Goal: Task Accomplishment & Management: Manage account settings

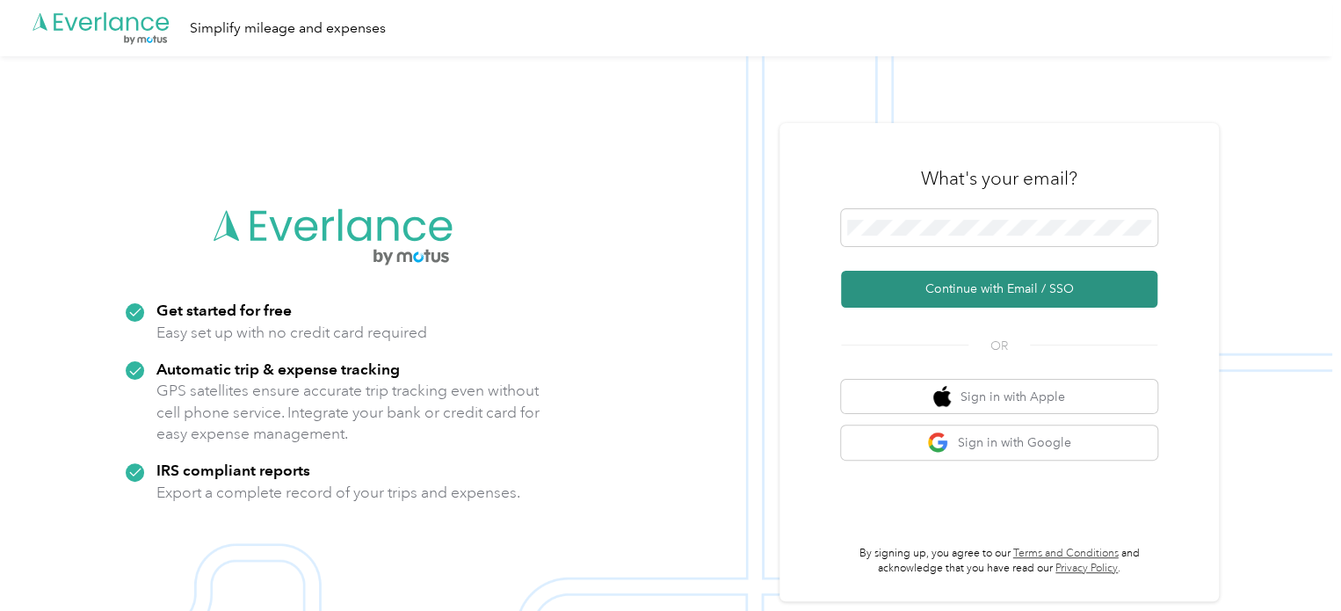
click at [939, 292] on button "Continue with Email / SSO" at bounding box center [999, 289] width 316 height 37
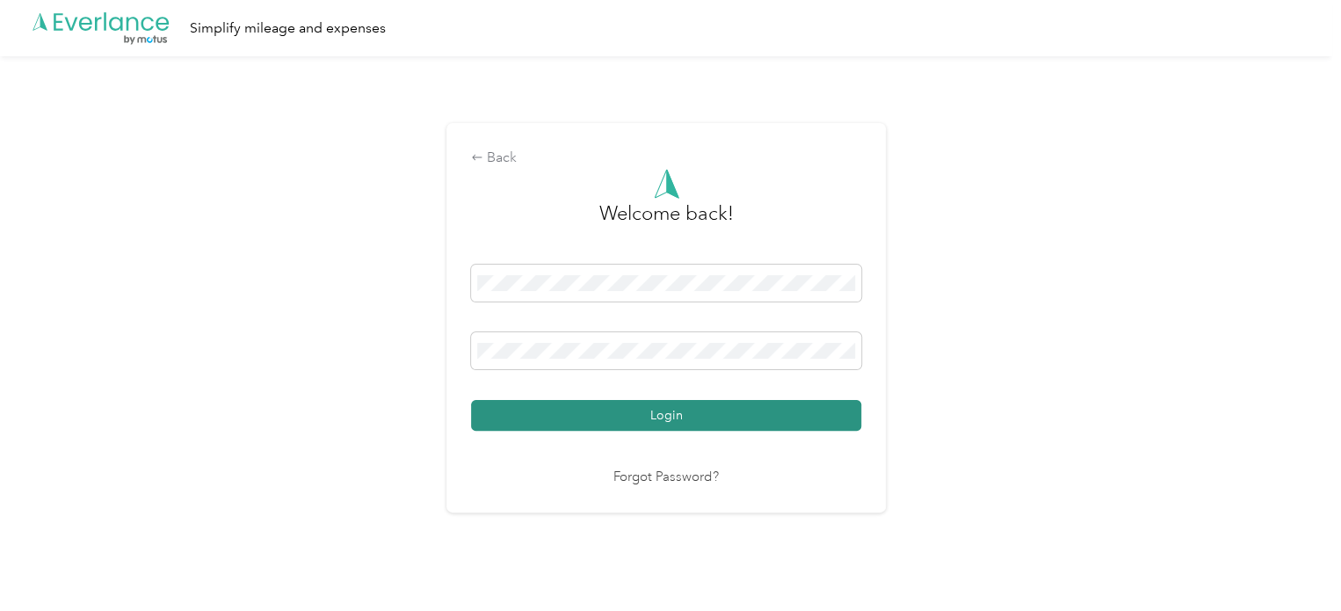
click at [751, 417] on button "Login" at bounding box center [666, 415] width 390 height 31
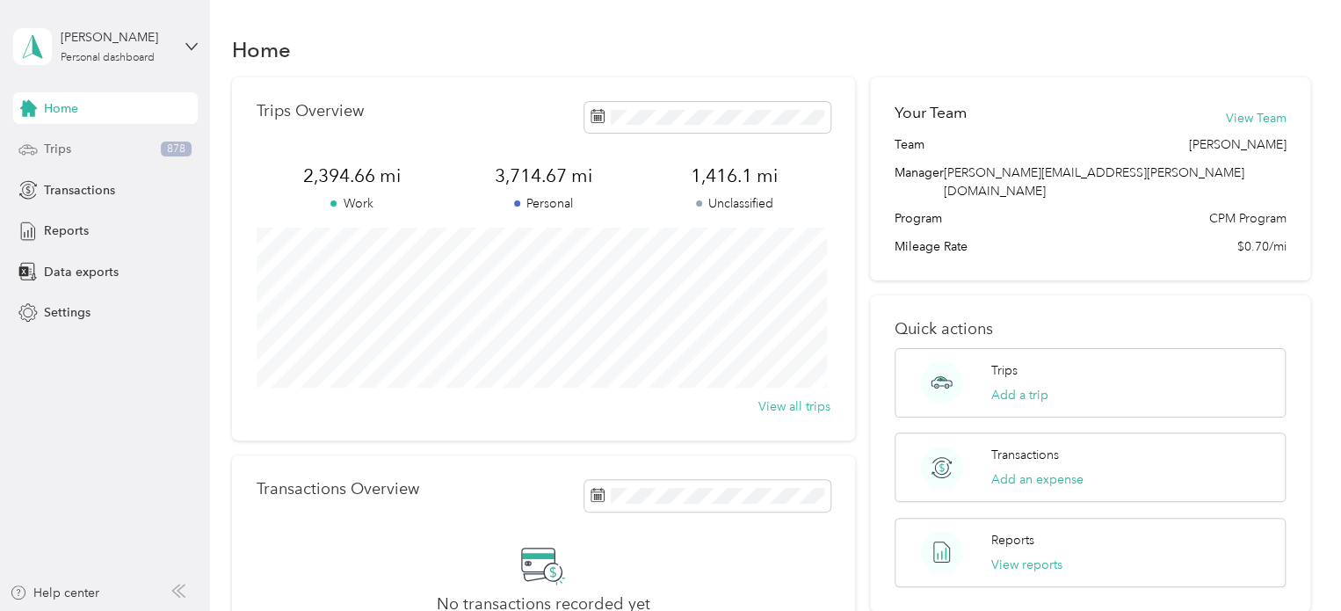
click at [34, 147] on icon at bounding box center [27, 149] width 19 height 19
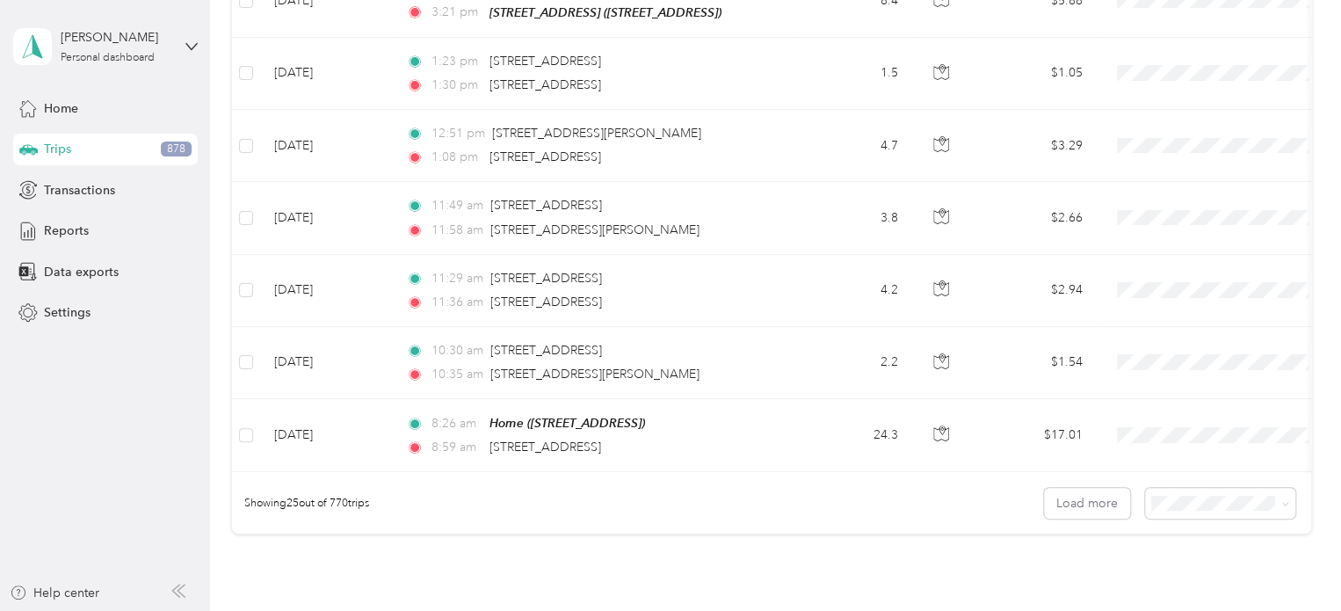
scroll to position [1805, 0]
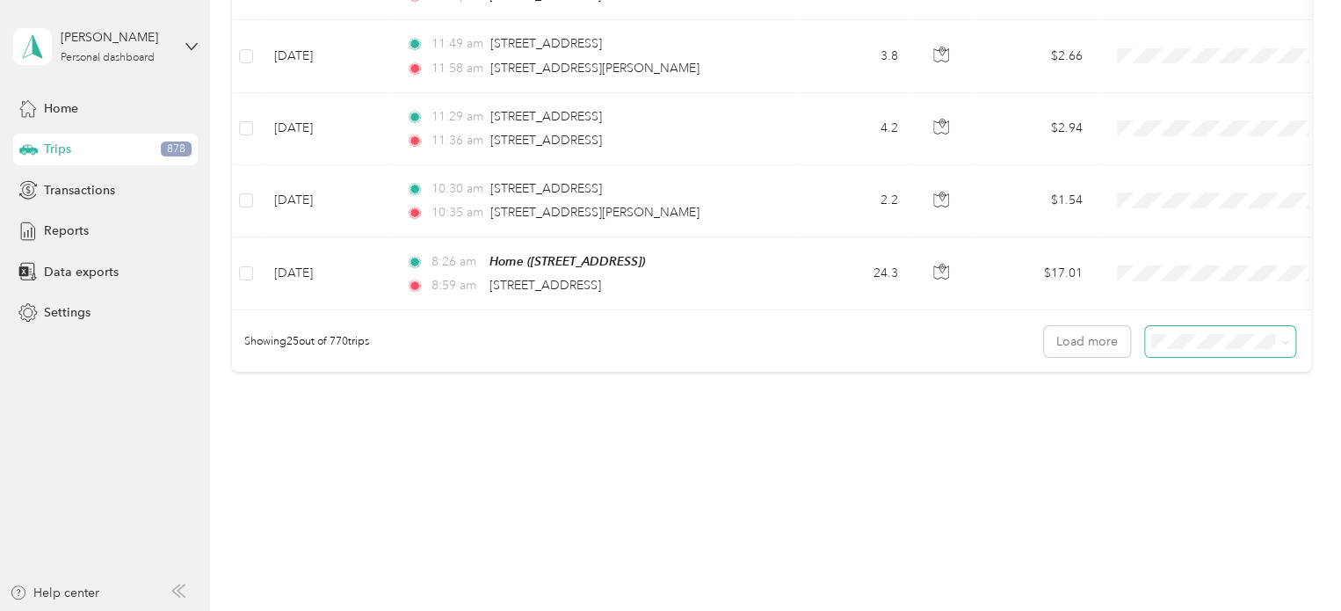
click at [1282, 338] on icon at bounding box center [1286, 342] width 8 height 8
click at [1189, 429] on span "100 per load" at bounding box center [1189, 429] width 72 height 15
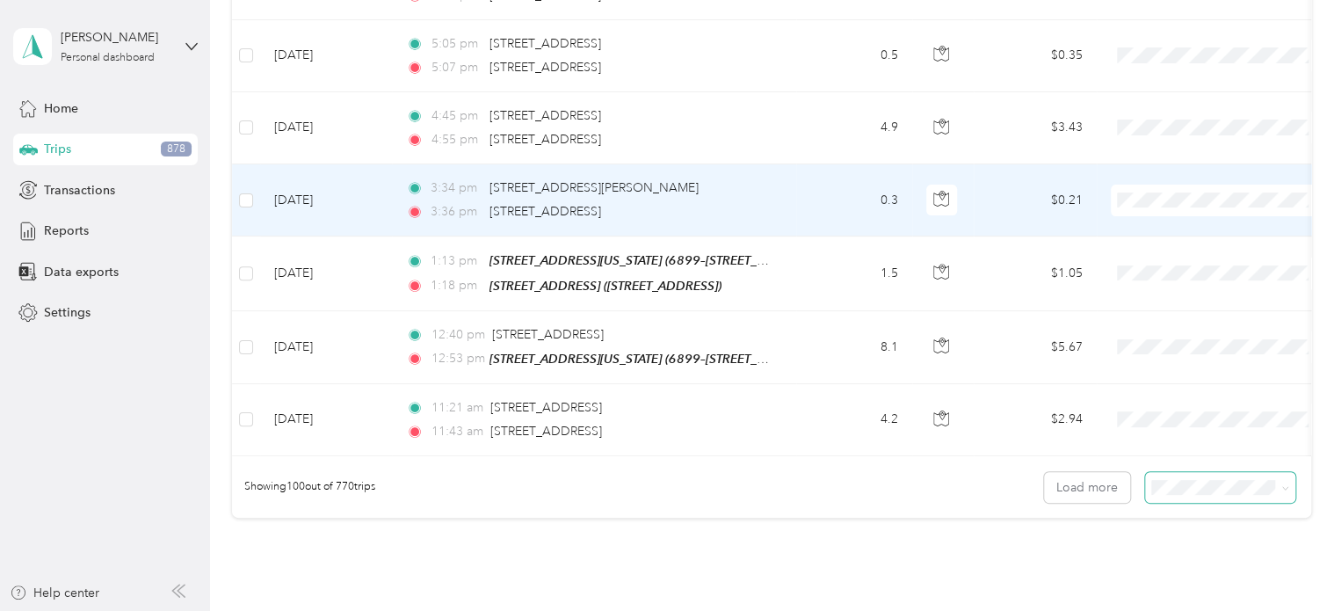
scroll to position [7215, 0]
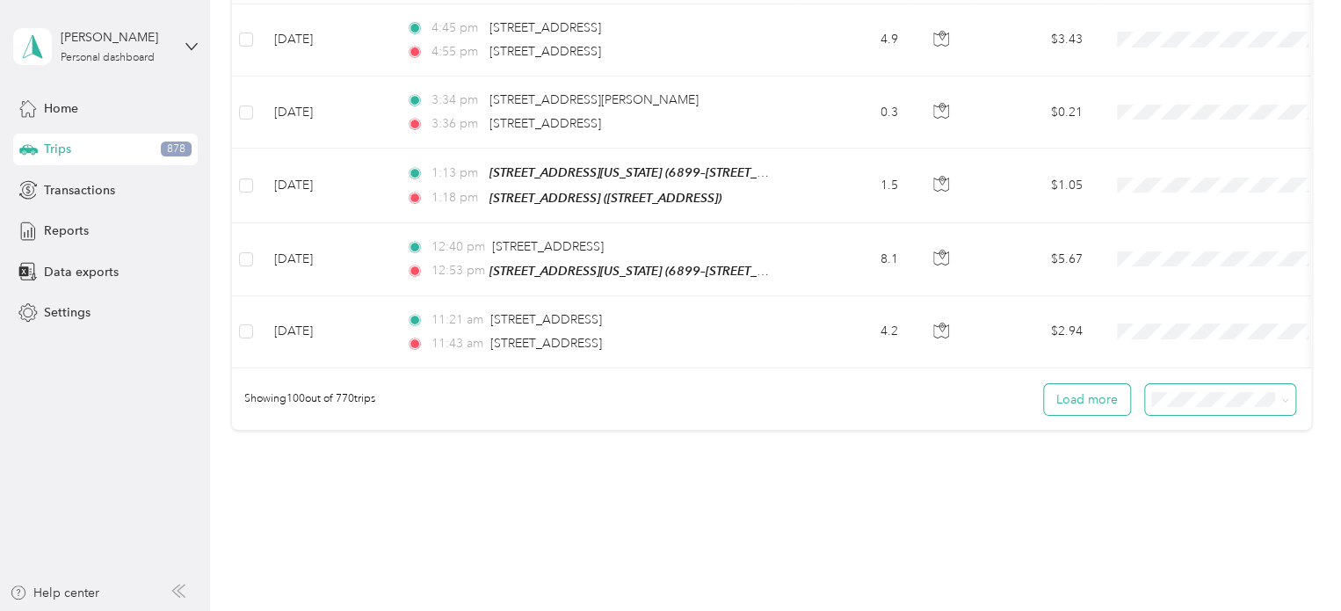
click at [1084, 384] on button "Load more" at bounding box center [1087, 399] width 86 height 31
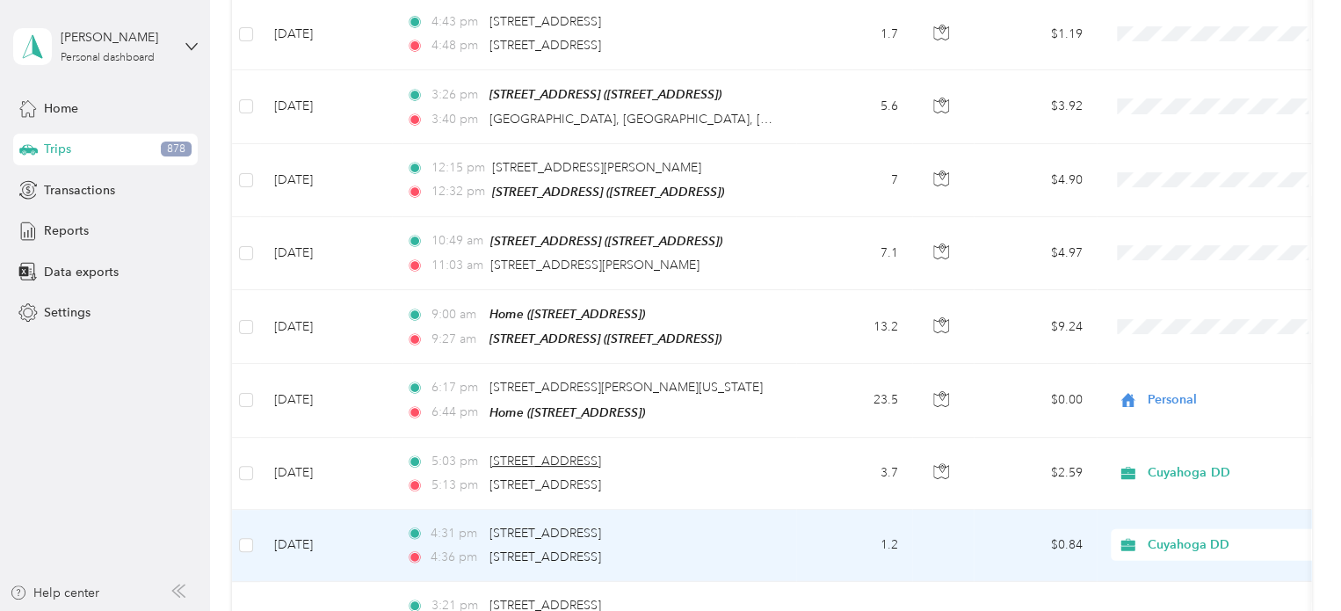
scroll to position [8973, 0]
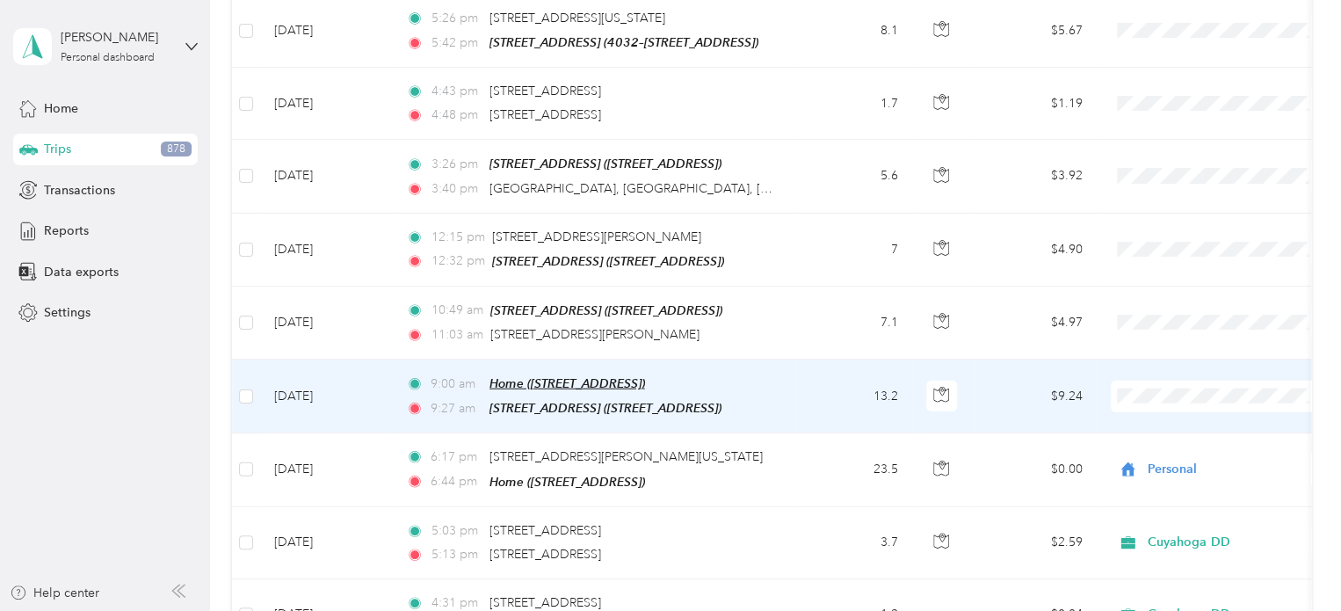
click at [558, 376] on span "Home ([STREET_ADDRESS])" at bounding box center [568, 383] width 156 height 14
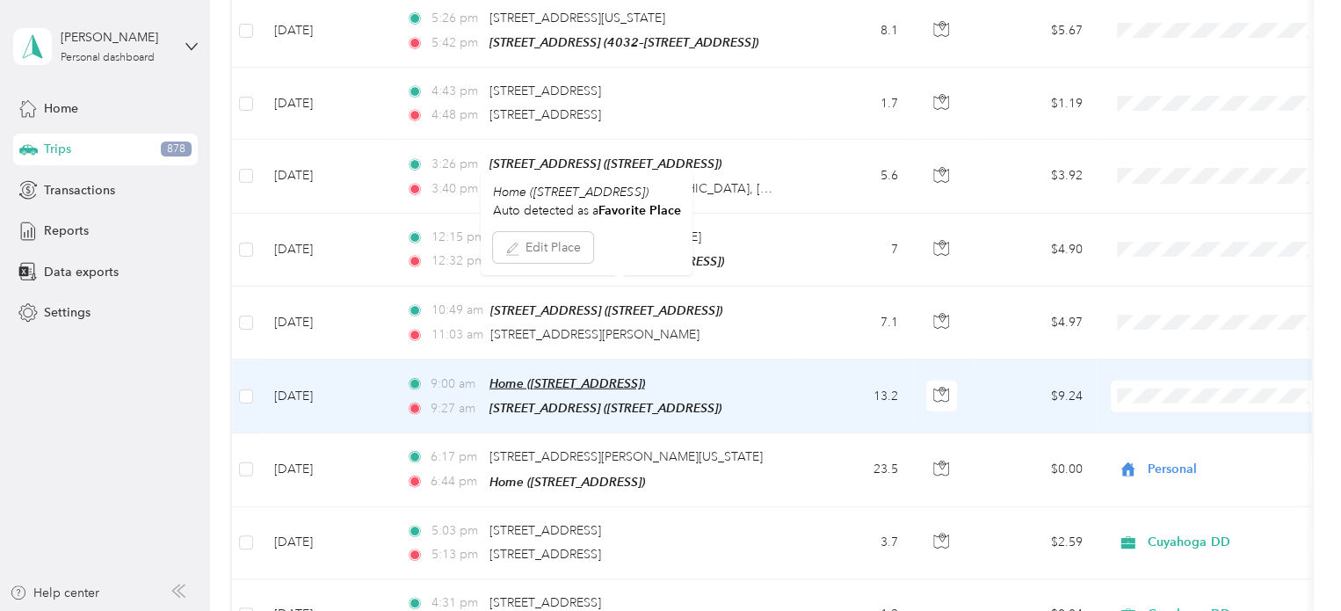
click at [569, 376] on span "Home ([STREET_ADDRESS])" at bounding box center [568, 383] width 156 height 14
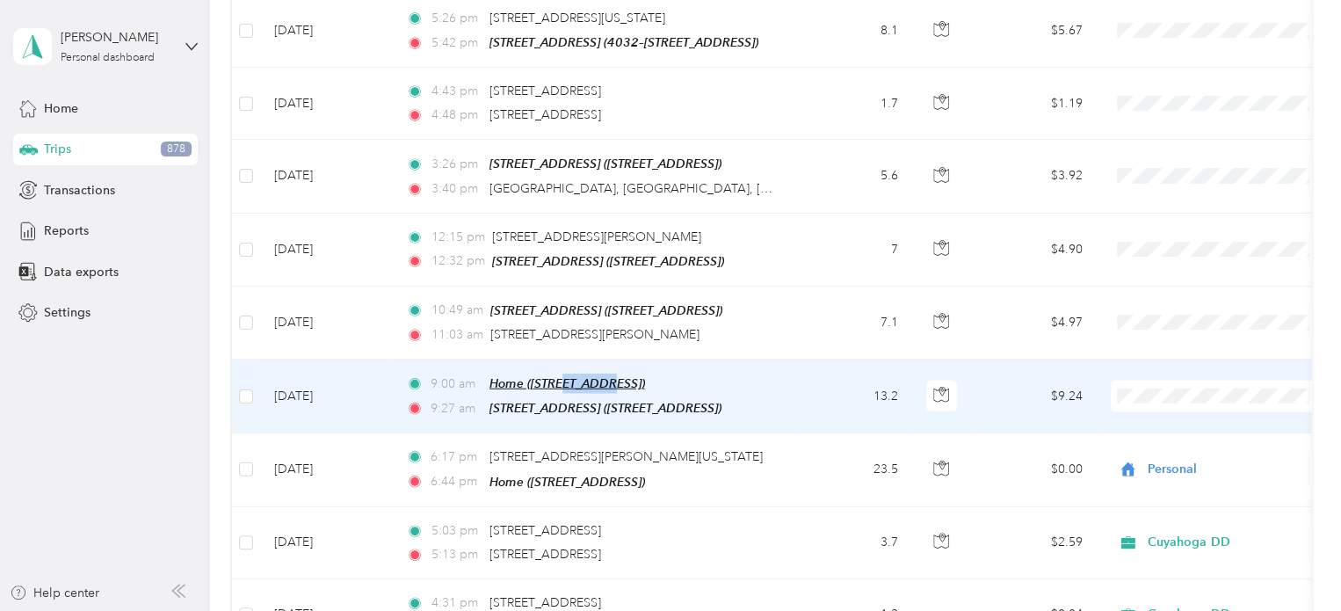
click at [570, 376] on span "Home ([STREET_ADDRESS])" at bounding box center [568, 383] width 156 height 14
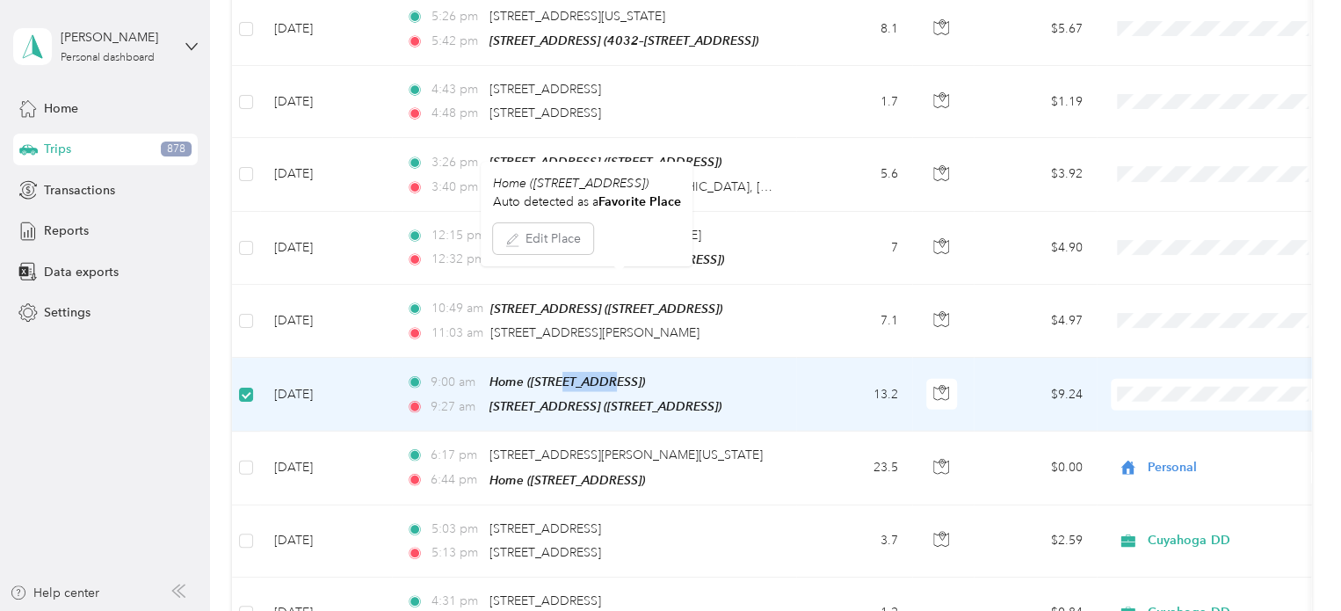
scroll to position [8971, 0]
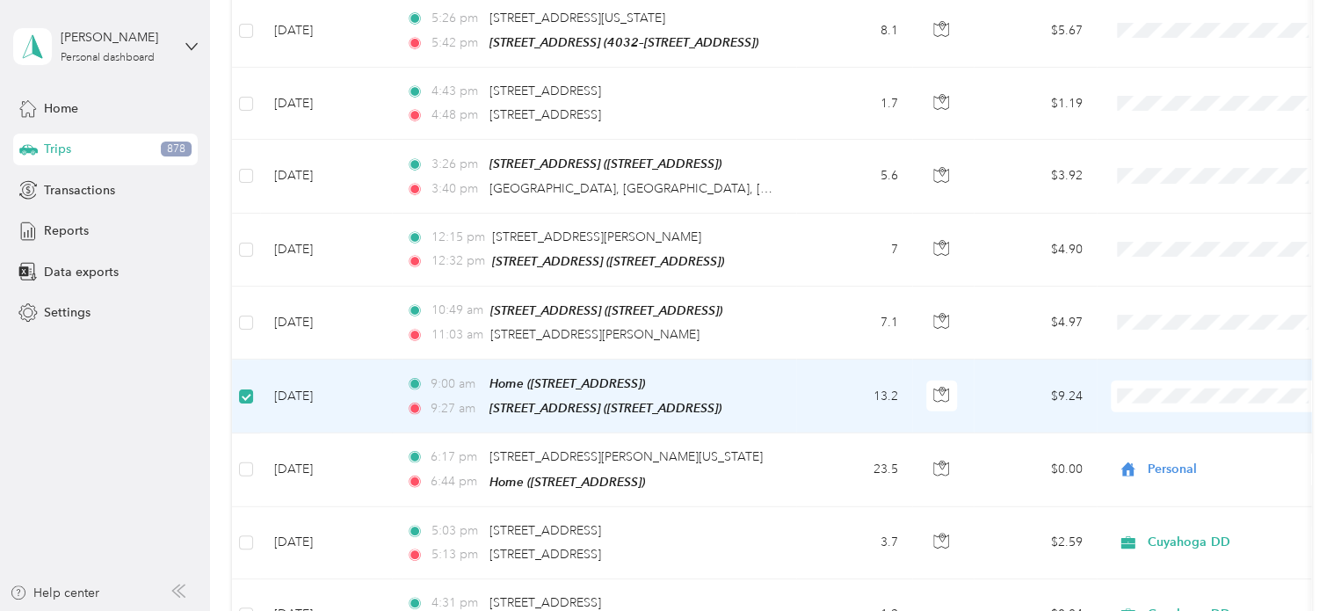
click at [450, 374] on span "9:00 am" at bounding box center [456, 383] width 50 height 19
click at [1136, 368] on li "Personal" at bounding box center [1220, 365] width 218 height 31
click at [680, 374] on div "9:00 am Home ([STREET_ADDRESS]) 9:27 am [STREET_ADDRESS][GEOGRAPHIC_DATA][STREE…" at bounding box center [590, 396] width 369 height 45
click at [682, 374] on div "9:00 am Home ([STREET_ADDRESS]) 9:27 am [STREET_ADDRESS][GEOGRAPHIC_DATA][STREE…" at bounding box center [590, 396] width 369 height 45
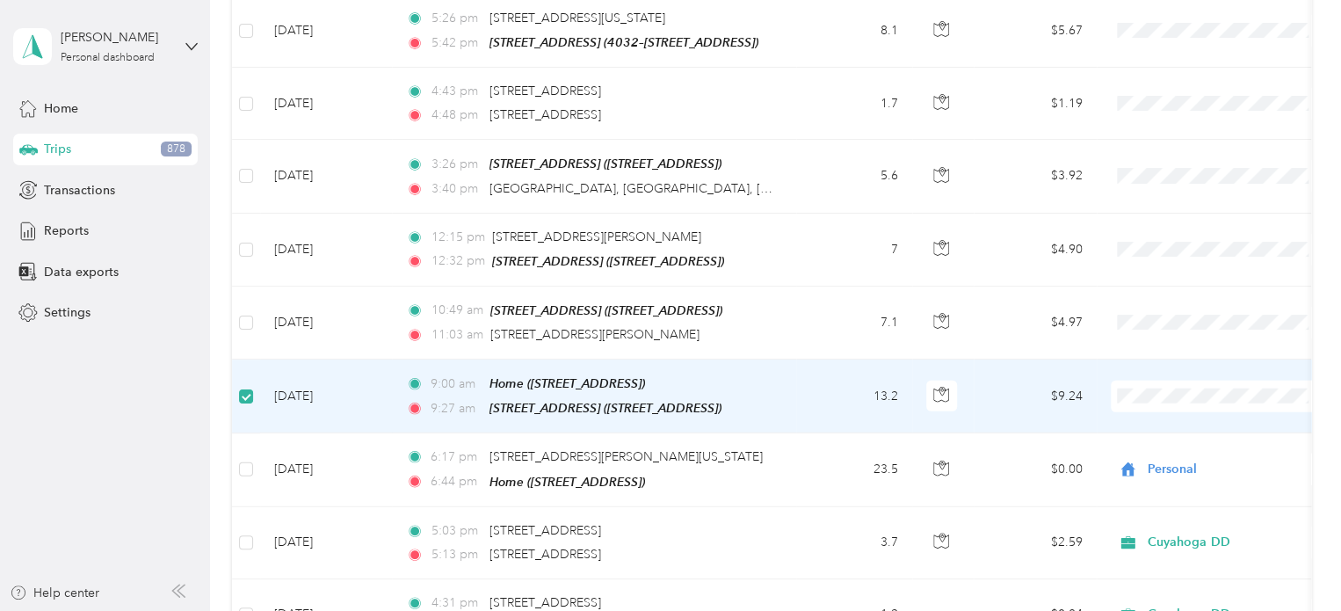
click at [852, 360] on td "13.2" at bounding box center [854, 397] width 116 height 74
click at [854, 360] on td "13.2" at bounding box center [854, 397] width 116 height 74
click at [882, 360] on td "13.2" at bounding box center [854, 397] width 116 height 74
click at [320, 360] on td "[DATE]" at bounding box center [326, 397] width 132 height 74
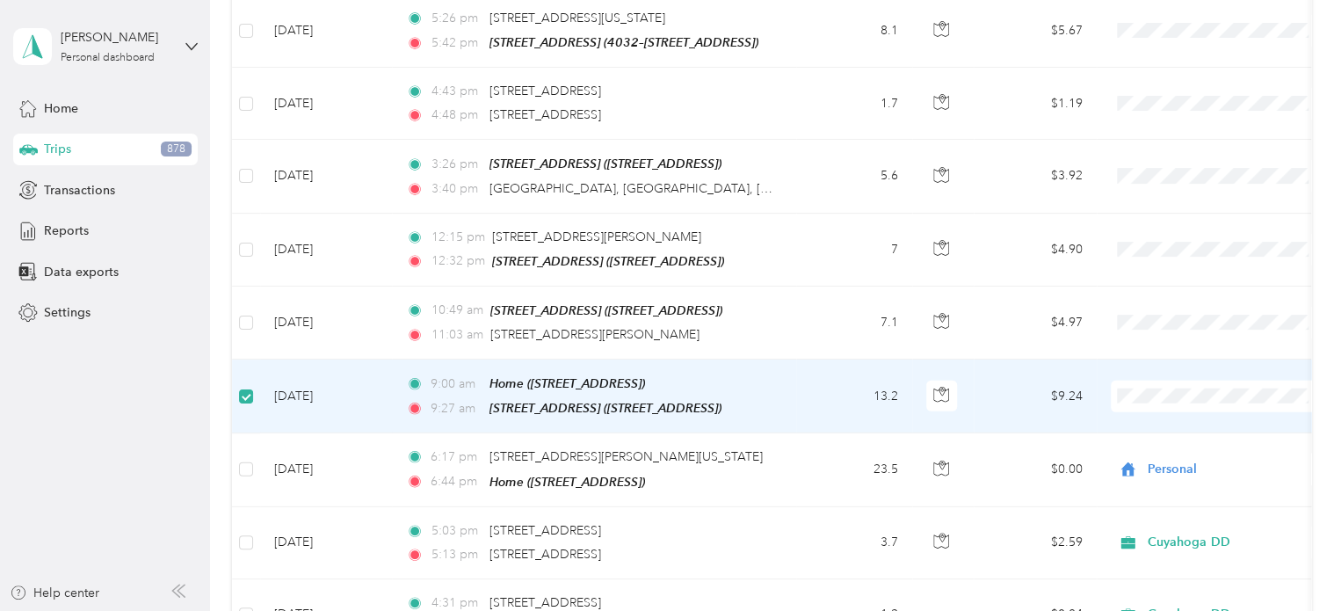
click at [320, 360] on td "[DATE]" at bounding box center [326, 397] width 132 height 74
drag, startPoint x: 888, startPoint y: 286, endPoint x: 855, endPoint y: 286, distance: 32.5
click at [855, 360] on td "13.2" at bounding box center [854, 397] width 116 height 74
click at [1058, 360] on td "$0.00" at bounding box center [1035, 397] width 123 height 74
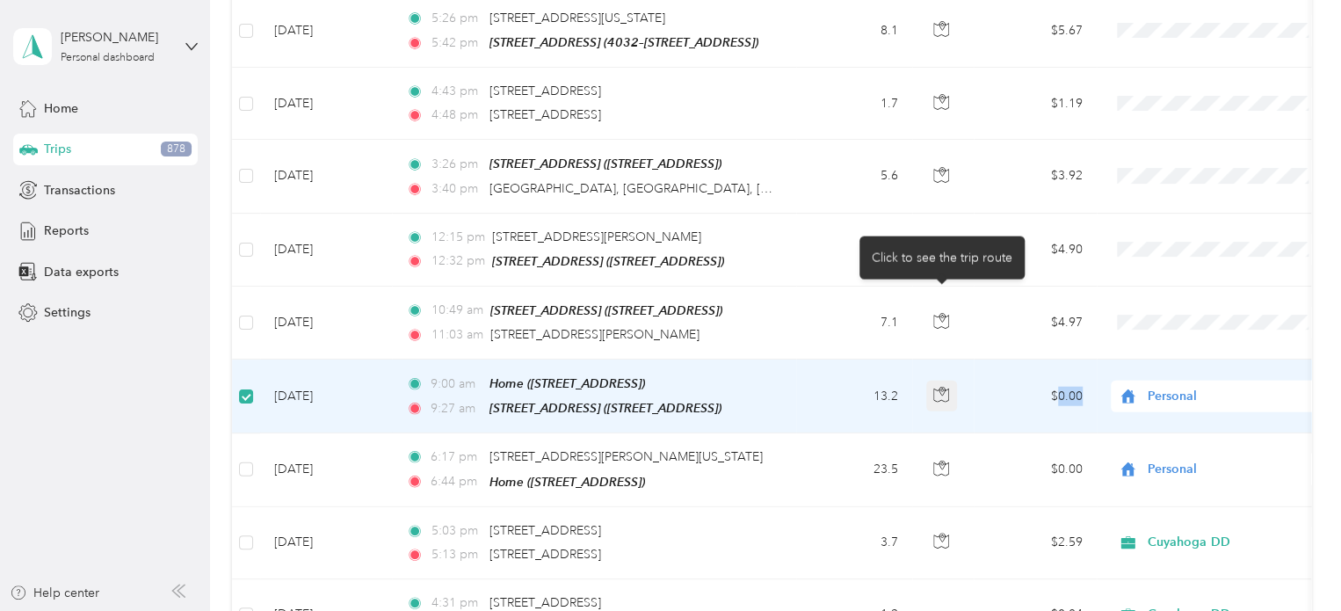
click at [947, 387] on icon "button" at bounding box center [941, 395] width 16 height 16
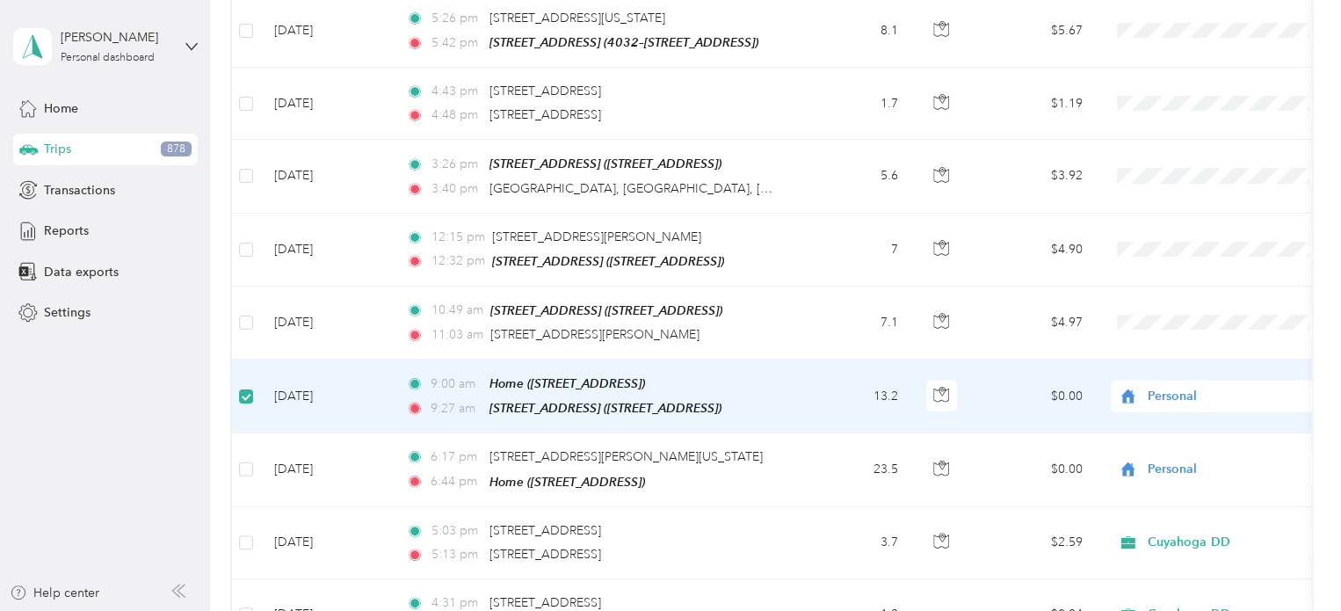
click at [846, 360] on td "13.2" at bounding box center [854, 397] width 116 height 74
click at [781, 360] on td "9:00 am Home ([STREET_ADDRESS]) 9:27 am [STREET_ADDRESS][GEOGRAPHIC_DATA][STREE…" at bounding box center [594, 397] width 404 height 74
click at [780, 360] on td "9:00 am Home ([STREET_ADDRESS]) 9:27 am [STREET_ADDRESS][GEOGRAPHIC_DATA][STREE…" at bounding box center [594, 397] width 404 height 74
click at [789, 360] on td "9:00 am Home ([STREET_ADDRESS]) 9:27 am [STREET_ADDRESS][GEOGRAPHIC_DATA][STREE…" at bounding box center [594, 397] width 404 height 74
click at [790, 360] on td "9:00 am Home ([STREET_ADDRESS]) 9:27 am [STREET_ADDRESS][GEOGRAPHIC_DATA][STREE…" at bounding box center [594, 397] width 404 height 74
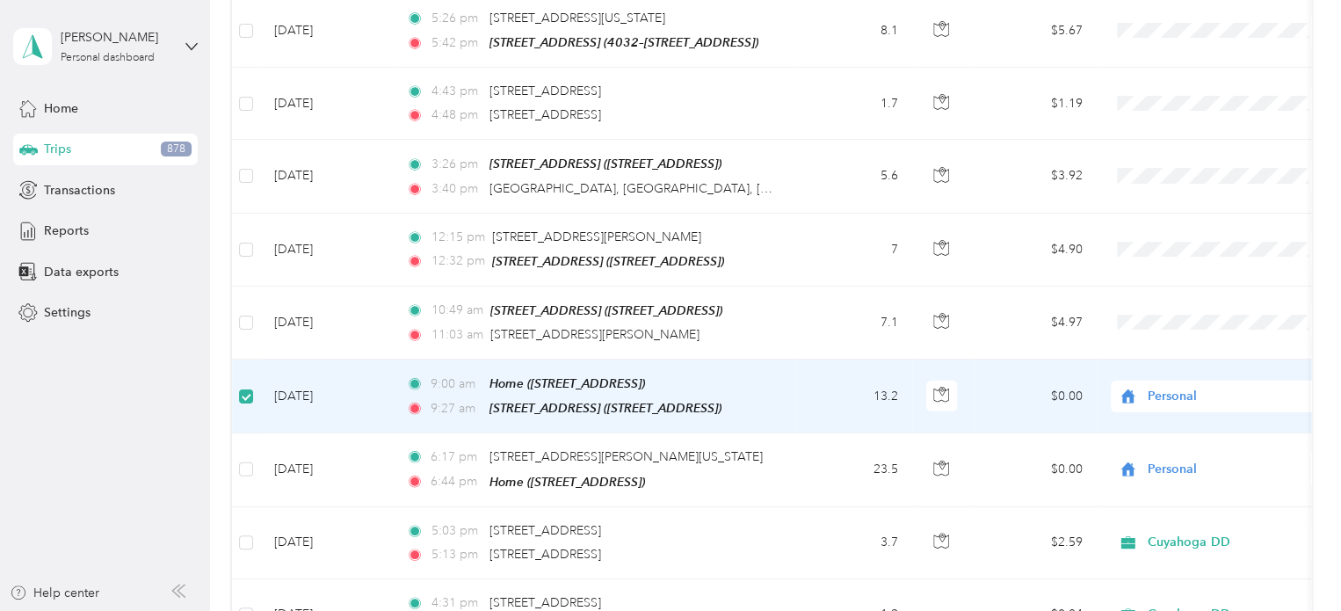
click at [795, 360] on td "9:00 am Home ([STREET_ADDRESS]) 9:27 am [STREET_ADDRESS][GEOGRAPHIC_DATA][STREE…" at bounding box center [594, 397] width 404 height 74
click at [525, 401] on span "[STREET_ADDRESS] ([STREET_ADDRESS])" at bounding box center [606, 408] width 232 height 14
click at [543, 268] on button "Edit Place" at bounding box center [547, 265] width 100 height 31
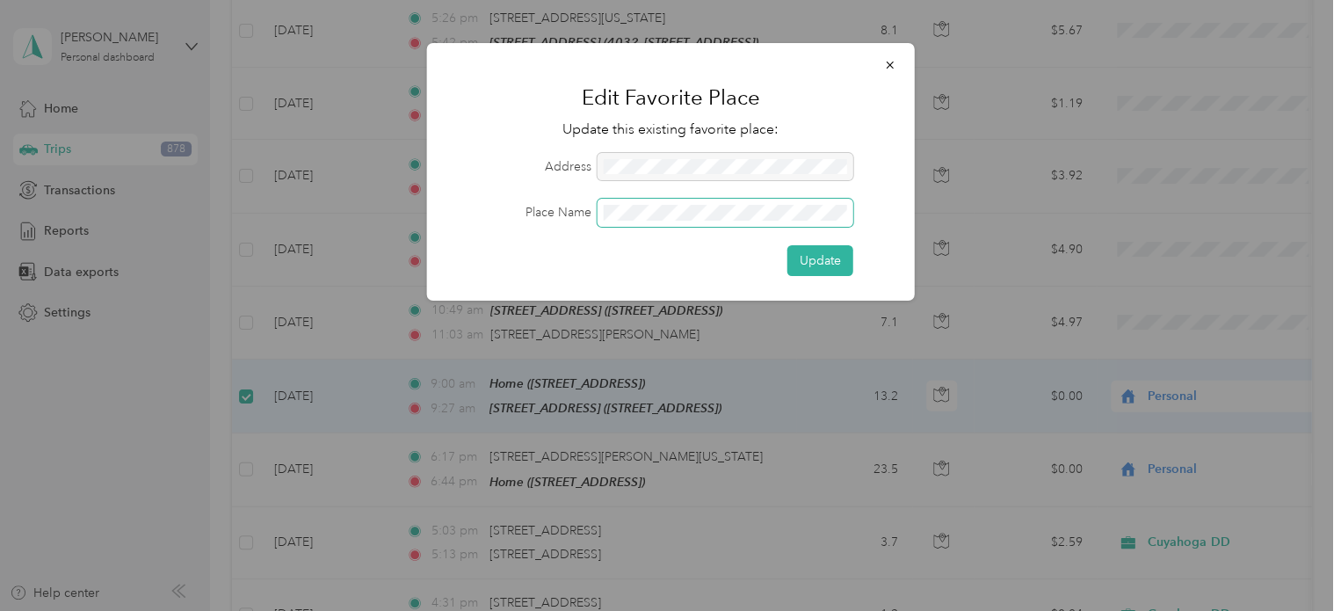
click at [701, 205] on span at bounding box center [726, 213] width 256 height 28
drag, startPoint x: 847, startPoint y: 206, endPoint x: 581, endPoint y: 207, distance: 266.3
click at [581, 207] on div "Place Name" at bounding box center [671, 213] width 439 height 28
click at [821, 255] on button "Update" at bounding box center [821, 260] width 66 height 31
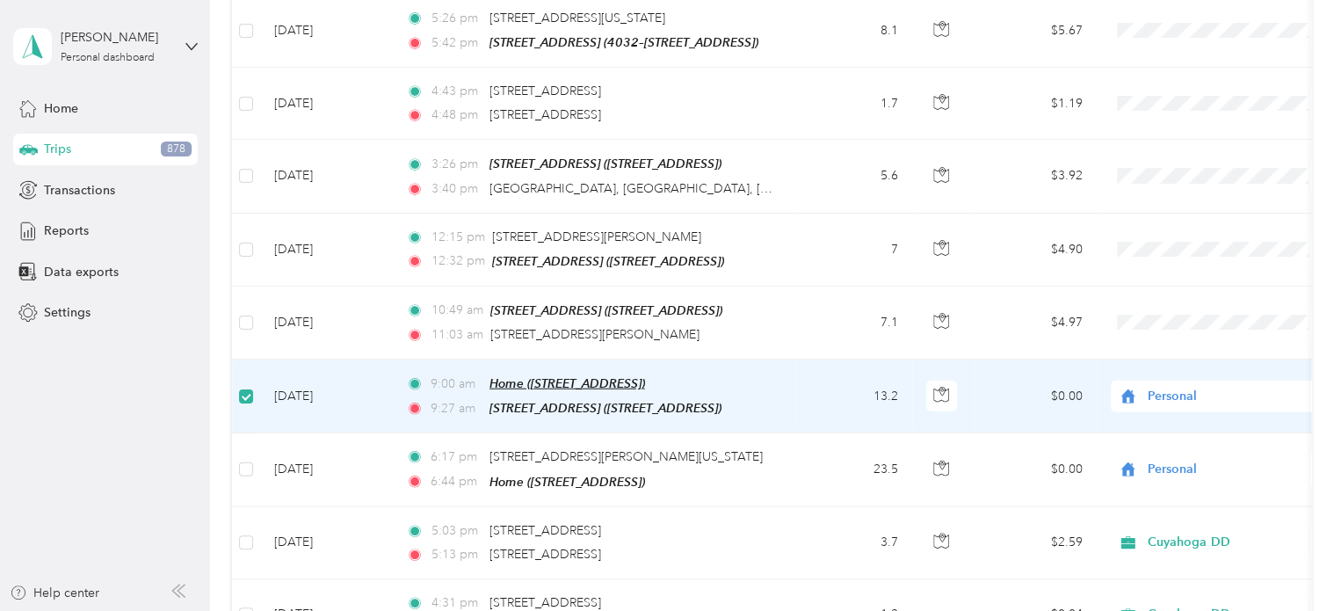
drag, startPoint x: 577, startPoint y: 301, endPoint x: 570, endPoint y: 294, distance: 10.6
click at [559, 374] on div "9:00 am Home ([STREET_ADDRESS]) 9:27 am [STREET_ADDRESS][GEOGRAPHIC_DATA][STREE…" at bounding box center [590, 396] width 369 height 45
click at [645, 376] on span "Home ([STREET_ADDRESS])" at bounding box center [568, 383] width 156 height 14
click at [781, 360] on td "9:00 am Home ([STREET_ADDRESS]) 9:[GEOGRAPHIC_DATA][STREET_ADDRESS] ([STREET_AD…" at bounding box center [594, 397] width 404 height 74
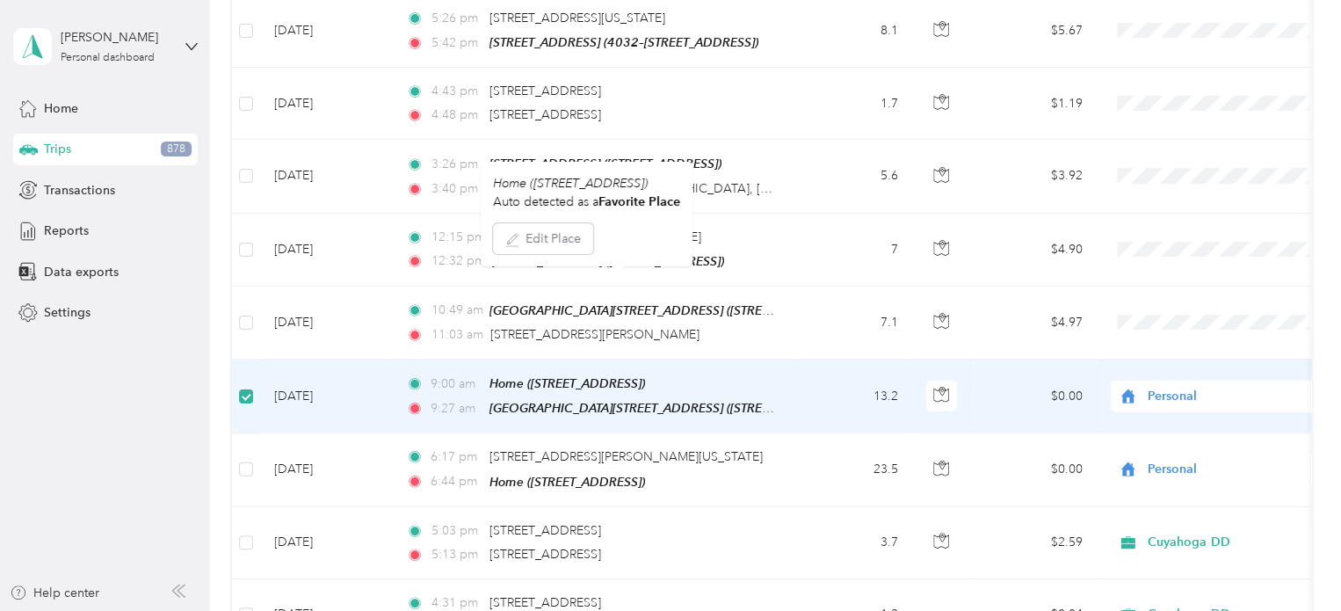
click at [781, 360] on td "9:00 am Home ([STREET_ADDRESS]) 9:[GEOGRAPHIC_DATA][STREET_ADDRESS] ([STREET_AD…" at bounding box center [594, 397] width 404 height 74
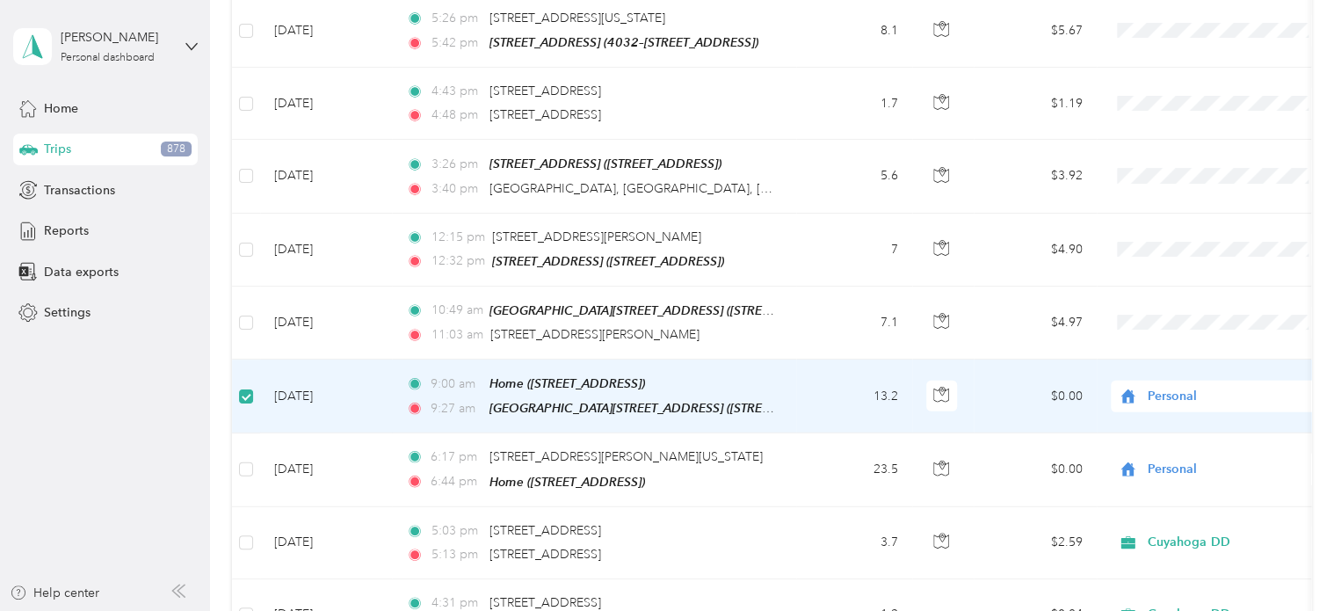
click at [781, 360] on td "9:00 am Home ([STREET_ADDRESS]) 9:[GEOGRAPHIC_DATA][STREET_ADDRESS] ([STREET_AD…" at bounding box center [594, 397] width 404 height 74
drag, startPoint x: 781, startPoint y: 300, endPoint x: 756, endPoint y: 299, distance: 24.6
click at [756, 374] on div "9:00 am Home ([STREET_ADDRESS]) 9:[GEOGRAPHIC_DATA][STREET_ADDRESS] ([STREET_AD…" at bounding box center [590, 396] width 369 height 45
drag, startPoint x: 360, startPoint y: 298, endPoint x: 341, endPoint y: 301, distance: 18.8
click at [341, 360] on td "[DATE]" at bounding box center [326, 397] width 132 height 74
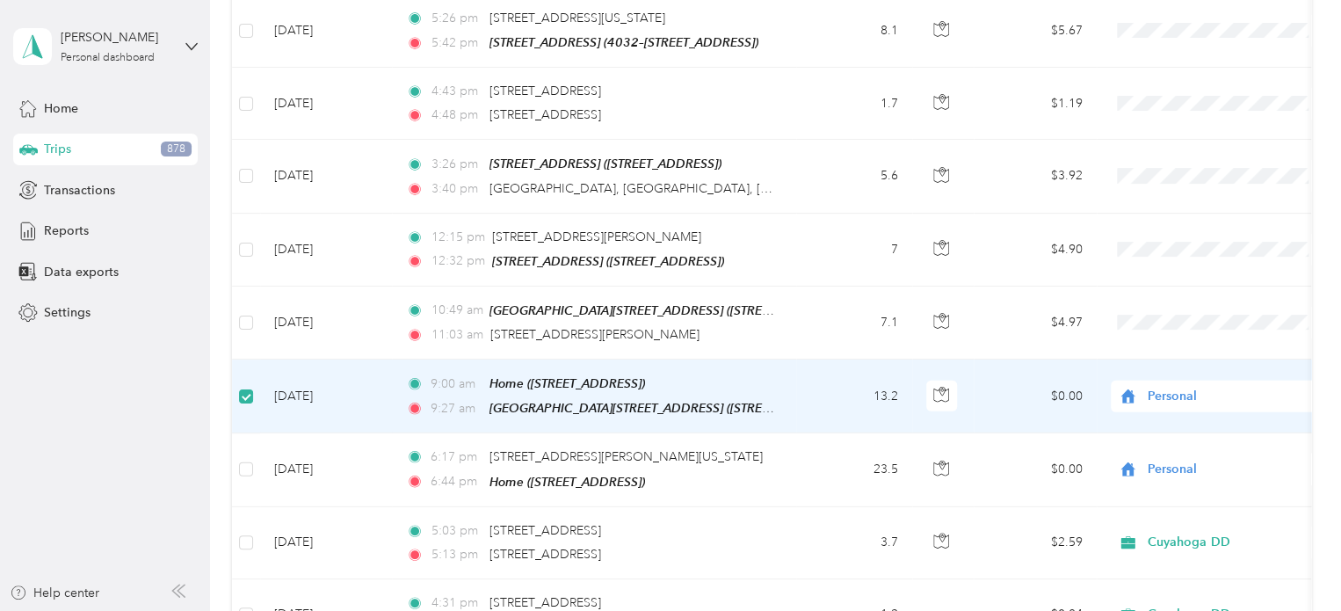
click at [302, 360] on td "[DATE]" at bounding box center [326, 397] width 132 height 74
click at [447, 374] on div "9:00 am Home ([STREET_ADDRESS]) 9:[GEOGRAPHIC_DATA][STREET_ADDRESS] ([STREET_AD…" at bounding box center [590, 396] width 369 height 45
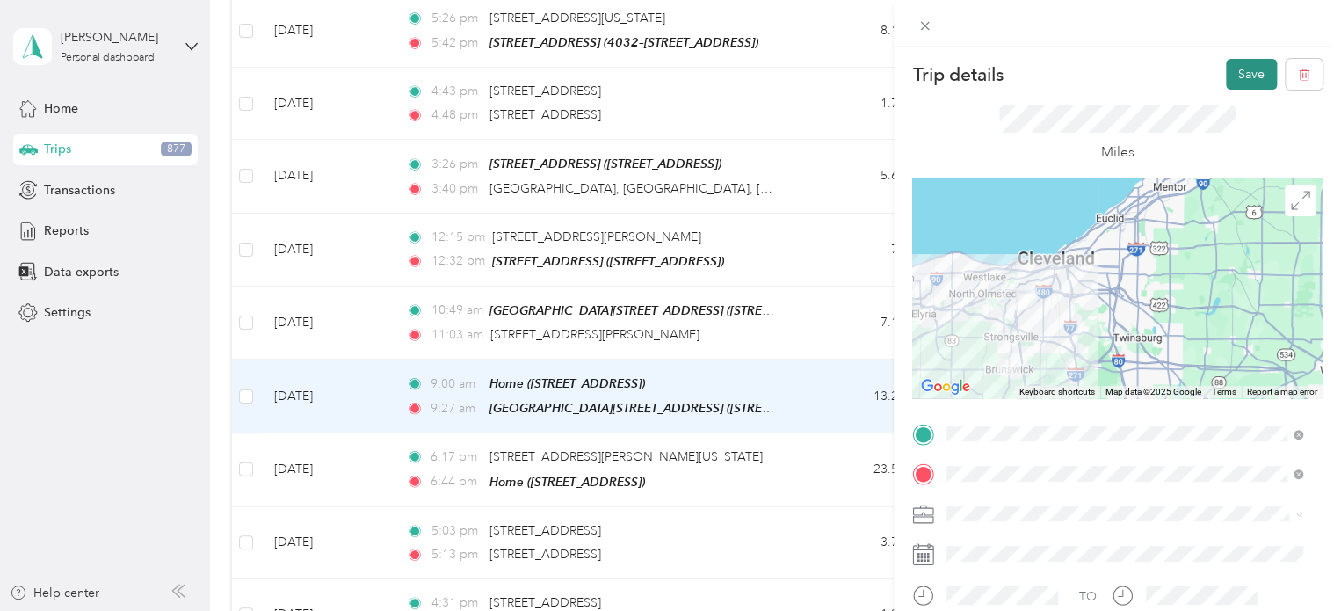
click at [1237, 72] on button "Save" at bounding box center [1251, 74] width 51 height 31
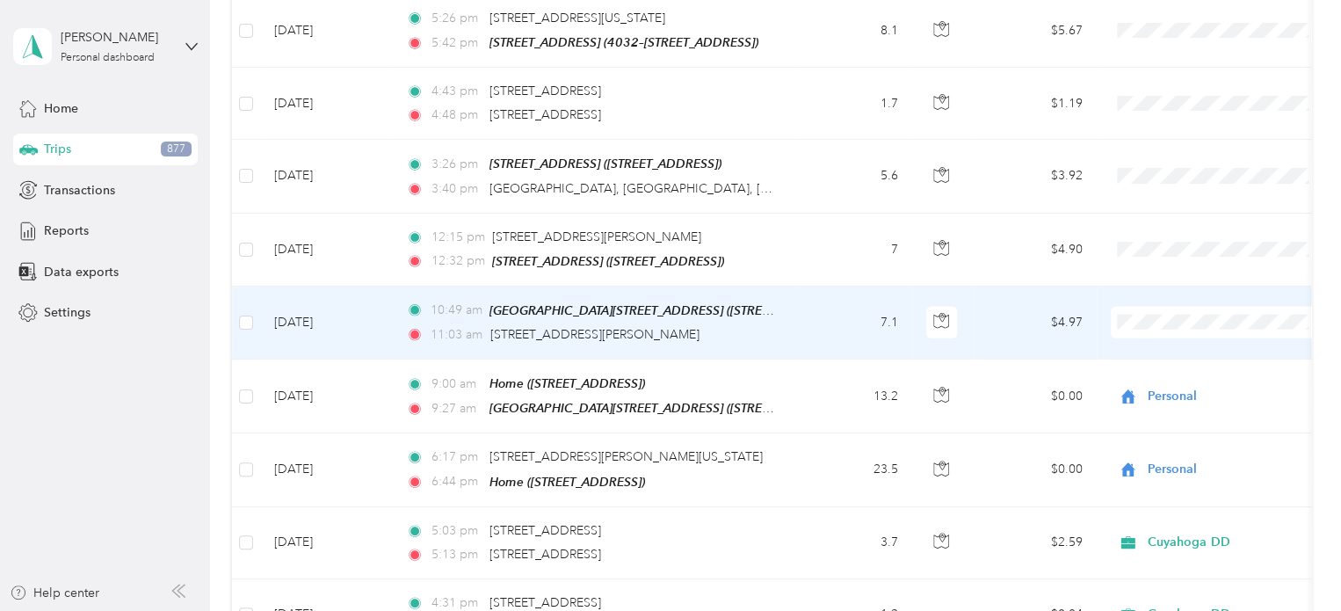
click at [324, 287] on td "[DATE]" at bounding box center [326, 323] width 132 height 73
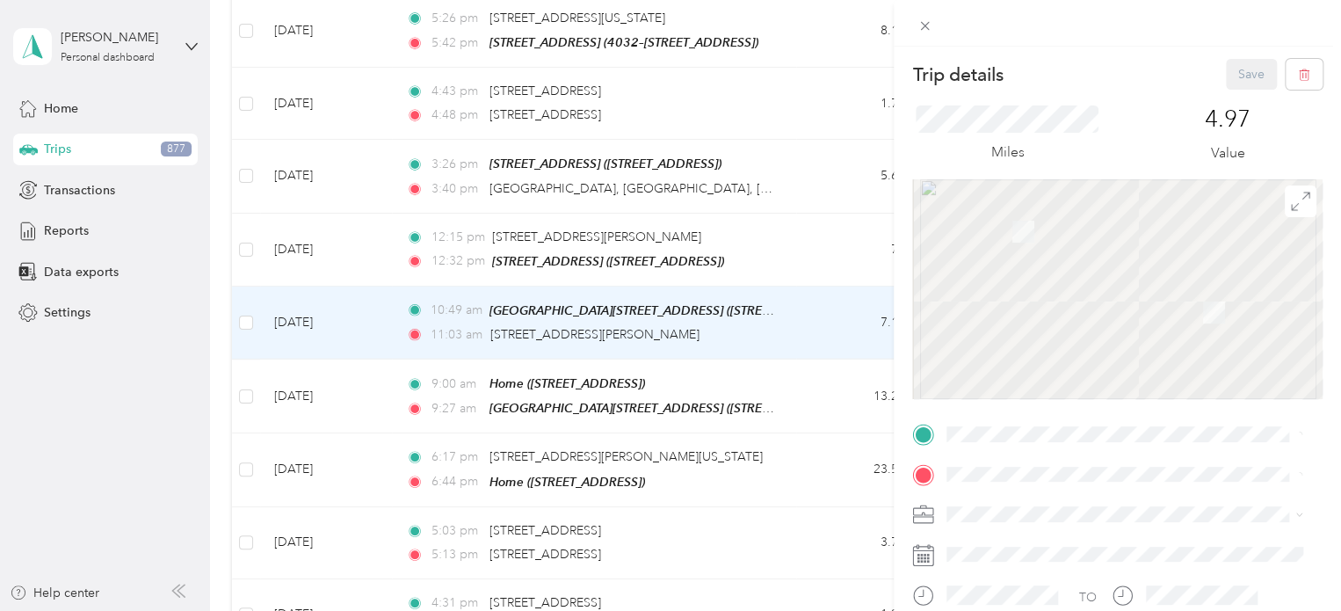
click at [555, 217] on div "Trip details Save This trip cannot be edited because it is either under review,…" at bounding box center [670, 305] width 1341 height 611
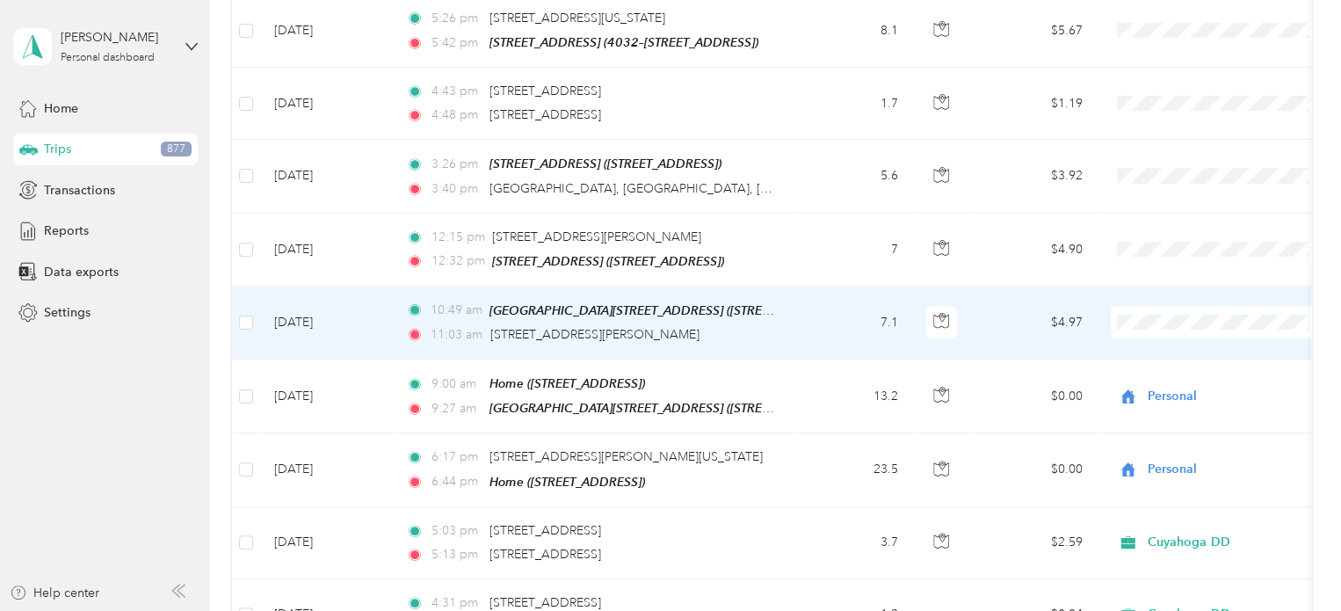
click at [319, 287] on td "[DATE]" at bounding box center [326, 323] width 132 height 73
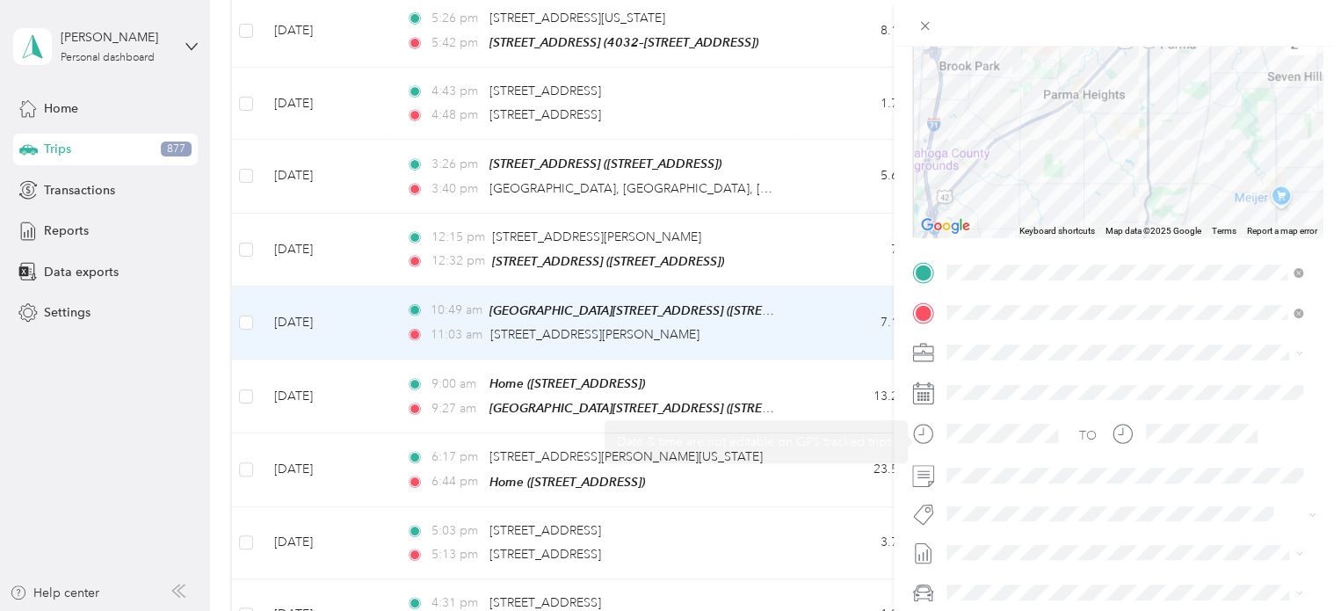
scroll to position [176, 0]
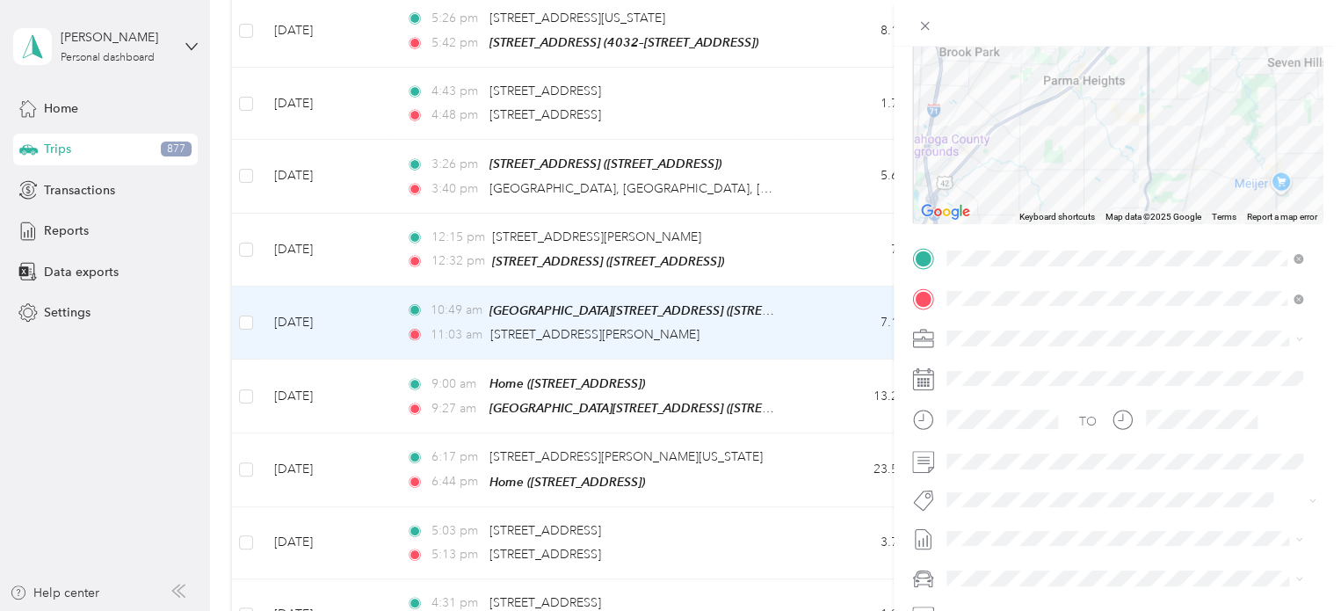
drag, startPoint x: 963, startPoint y: 373, endPoint x: 967, endPoint y: 396, distance: 24.0
click at [964, 372] on li "Cuyahoga DD" at bounding box center [1125, 366] width 368 height 31
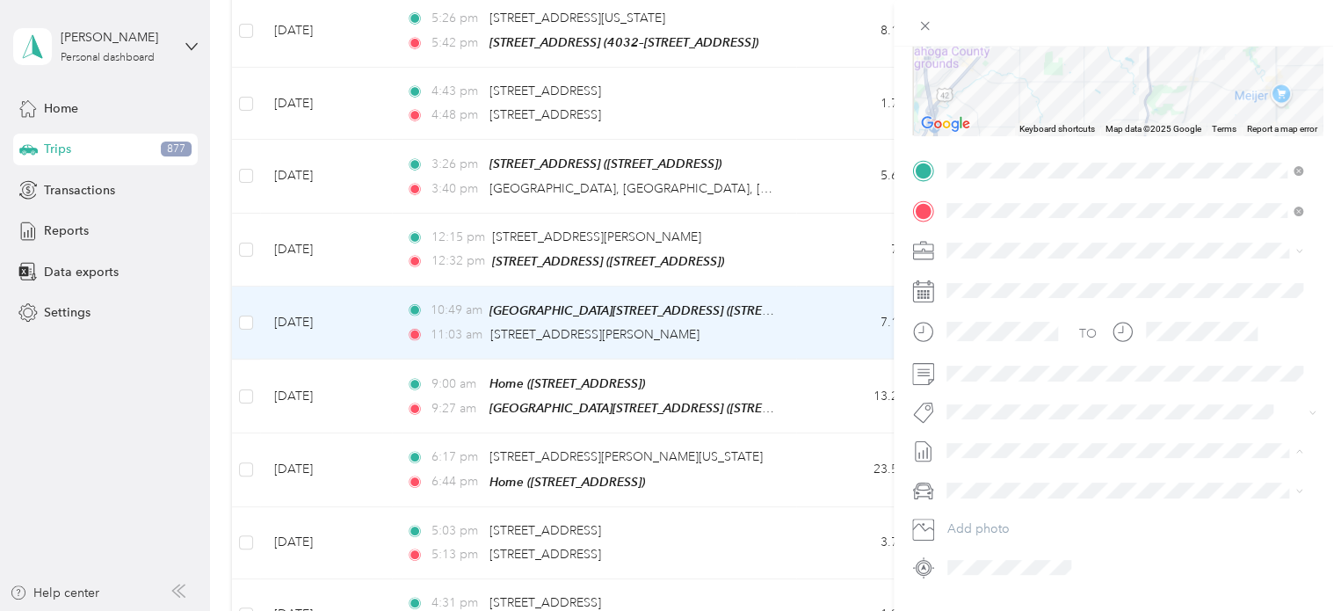
click at [964, 254] on span "[DATE]" at bounding box center [966, 259] width 39 height 18
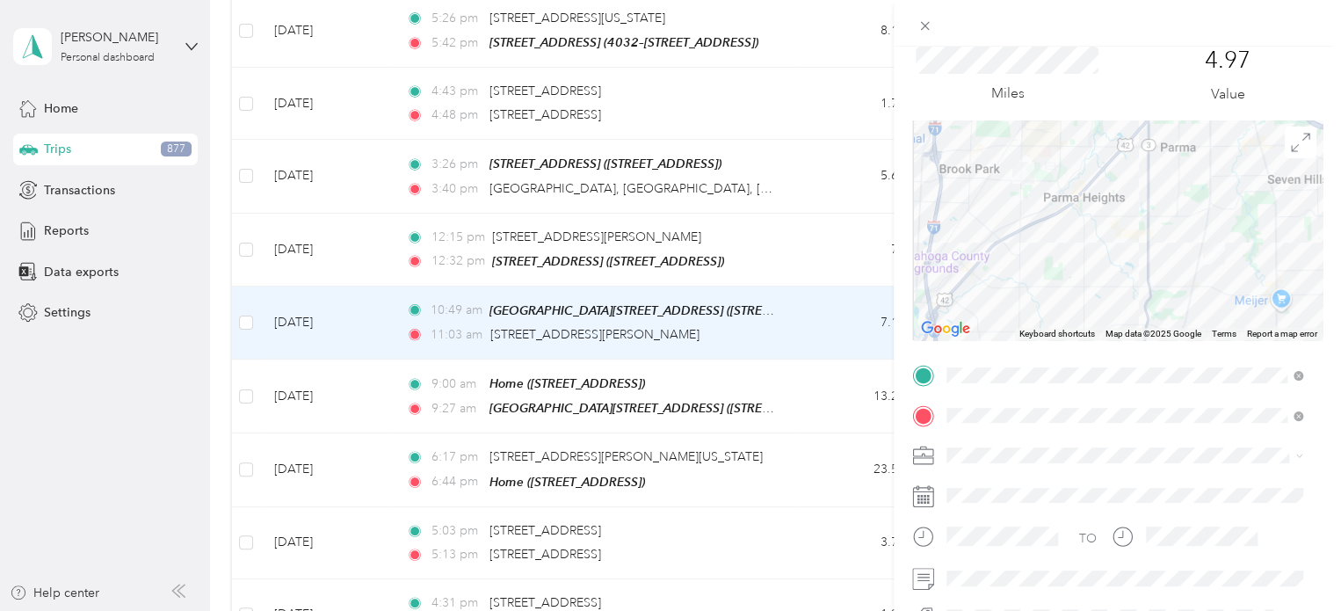
scroll to position [0, 0]
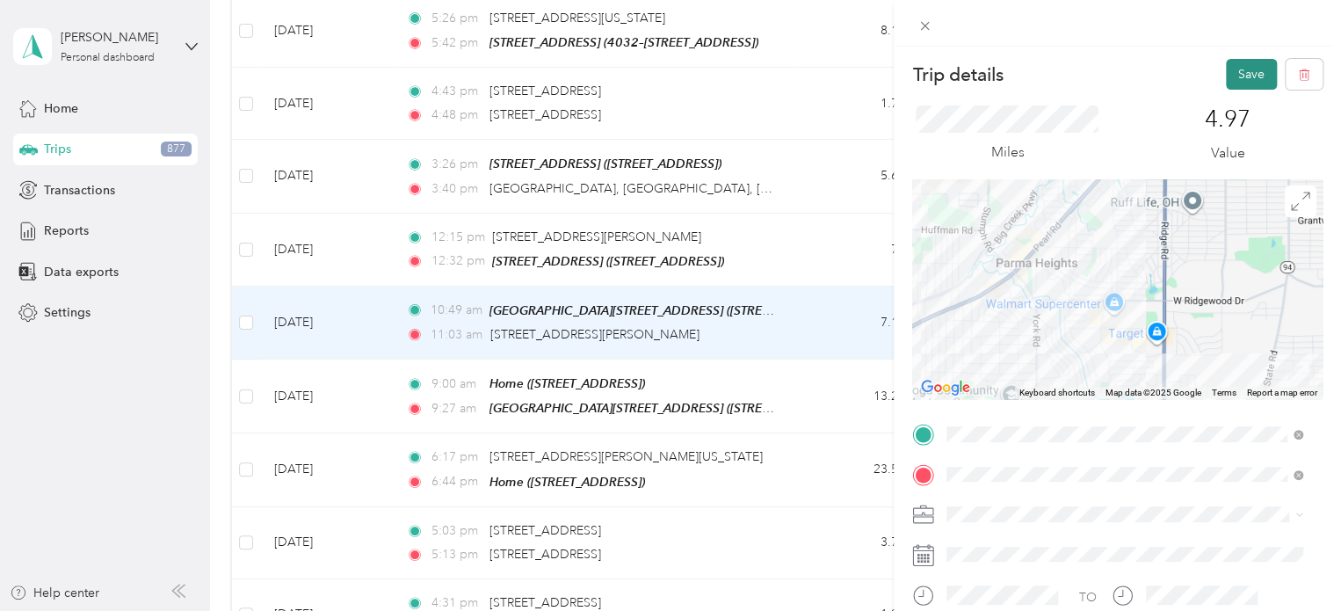
click at [1228, 73] on button "Save" at bounding box center [1251, 74] width 51 height 31
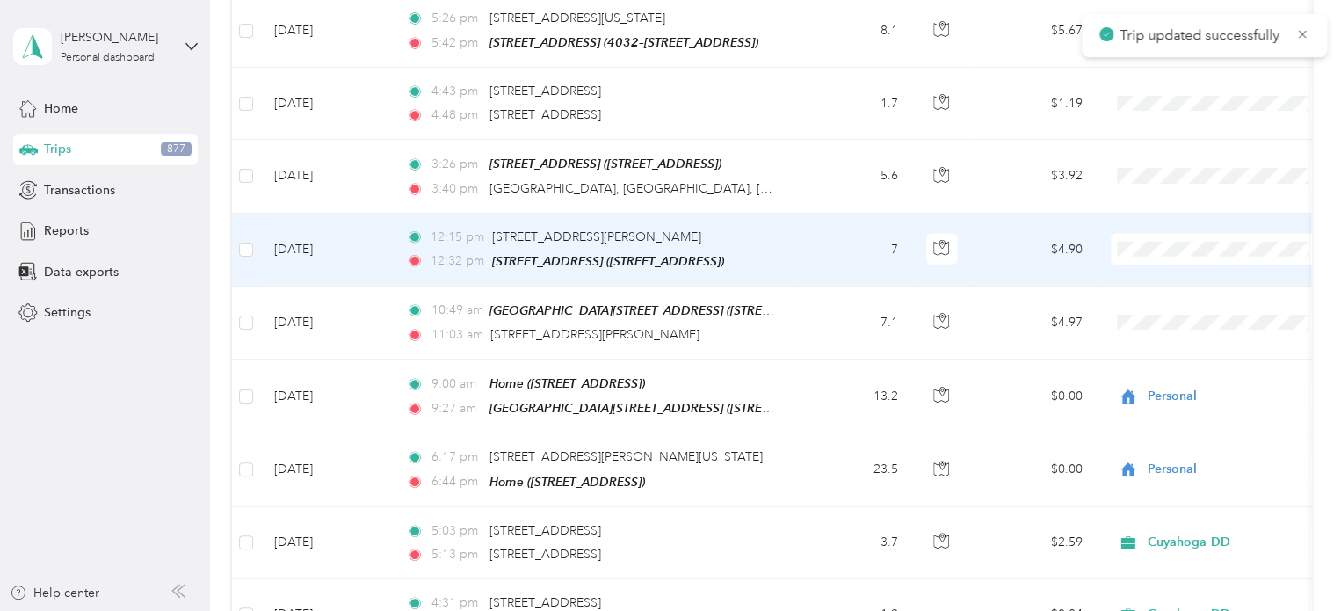
click at [442, 228] on span "12:15 pm" at bounding box center [458, 237] width 54 height 19
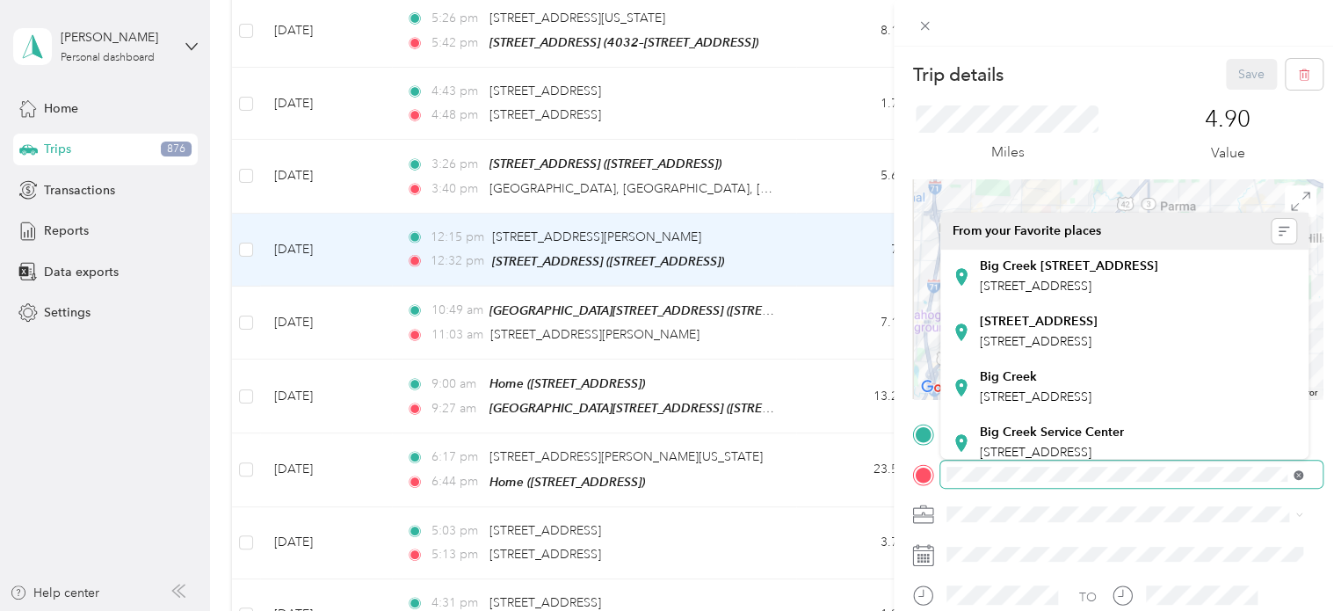
click at [1296, 475] on icon at bounding box center [1299, 475] width 10 height 10
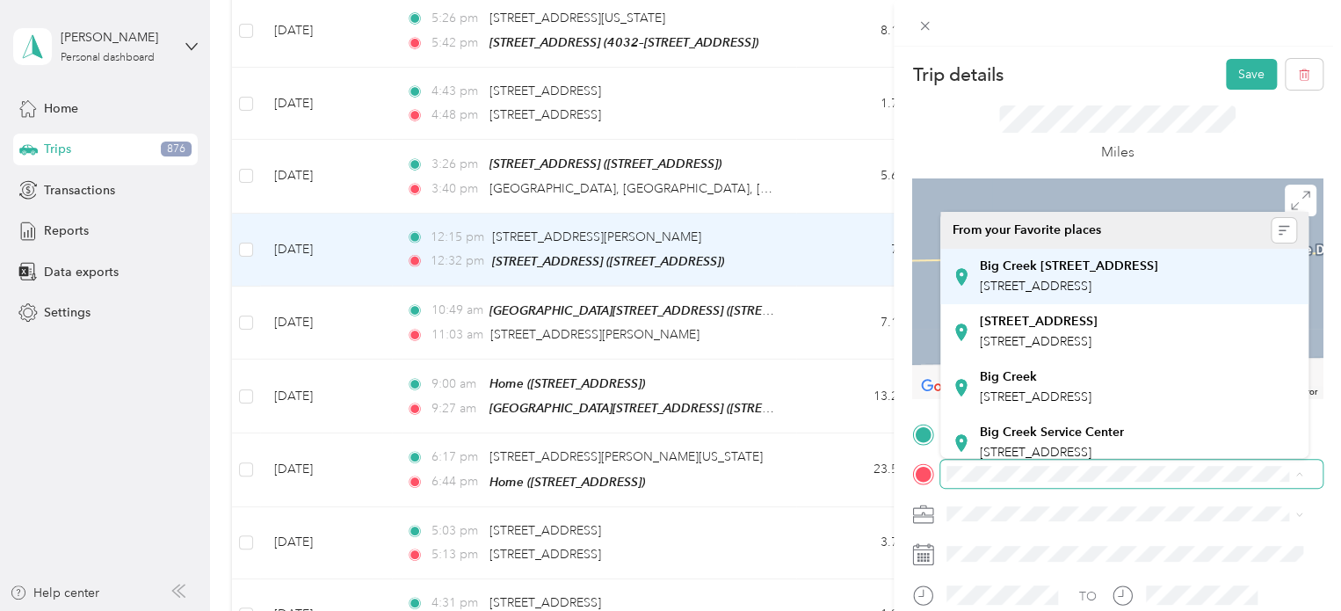
click at [995, 283] on span "[STREET_ADDRESS]" at bounding box center [1036, 286] width 112 height 15
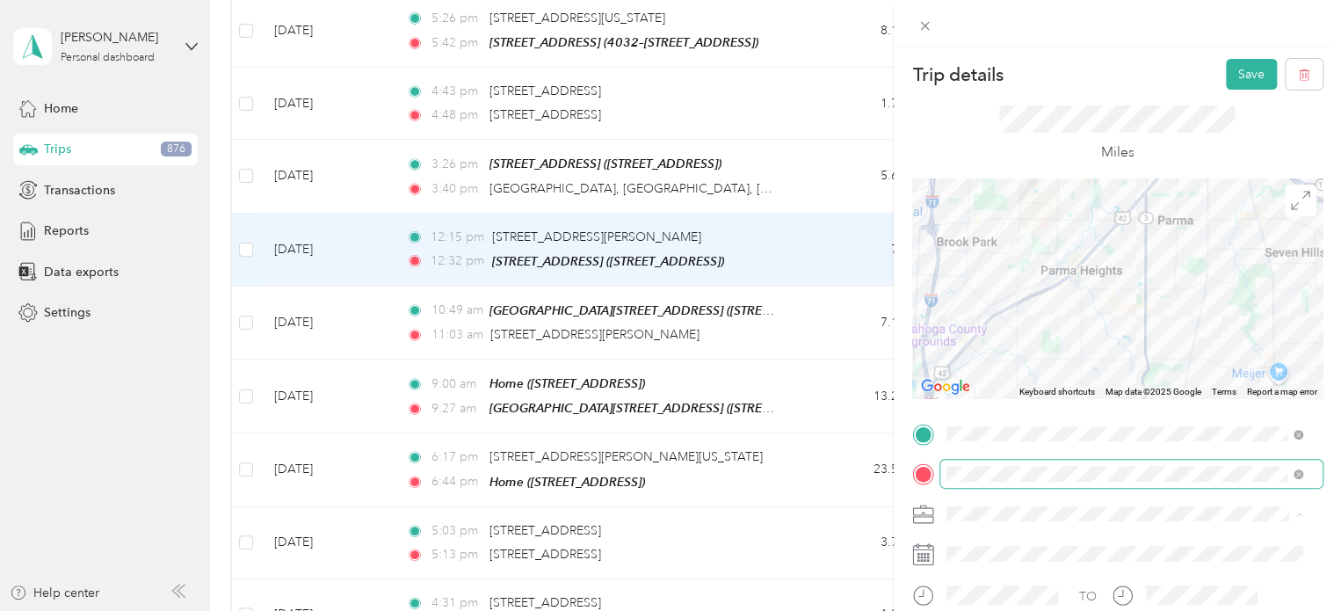
click at [981, 541] on span "Cuyahoga DD" at bounding box center [993, 544] width 80 height 15
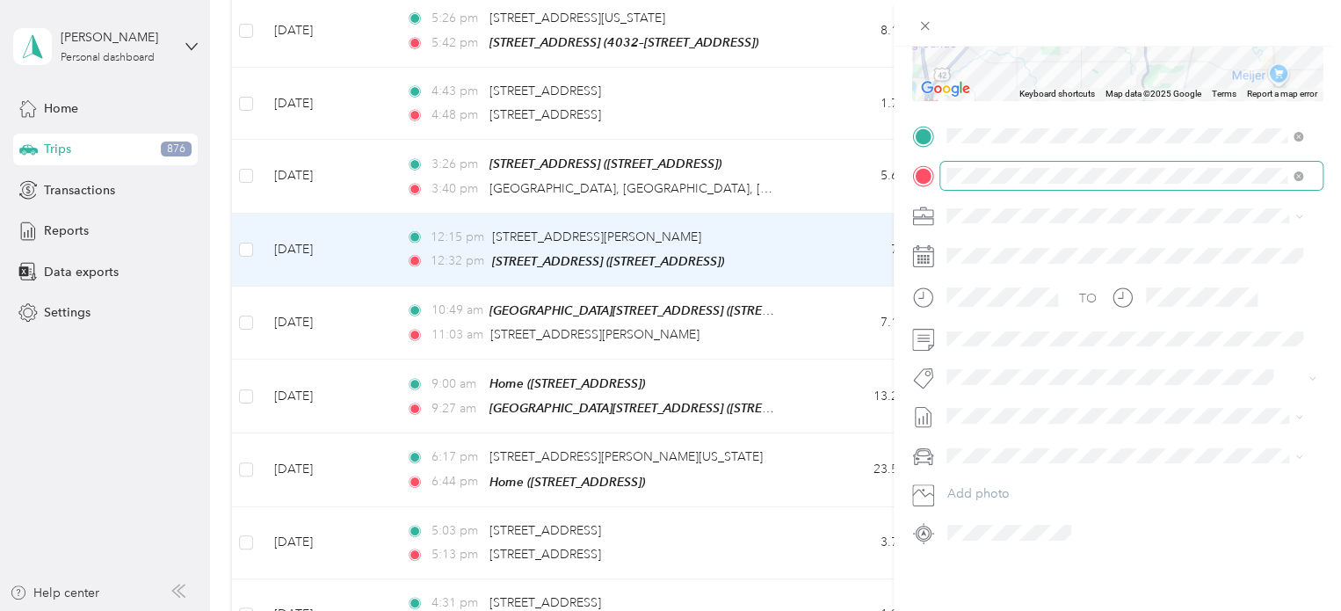
scroll to position [310, 0]
click at [962, 215] on span "[DATE]" at bounding box center [966, 211] width 39 height 18
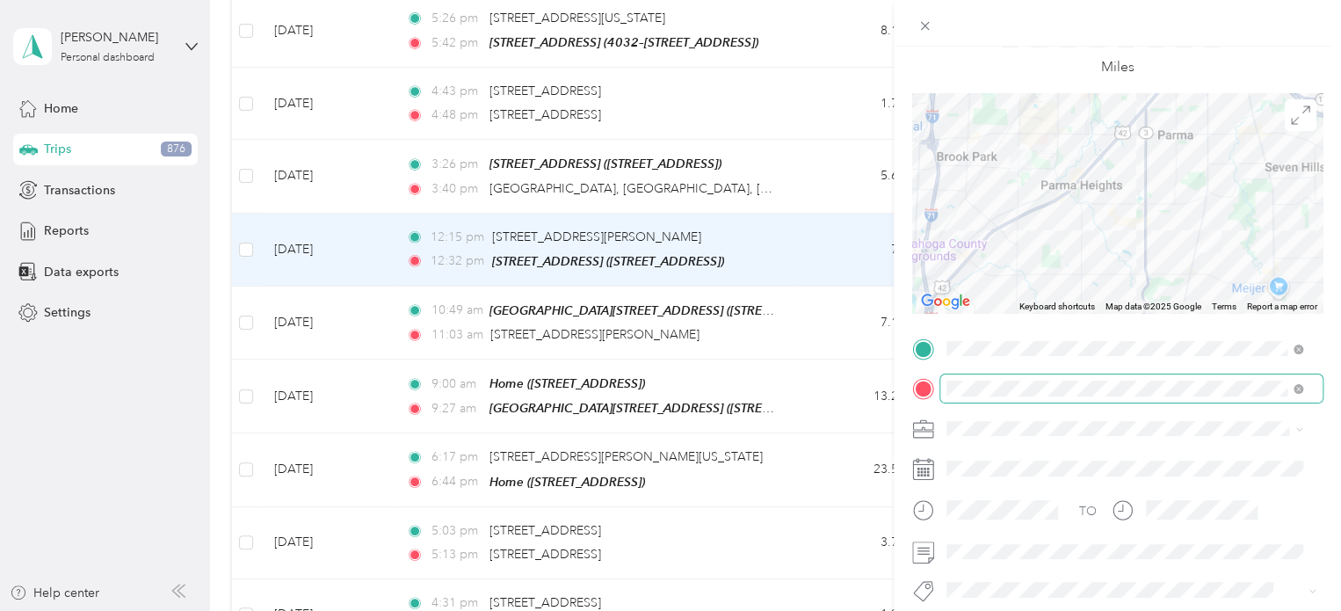
scroll to position [0, 0]
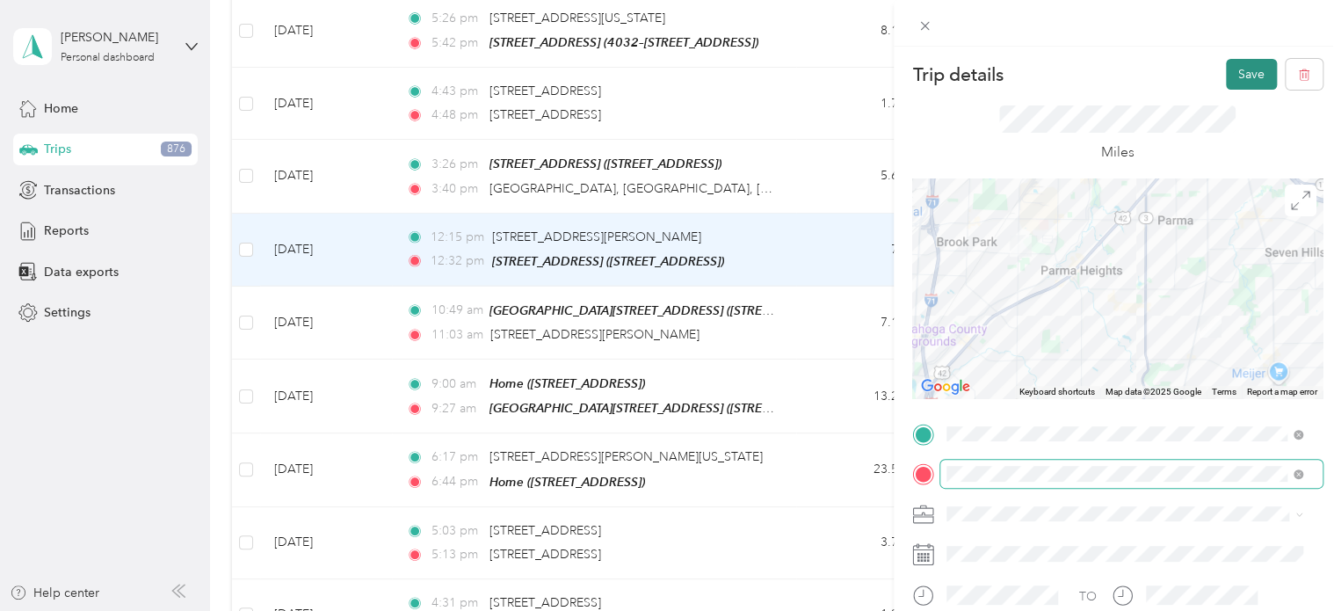
click at [1234, 72] on button "Save" at bounding box center [1251, 74] width 51 height 31
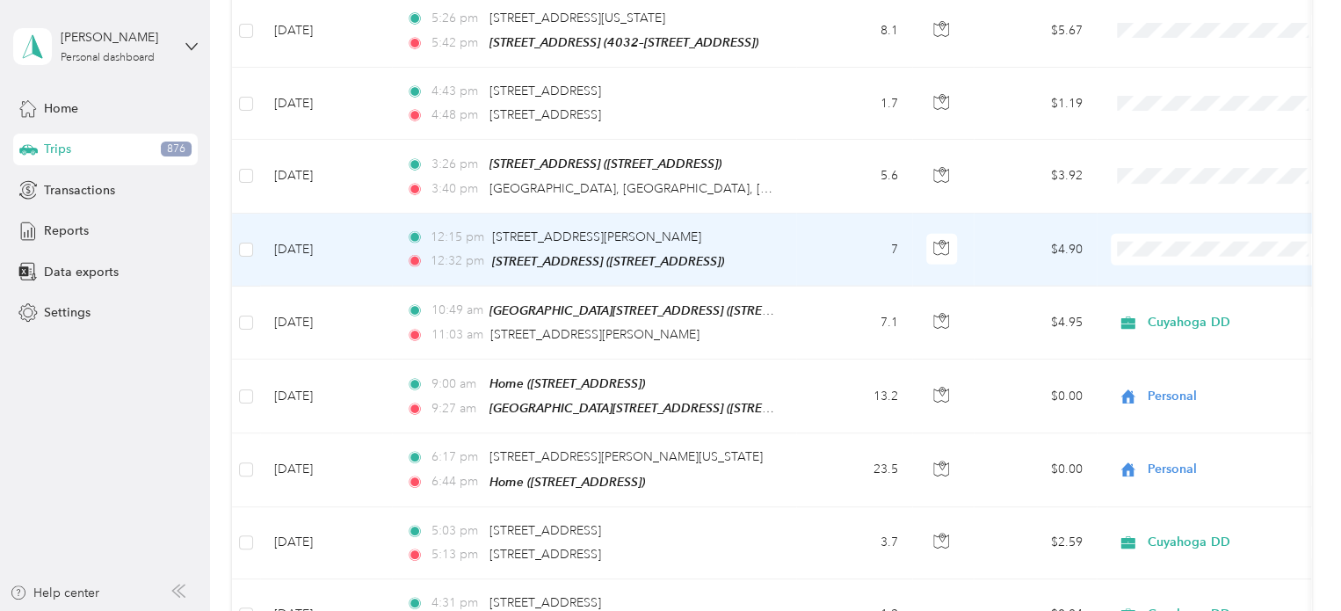
click at [820, 214] on td "7" at bounding box center [854, 250] width 116 height 73
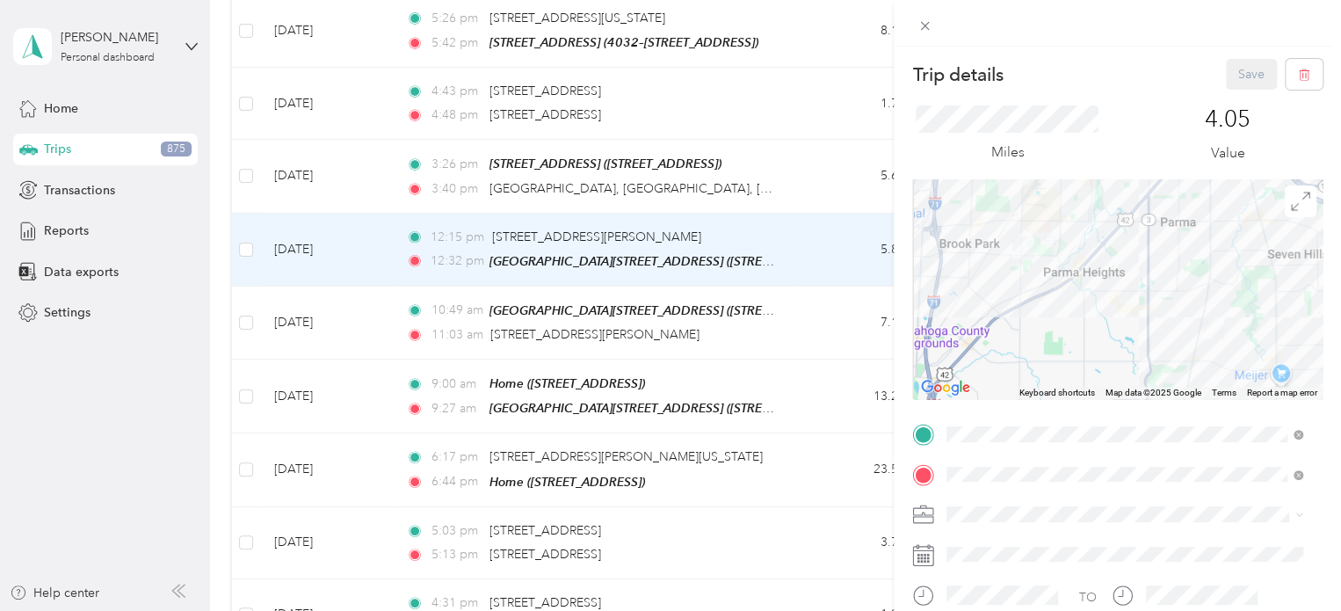
click at [1226, 75] on div "Save" at bounding box center [1275, 74] width 98 height 31
click at [925, 26] on icon at bounding box center [924, 26] width 9 height 9
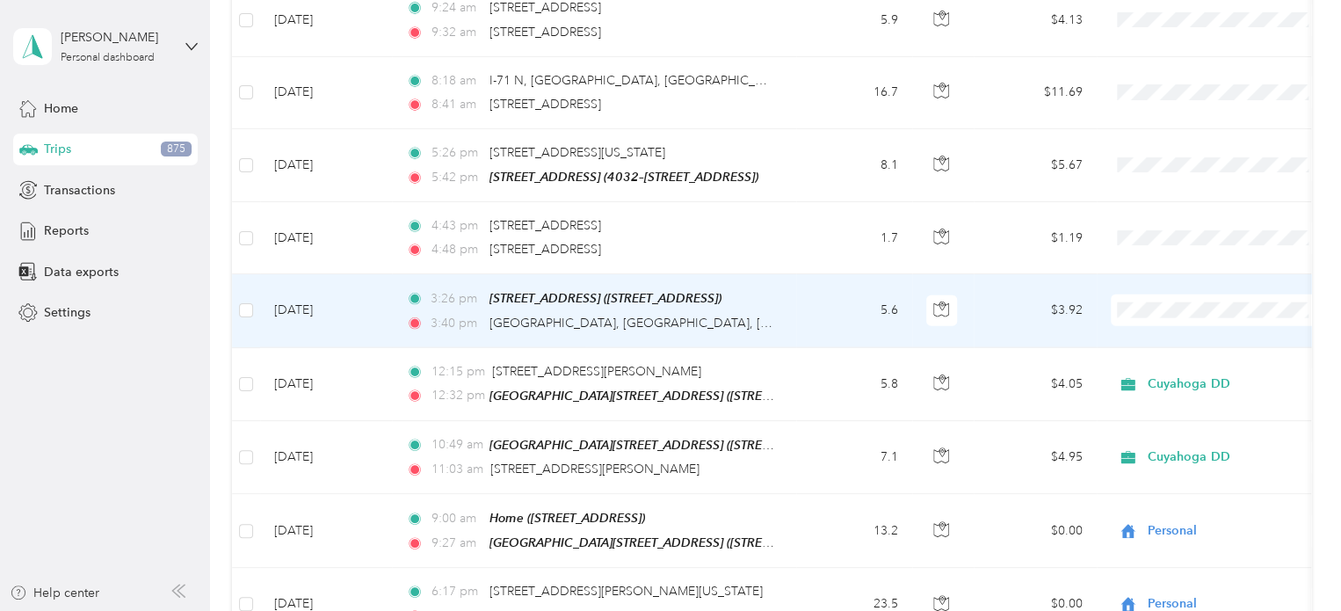
scroll to position [8797, 0]
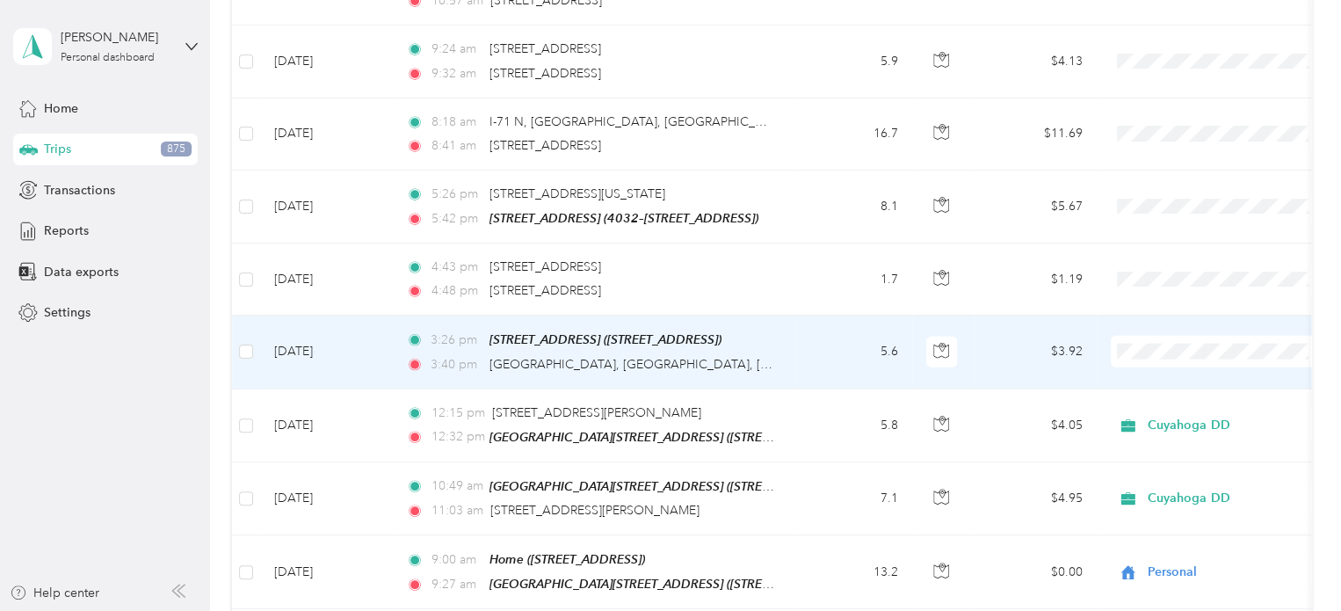
click at [817, 316] on td "5.6" at bounding box center [854, 352] width 116 height 73
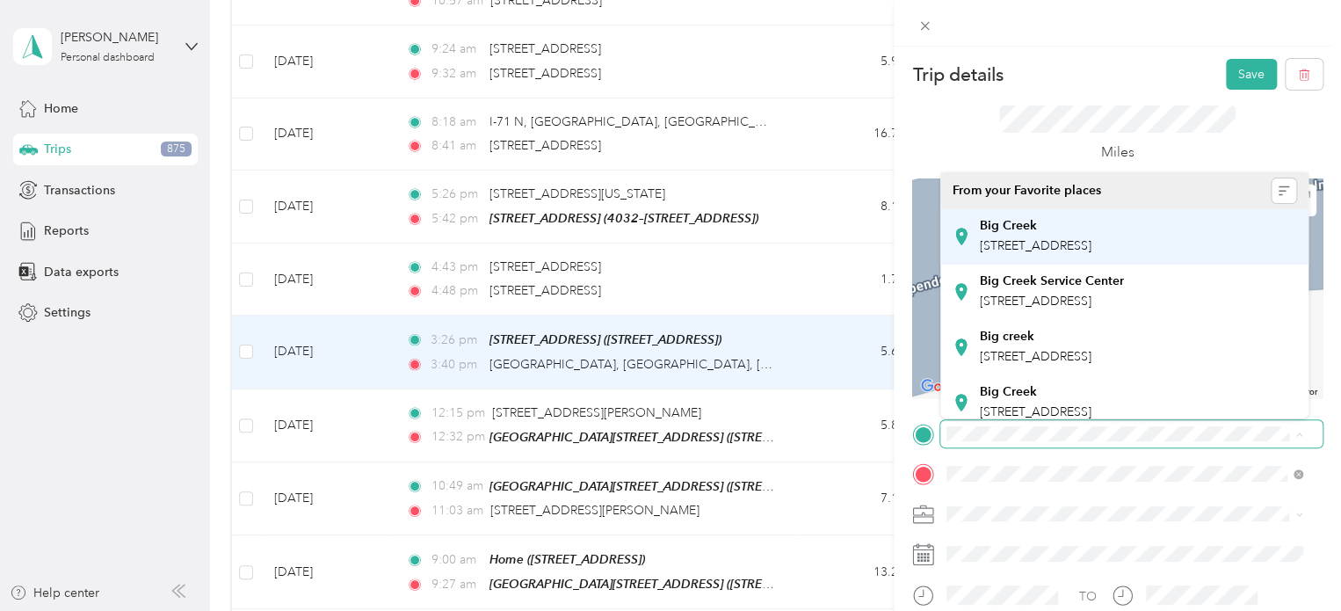
click at [981, 218] on strong "Big Creek" at bounding box center [1008, 226] width 57 height 16
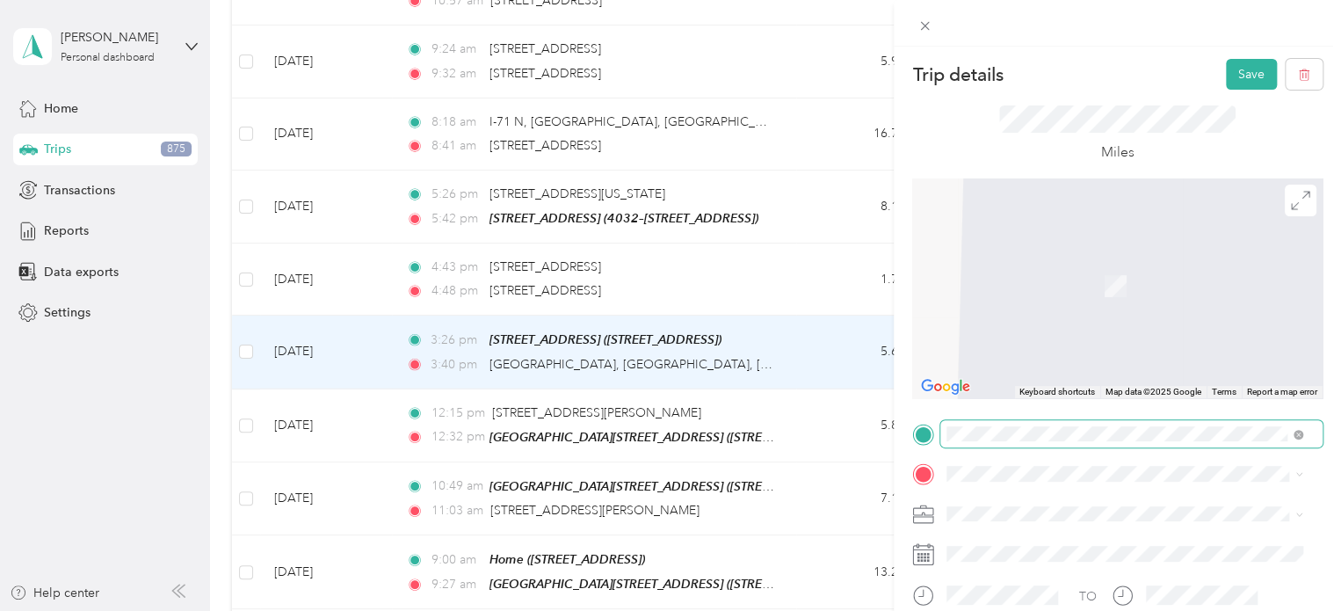
click at [1041, 384] on span "[STREET_ADDRESS][US_STATE]" at bounding box center [1068, 376] width 176 height 16
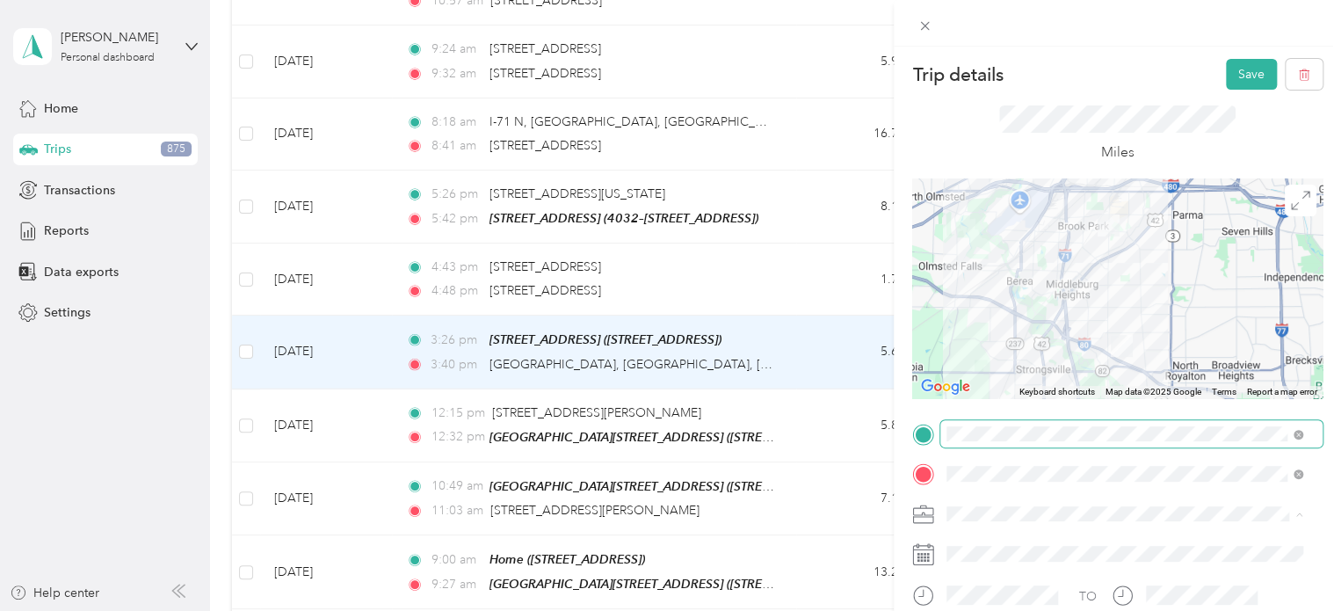
click at [997, 541] on span "Cuyahoga DD" at bounding box center [993, 544] width 80 height 15
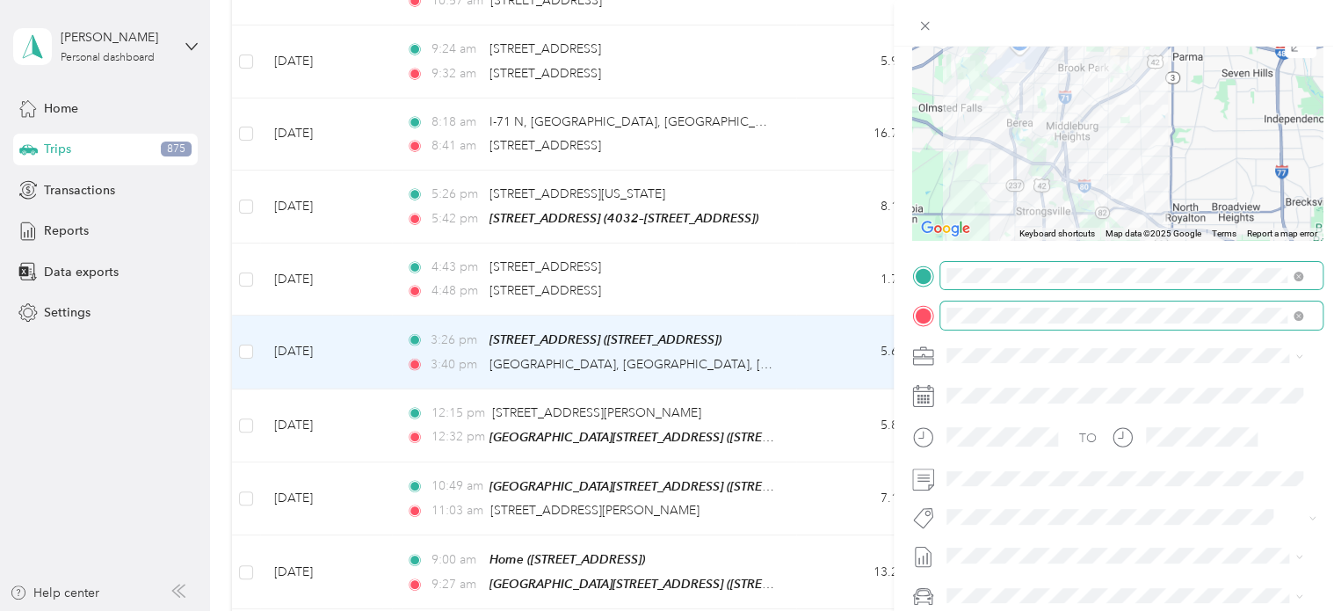
scroll to position [176, 0]
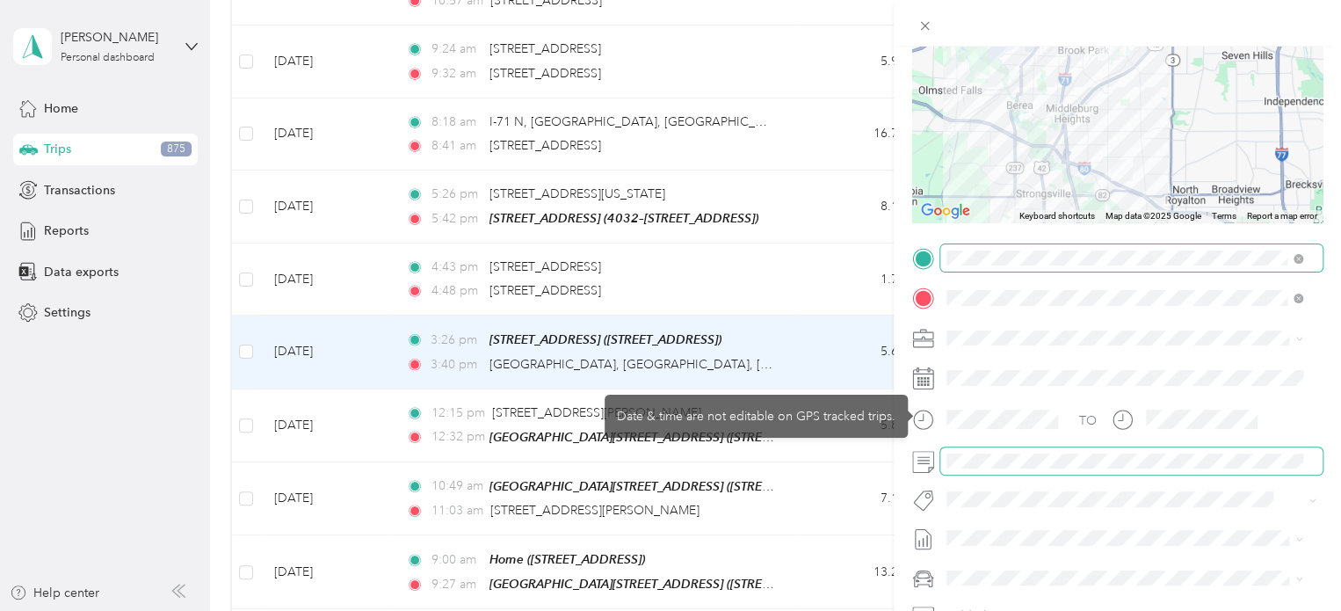
click at [962, 470] on span at bounding box center [1132, 461] width 382 height 28
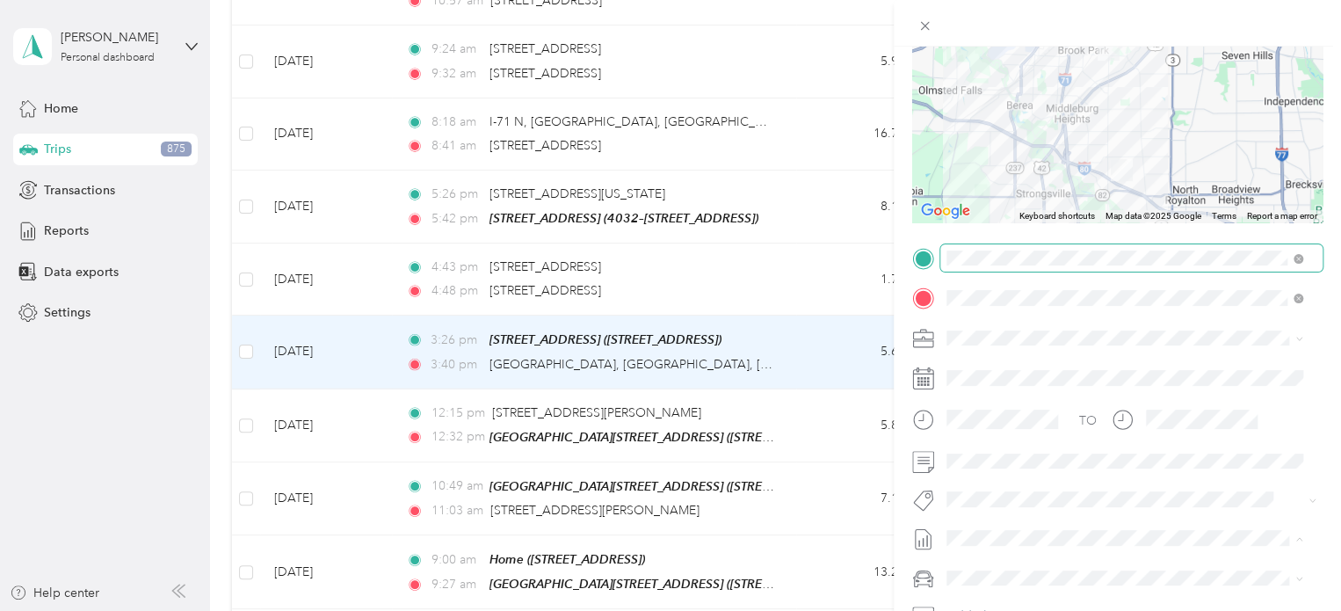
click at [977, 347] on span "[DATE]" at bounding box center [966, 347] width 39 height 18
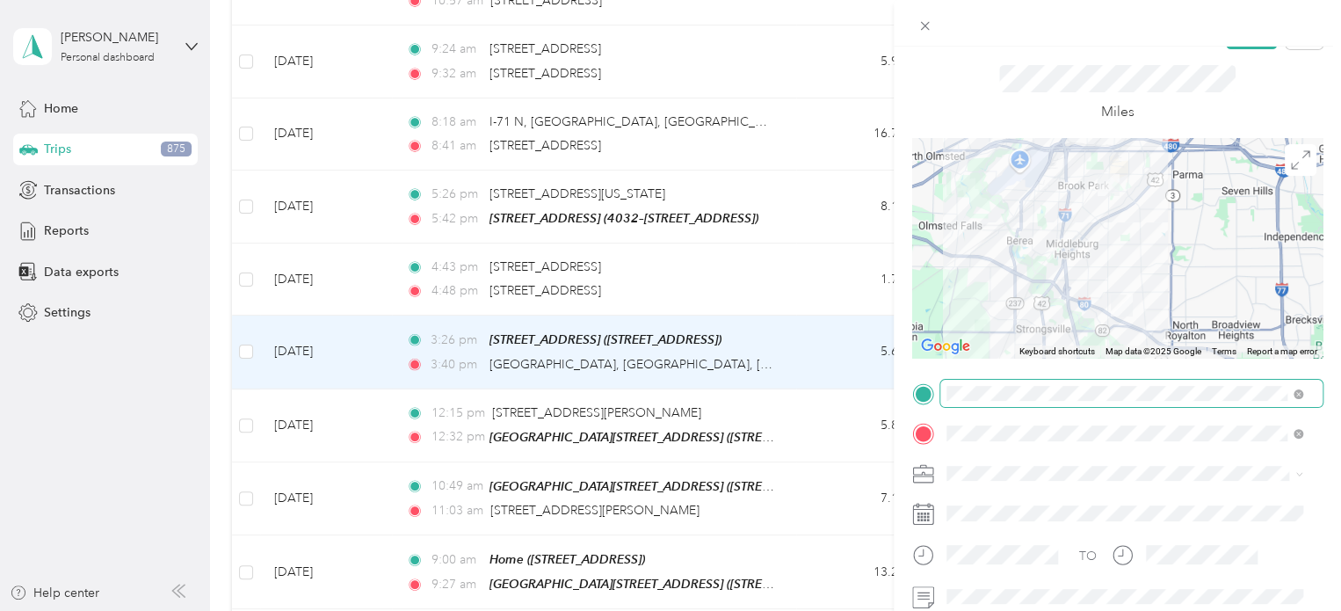
scroll to position [0, 0]
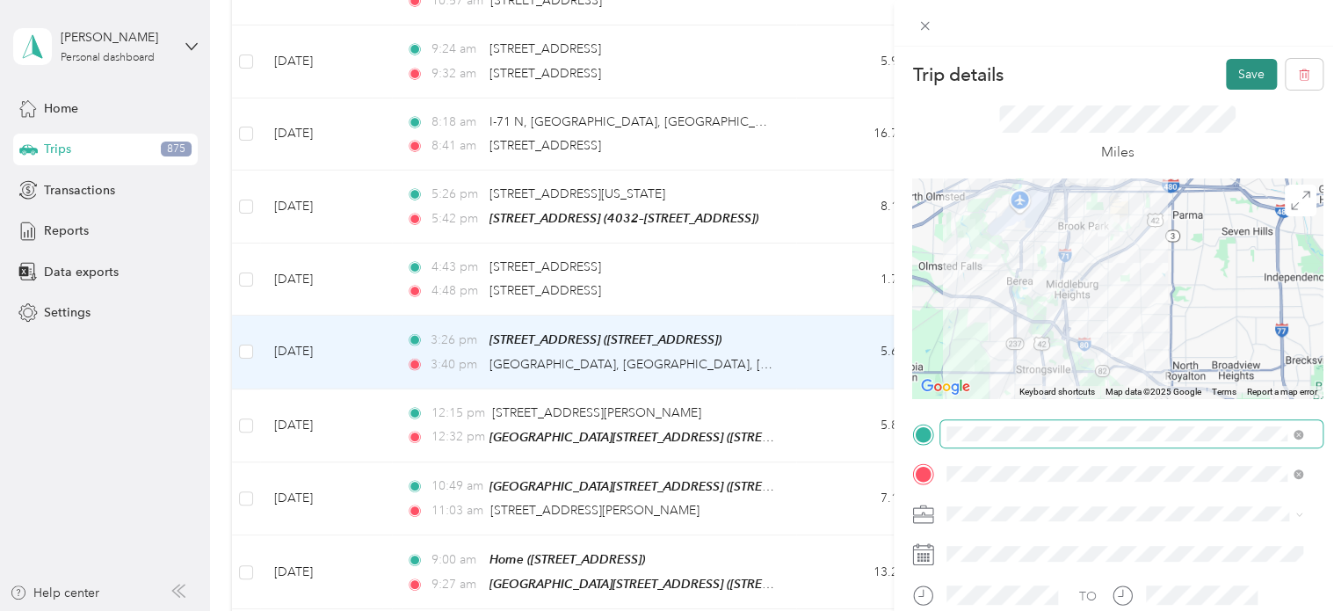
click at [1227, 73] on button "Save" at bounding box center [1251, 74] width 51 height 31
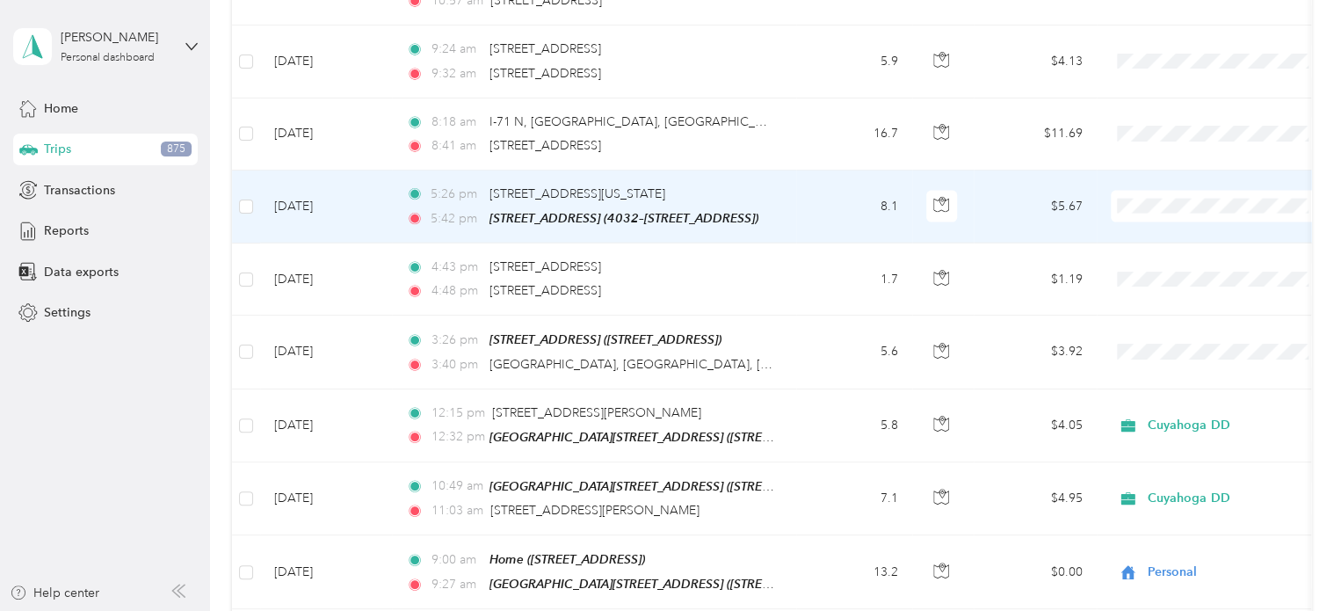
click at [1143, 175] on icon at bounding box center [1134, 175] width 22 height 14
click at [665, 186] on span "[STREET_ADDRESS][US_STATE]" at bounding box center [578, 193] width 176 height 15
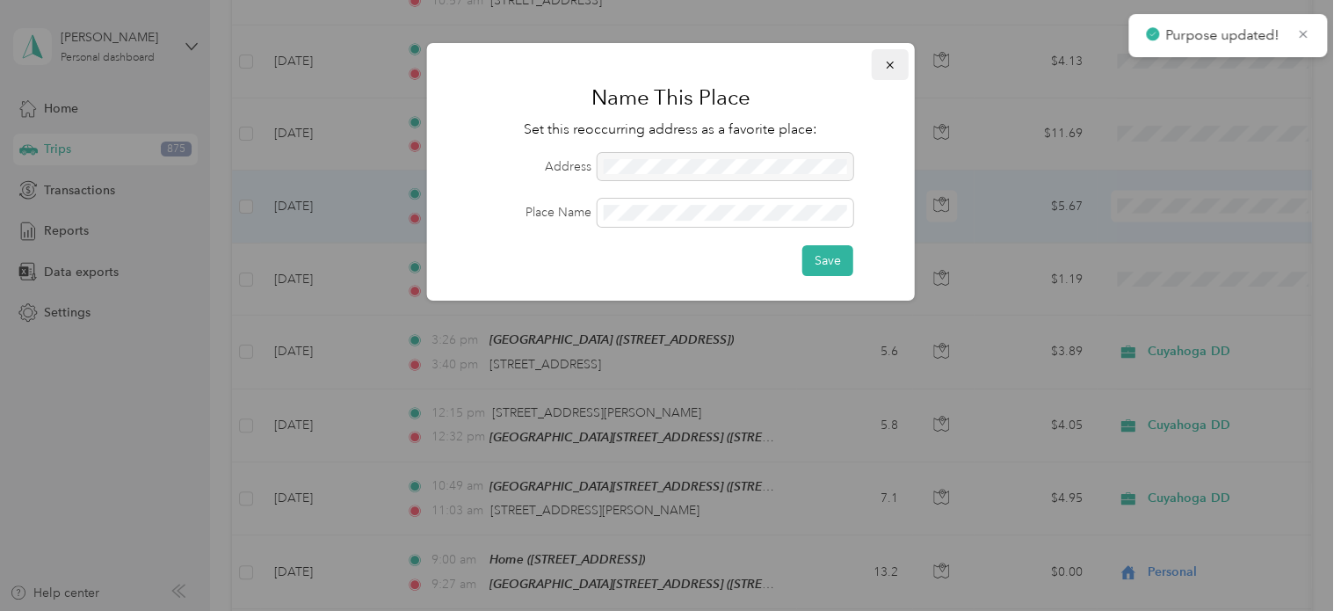
click at [890, 67] on icon "button" at bounding box center [890, 65] width 12 height 12
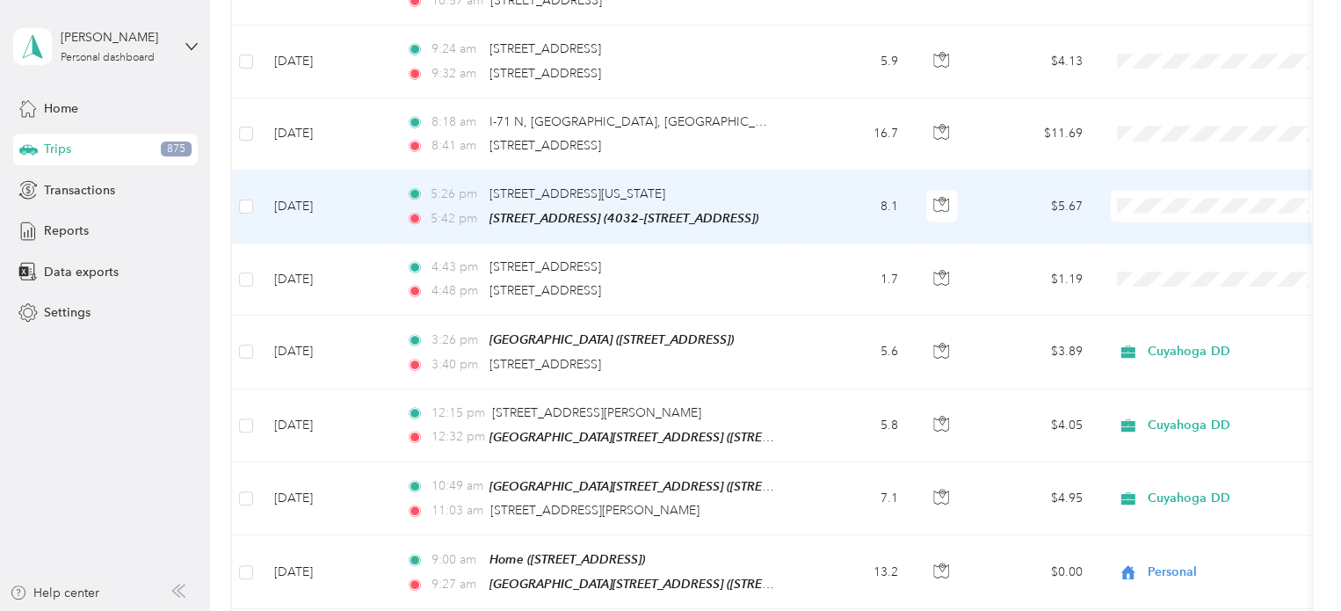
click at [290, 171] on td "[DATE]" at bounding box center [326, 207] width 132 height 73
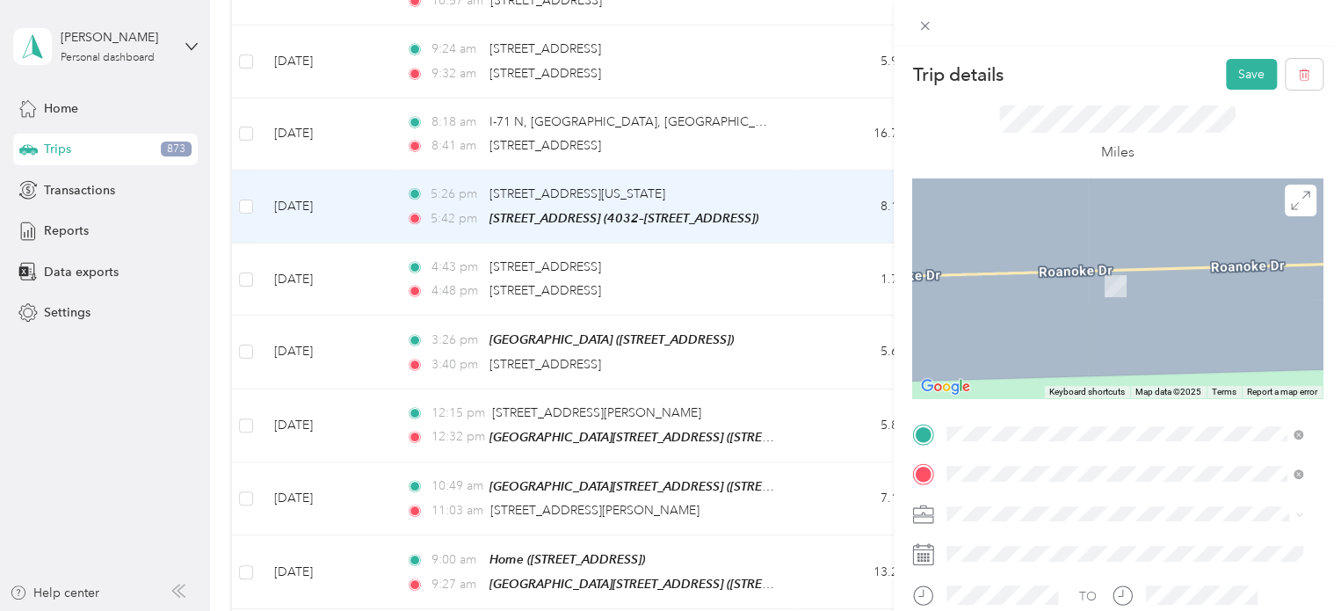
click at [1081, 291] on span "[STREET_ADDRESS][US_STATE]" at bounding box center [1068, 288] width 176 height 16
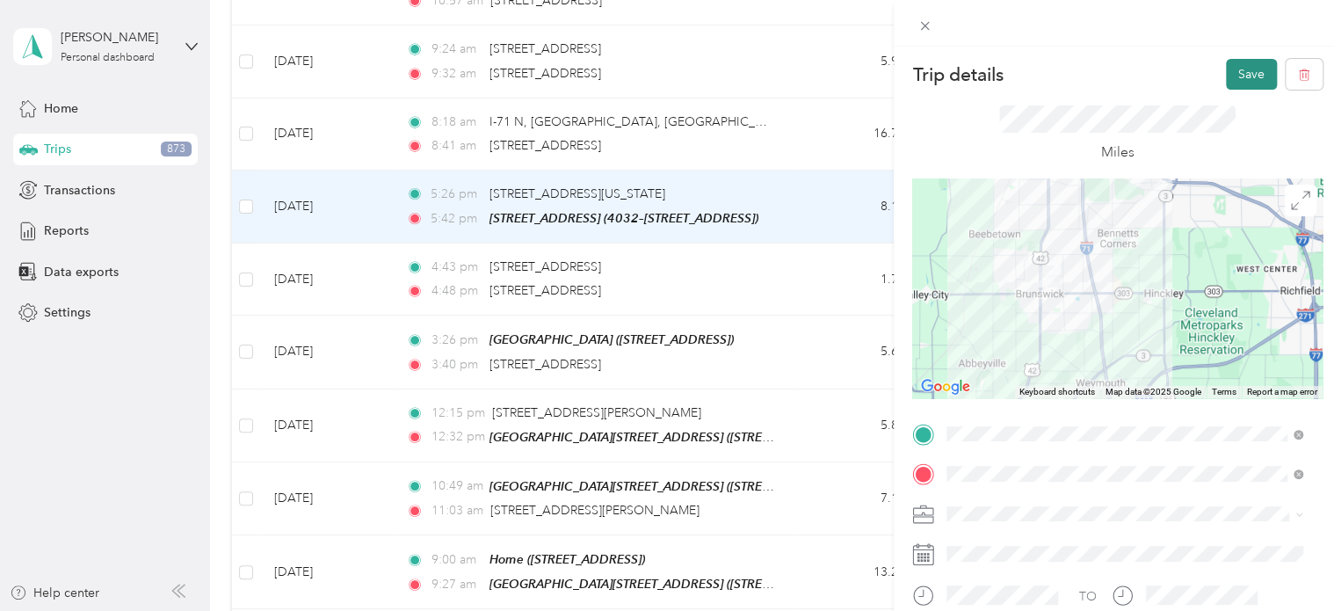
click at [1244, 71] on button "Save" at bounding box center [1251, 74] width 51 height 31
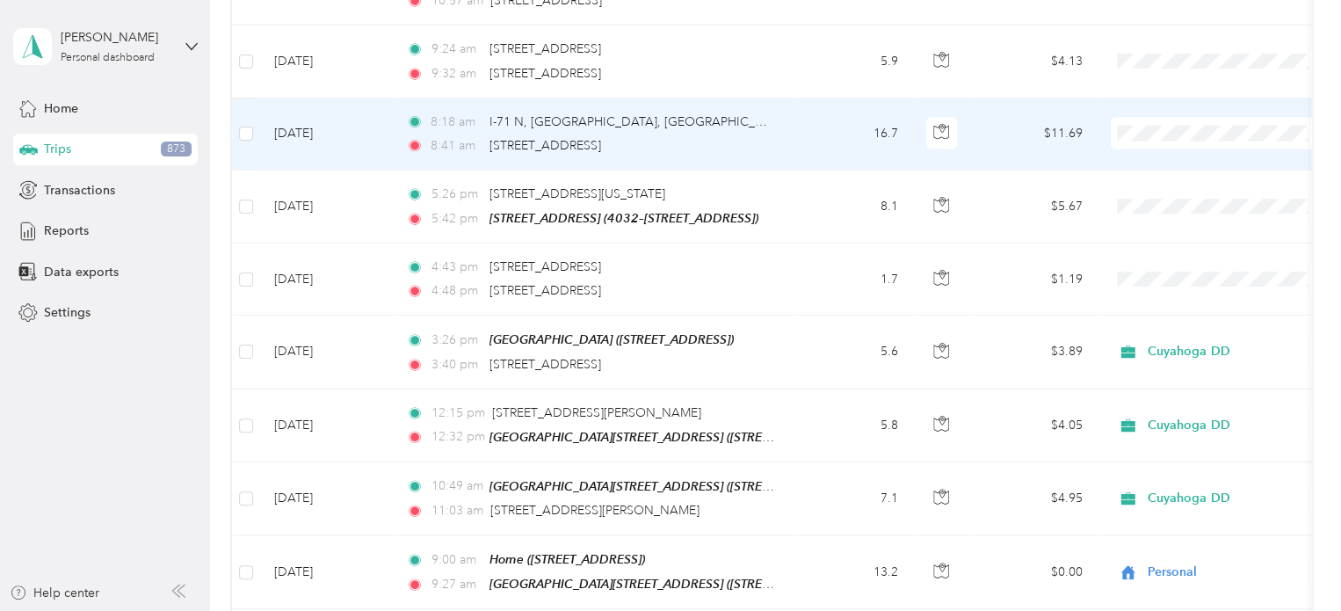
click at [326, 98] on td "[DATE]" at bounding box center [326, 134] width 132 height 72
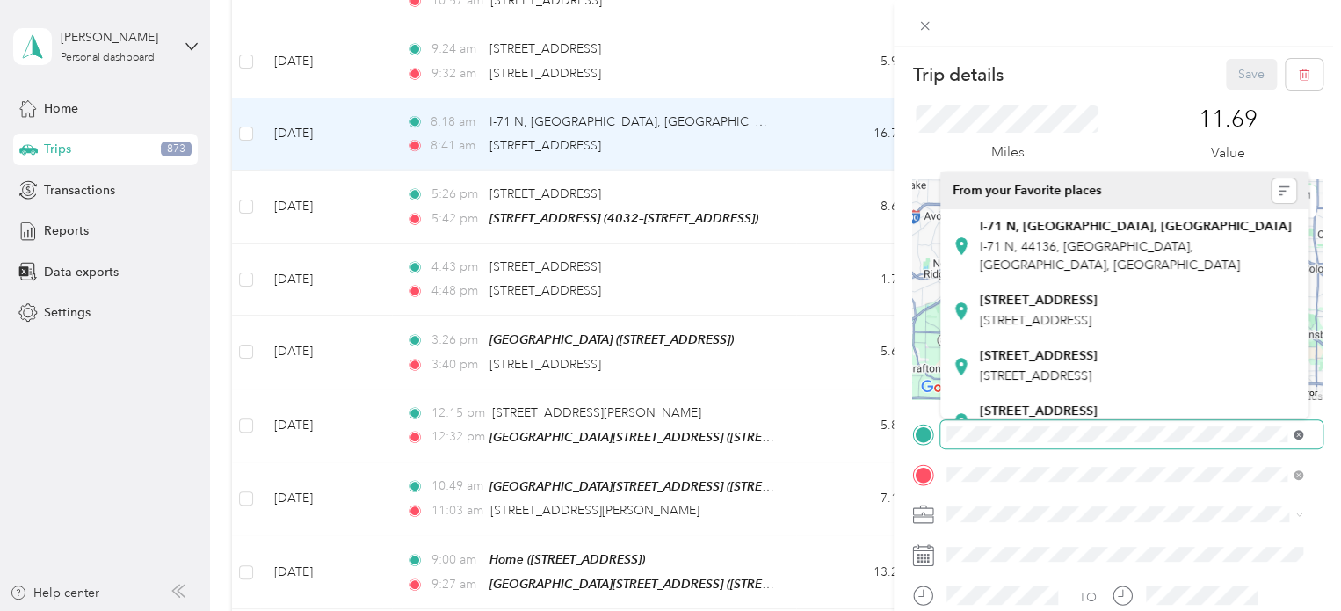
click at [1299, 434] on icon at bounding box center [1299, 435] width 10 height 10
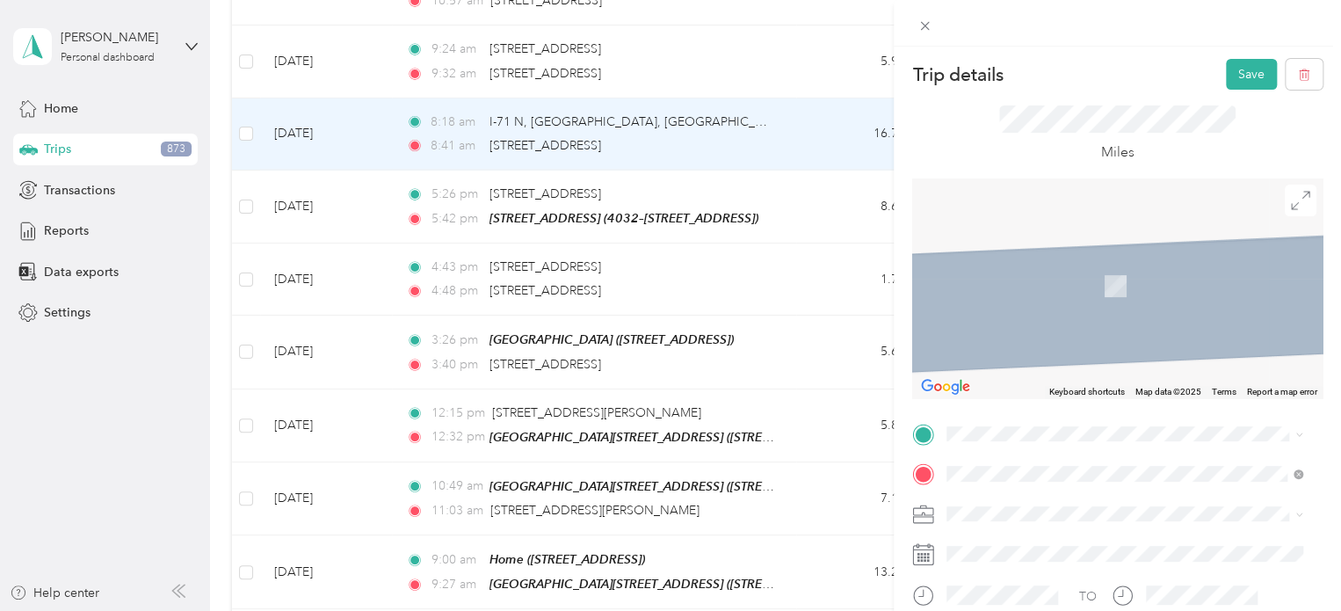
click at [1091, 246] on ol "From your Favorite places I-71 N, [GEOGRAPHIC_DATA], [GEOGRAPHIC_DATA] I-[GEOGR…" at bounding box center [1125, 294] width 368 height 246
click at [1009, 248] on span "[STREET_ADDRESS]" at bounding box center [1036, 245] width 112 height 15
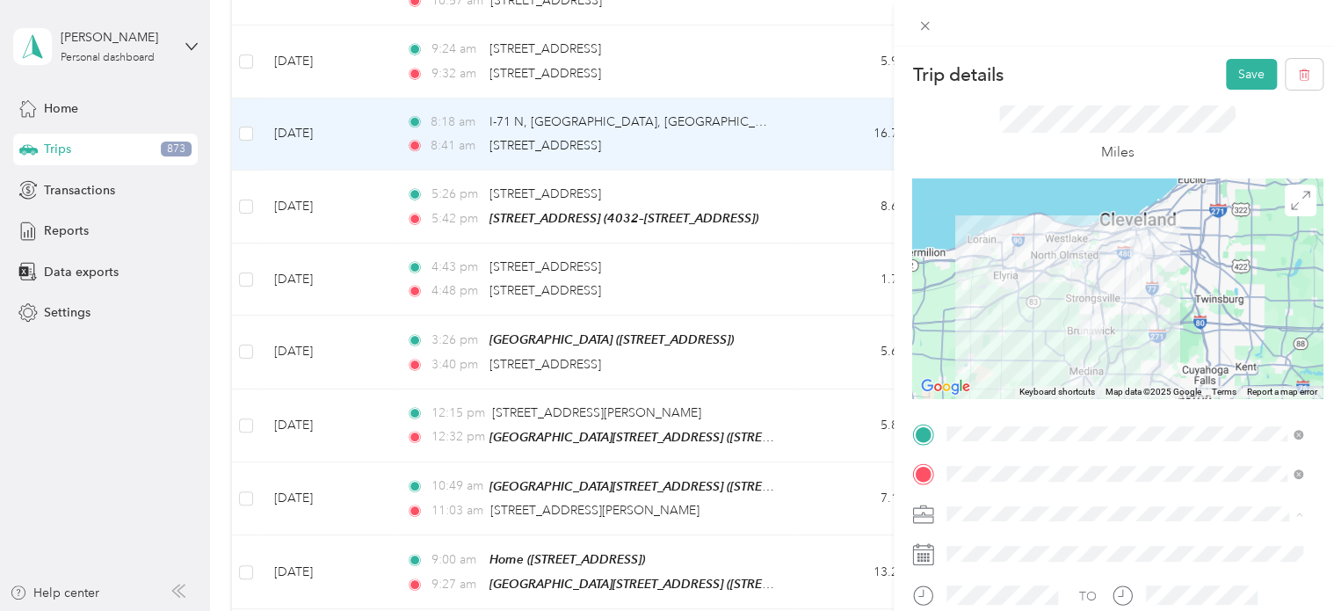
click at [961, 576] on div "Personal" at bounding box center [1125, 575] width 344 height 18
click at [1230, 76] on button "Save" at bounding box center [1251, 74] width 51 height 31
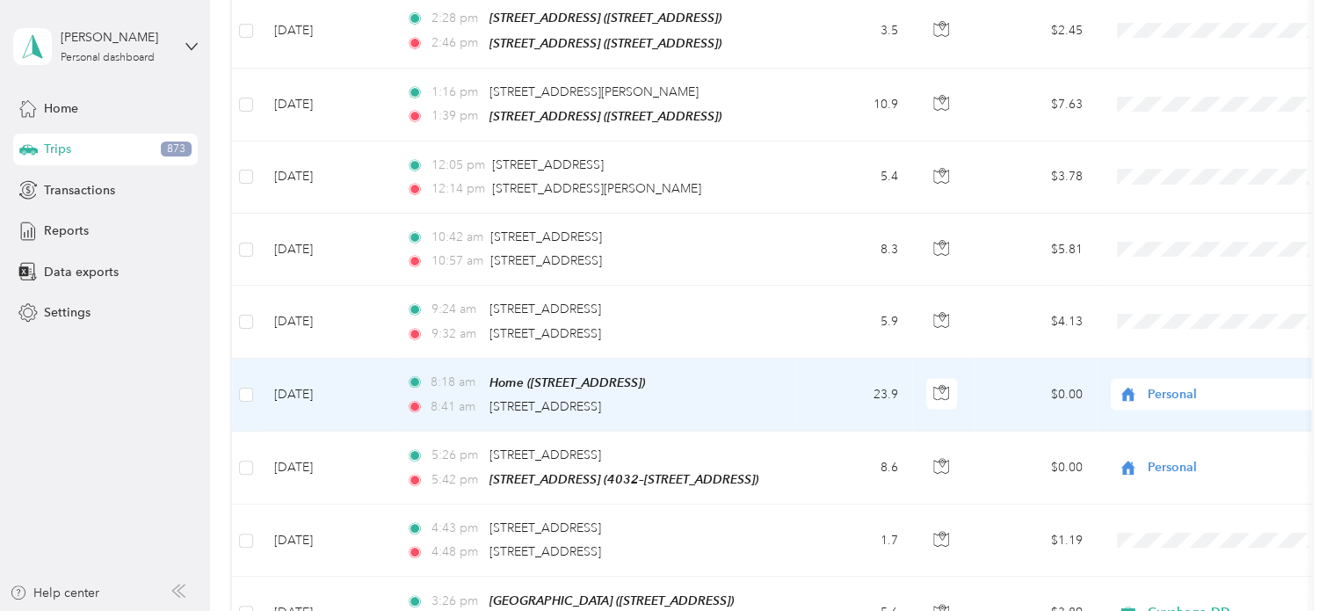
scroll to position [8533, 0]
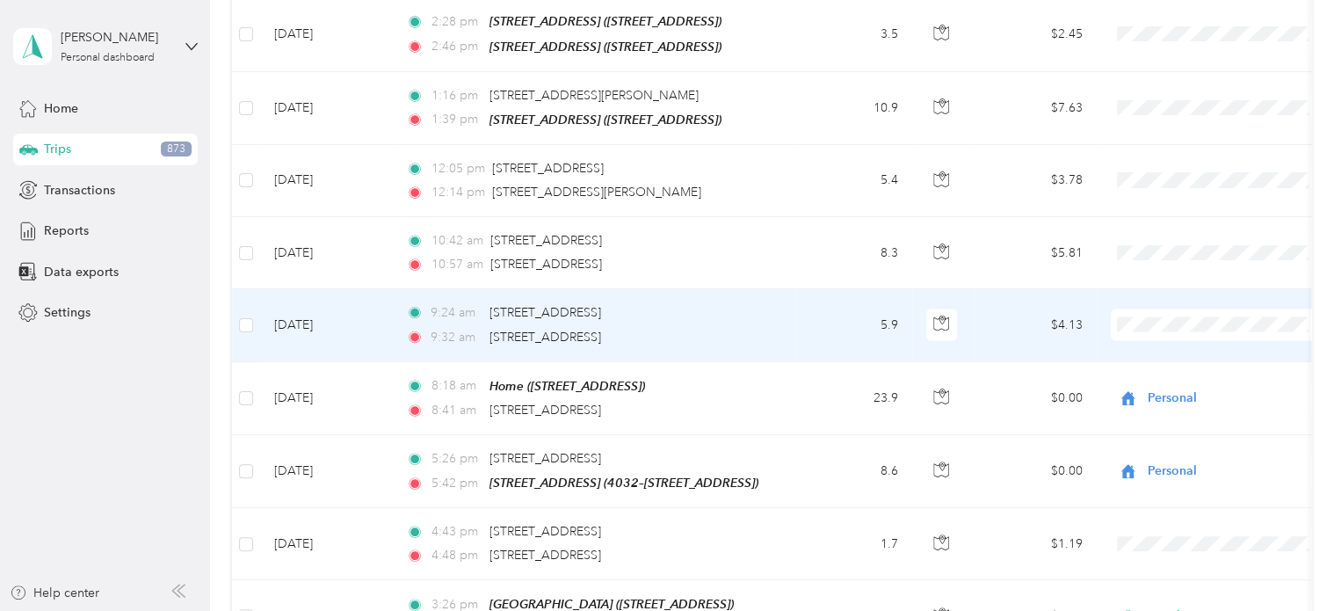
click at [312, 289] on td "[DATE]" at bounding box center [326, 325] width 132 height 72
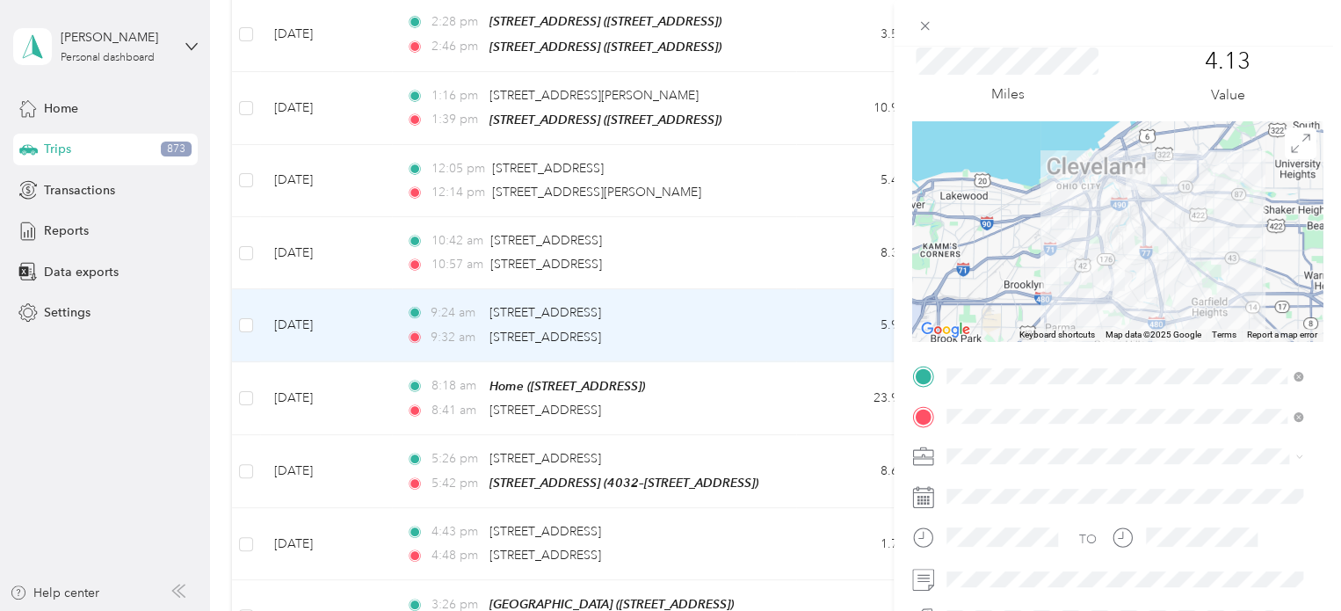
scroll to position [88, 0]
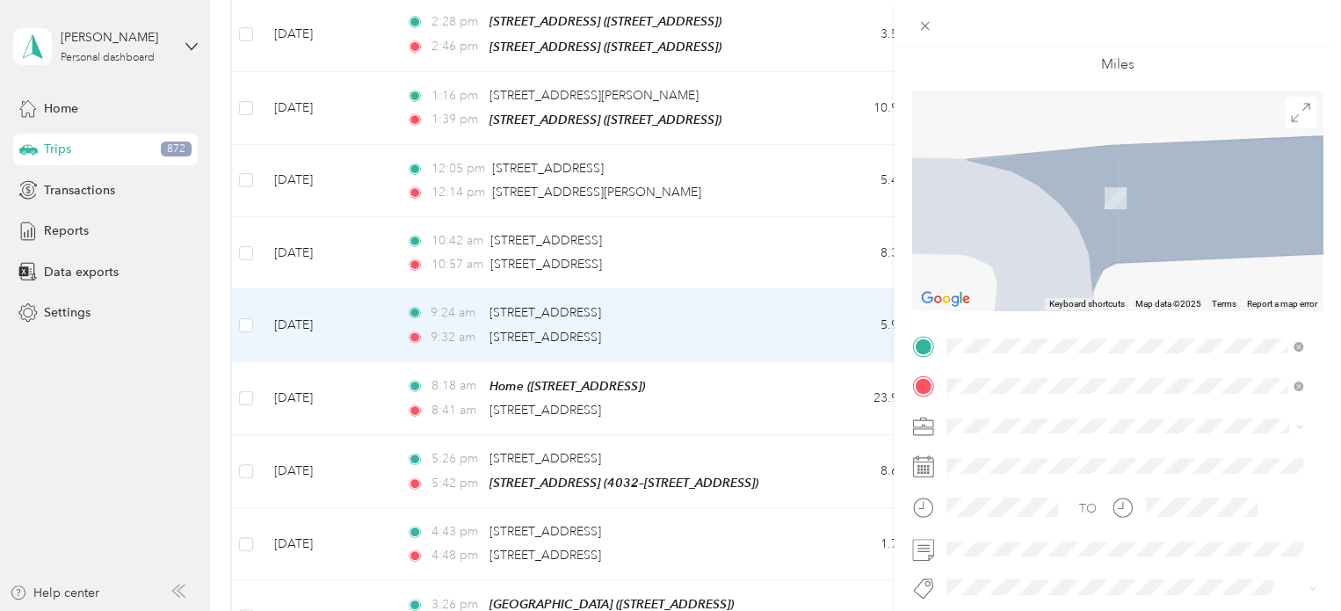
click at [1037, 454] on span "[STREET_ADDRESS][US_STATE]" at bounding box center [1068, 449] width 176 height 16
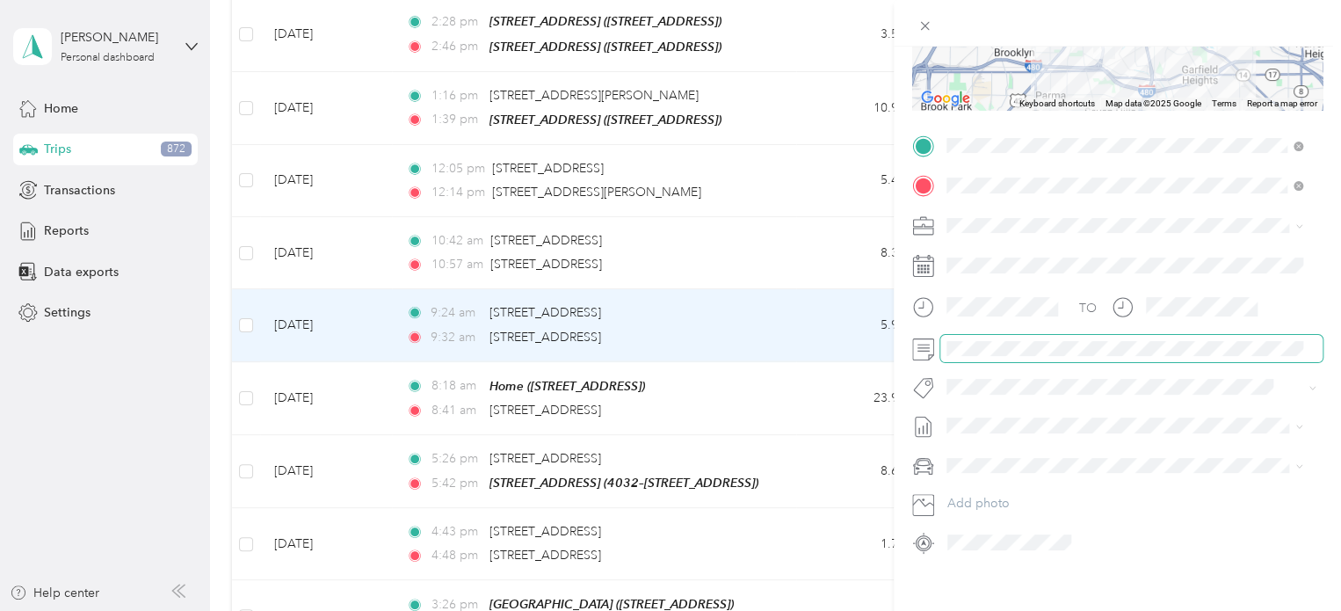
scroll to position [310, 0]
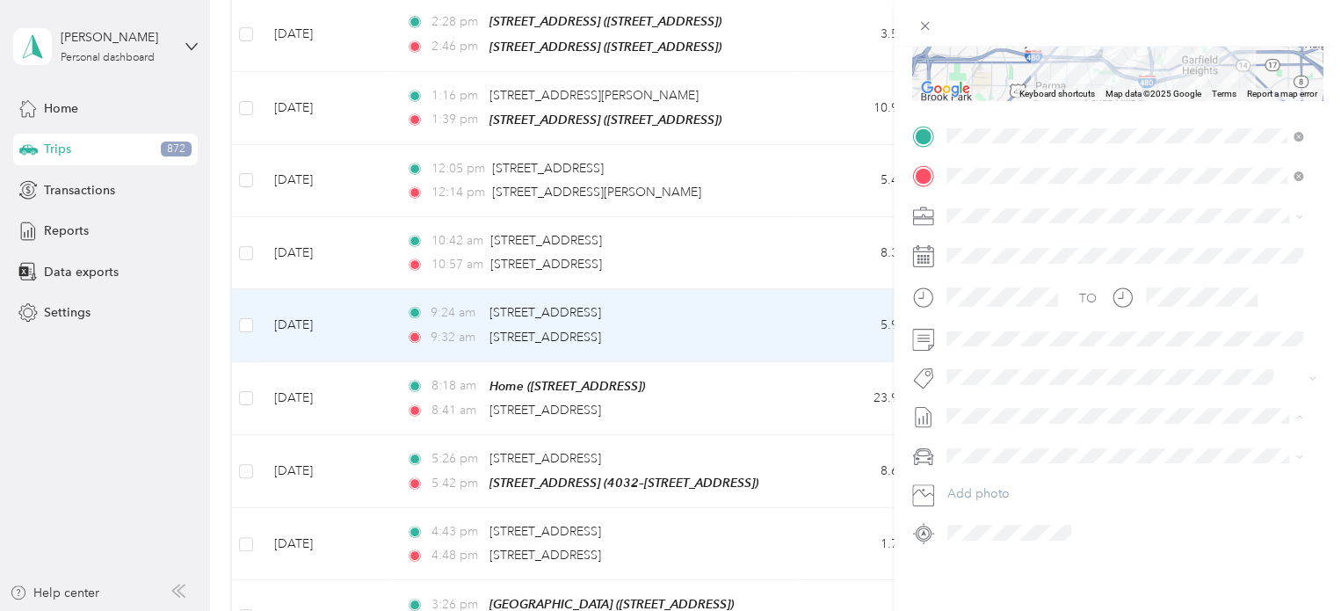
click at [955, 218] on li "[DATE] Draft" at bounding box center [1125, 212] width 368 height 28
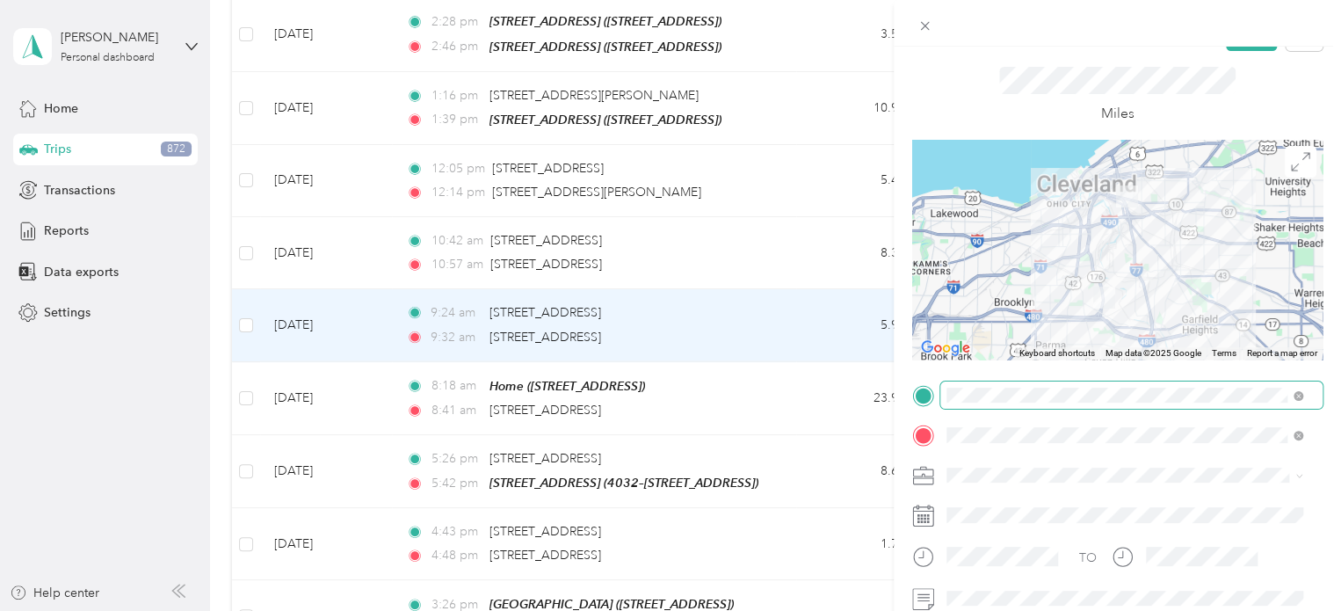
scroll to position [0, 0]
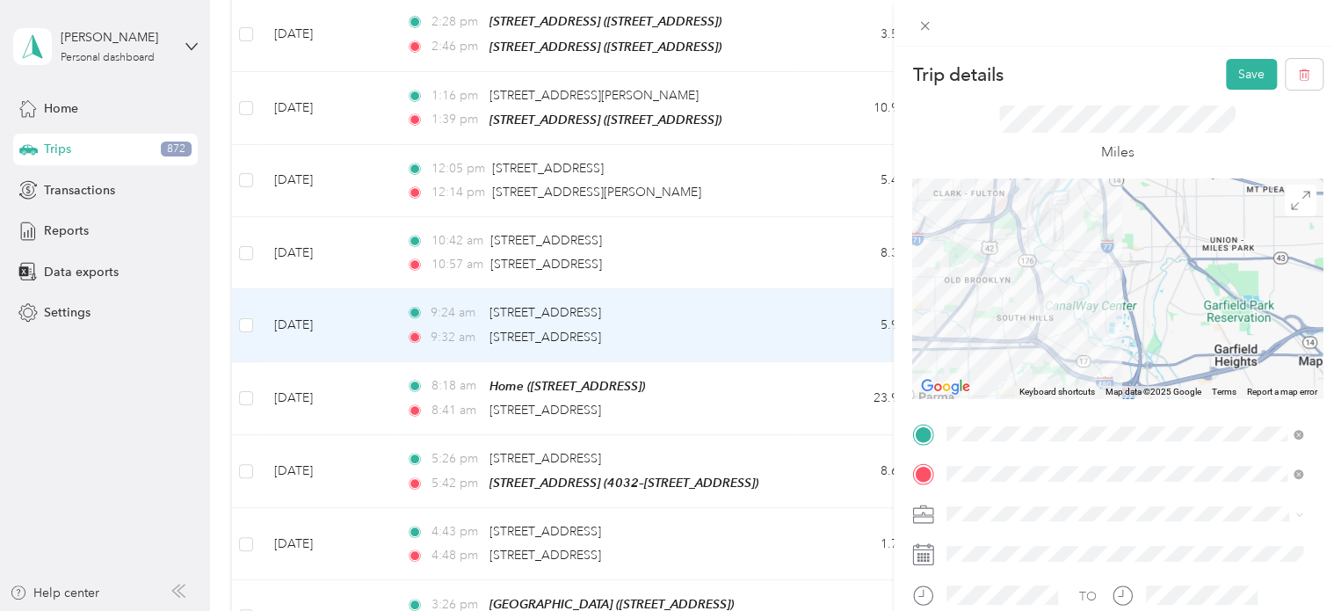
click at [1235, 54] on div "Trip details Save This trip cannot be edited because it is either under review,…" at bounding box center [1117, 352] width 447 height 611
click at [1232, 69] on button "Save" at bounding box center [1251, 74] width 51 height 31
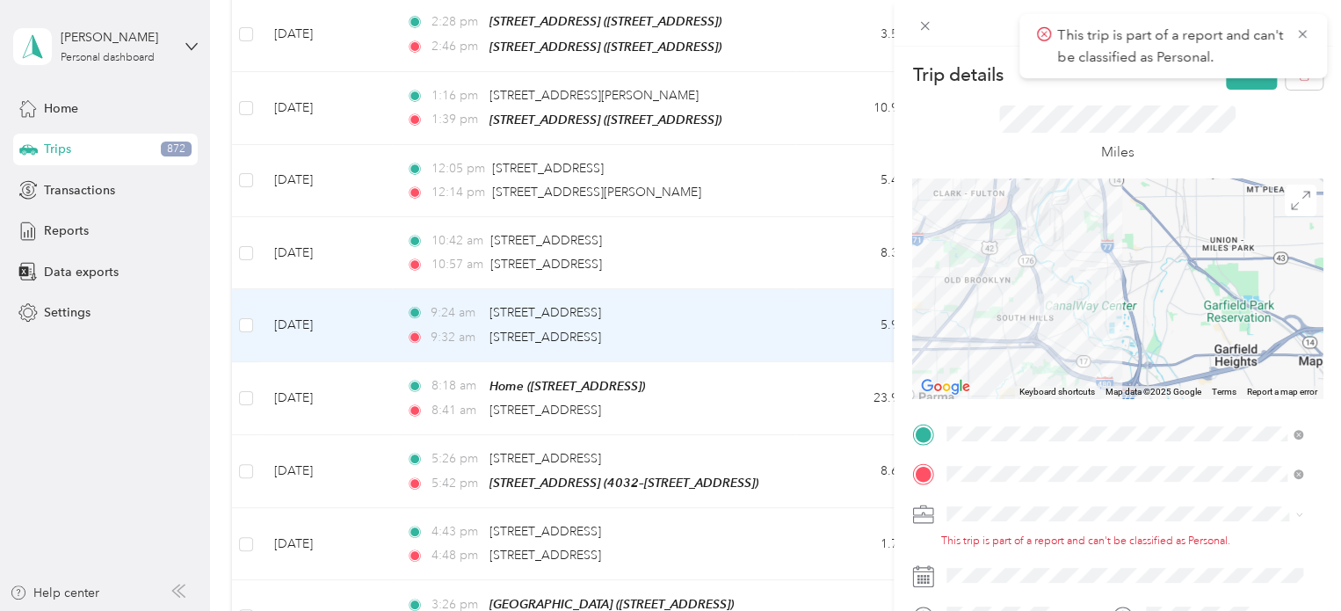
click at [984, 547] on div "Cuyahoga DD" at bounding box center [1125, 544] width 344 height 18
click at [1302, 27] on icon at bounding box center [1303, 34] width 14 height 16
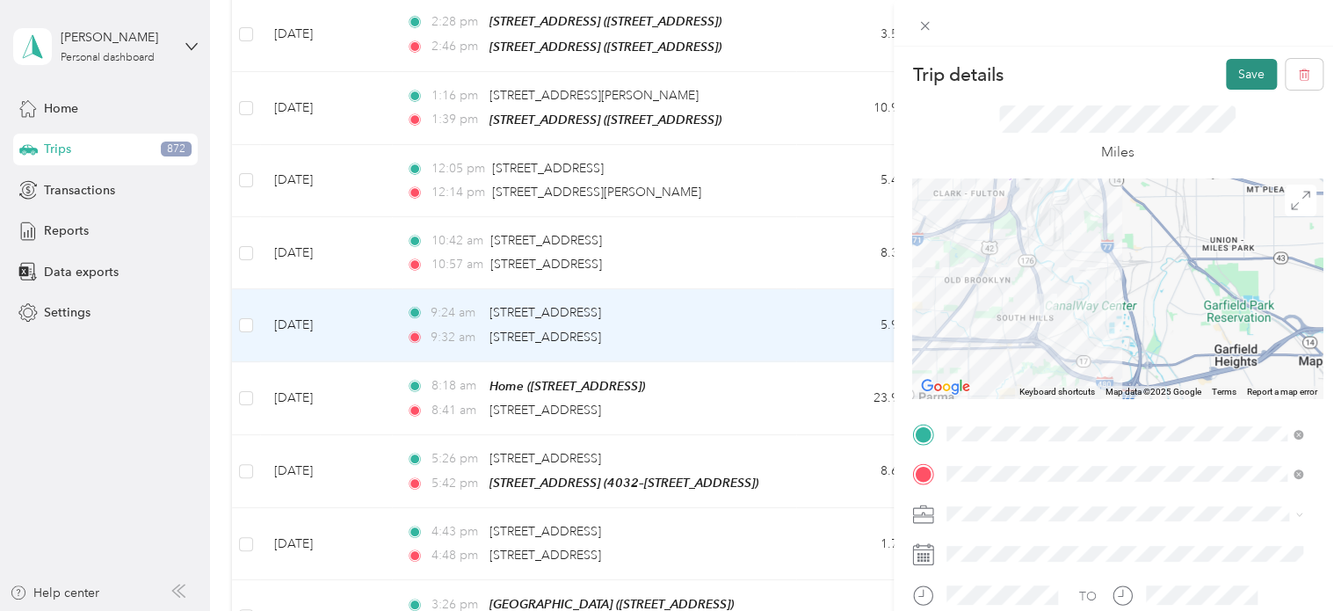
click at [1246, 75] on button "Save" at bounding box center [1251, 74] width 51 height 31
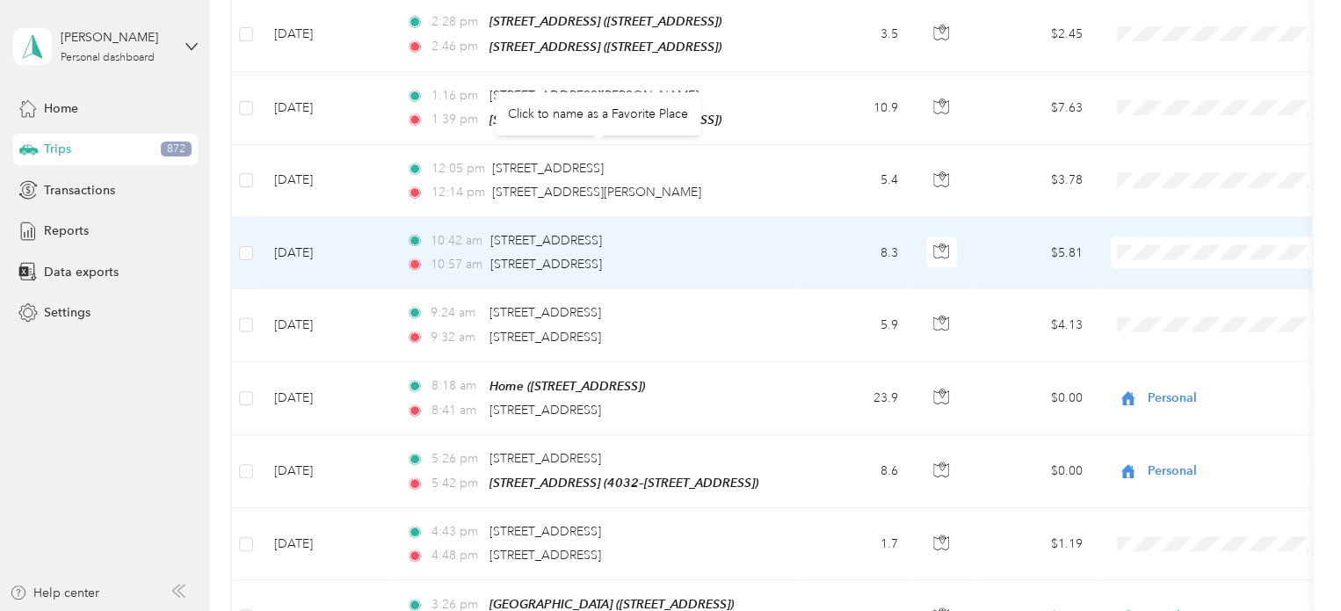
click at [559, 231] on div "[STREET_ADDRESS]" at bounding box center [546, 240] width 112 height 19
click at [602, 233] on span "[STREET_ADDRESS]" at bounding box center [546, 240] width 112 height 15
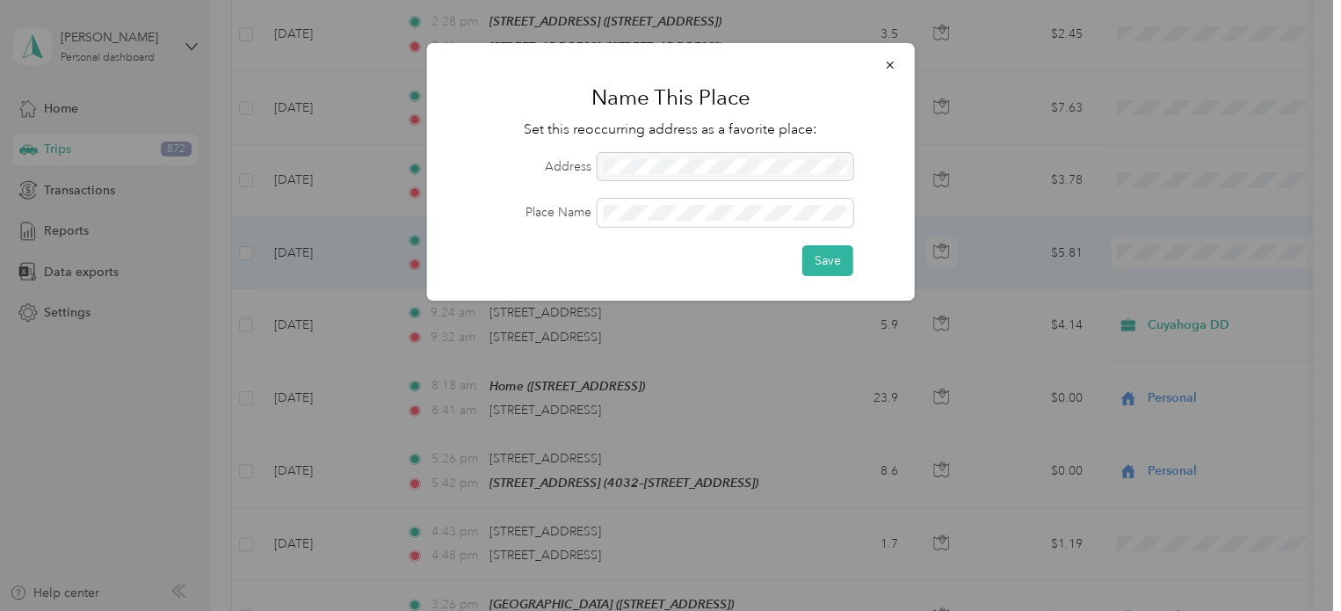
drag, startPoint x: 897, startPoint y: 62, endPoint x: 858, endPoint y: 66, distance: 38.9
click at [897, 61] on button "button" at bounding box center [890, 64] width 37 height 31
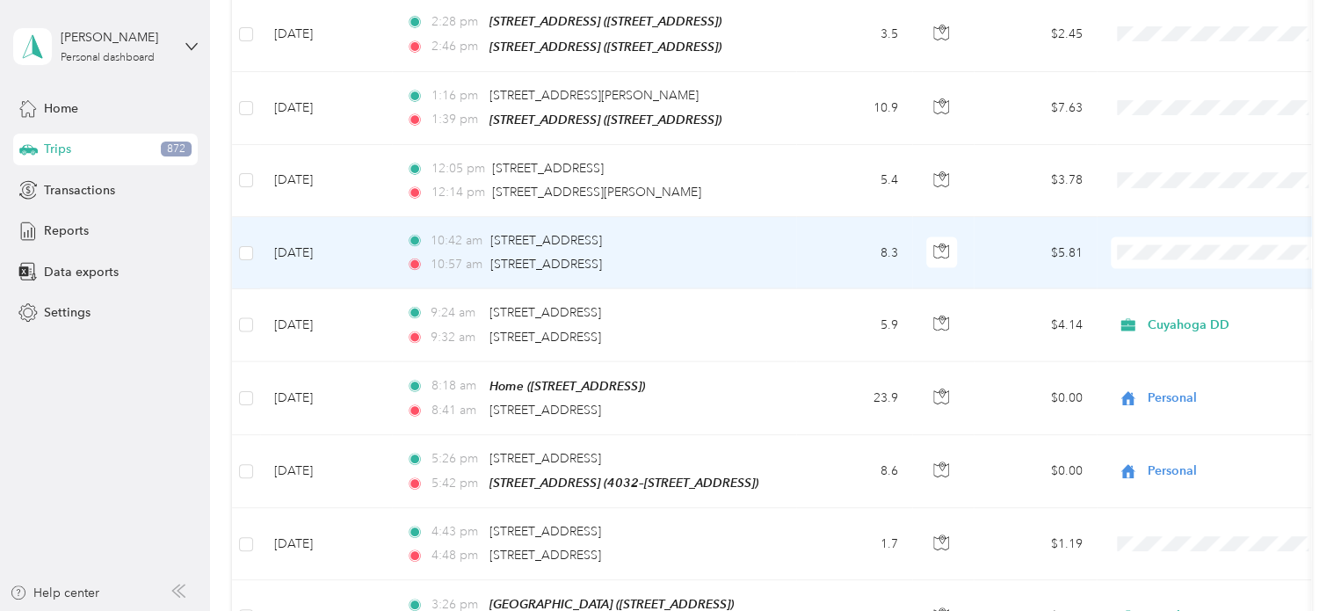
click at [359, 217] on td "[DATE]" at bounding box center [326, 253] width 132 height 72
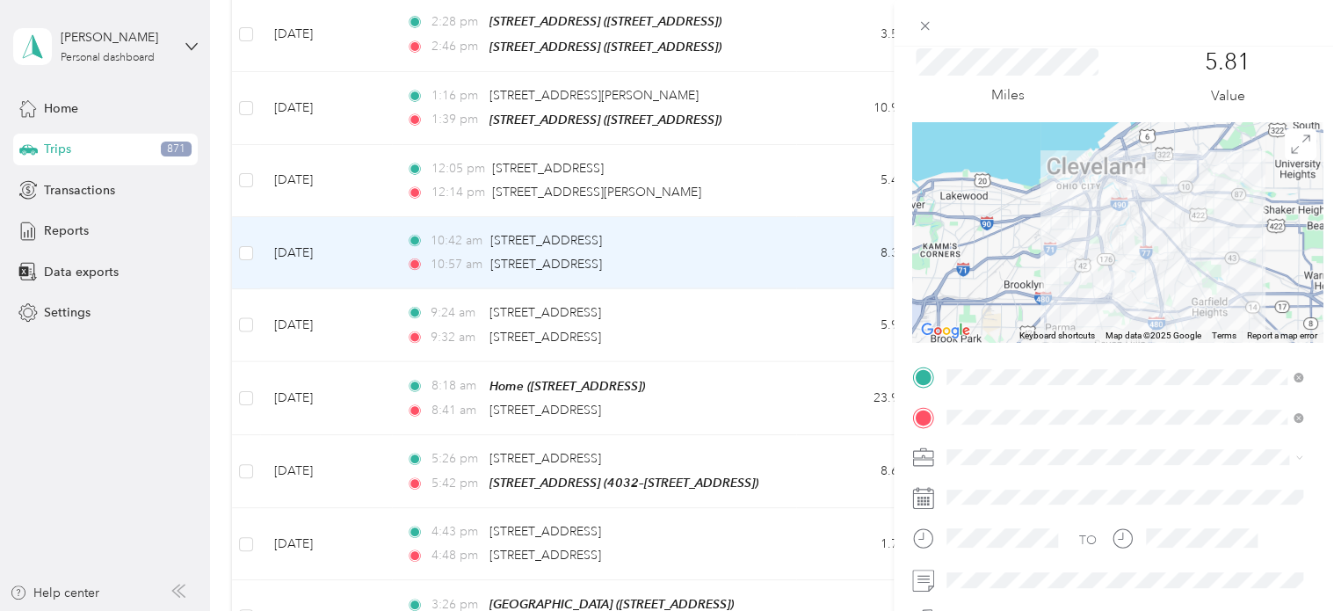
scroll to position [88, 0]
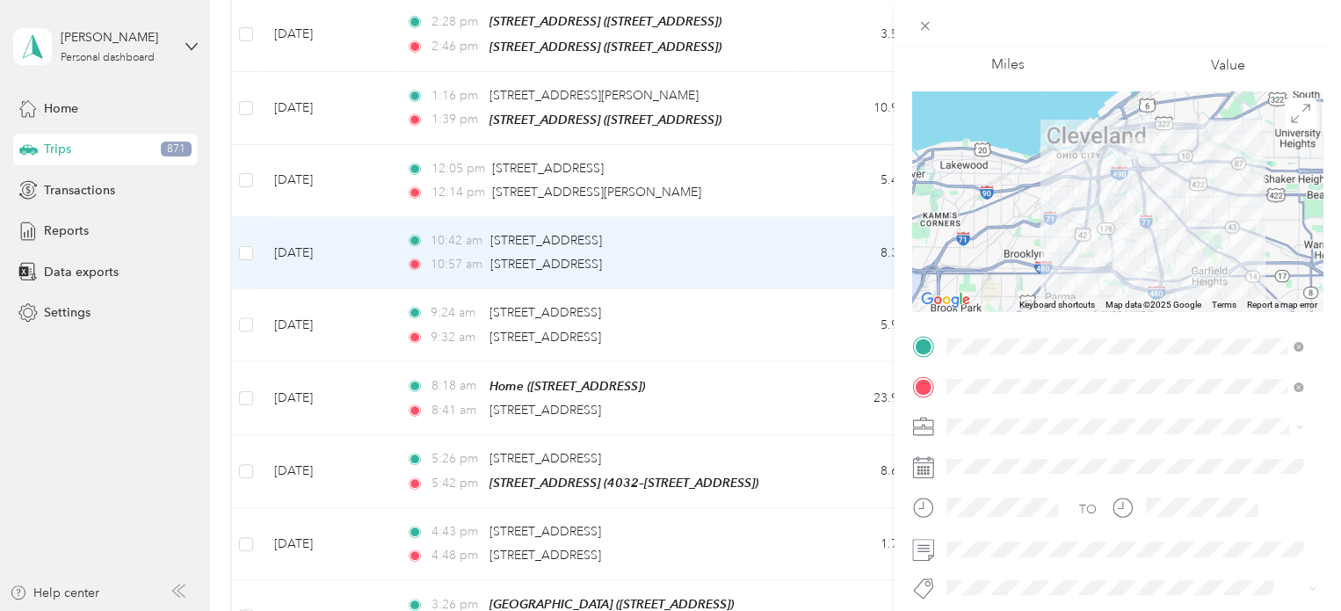
click at [988, 448] on span "Cuyahoga DD" at bounding box center [993, 451] width 80 height 15
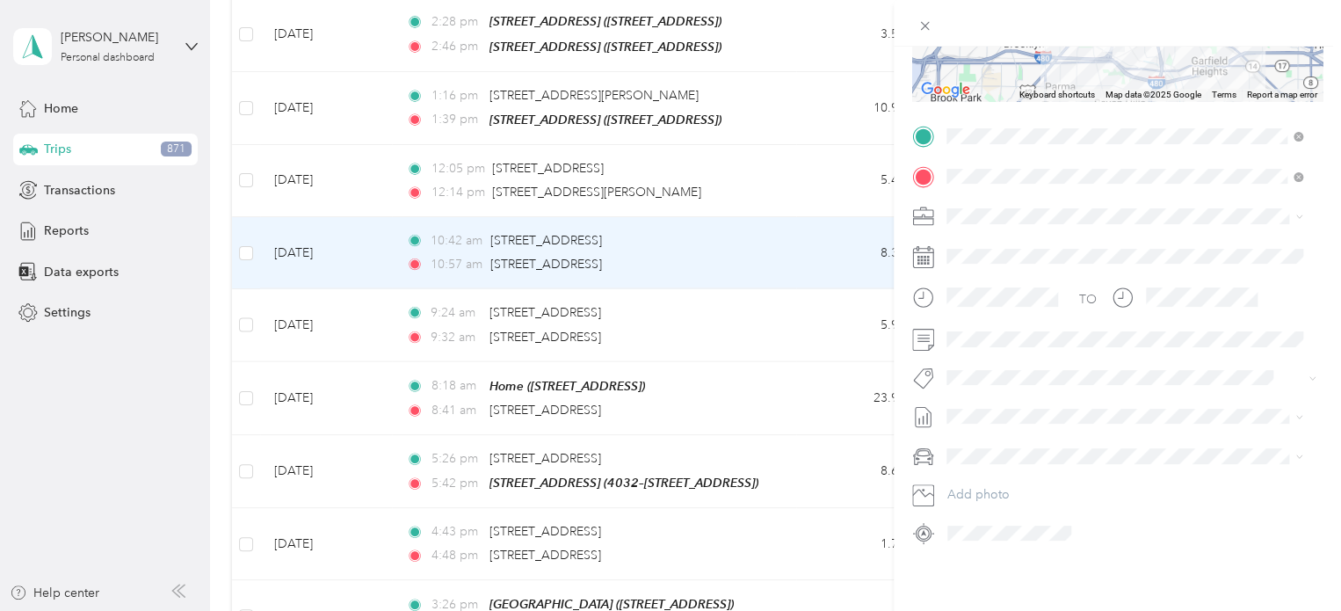
scroll to position [311, 0]
click at [959, 213] on span "[DATE]" at bounding box center [966, 211] width 39 height 18
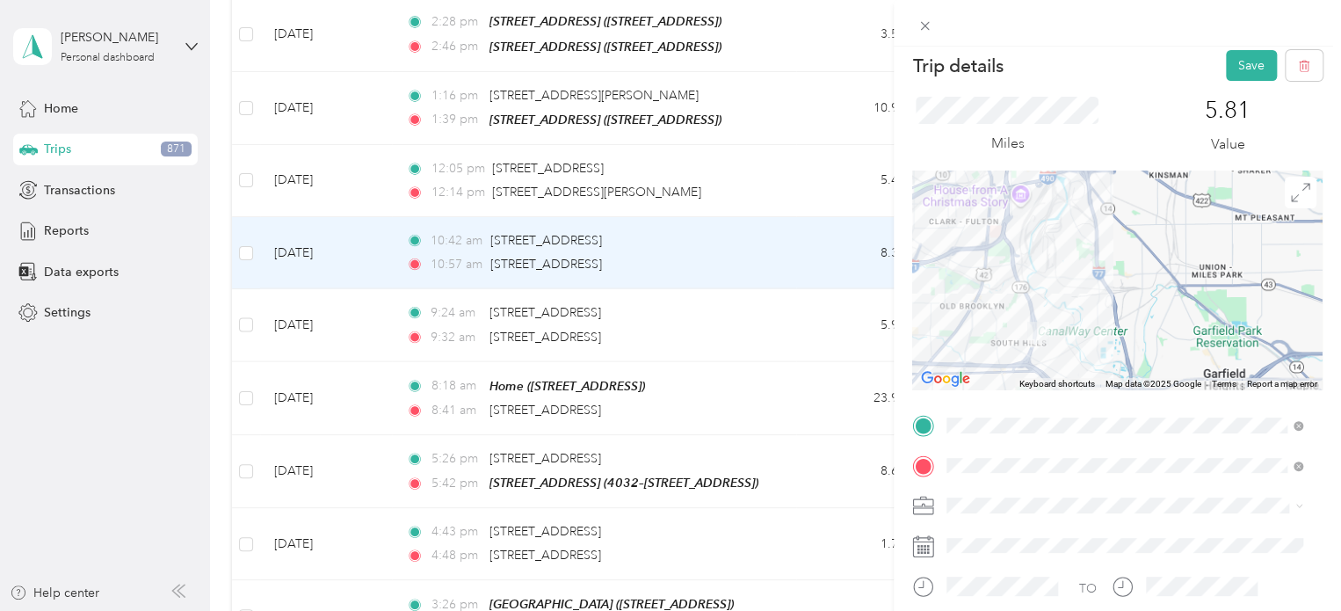
scroll to position [0, 0]
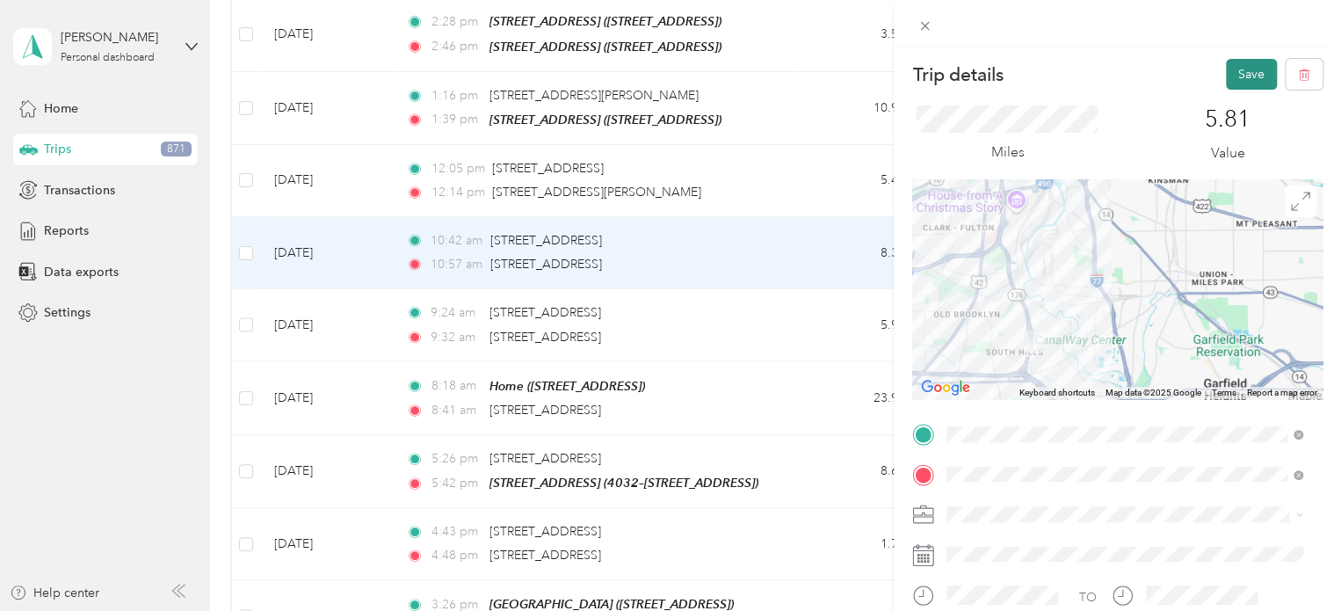
click at [1248, 66] on button "Save" at bounding box center [1251, 74] width 51 height 31
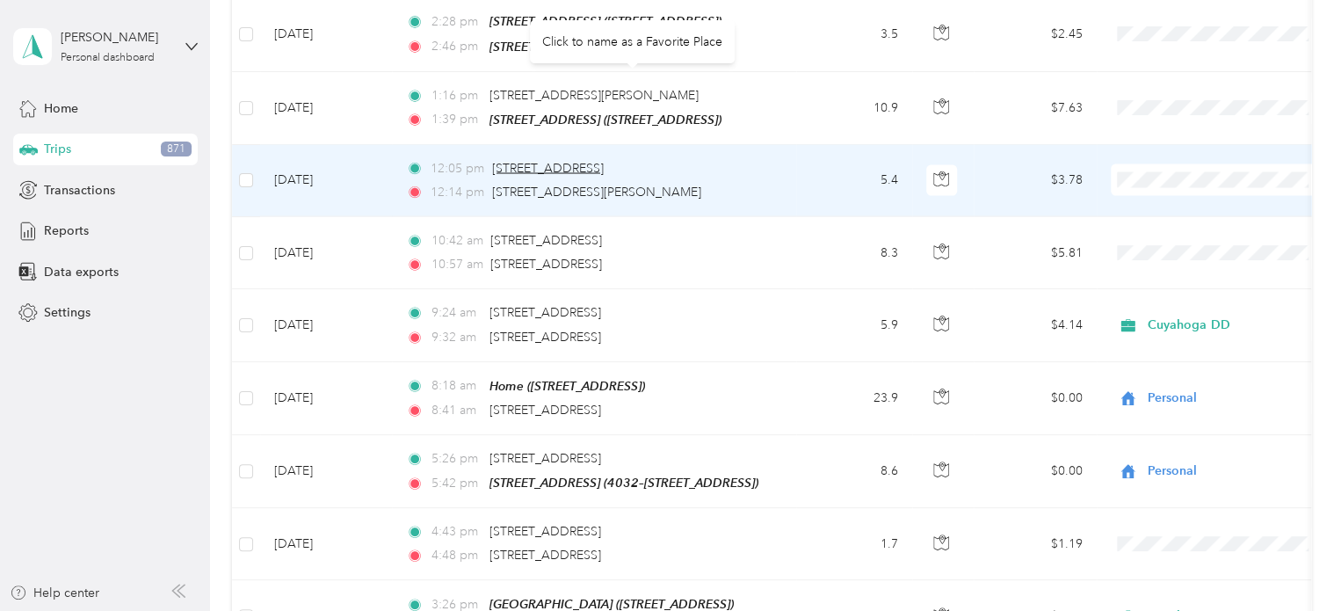
click at [604, 161] on span "[STREET_ADDRESS]" at bounding box center [548, 168] width 112 height 15
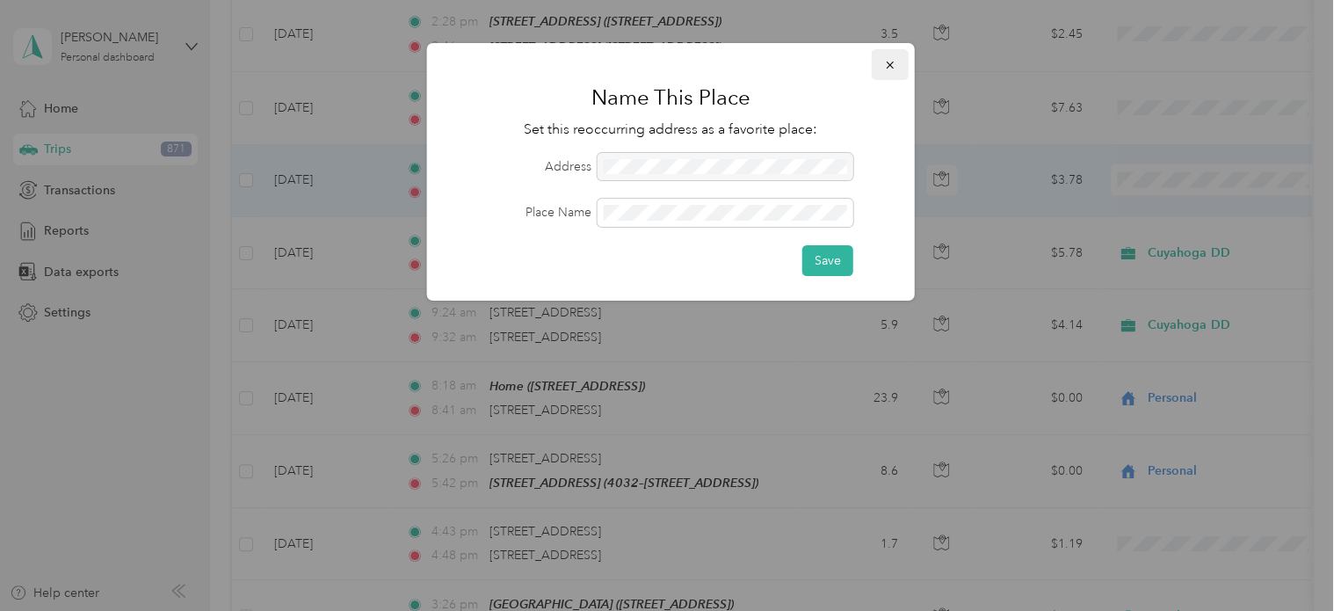
click at [884, 54] on button "button" at bounding box center [890, 64] width 37 height 31
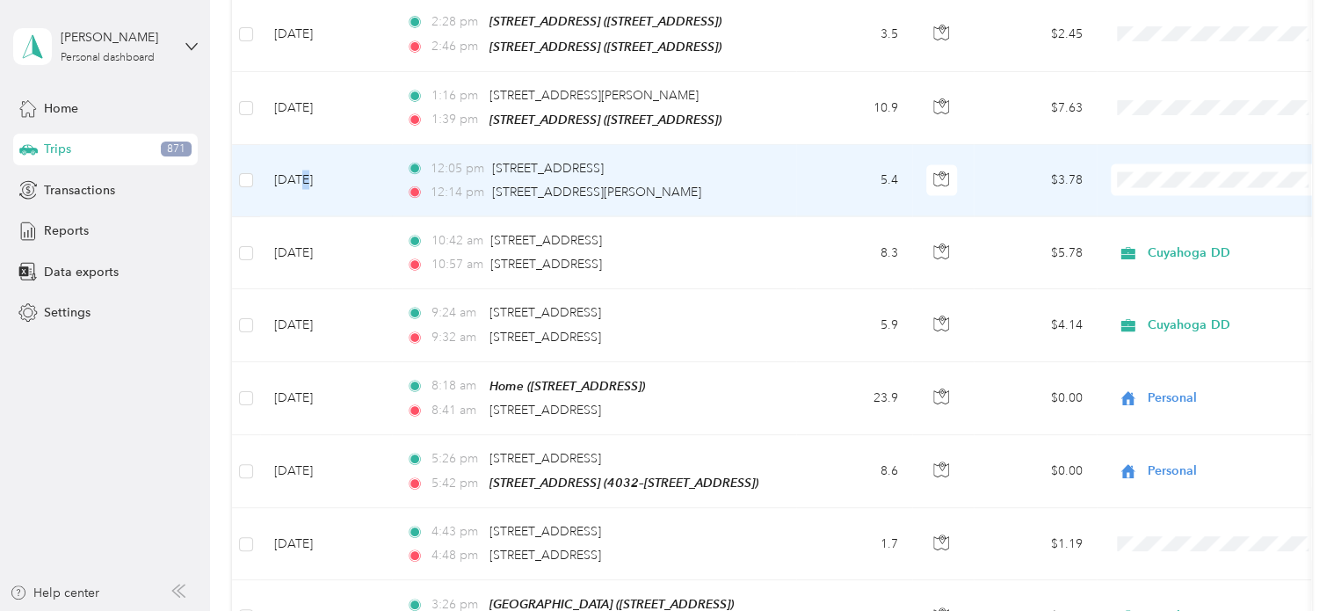
click at [305, 145] on td "[DATE]" at bounding box center [326, 181] width 132 height 72
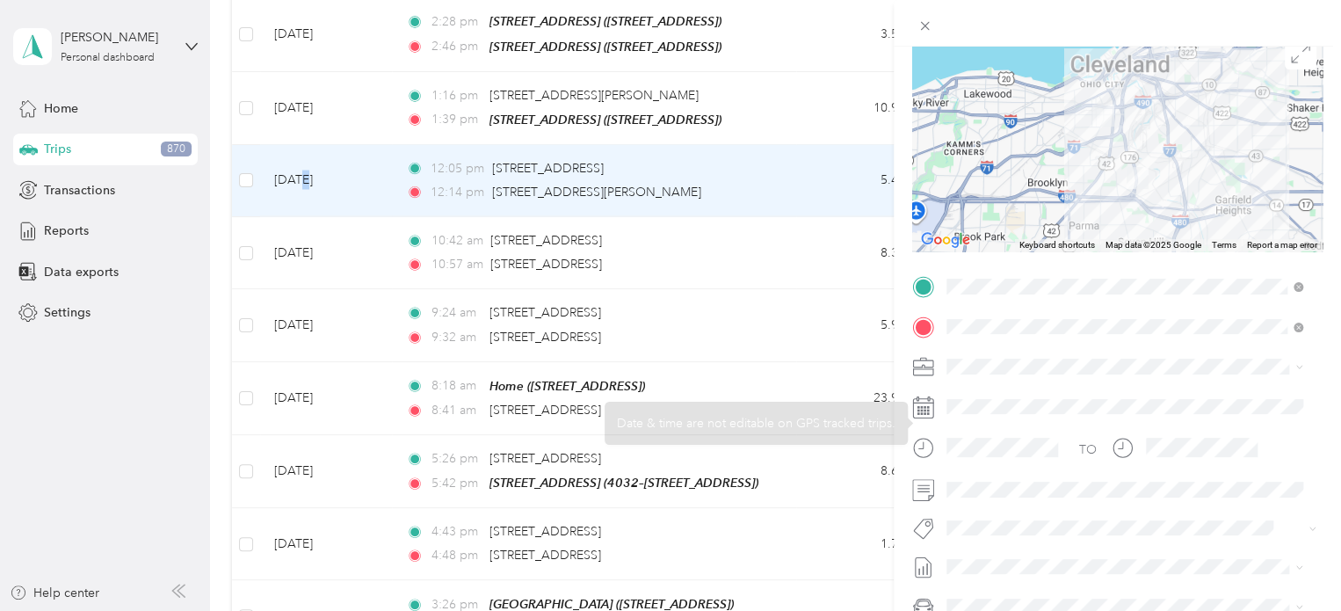
scroll to position [176, 0]
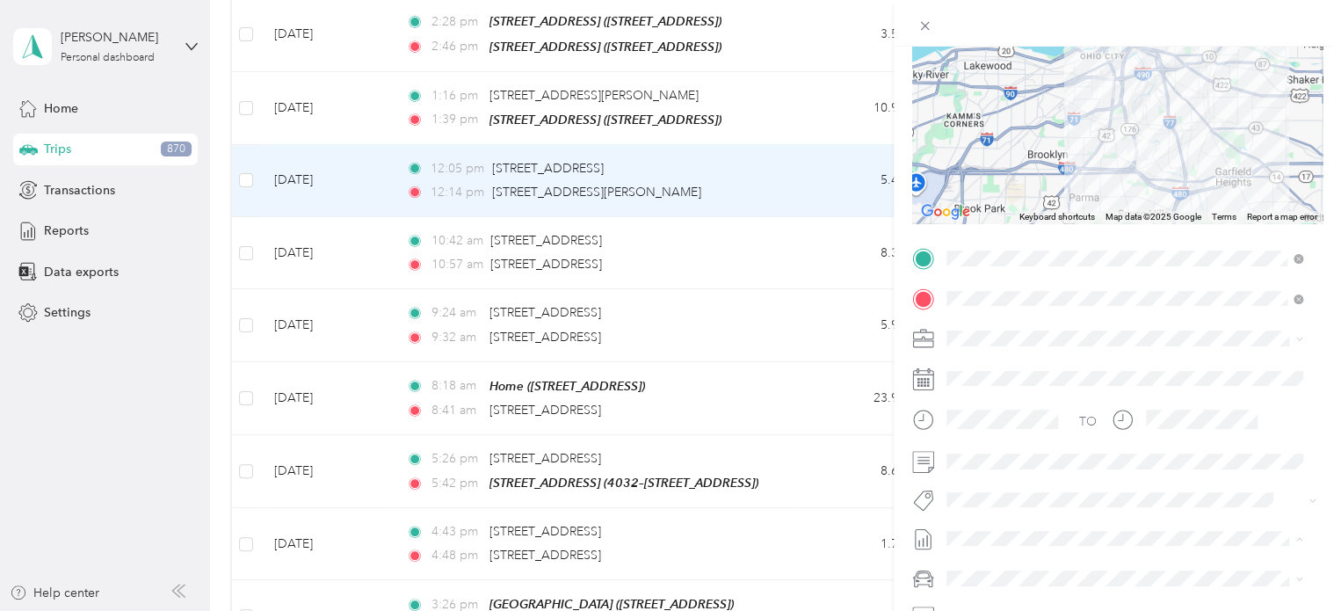
click at [978, 347] on span "[DATE]" at bounding box center [966, 347] width 39 height 18
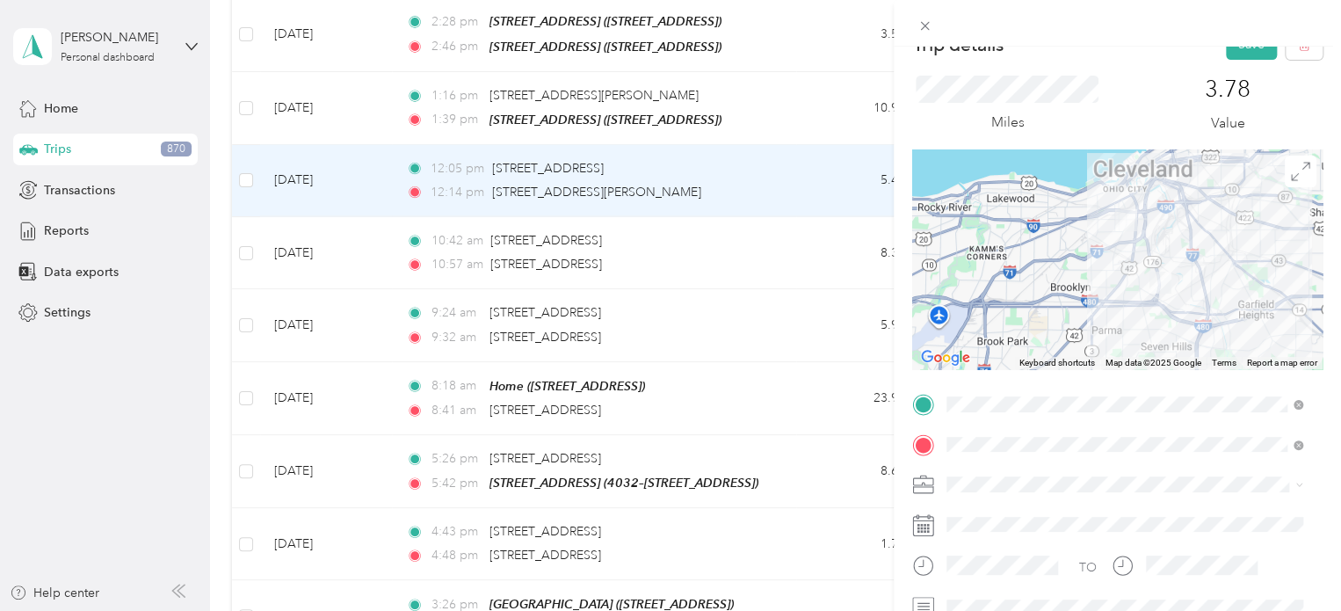
scroll to position [0, 0]
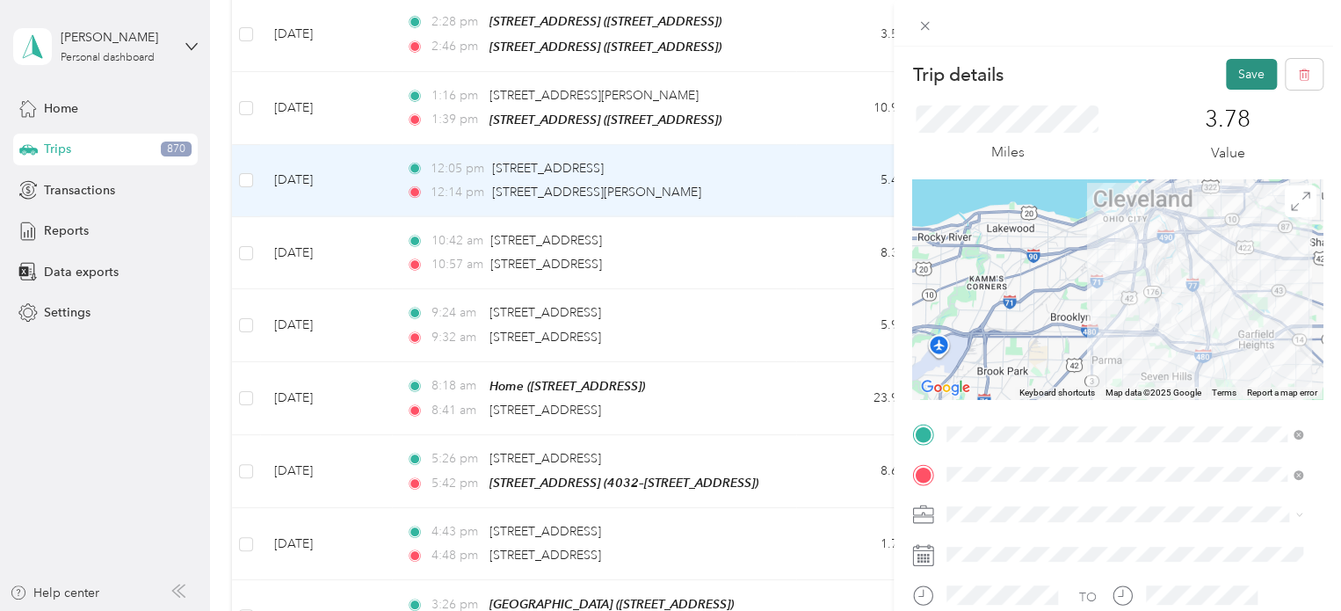
click at [1226, 73] on button "Save" at bounding box center [1251, 74] width 51 height 31
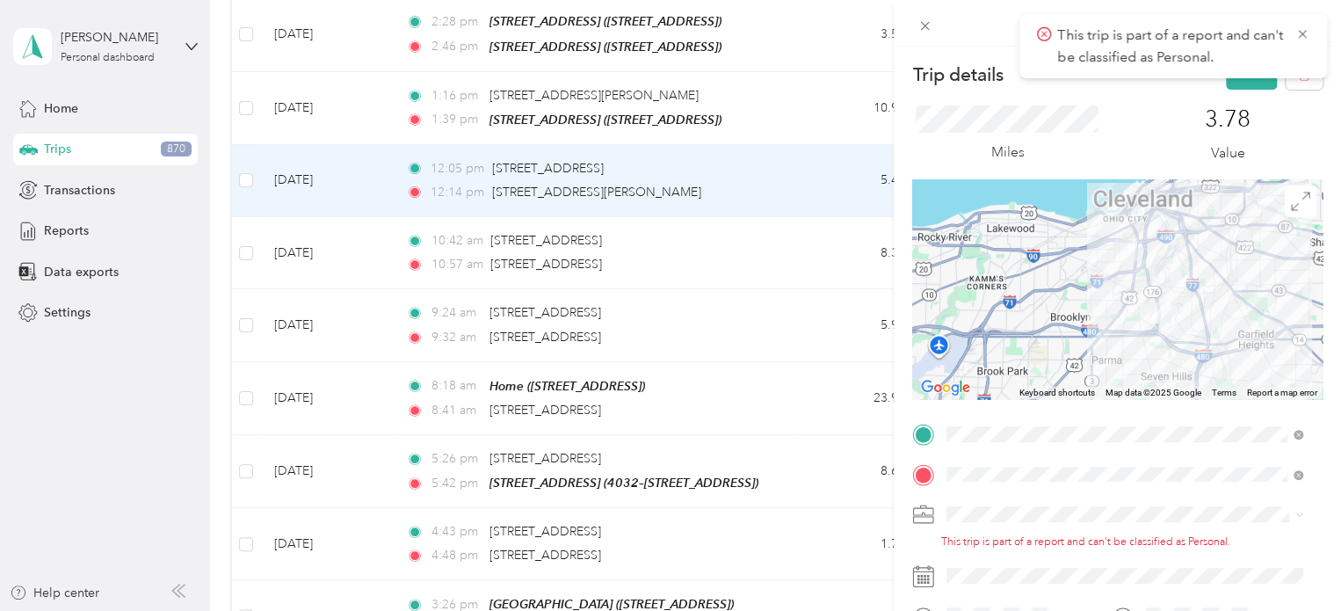
click at [963, 543] on span "Cuyahoga DD" at bounding box center [993, 542] width 80 height 15
click at [1301, 27] on icon at bounding box center [1303, 34] width 14 height 16
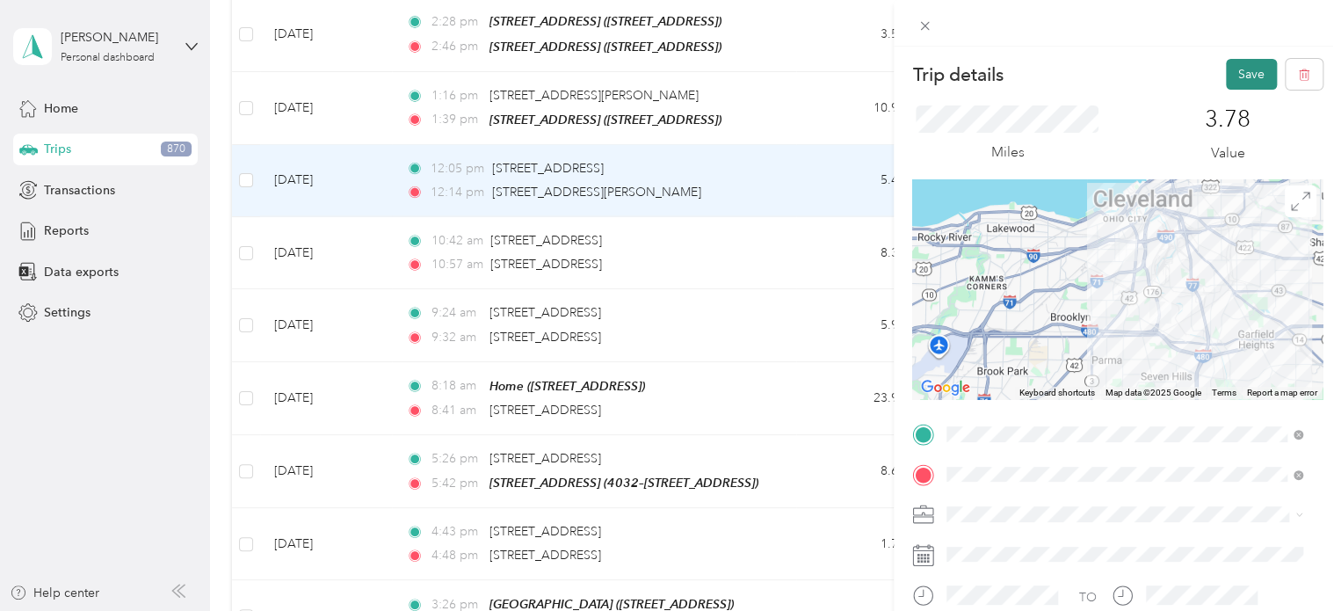
click at [1226, 80] on button "Save" at bounding box center [1251, 74] width 51 height 31
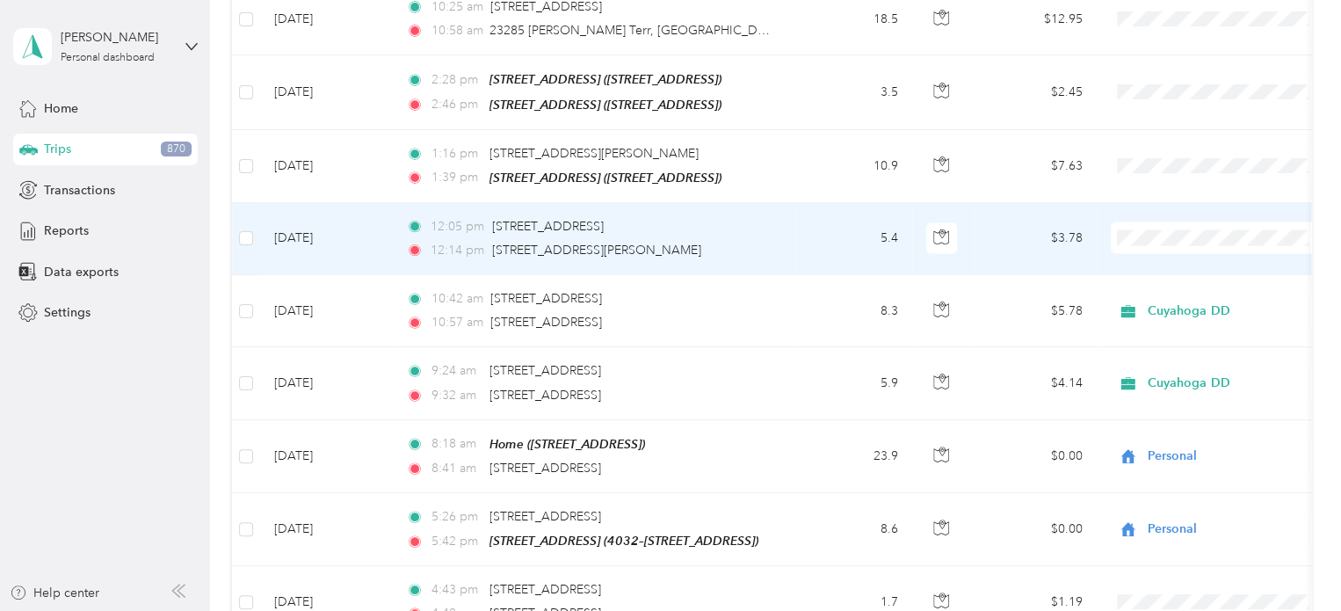
scroll to position [8445, 0]
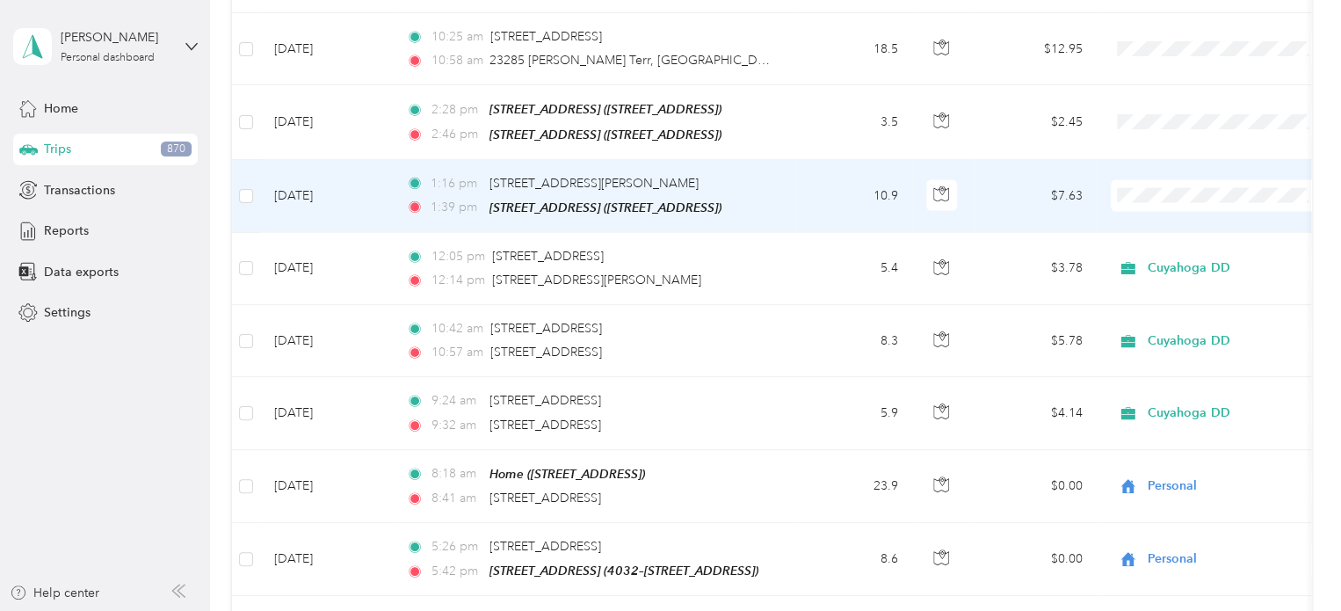
click at [799, 160] on td "10.9" at bounding box center [854, 196] width 116 height 73
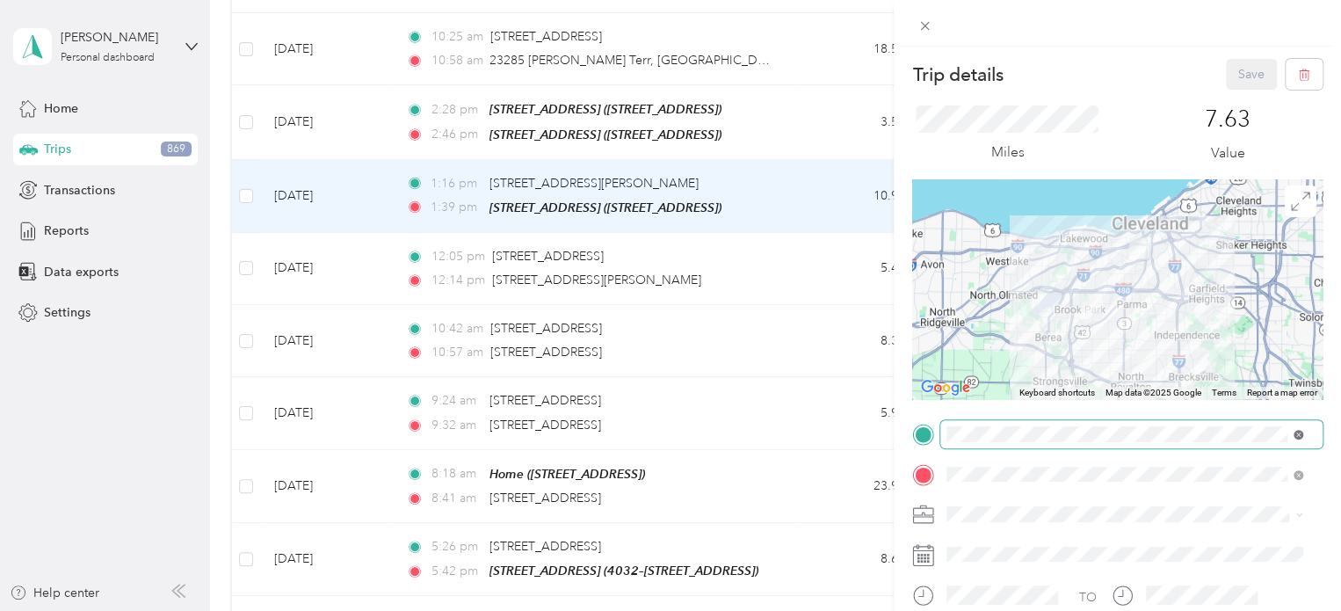
click at [1294, 431] on span at bounding box center [1299, 433] width 10 height 15
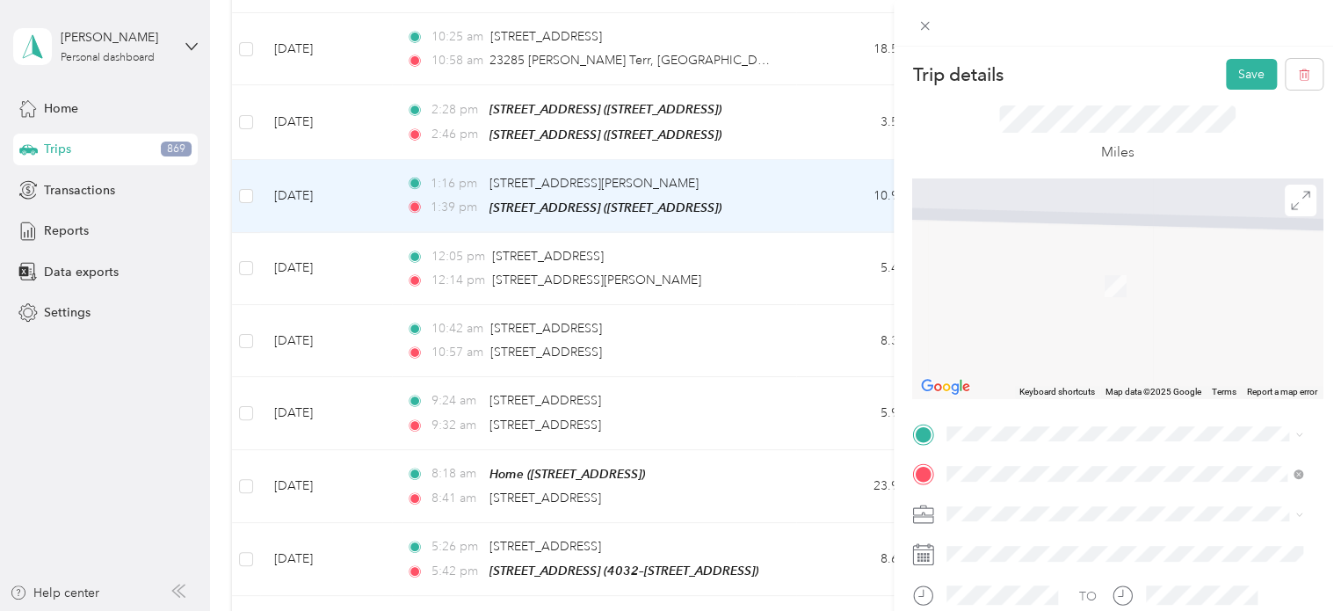
click at [1051, 227] on span "[STREET_ADDRESS][US_STATE]" at bounding box center [1068, 219] width 176 height 15
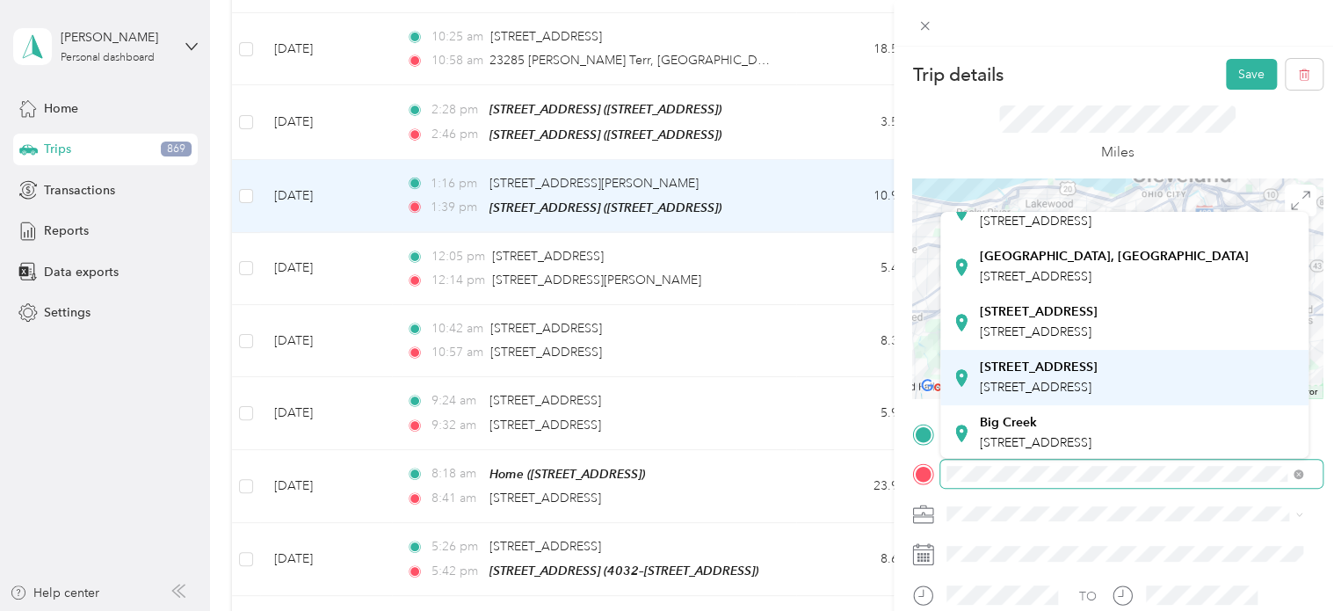
scroll to position [264, 0]
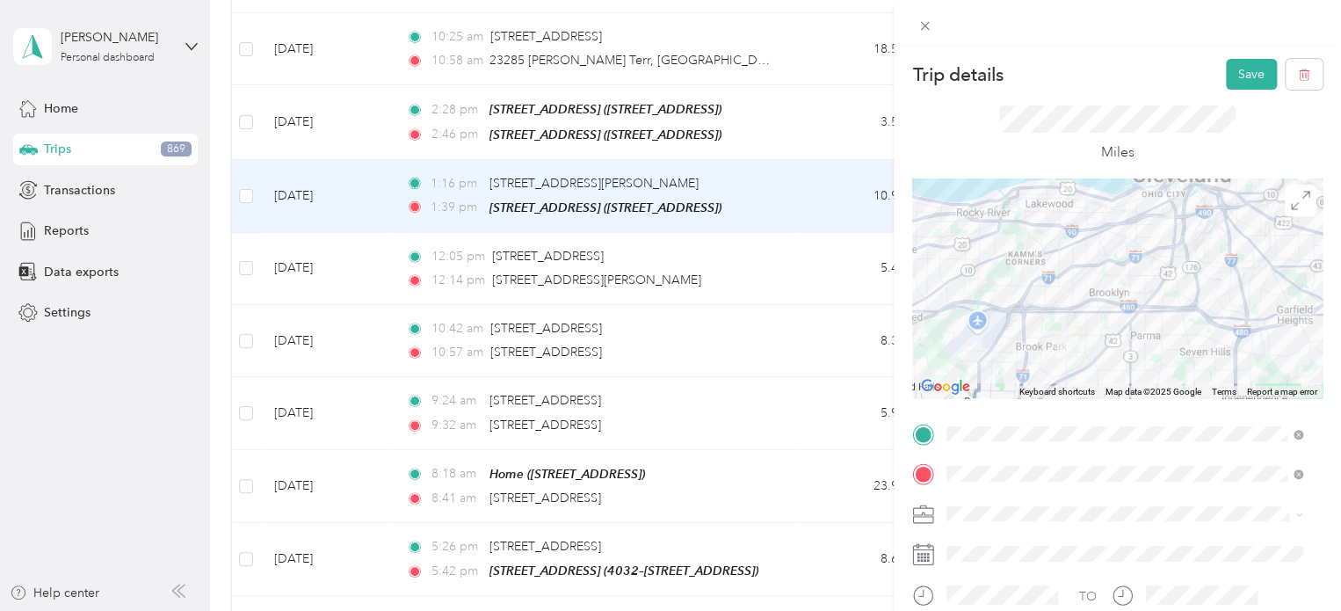
click at [999, 351] on span "[STREET_ADDRESS]" at bounding box center [1036, 354] width 112 height 15
drag, startPoint x: 973, startPoint y: 547, endPoint x: 1002, endPoint y: 525, distance: 36.4
click at [974, 548] on li "Cuyahoga DD" at bounding box center [1125, 544] width 368 height 31
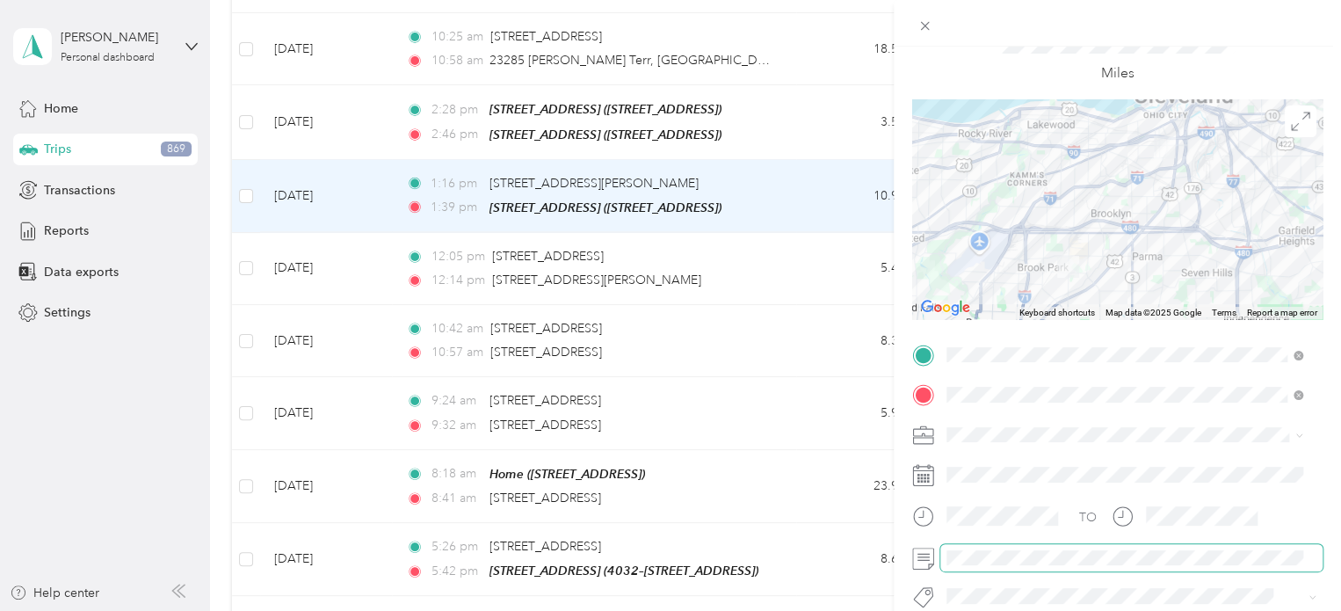
scroll to position [0, 0]
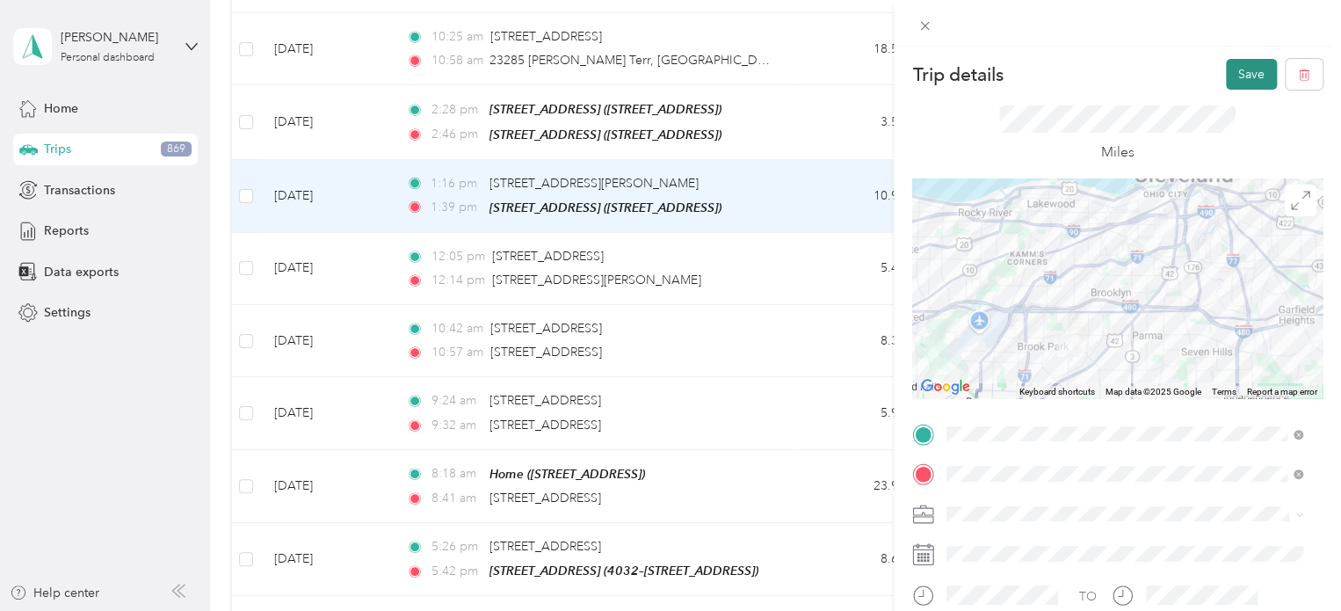
click at [1234, 69] on button "Save" at bounding box center [1251, 74] width 51 height 31
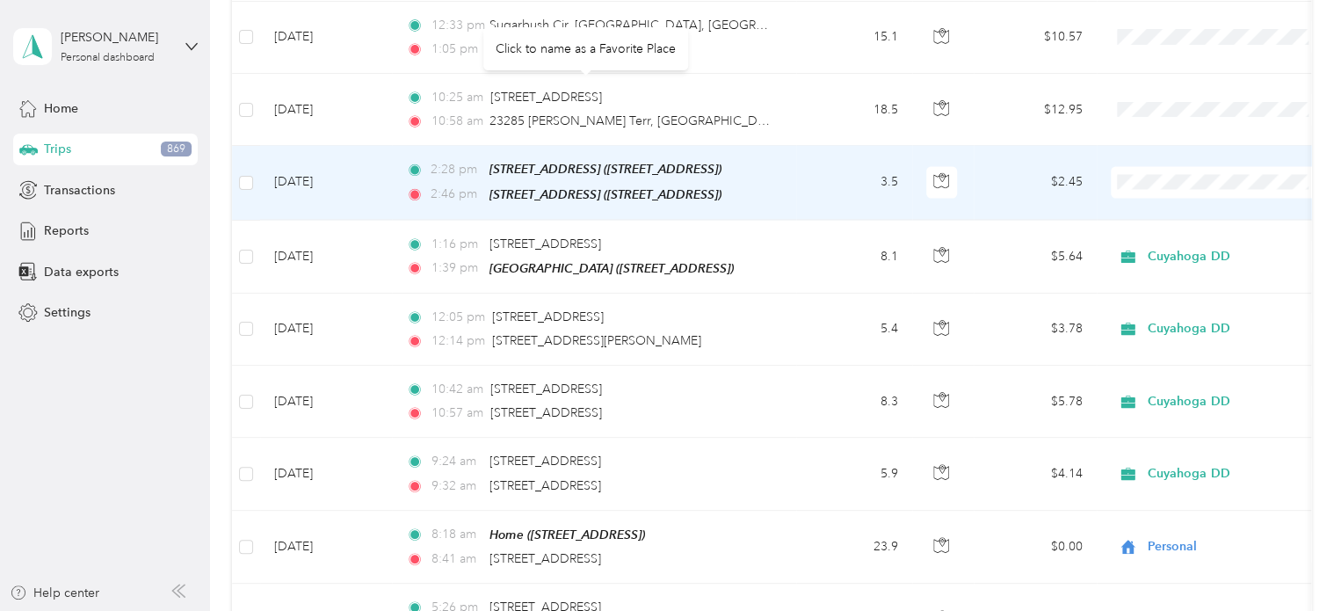
scroll to position [8357, 0]
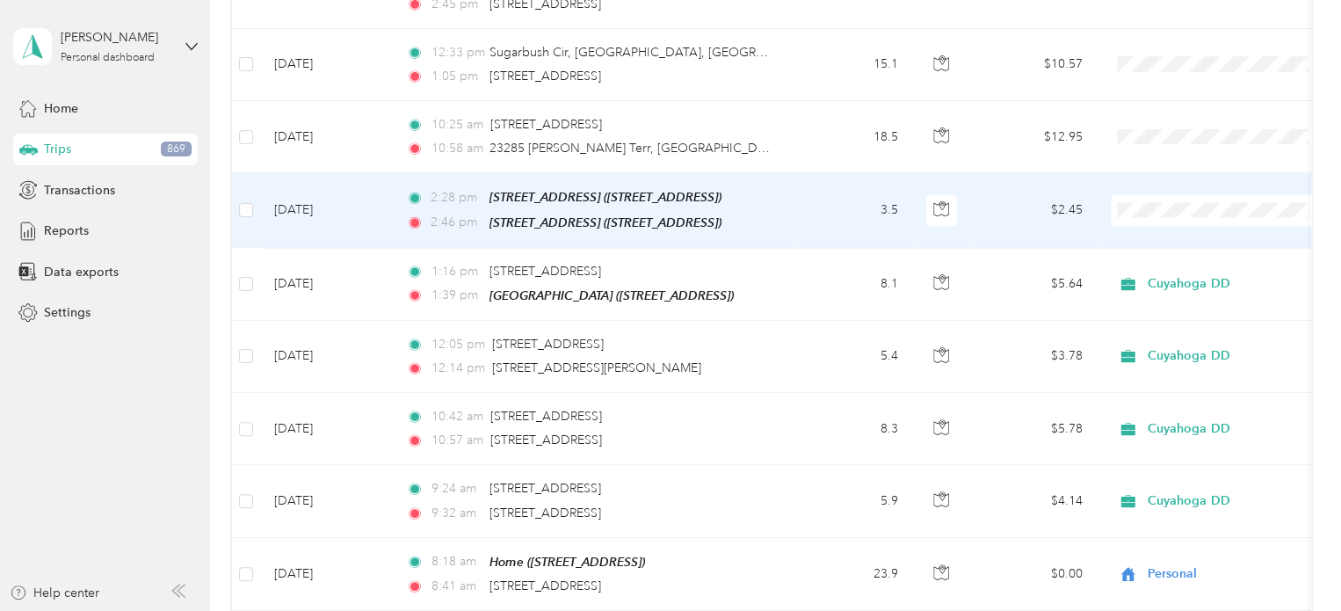
click at [395, 173] on td "2:28 pm [STREET_ADDRESS][GEOGRAPHIC_DATA][STREET_ADDRESS]) 2:46 pm [STREET_ADDR…" at bounding box center [594, 210] width 404 height 74
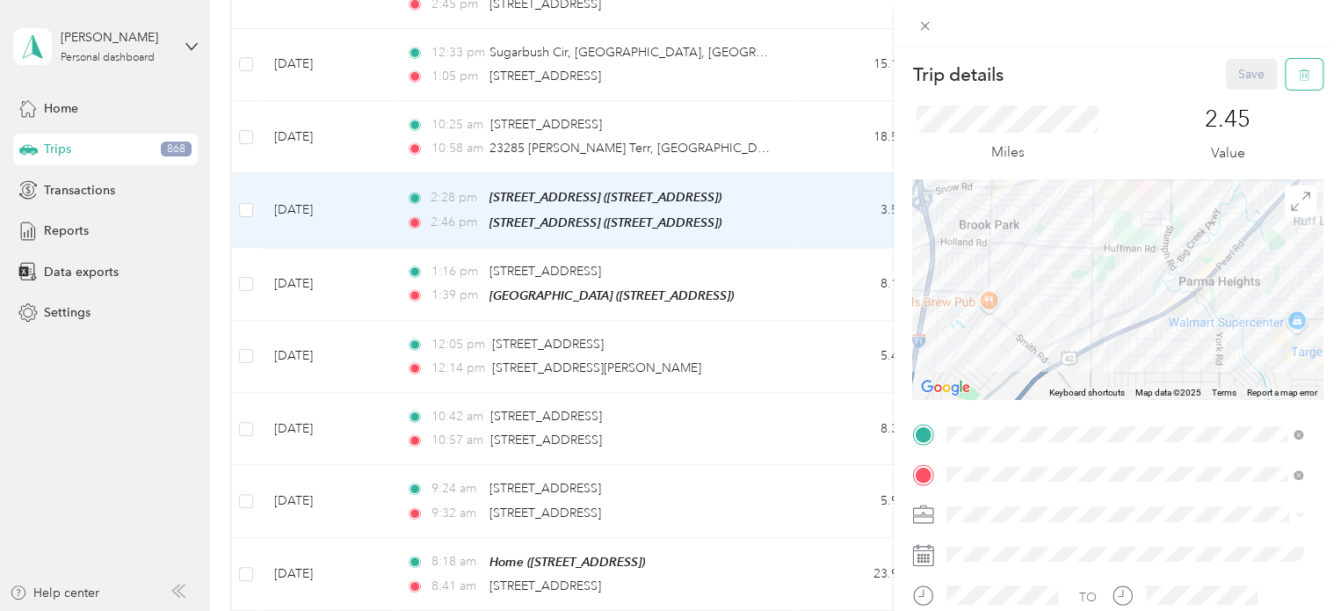
click at [1296, 73] on button "button" at bounding box center [1304, 74] width 37 height 31
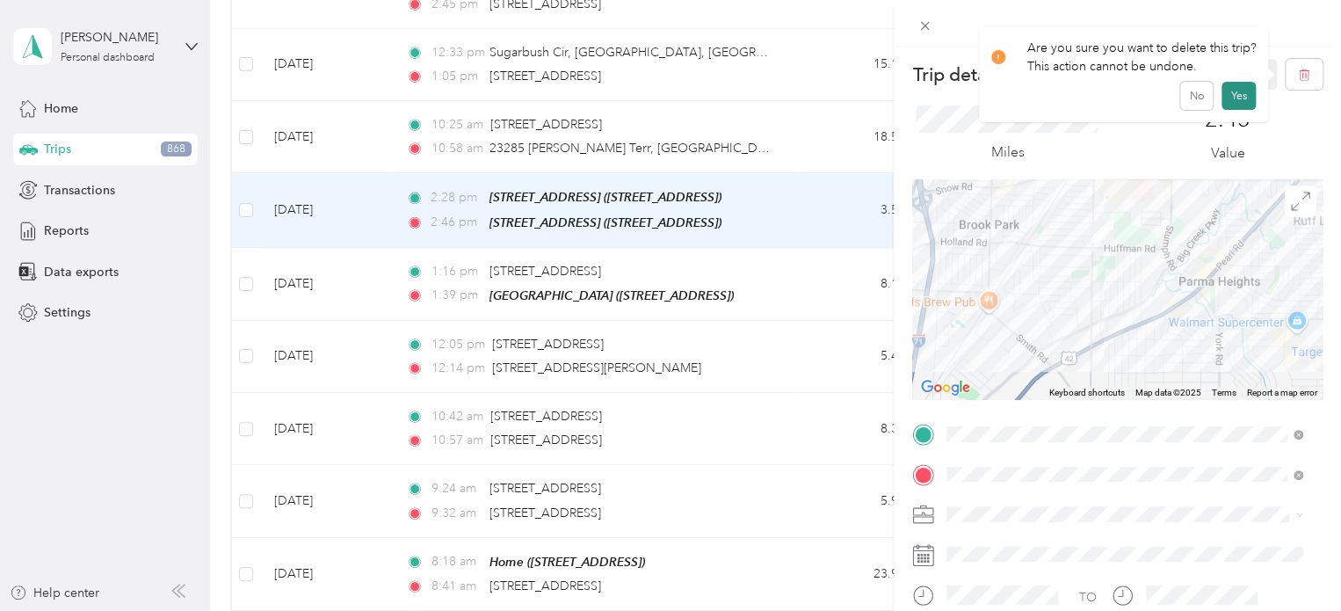
click at [1238, 92] on button "Yes" at bounding box center [1239, 96] width 34 height 28
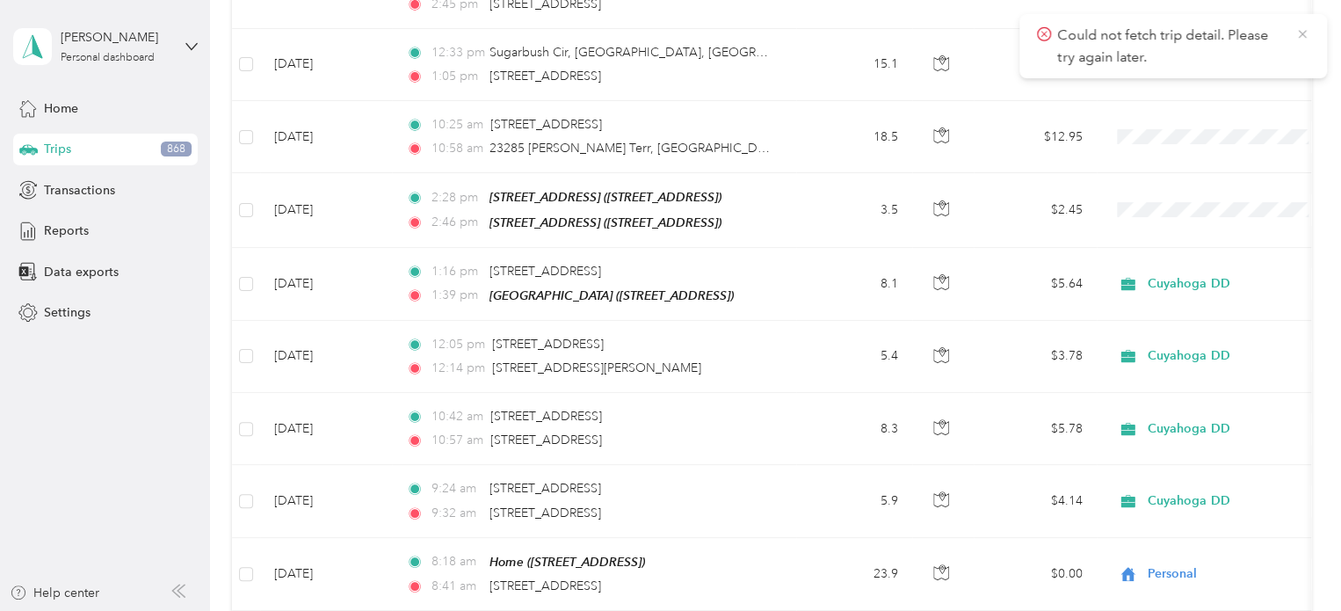
click at [1306, 27] on icon at bounding box center [1303, 34] width 14 height 16
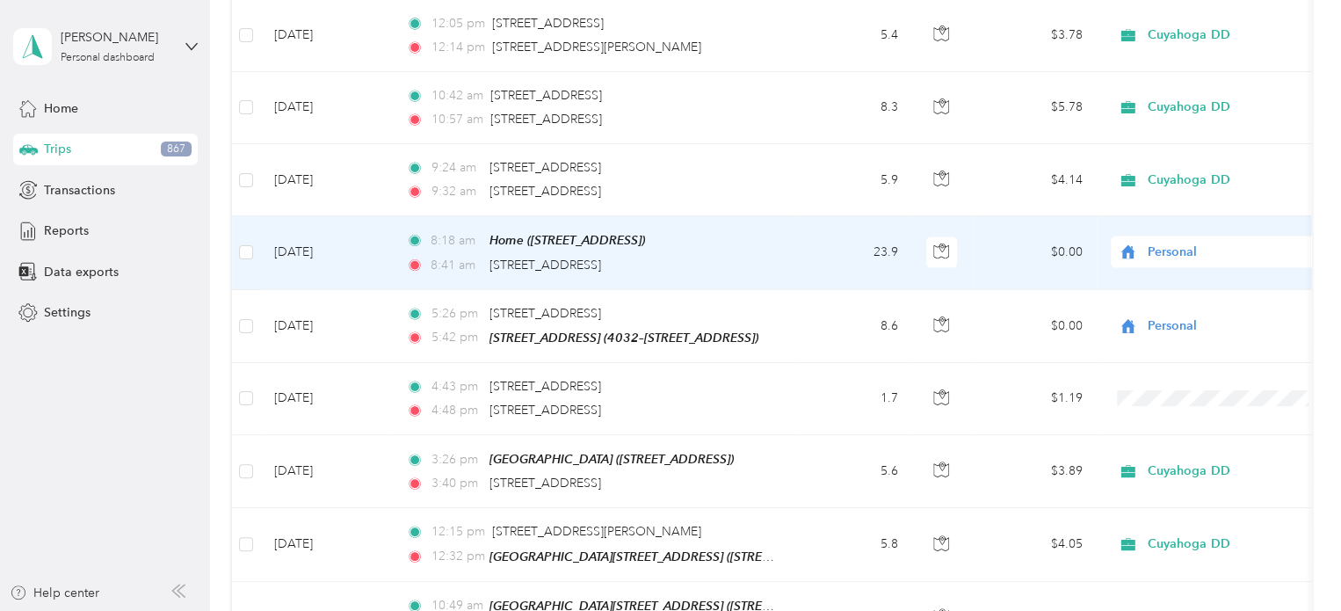
scroll to position [8357, 0]
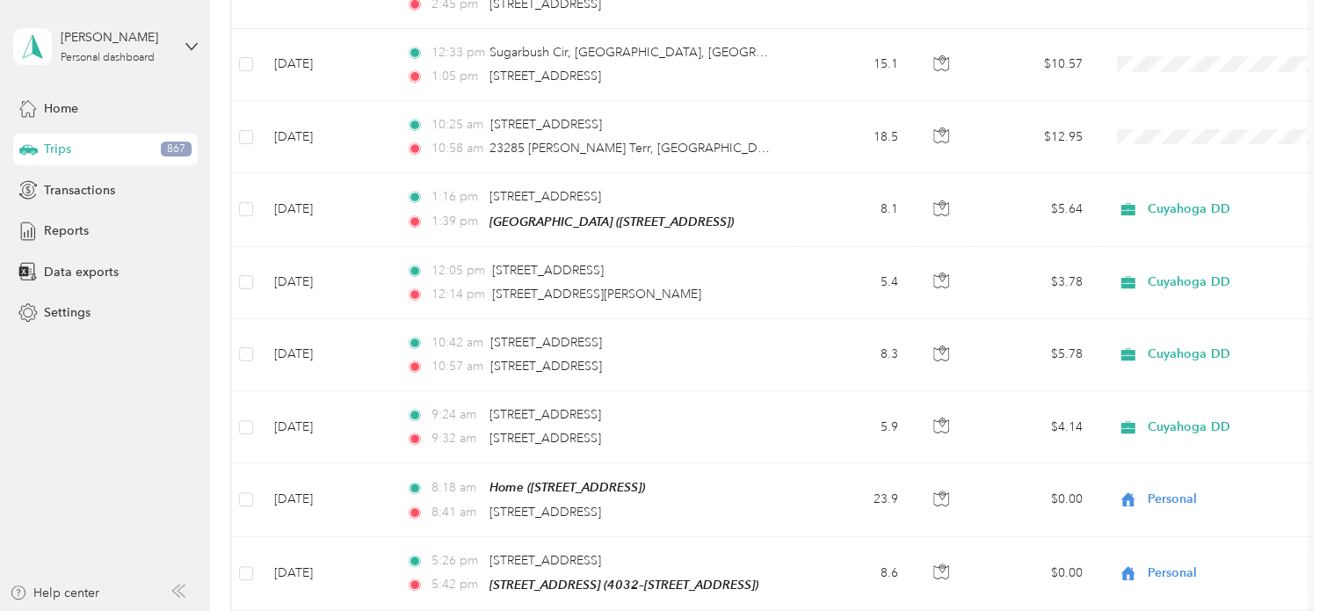
click at [172, 143] on span "867" at bounding box center [176, 150] width 31 height 16
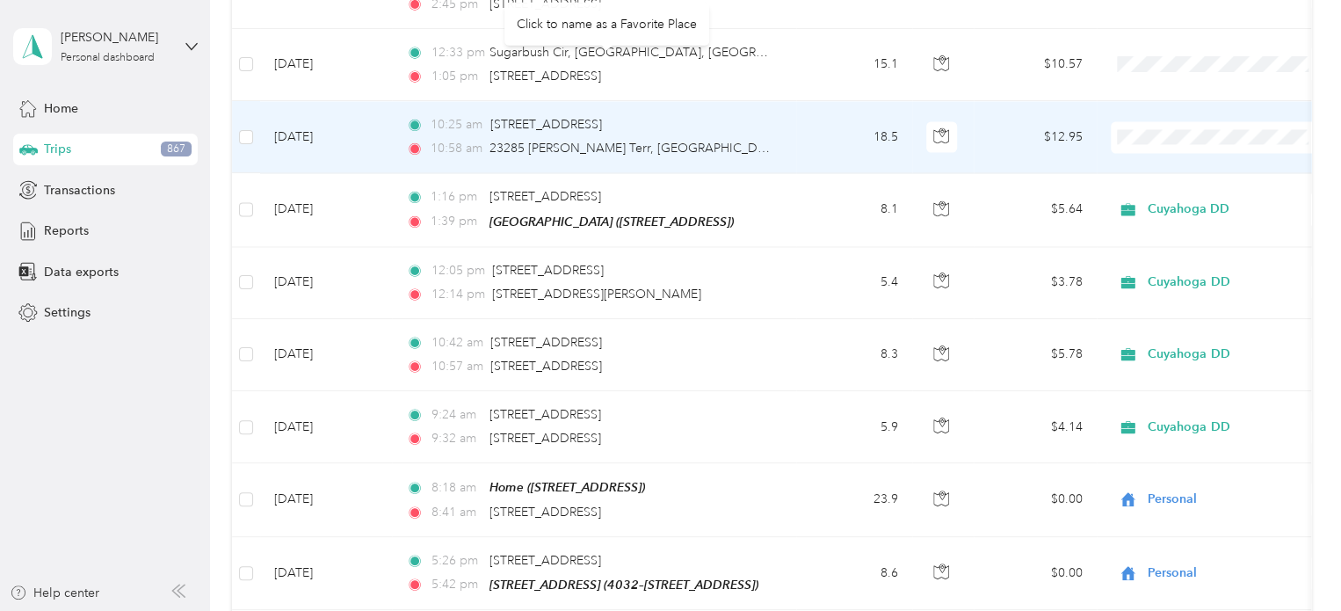
click at [568, 39] on div "Click to name as a Favorite Place" at bounding box center [607, 24] width 205 height 43
click at [574, 53] on div "Click to name as a Favorite Place" at bounding box center [582, 69] width 205 height 43
click at [753, 139] on div "10:58 am 23285 [PERSON_NAME], [PERSON_NAME][GEOGRAPHIC_DATA], [GEOGRAPHIC_DATA]" at bounding box center [590, 148] width 369 height 19
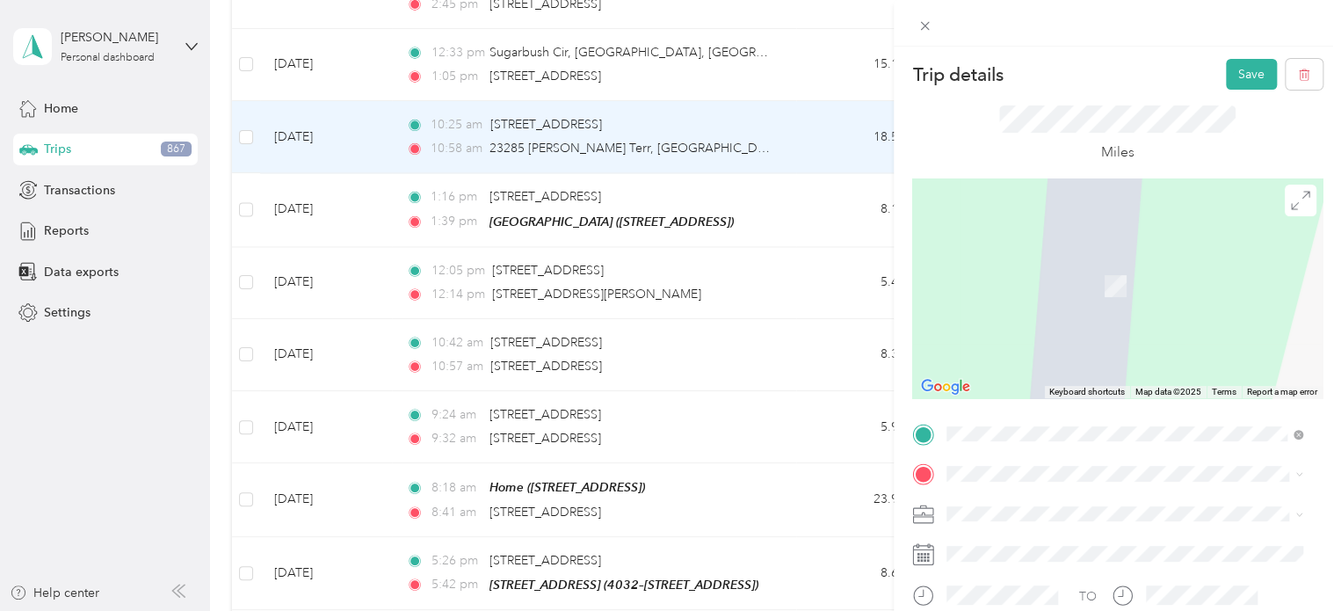
click at [966, 576] on span "Personal" at bounding box center [976, 572] width 47 height 15
click at [1247, 71] on button "Save" at bounding box center [1251, 74] width 51 height 31
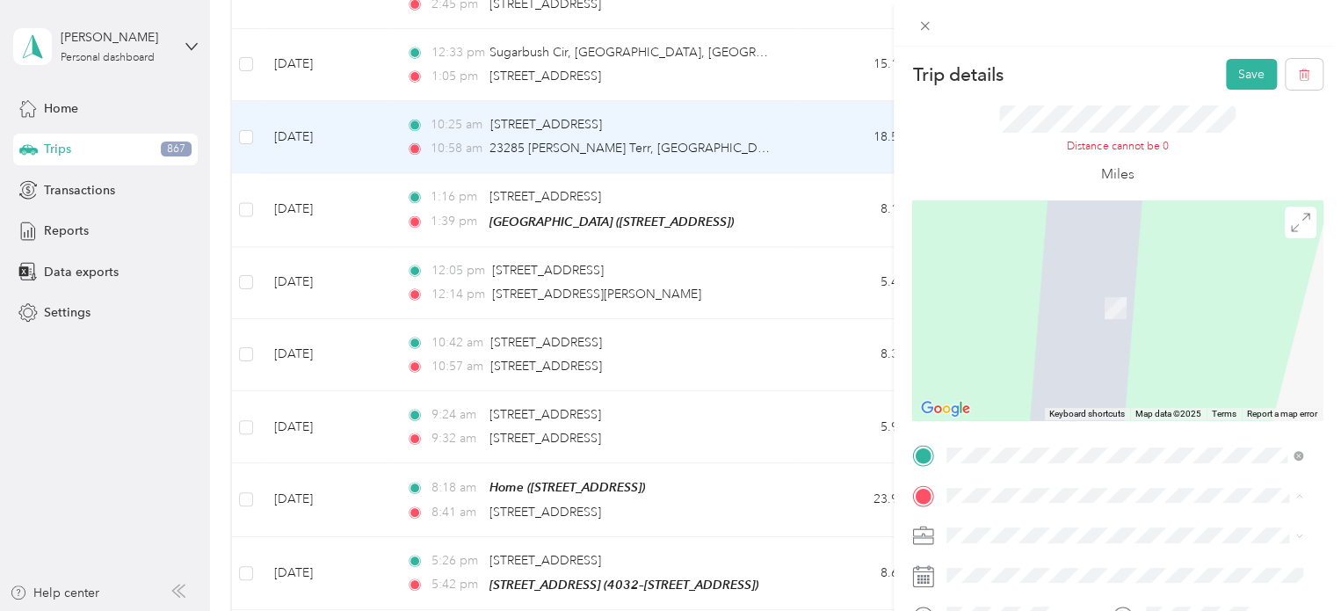
click at [1027, 395] on span "23290 [PERSON_NAME][GEOGRAPHIC_DATA] [GEOGRAPHIC_DATA][US_STATE], [GEOGRAPHIC_D…" at bounding box center [1138, 413] width 317 height 47
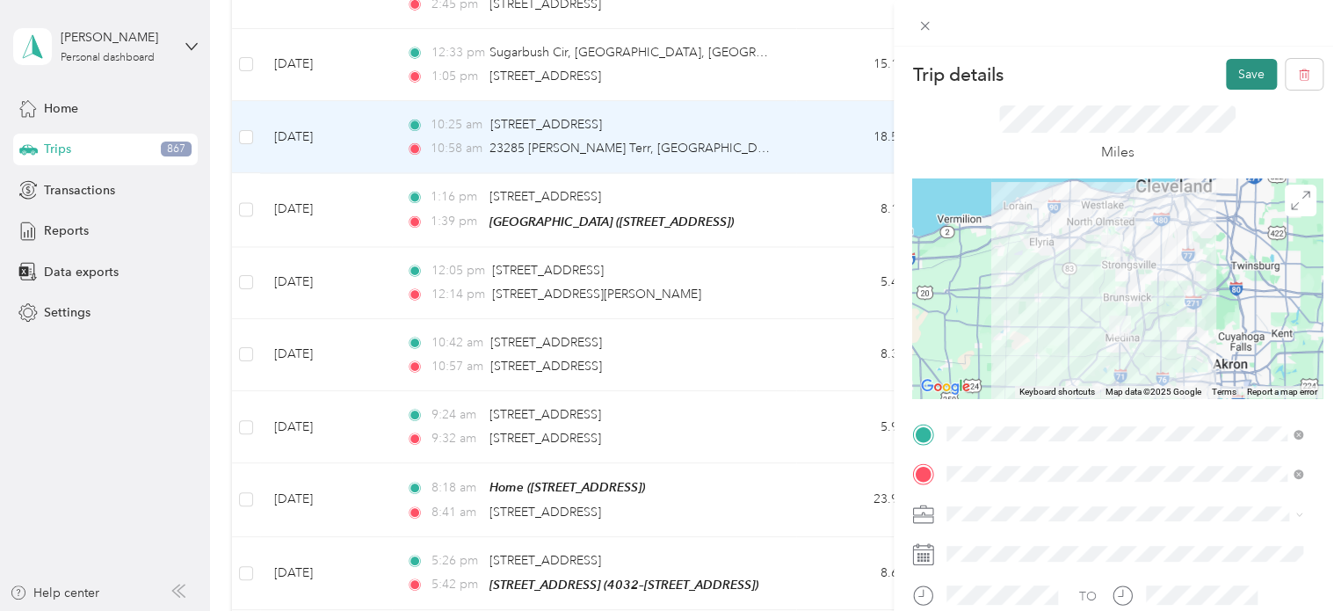
click at [1227, 67] on button "Save" at bounding box center [1251, 74] width 51 height 31
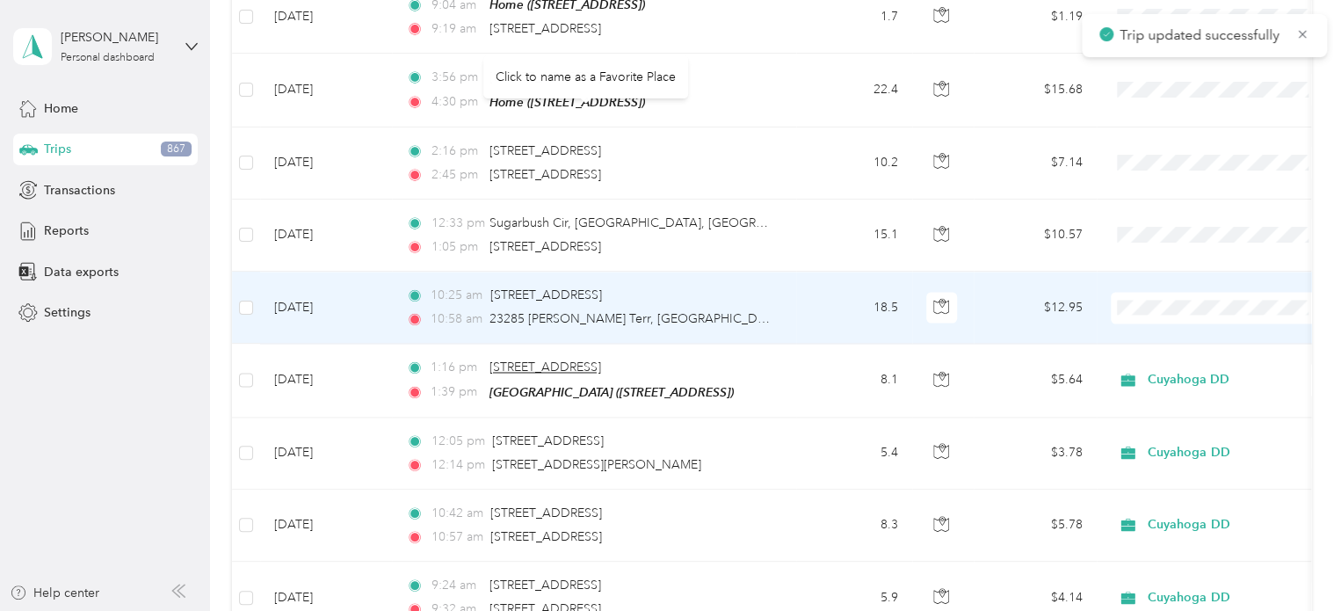
scroll to position [8182, 0]
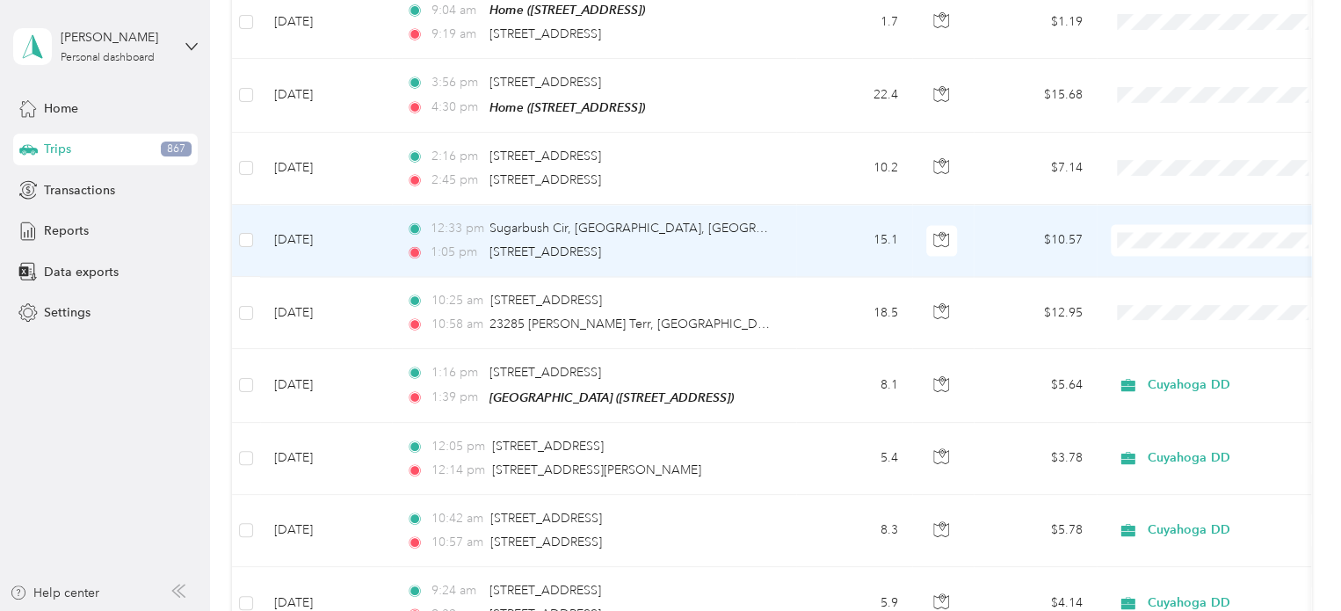
click at [356, 205] on td "[DATE]" at bounding box center [326, 241] width 132 height 72
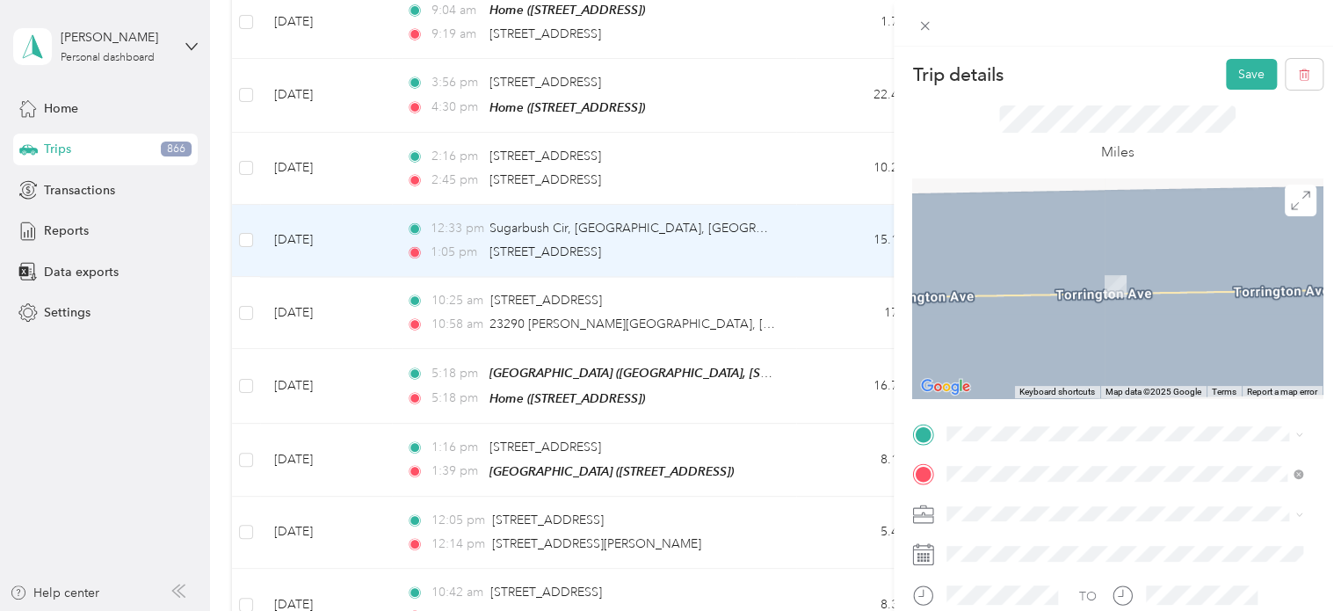
click at [1118, 275] on span "[STREET_ADDRESS][PERSON_NAME][US_STATE]" at bounding box center [1116, 283] width 273 height 16
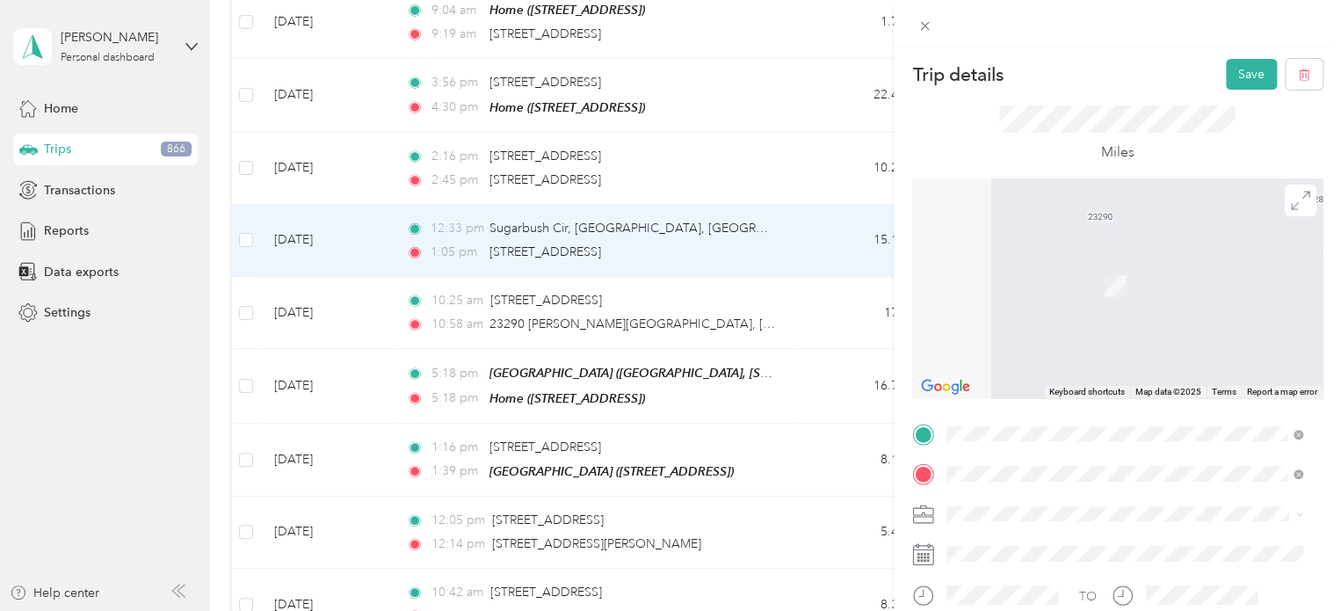
click at [1096, 382] on span "[STREET_ADDRESS][US_STATE]" at bounding box center [1068, 377] width 176 height 16
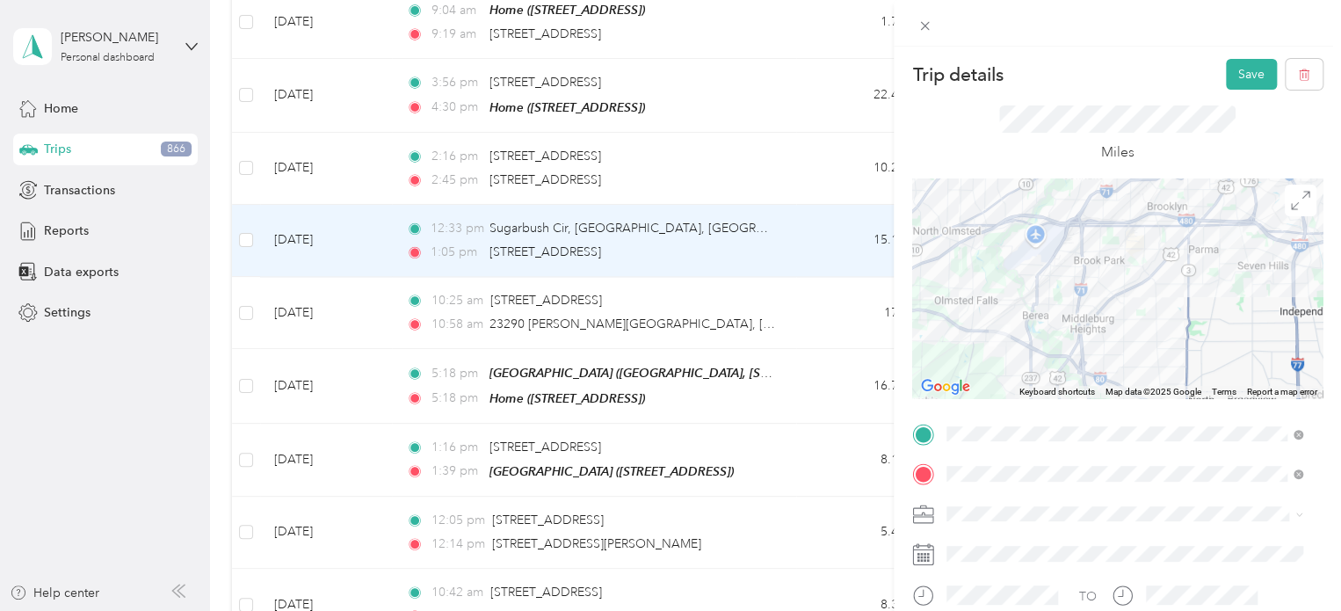
click at [968, 547] on div "Cuyahoga DD" at bounding box center [1125, 543] width 344 height 18
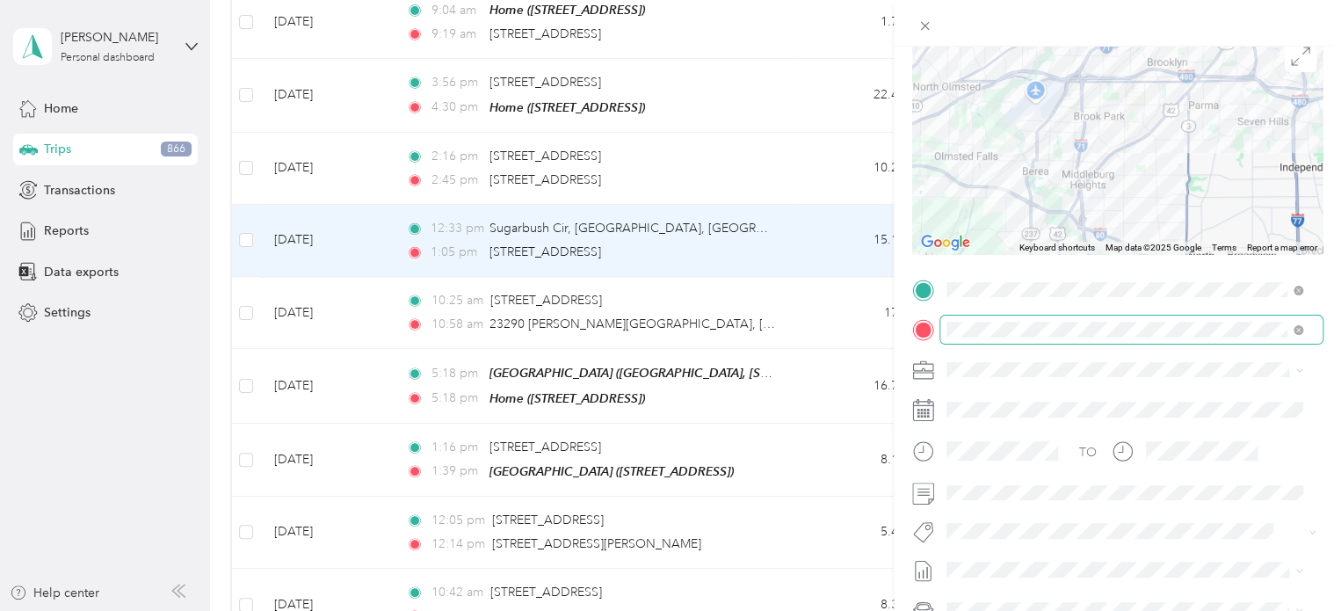
scroll to position [264, 0]
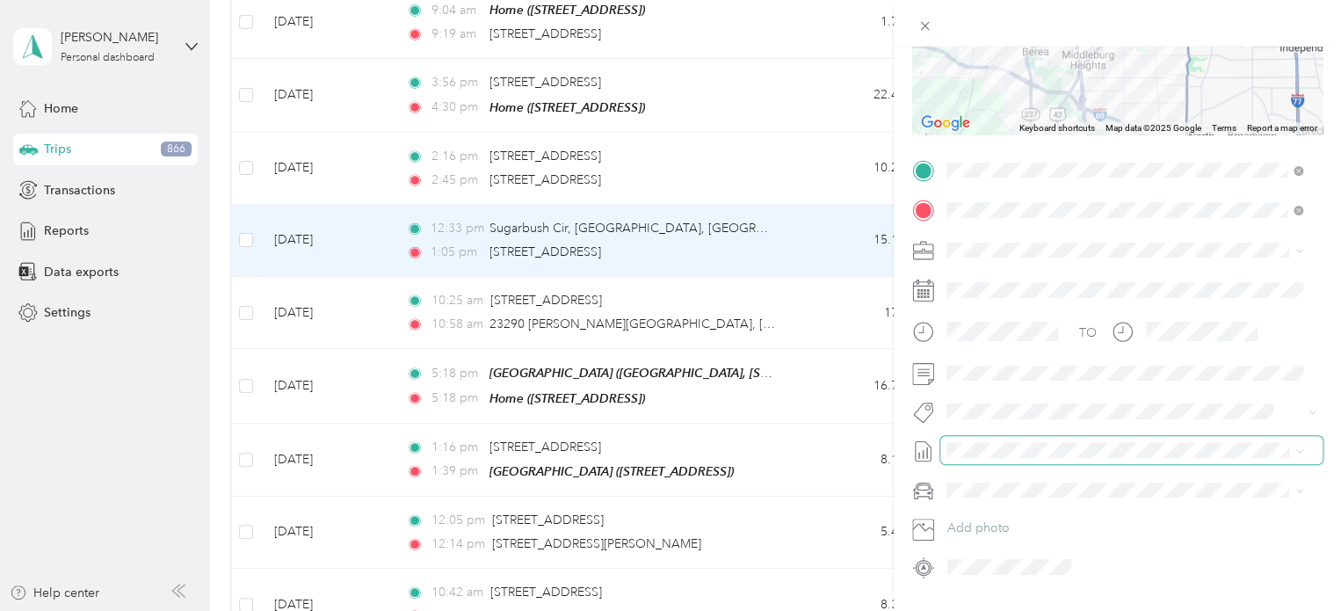
click at [977, 457] on span at bounding box center [1132, 450] width 382 height 28
click at [954, 256] on span "[DATE]" at bounding box center [966, 259] width 39 height 18
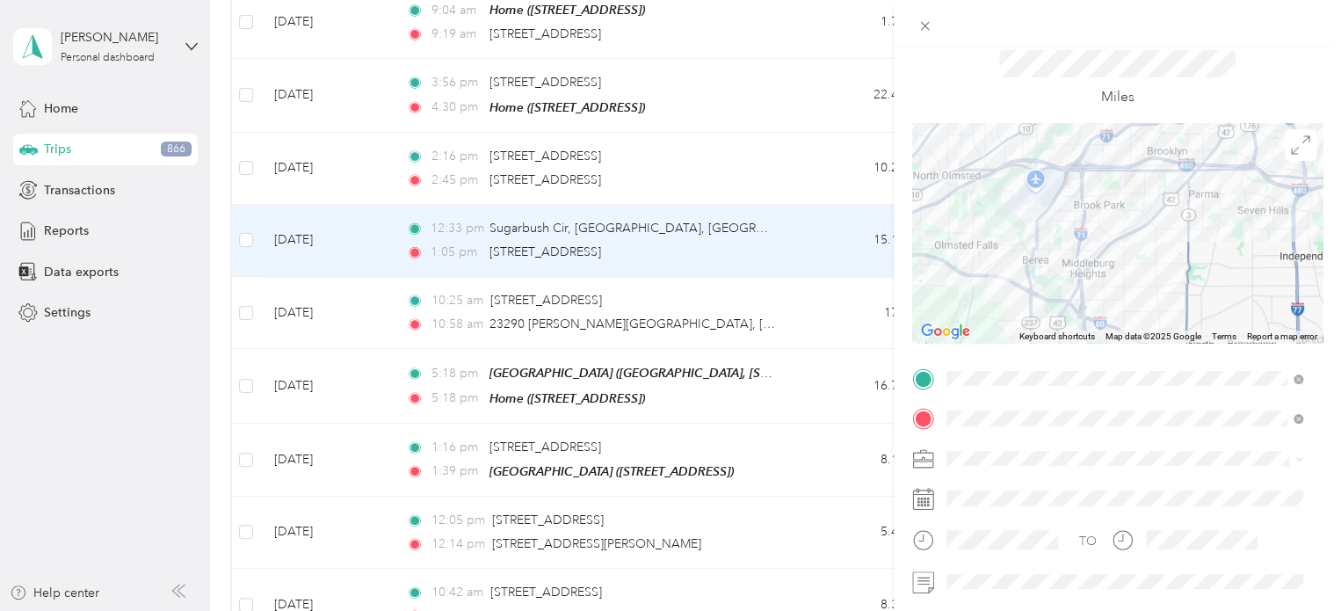
scroll to position [0, 0]
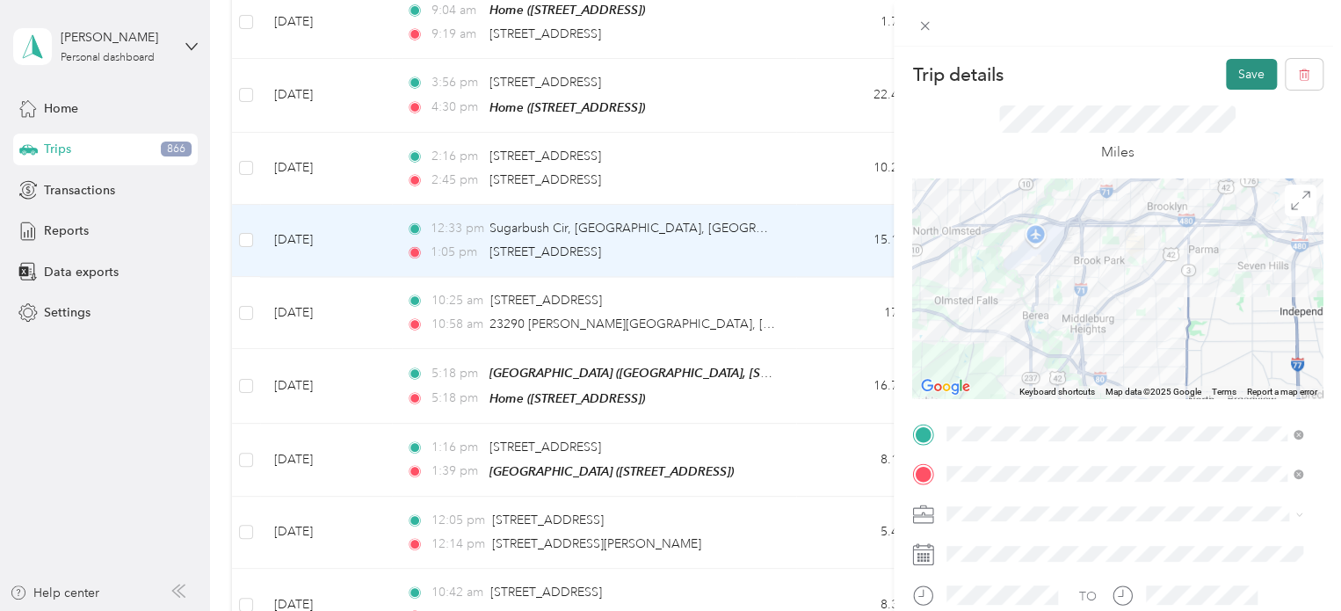
click at [1231, 72] on button "Save" at bounding box center [1251, 74] width 51 height 31
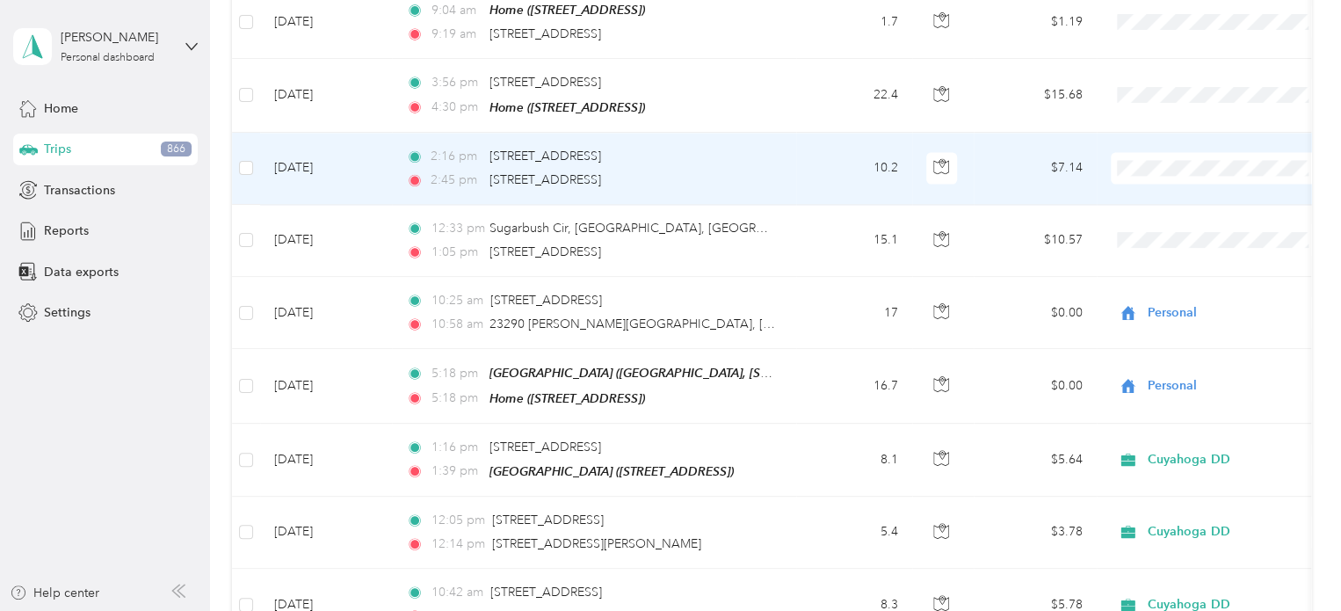
click at [841, 133] on td "10.2" at bounding box center [854, 169] width 116 height 72
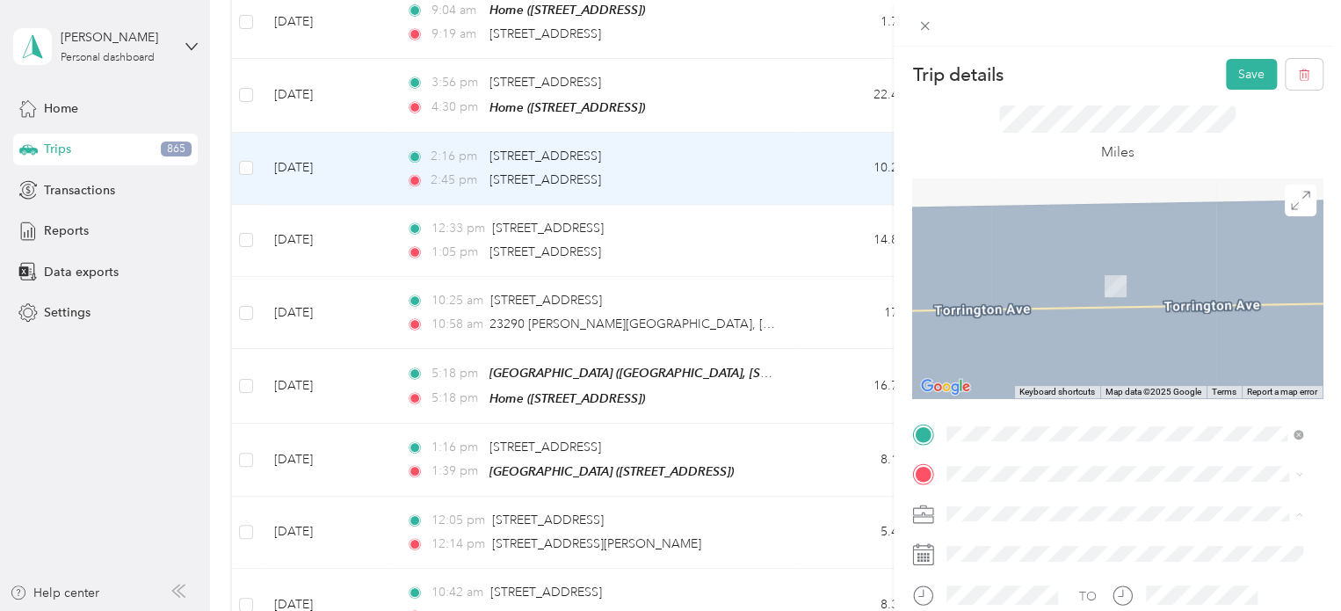
click at [977, 544] on div "Cuyahoga DD" at bounding box center [1125, 544] width 344 height 18
click at [1059, 265] on span "[STREET_ADDRESS][US_STATE]" at bounding box center [1068, 257] width 176 height 16
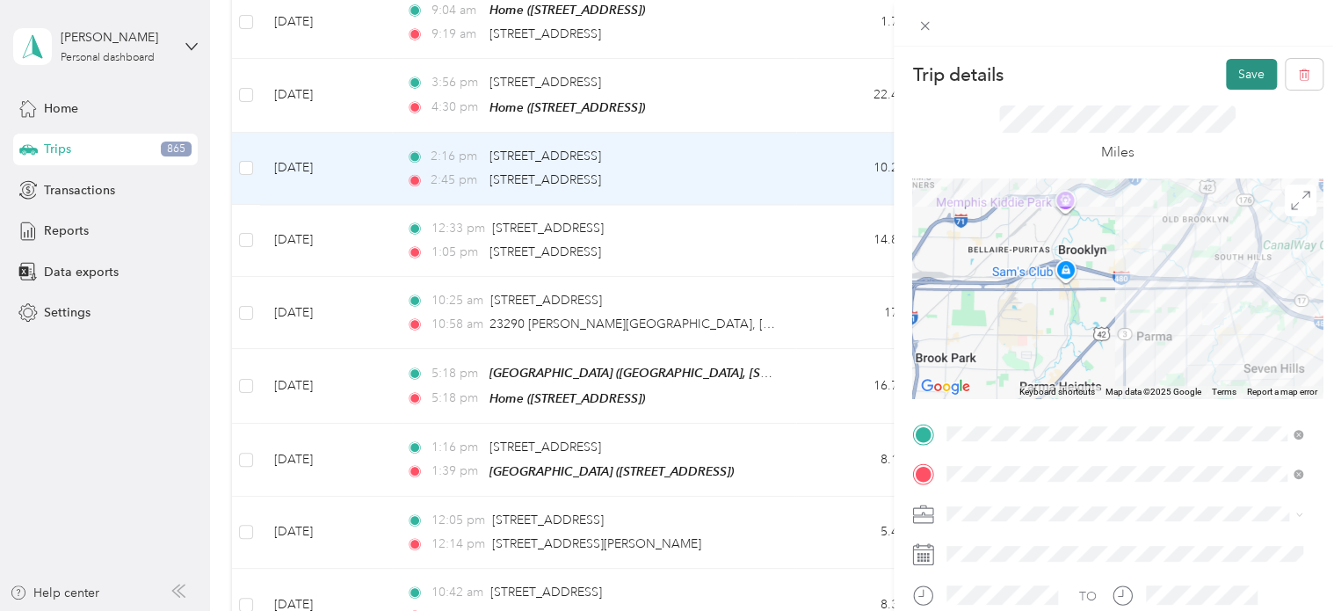
click at [1232, 66] on button "Save" at bounding box center [1251, 74] width 51 height 31
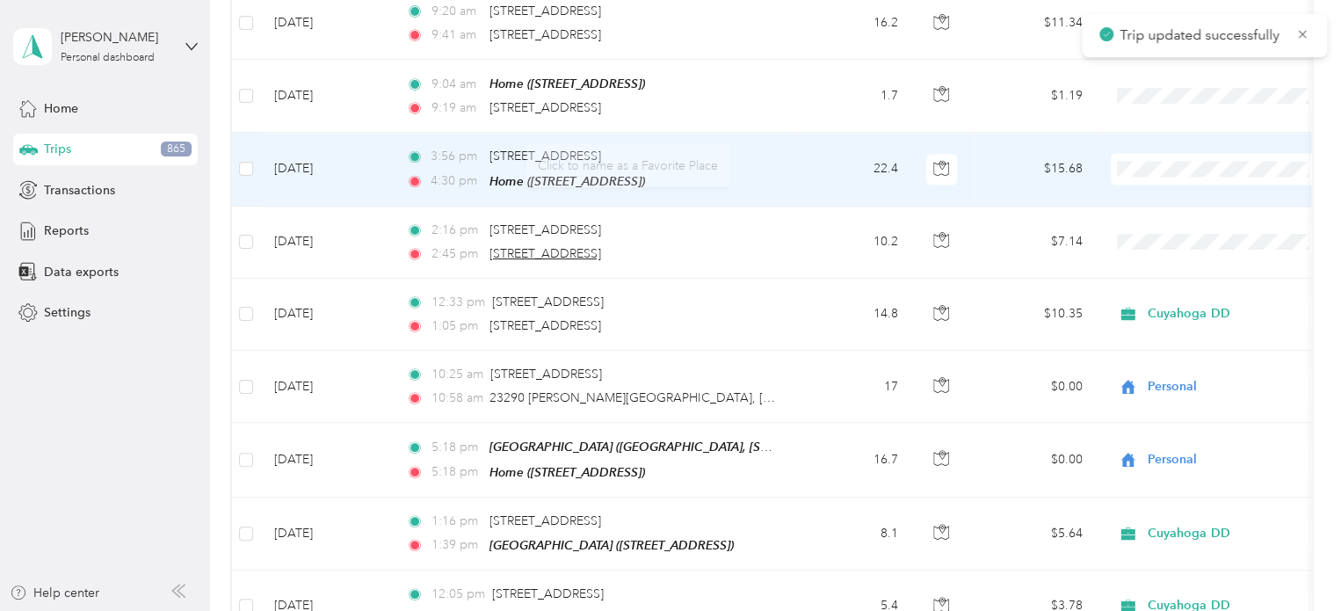
scroll to position [8006, 0]
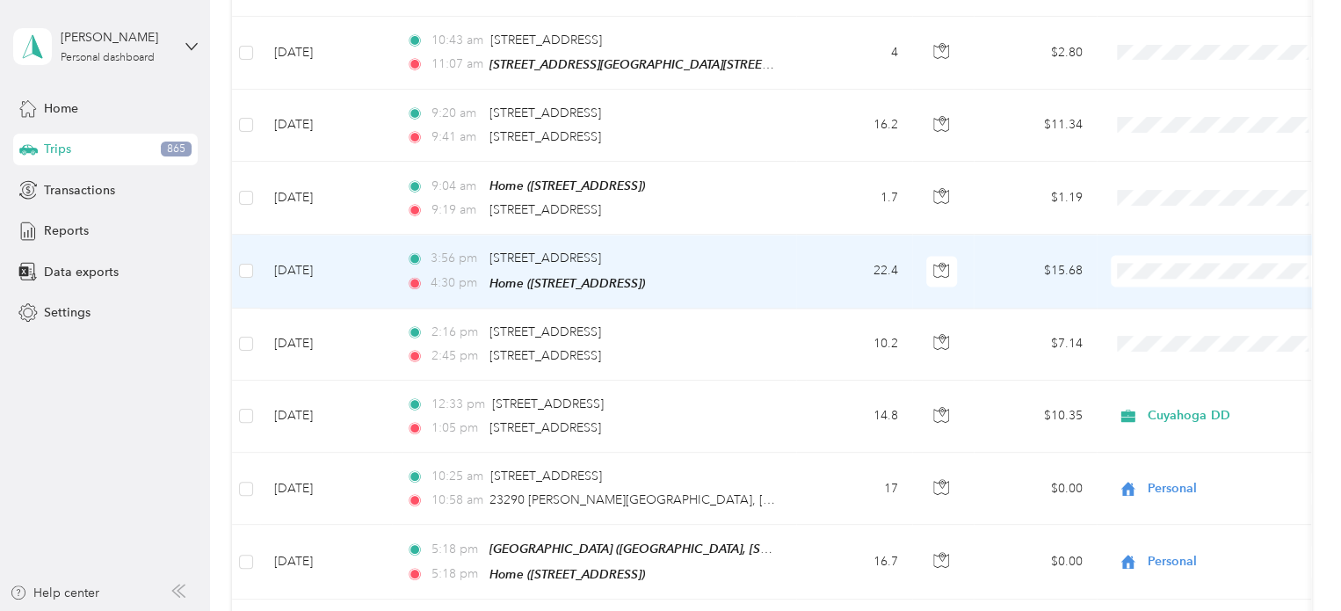
click at [803, 235] on td "22.4" at bounding box center [854, 271] width 116 height 73
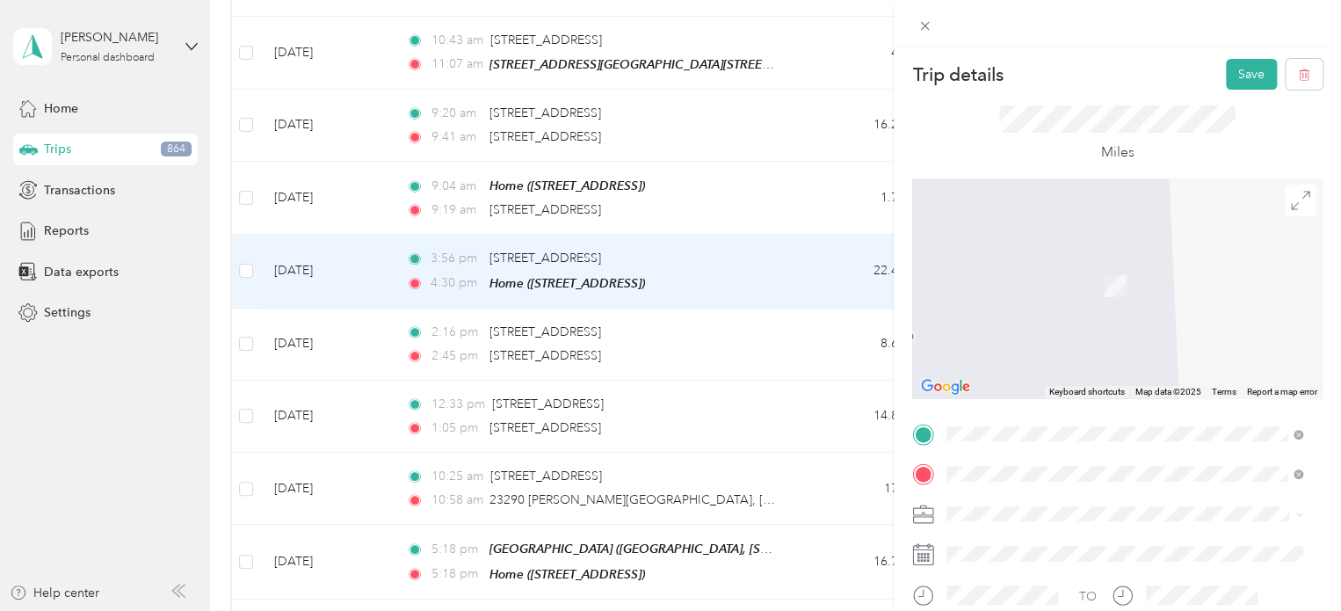
click at [1037, 228] on span "[STREET_ADDRESS][US_STATE]" at bounding box center [1068, 220] width 176 height 16
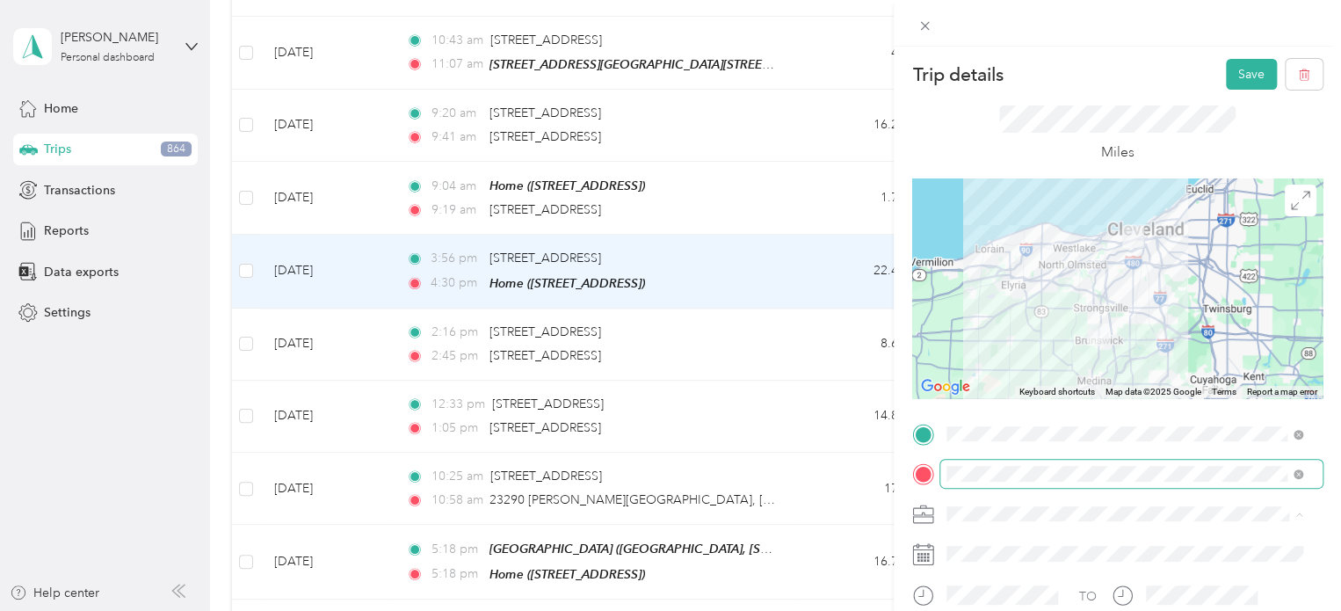
click at [984, 570] on span "Personal" at bounding box center [976, 575] width 47 height 15
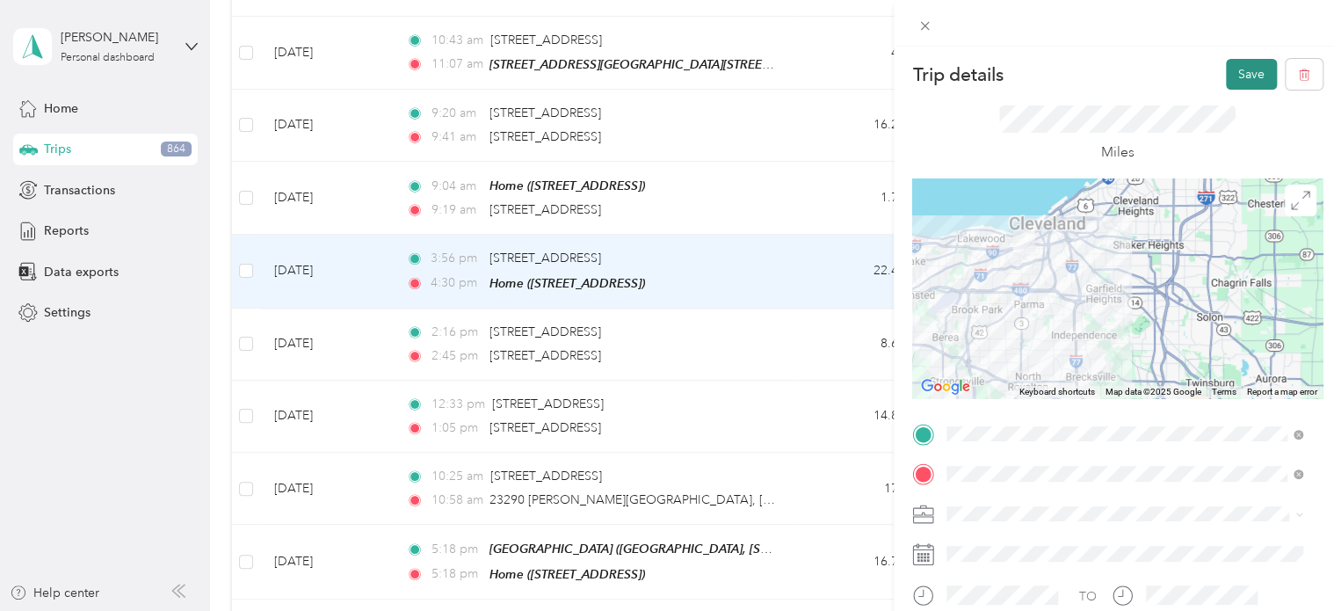
click at [1236, 69] on button "Save" at bounding box center [1251, 74] width 51 height 31
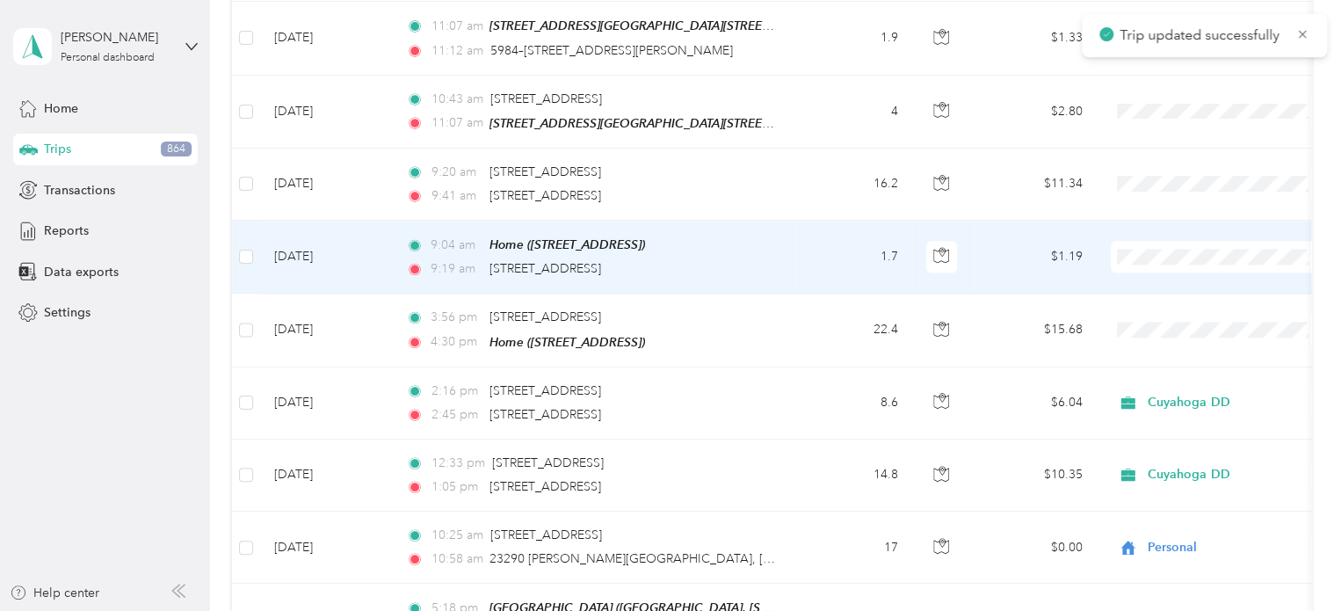
scroll to position [7918, 0]
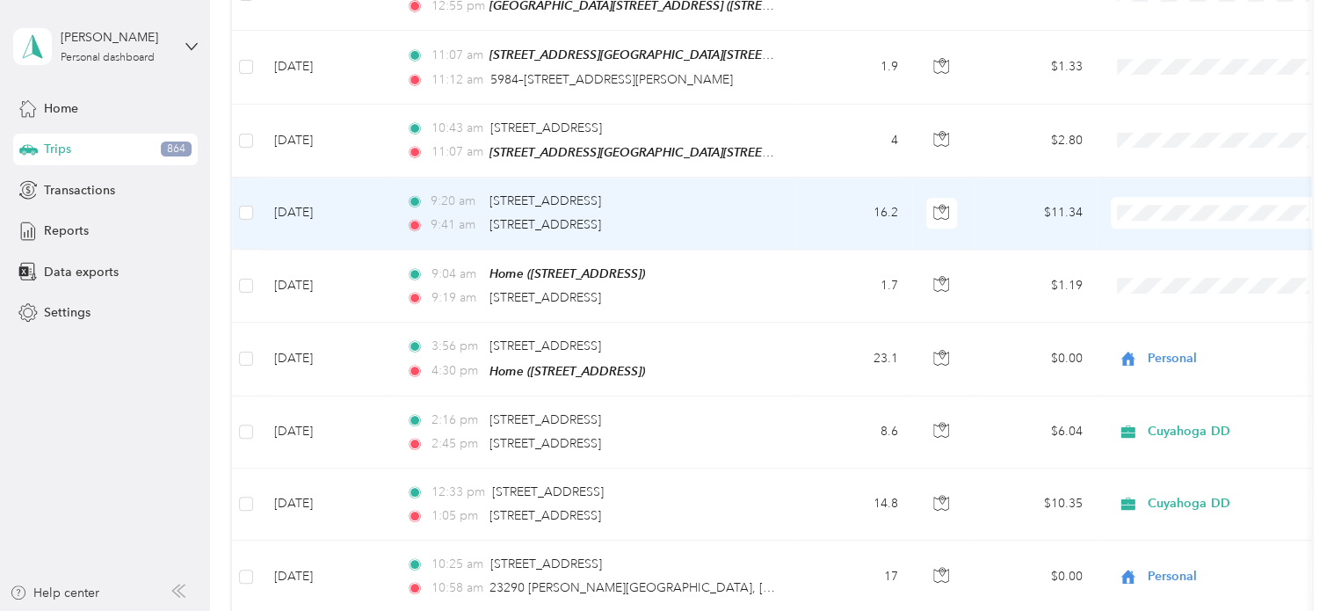
click at [1151, 196] on li "Personal" at bounding box center [1220, 193] width 218 height 31
click at [812, 178] on td "16.2" at bounding box center [854, 214] width 116 height 72
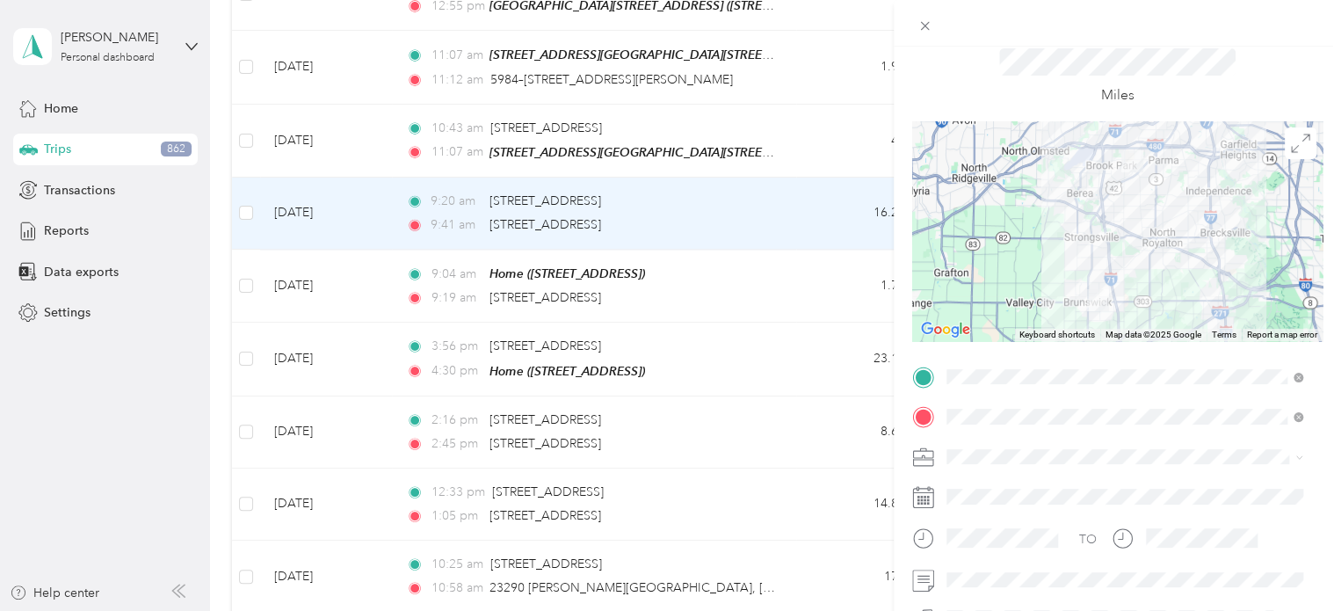
scroll to position [176, 0]
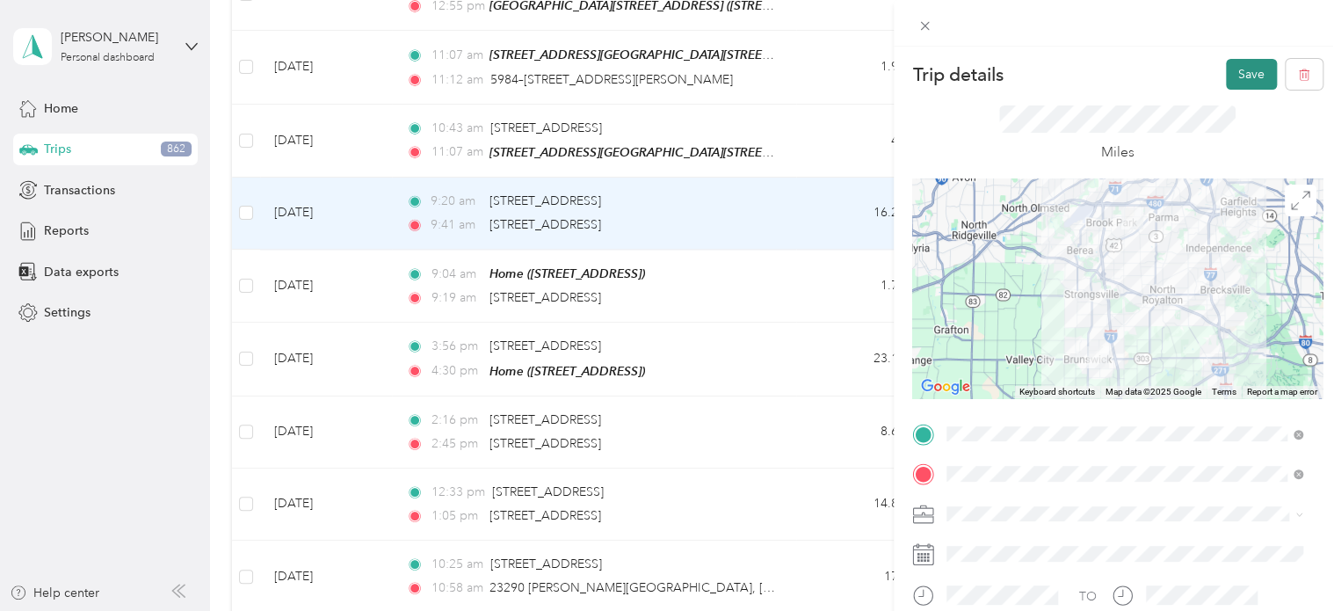
click at [1232, 66] on button "Save" at bounding box center [1251, 74] width 51 height 31
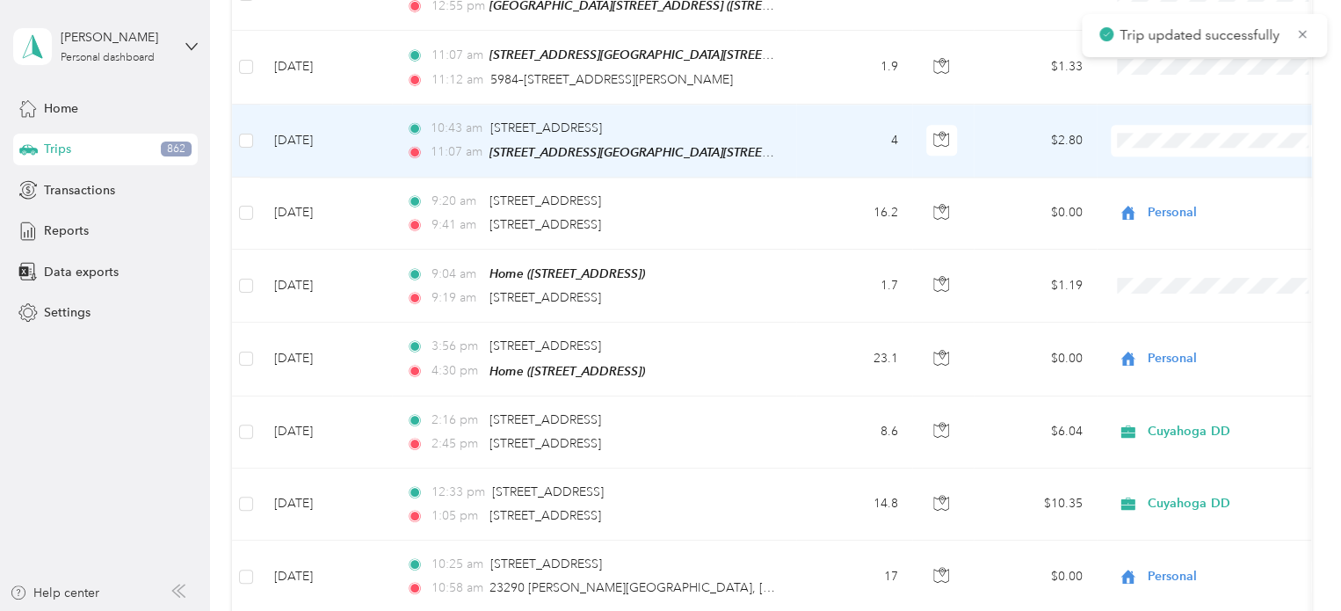
click at [845, 105] on td "4" at bounding box center [854, 141] width 116 height 73
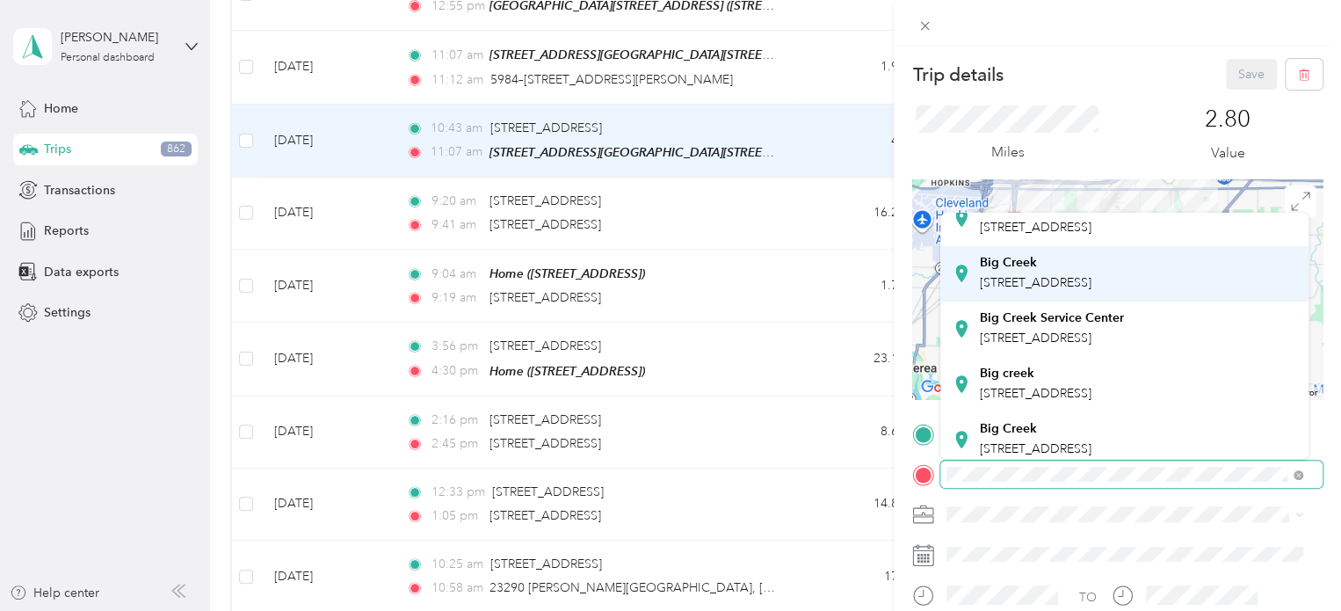
scroll to position [264, 0]
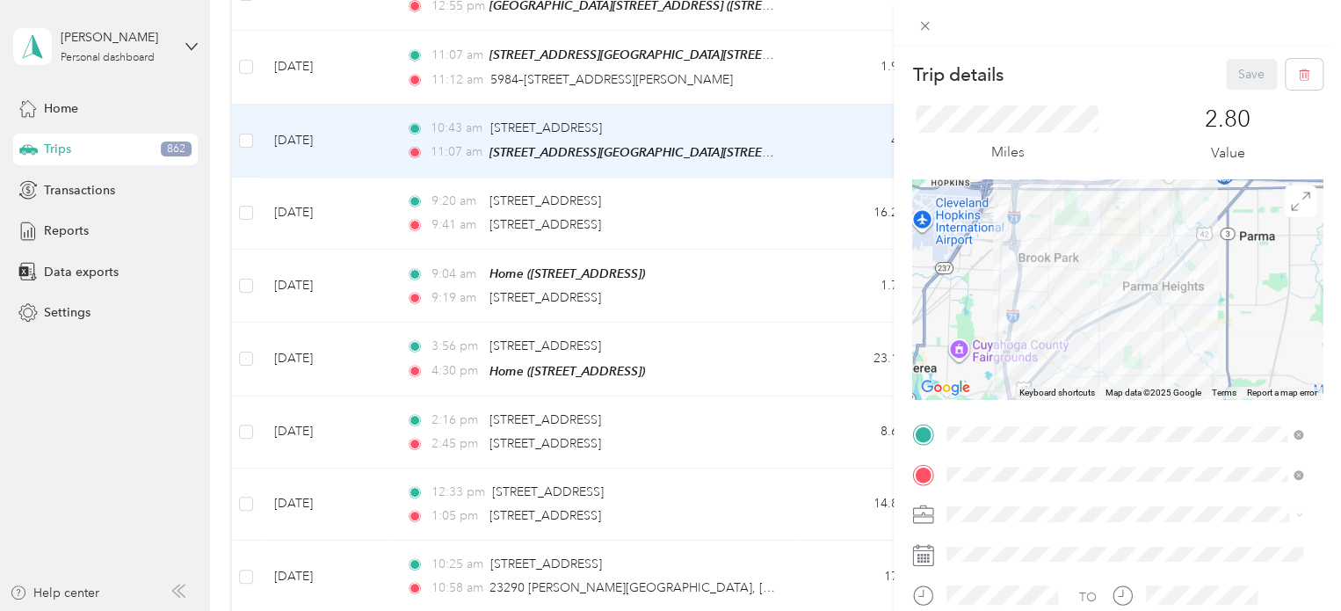
click at [1056, 284] on div "[GEOGRAPHIC_DATA] [STREET_ADDRESS]" at bounding box center [1052, 290] width 144 height 37
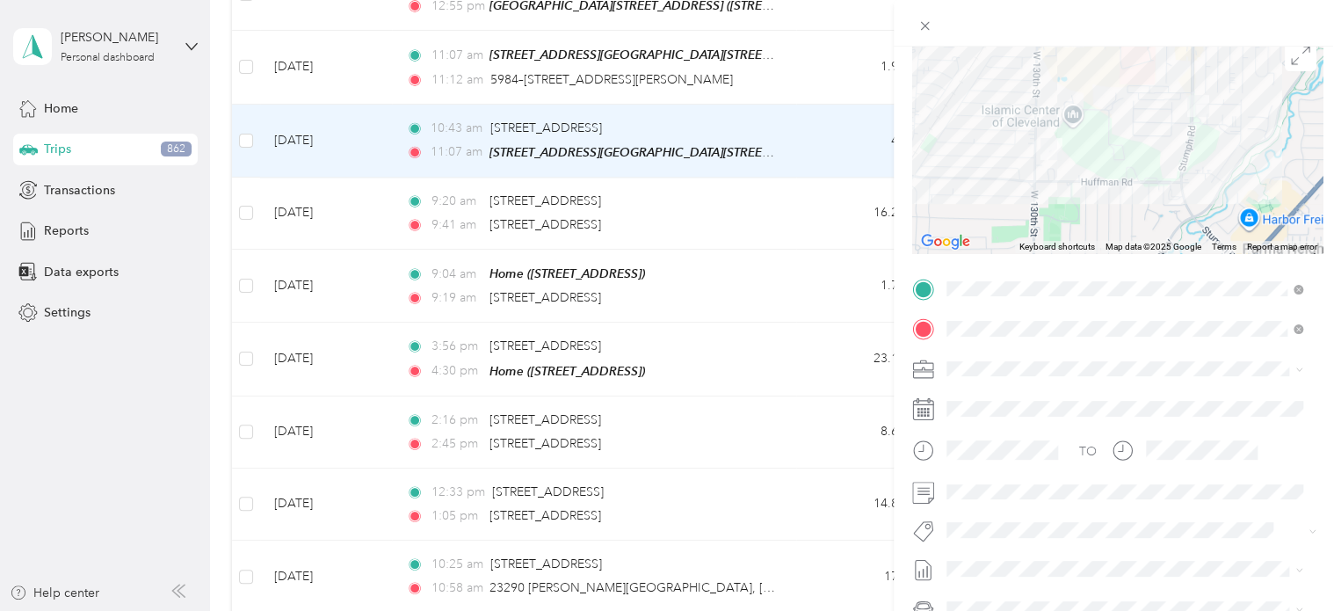
scroll to position [176, 0]
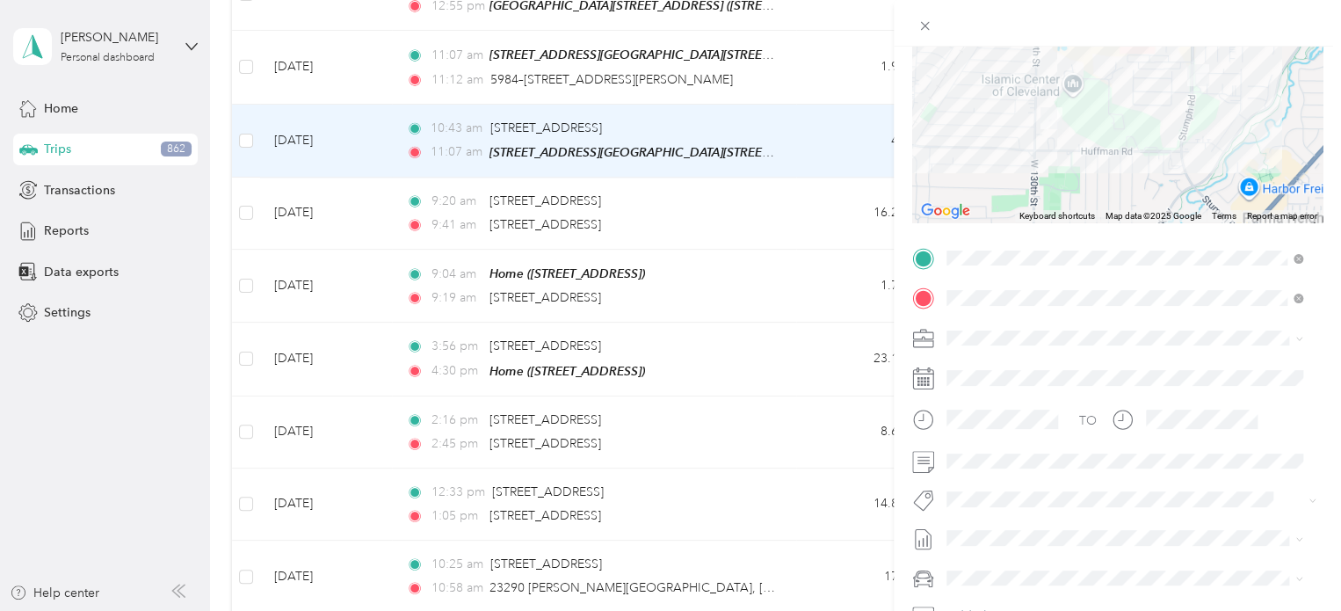
click at [1002, 367] on span "Cuyahoga DD" at bounding box center [993, 368] width 80 height 15
drag, startPoint x: 953, startPoint y: 343, endPoint x: 984, endPoint y: 274, distance: 75.1
click at [953, 343] on span "[DATE]" at bounding box center [966, 347] width 39 height 18
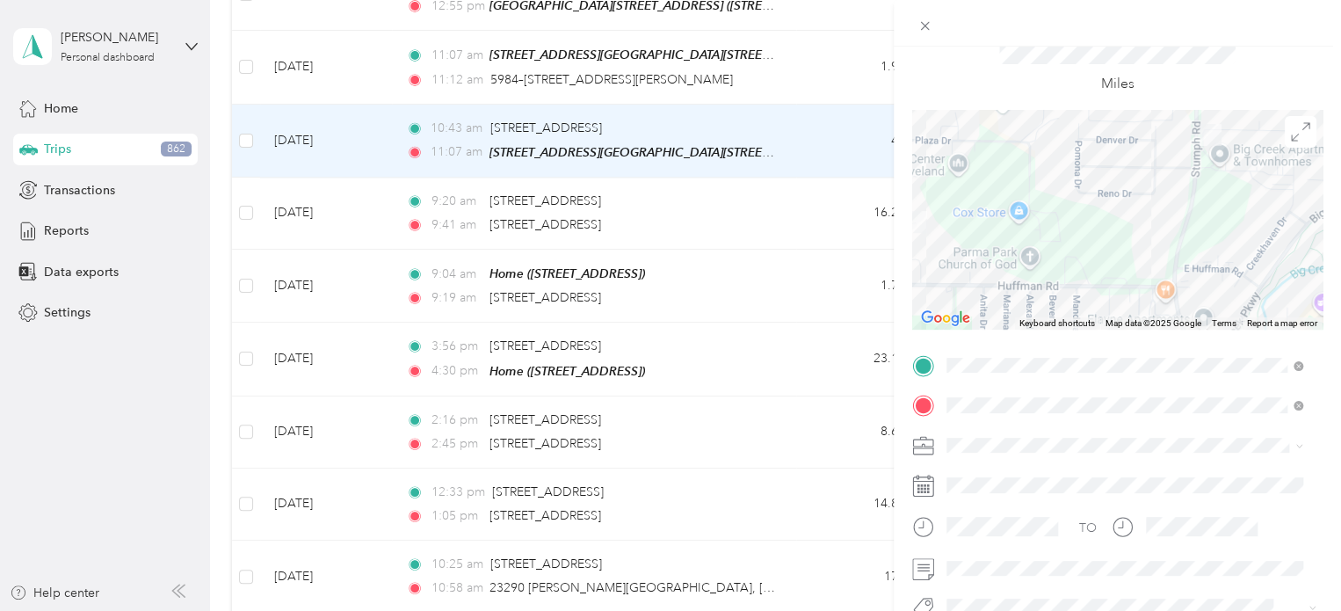
scroll to position [0, 0]
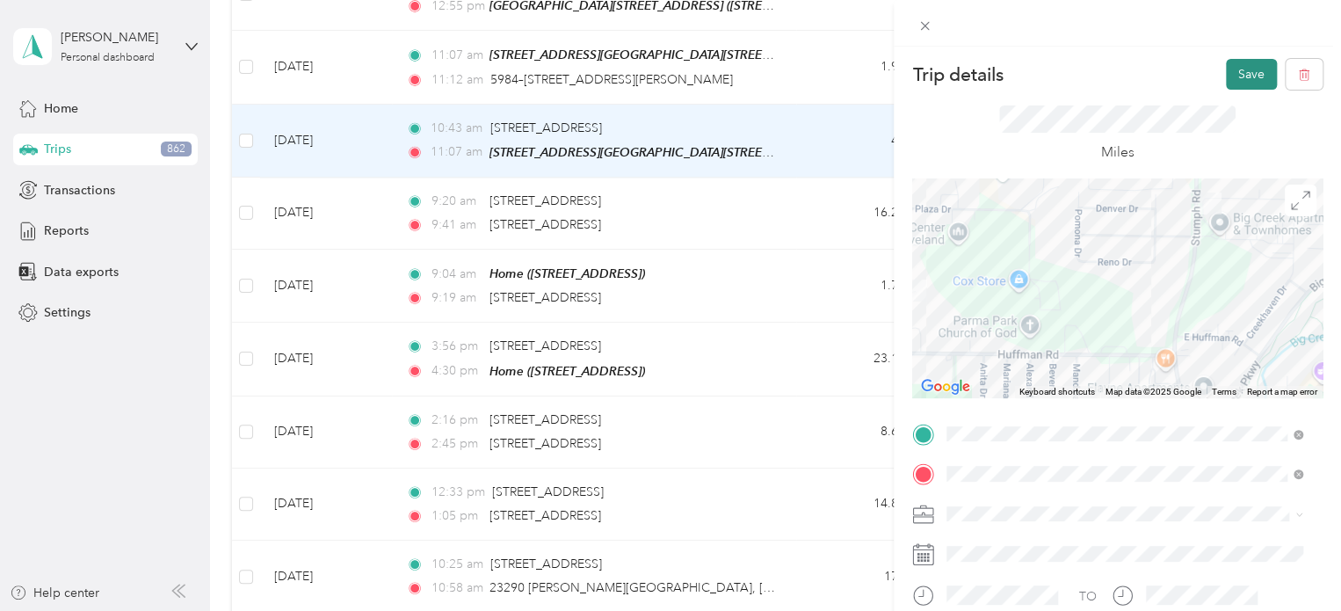
click at [1238, 69] on button "Save" at bounding box center [1251, 74] width 51 height 31
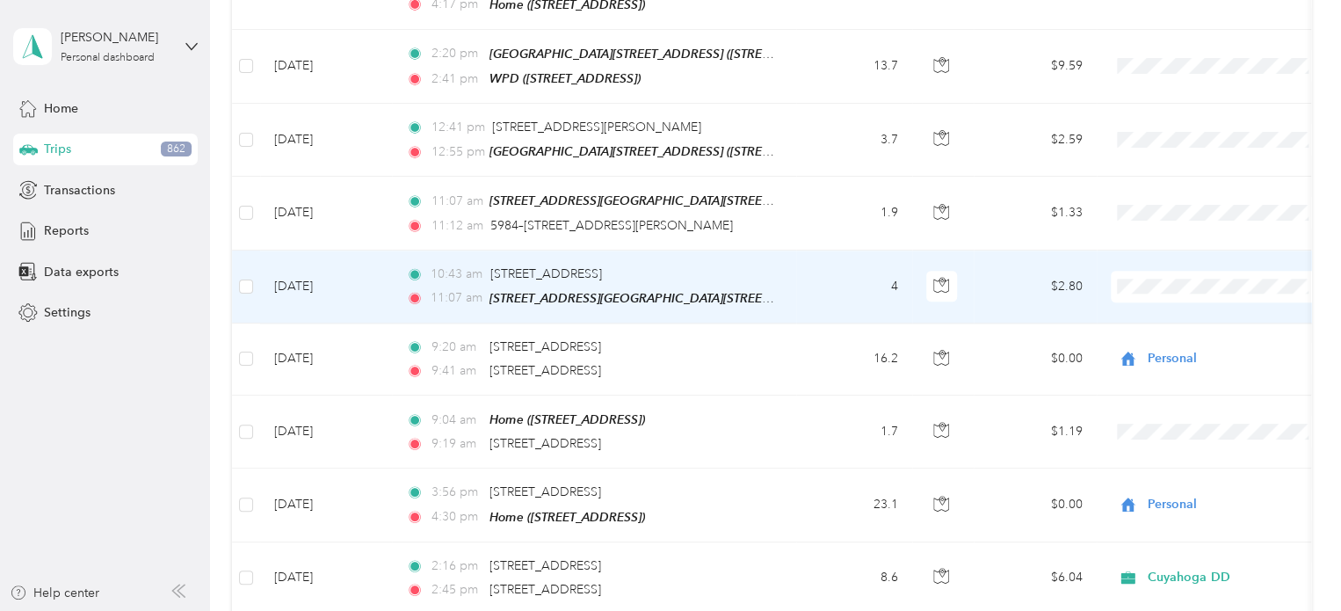
scroll to position [7742, 0]
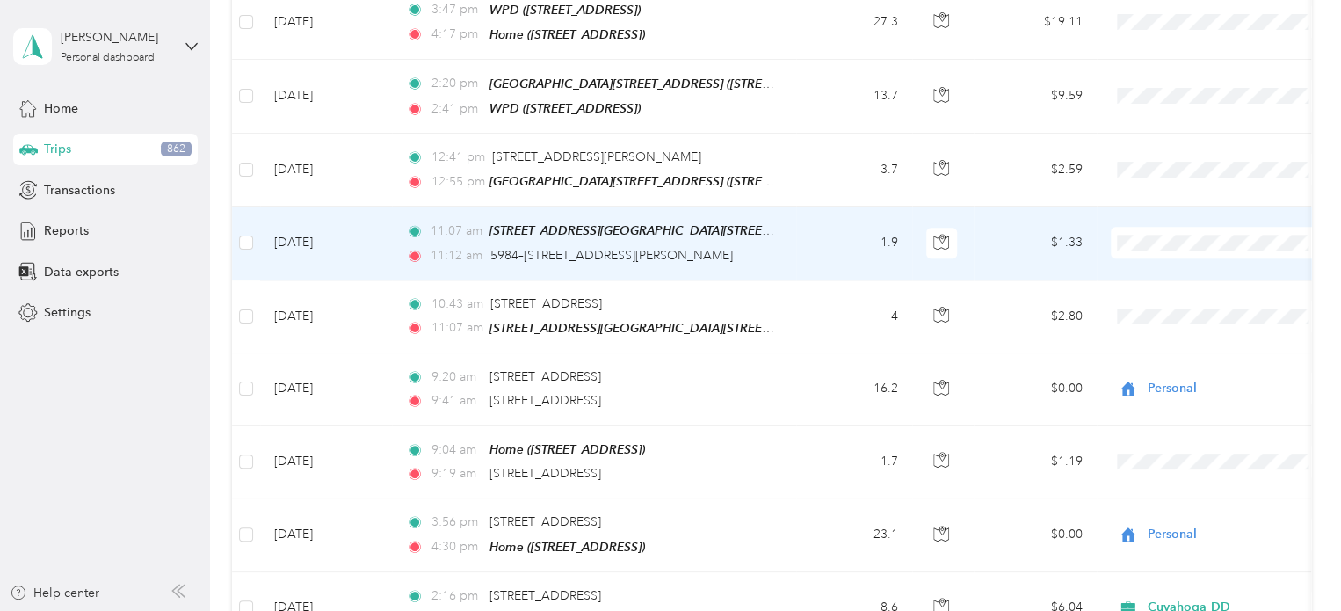
click at [820, 207] on td "1.9" at bounding box center [854, 243] width 116 height 73
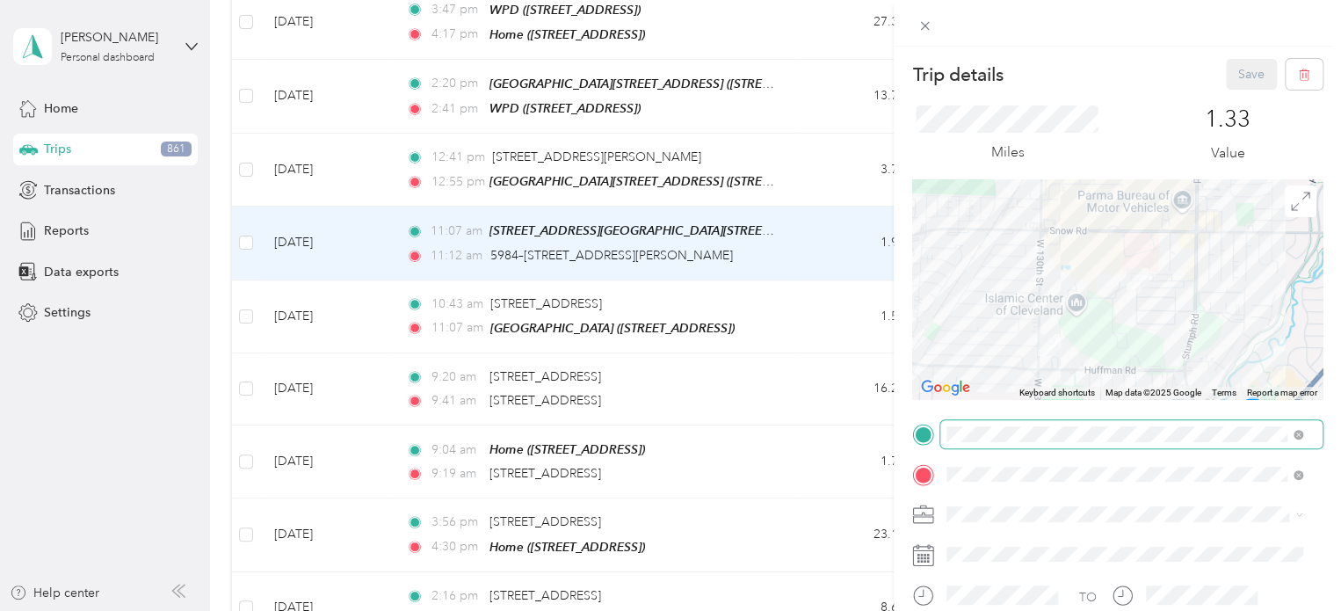
click at [1303, 431] on span at bounding box center [1132, 434] width 382 height 28
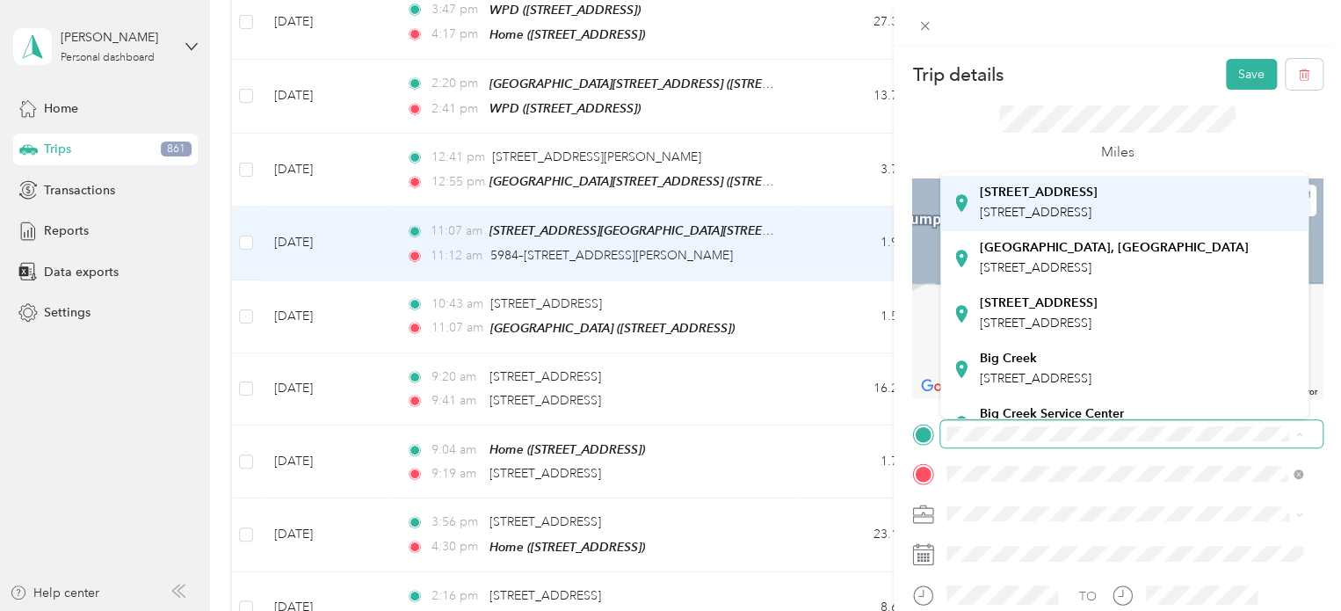
scroll to position [176, 0]
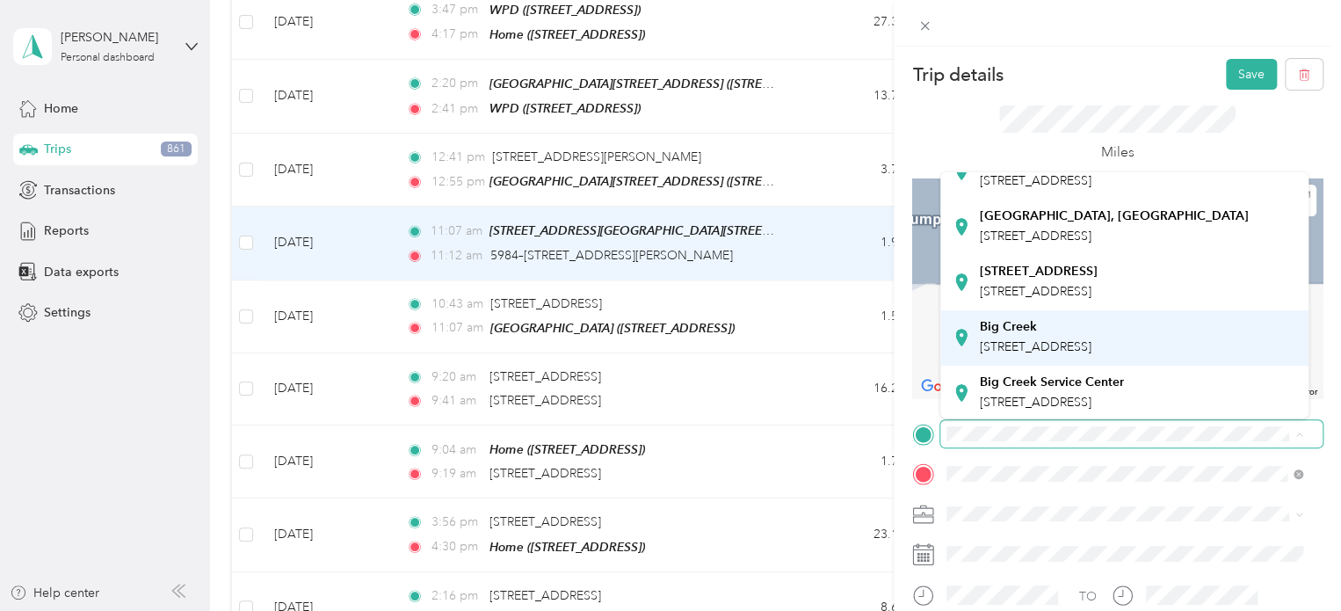
click at [1061, 349] on span "[STREET_ADDRESS]" at bounding box center [1036, 346] width 112 height 15
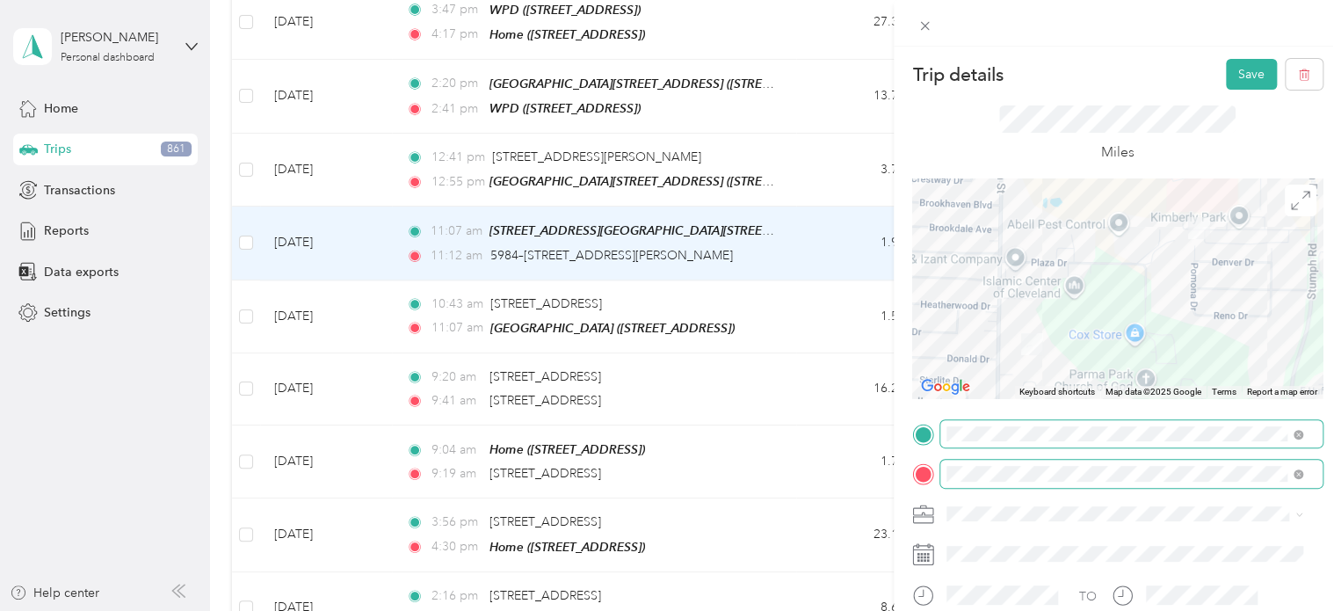
scroll to position [88, 0]
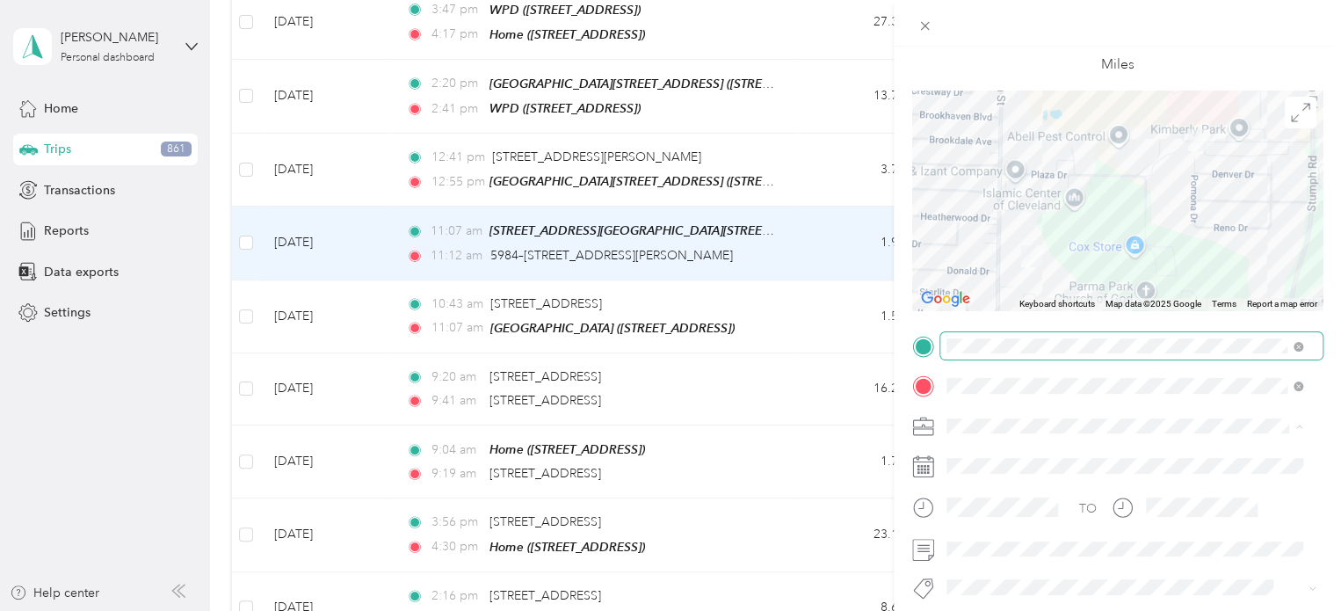
click at [987, 456] on div "Cuyahoga DD" at bounding box center [1125, 456] width 344 height 18
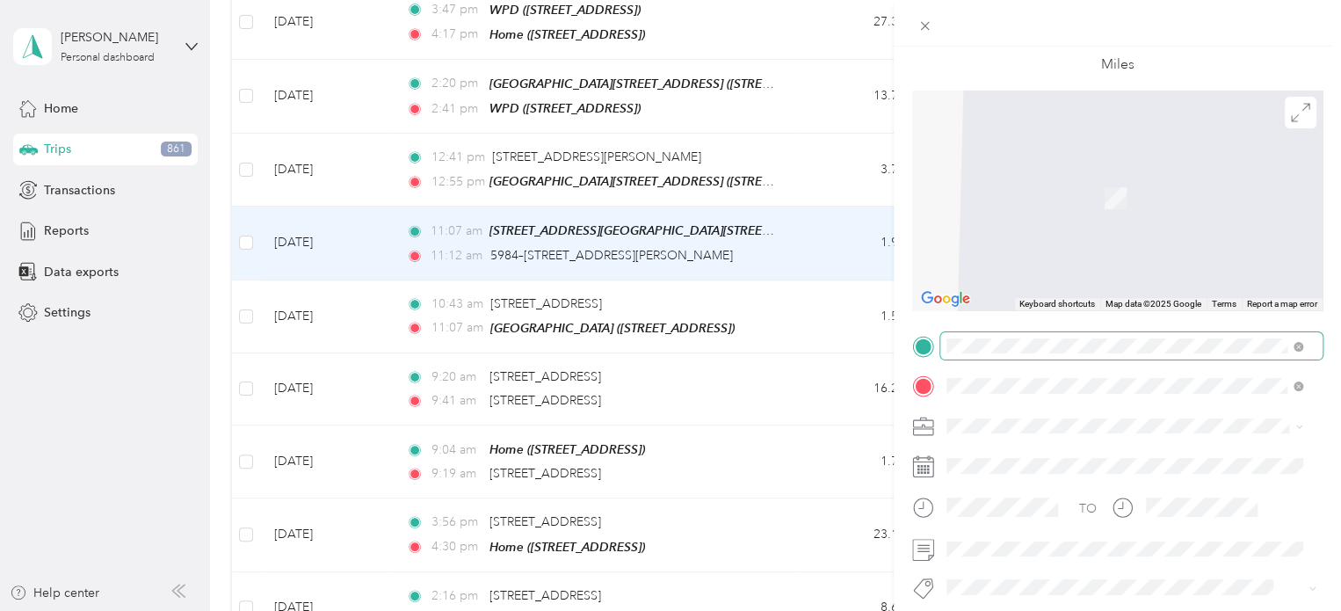
click at [1055, 199] on span "[STREET_ADDRESS][PERSON_NAME][US_STATE]" at bounding box center [1116, 191] width 273 height 16
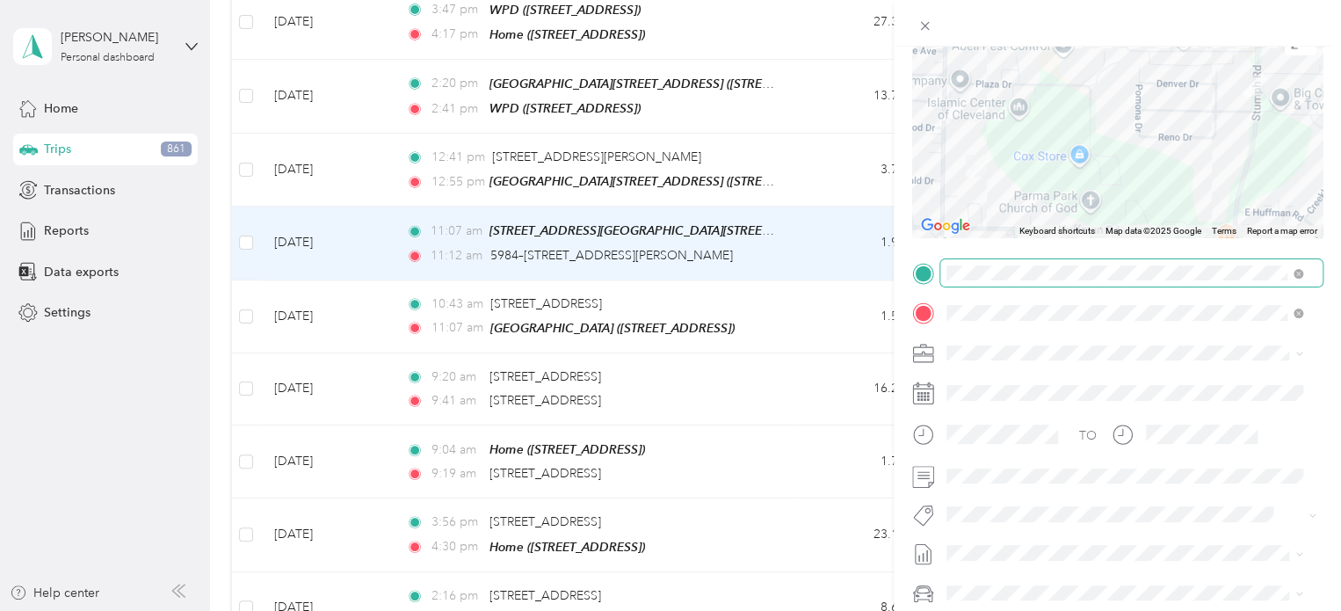
scroll to position [176, 0]
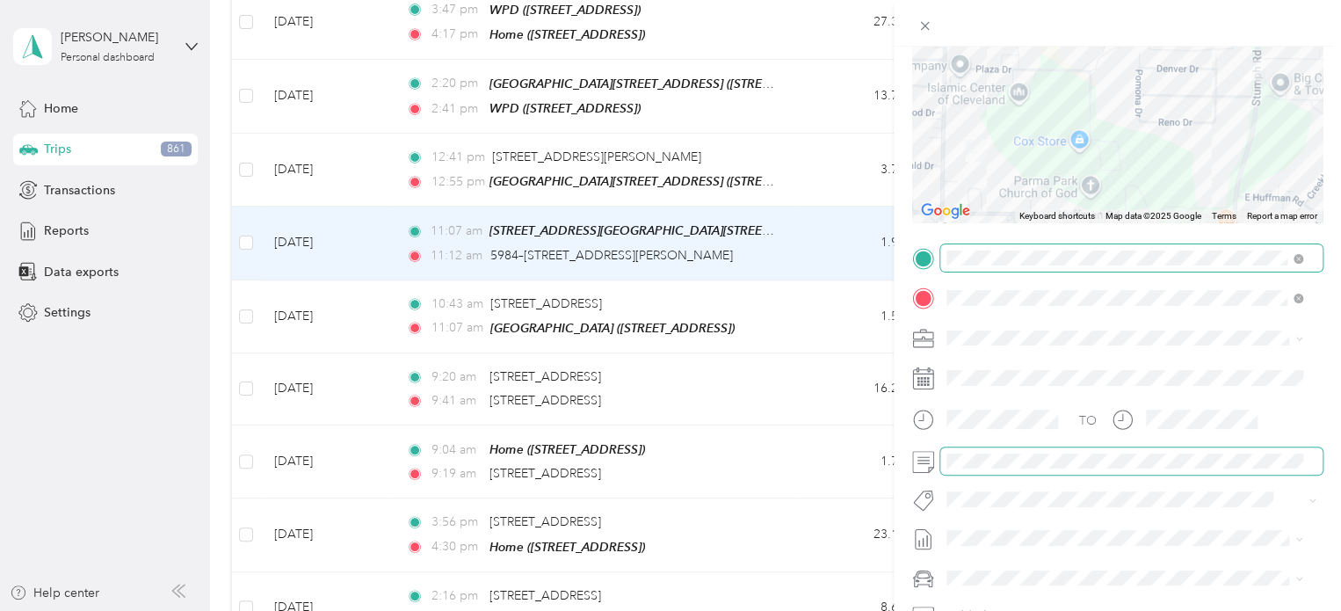
click at [945, 465] on span at bounding box center [1132, 461] width 382 height 28
click at [984, 319] on span "[DATE]" at bounding box center [966, 318] width 39 height 18
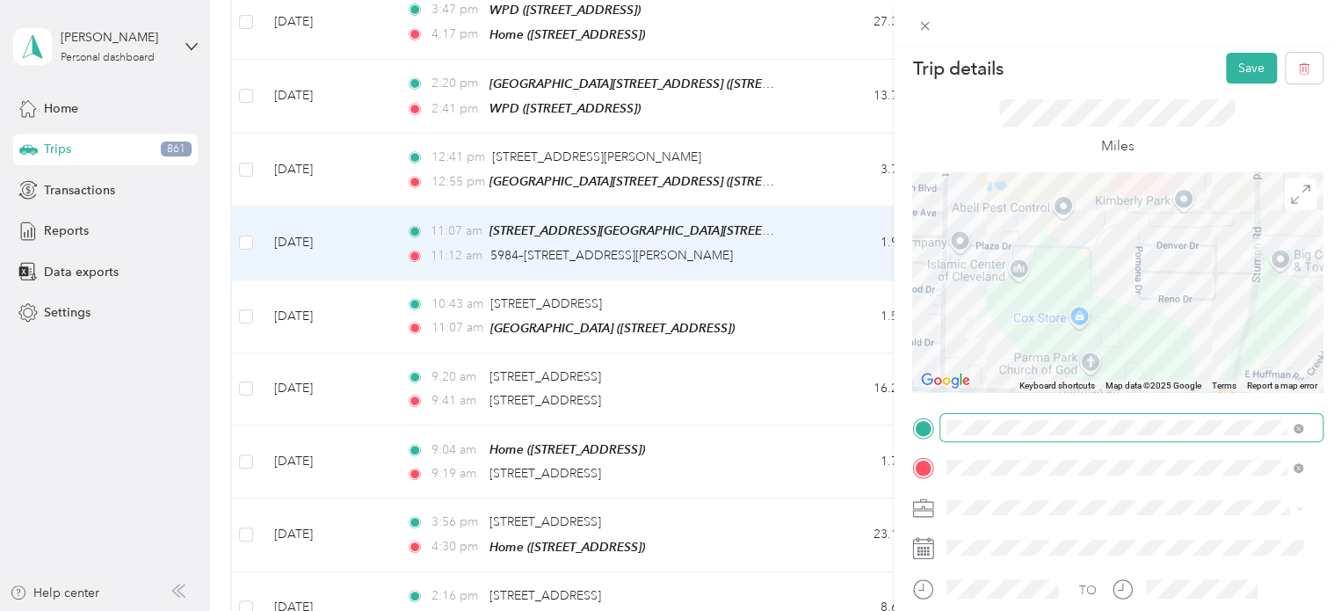
scroll to position [0, 0]
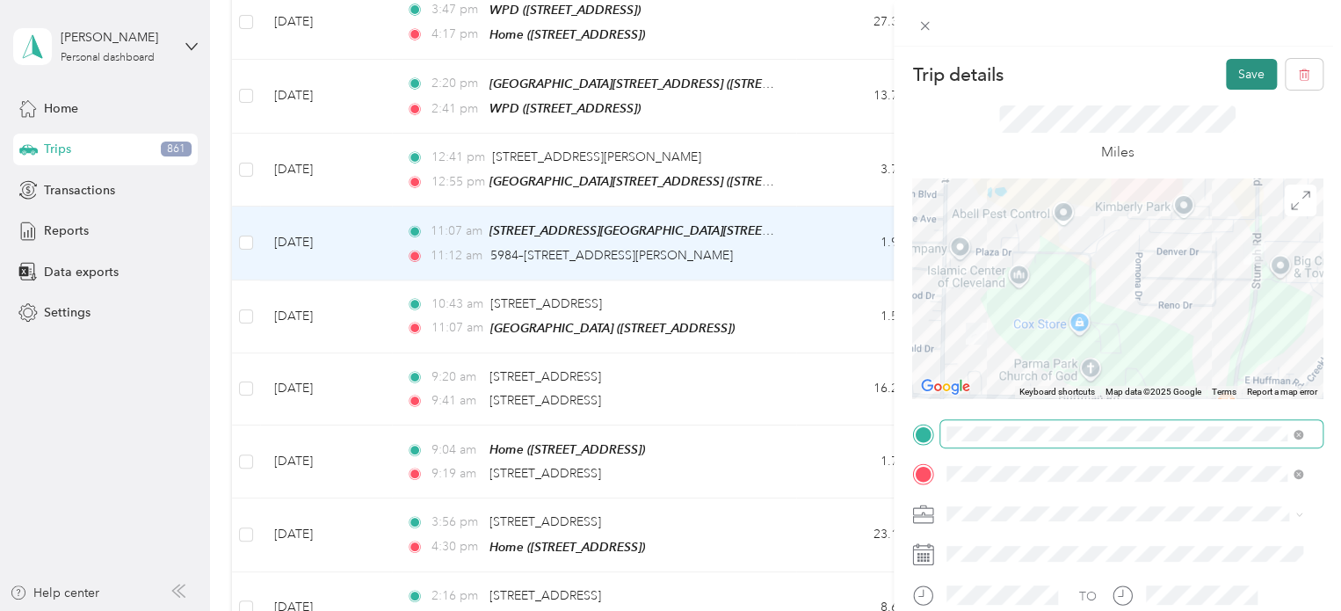
click at [1235, 76] on button "Save" at bounding box center [1251, 74] width 51 height 31
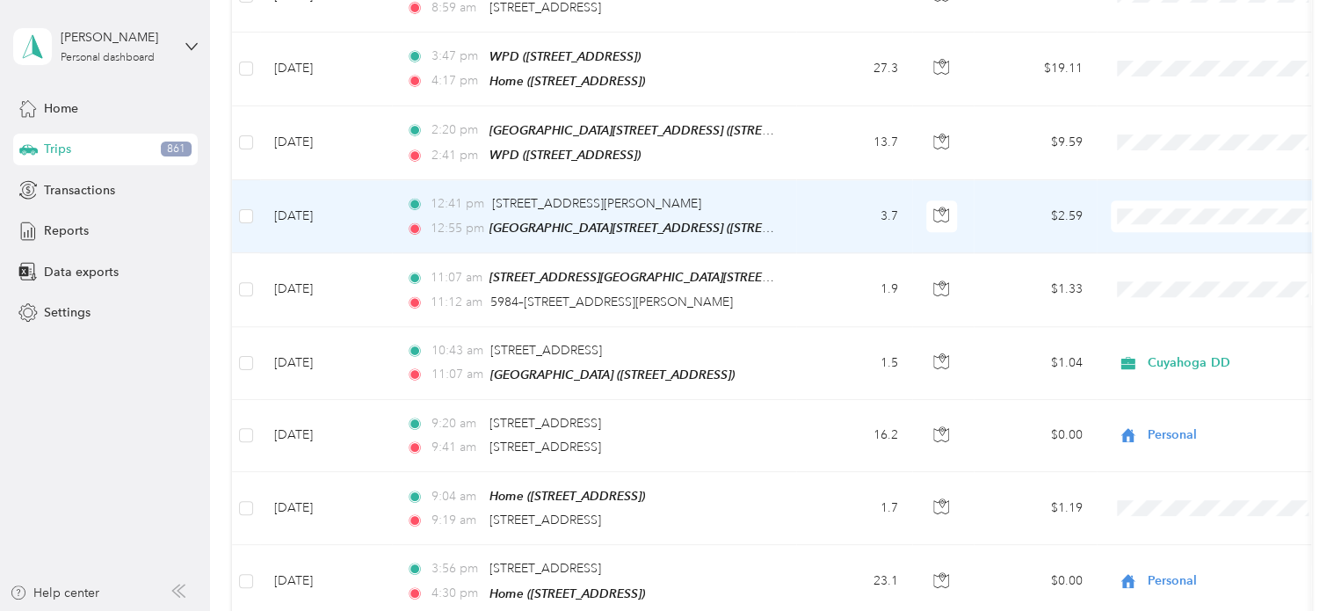
scroll to position [7654, 0]
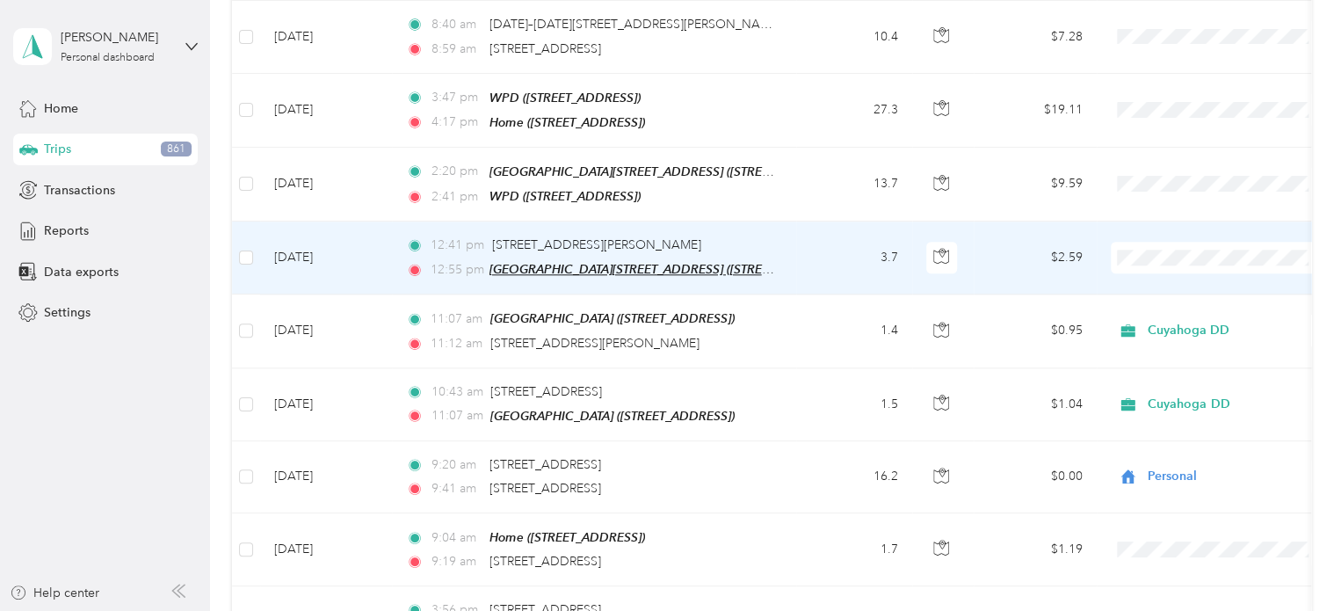
click at [563, 262] on span "[GEOGRAPHIC_DATA][STREET_ADDRESS] ([STREET_ADDRESS])" at bounding box center [667, 269] width 355 height 15
click at [832, 222] on td "3.7" at bounding box center [854, 258] width 116 height 73
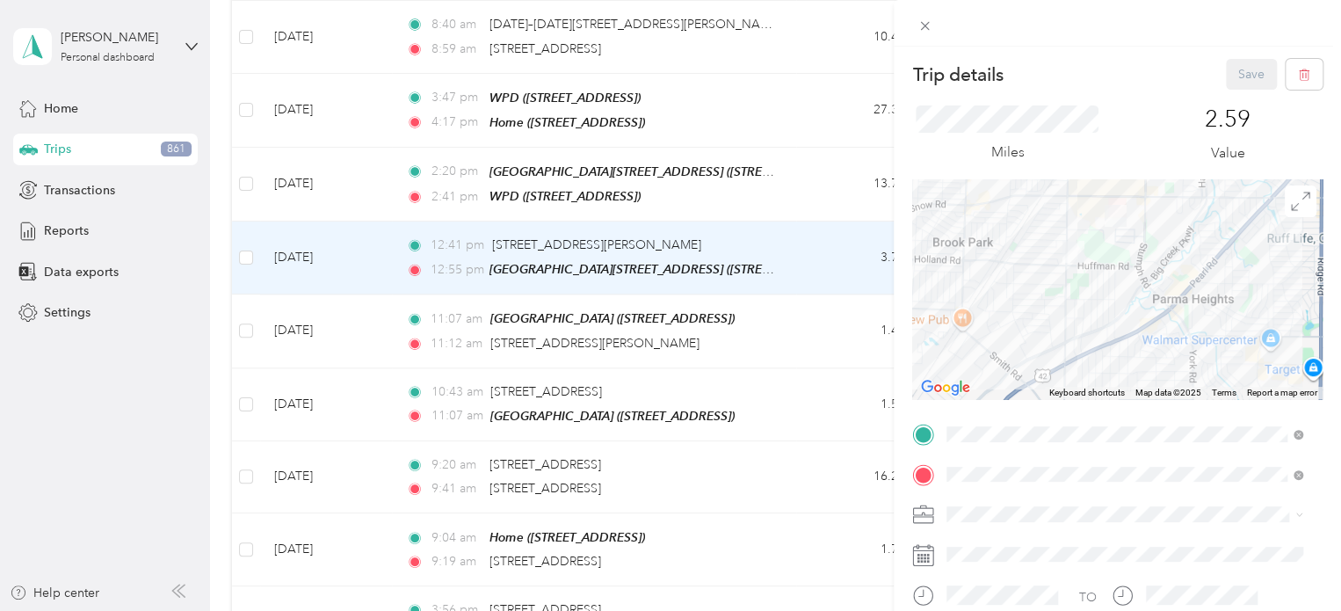
click at [457, 166] on div "Trip details Save This trip cannot be edited because it is either under review,…" at bounding box center [670, 305] width 1341 height 611
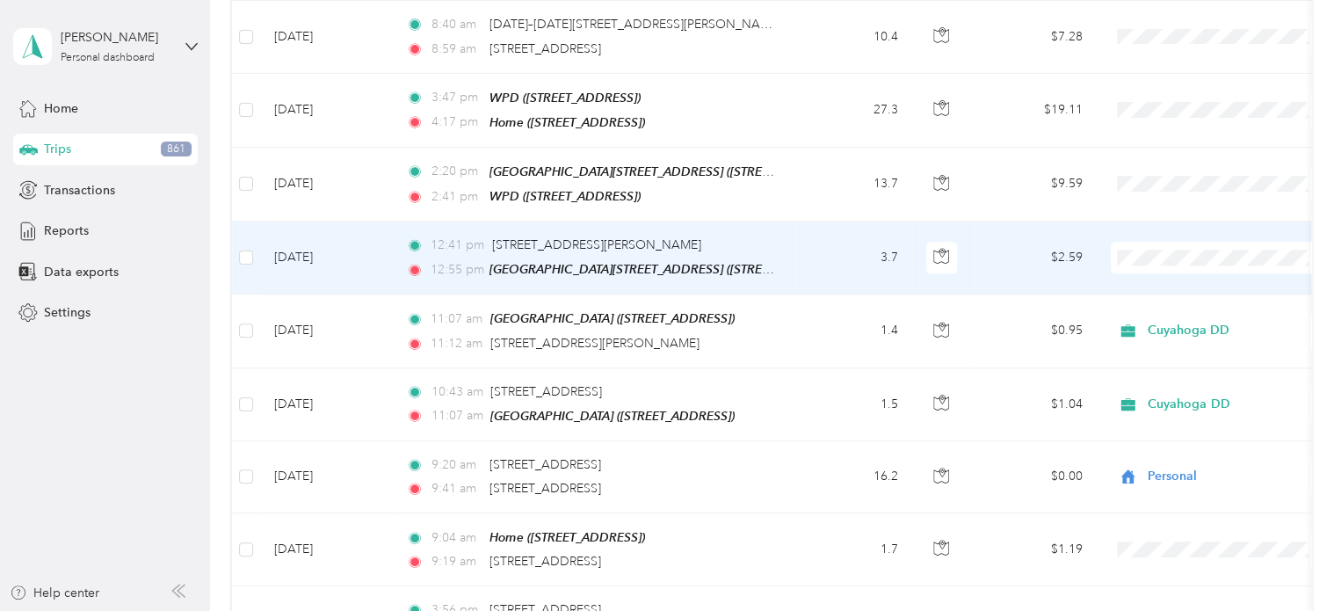
click at [461, 236] on span "12:41 pm" at bounding box center [458, 245] width 54 height 19
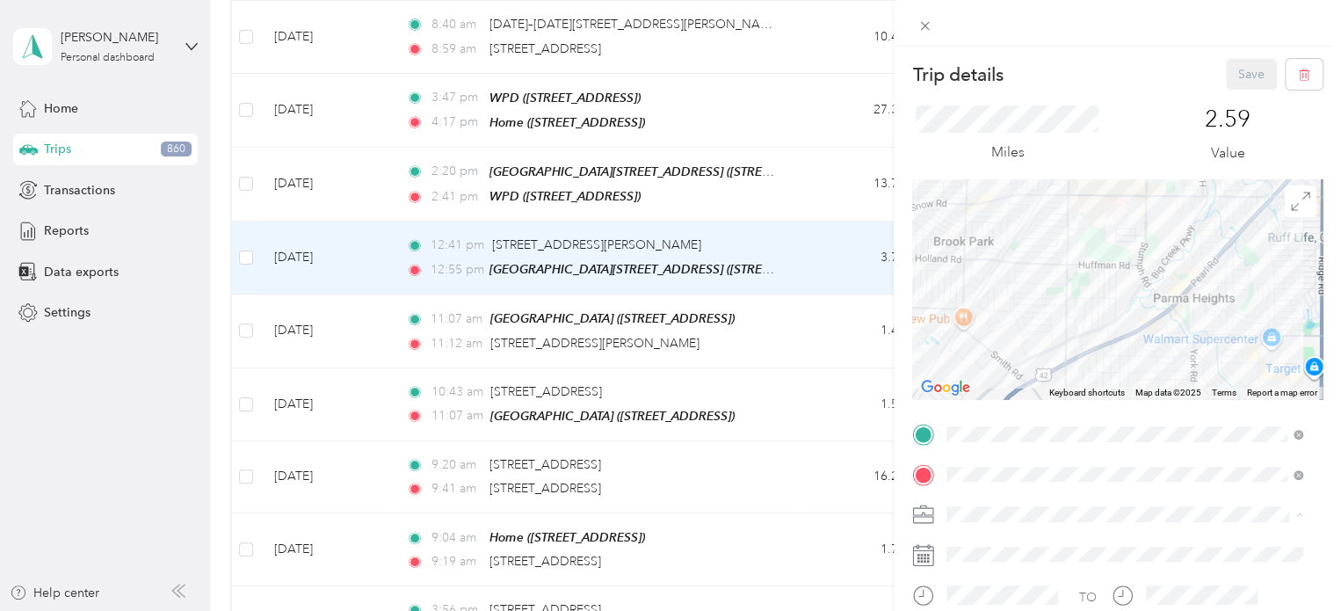
click at [975, 542] on span "Cuyahoga DD" at bounding box center [993, 545] width 80 height 15
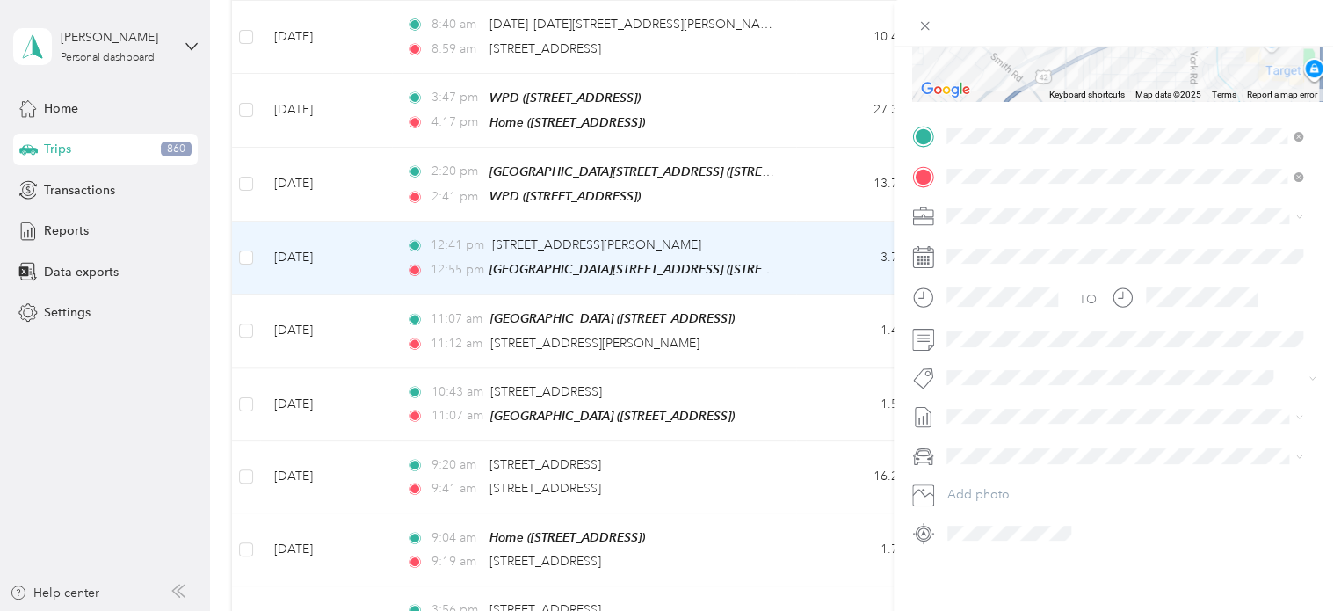
scroll to position [311, 0]
click at [982, 185] on span "[DATE]" at bounding box center [966, 183] width 39 height 18
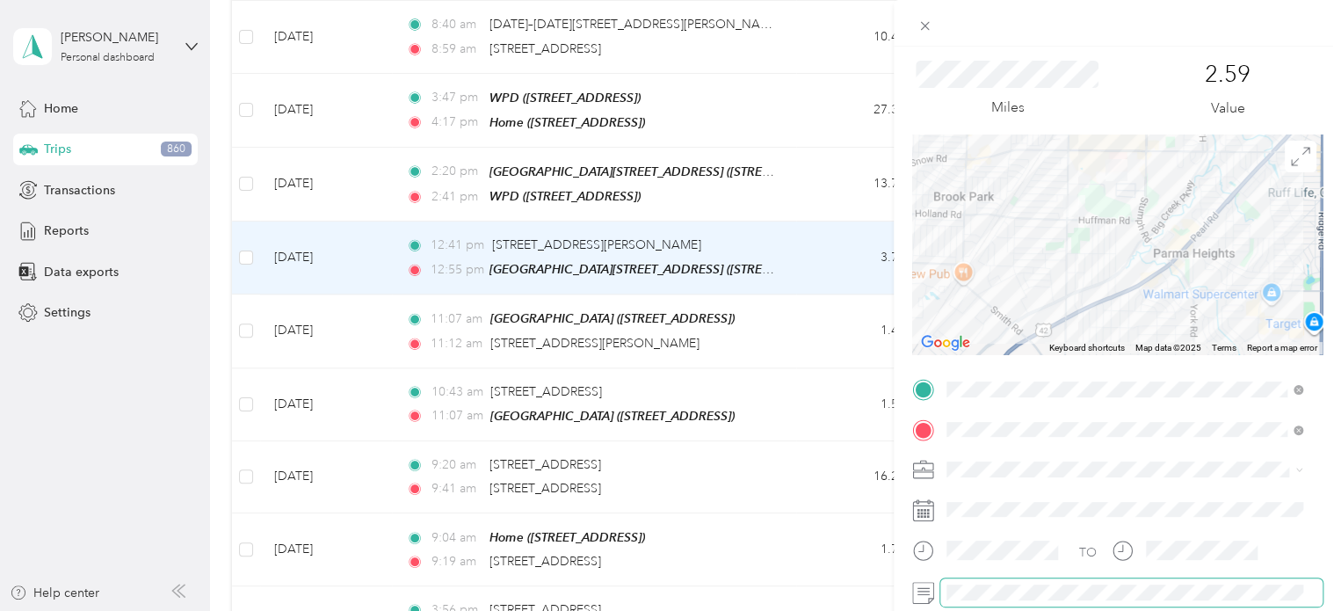
scroll to position [0, 0]
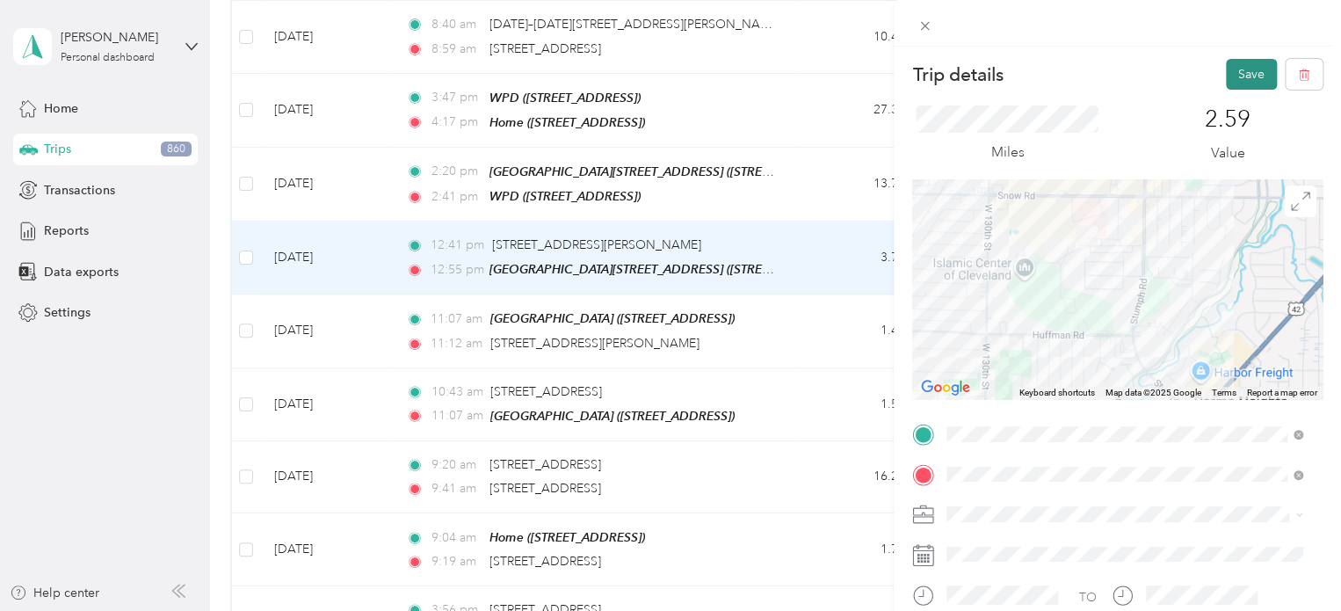
click at [1232, 75] on button "Save" at bounding box center [1251, 74] width 51 height 31
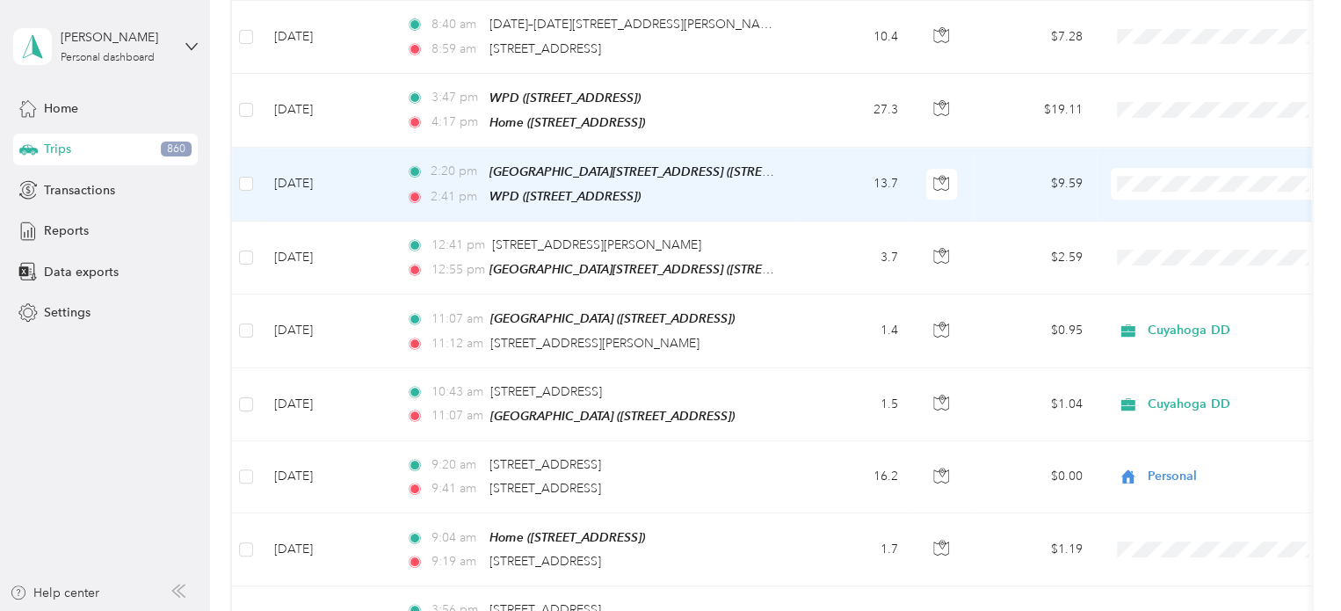
click at [809, 148] on td "13.7" at bounding box center [854, 185] width 116 height 74
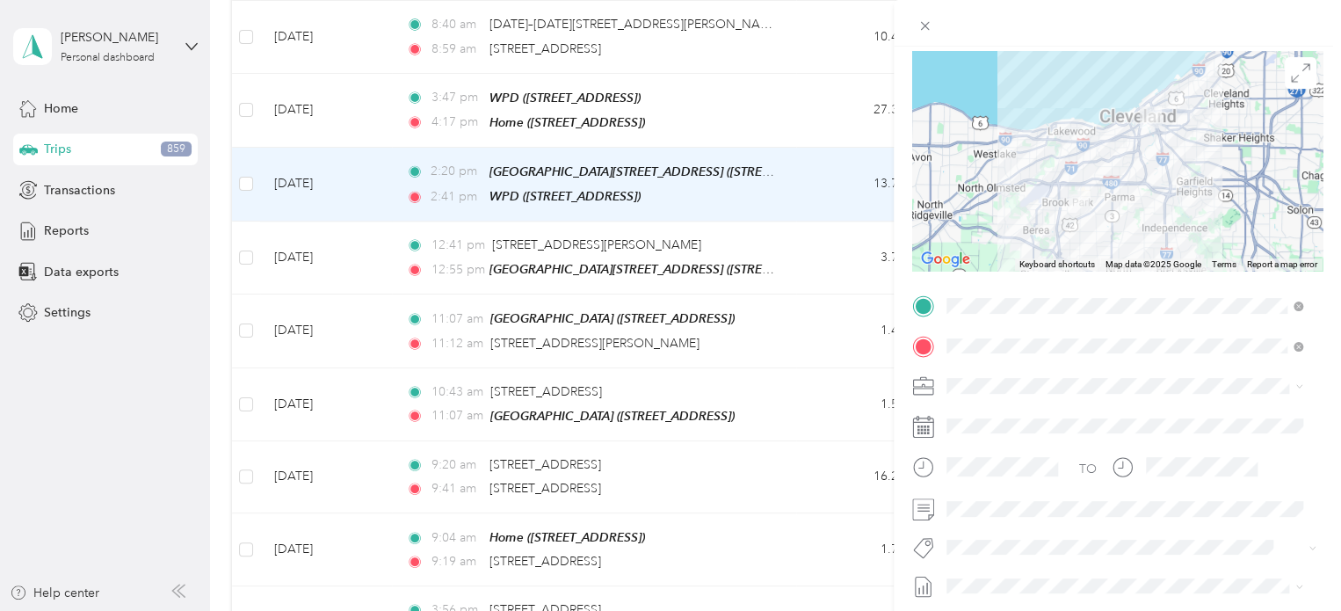
scroll to position [264, 0]
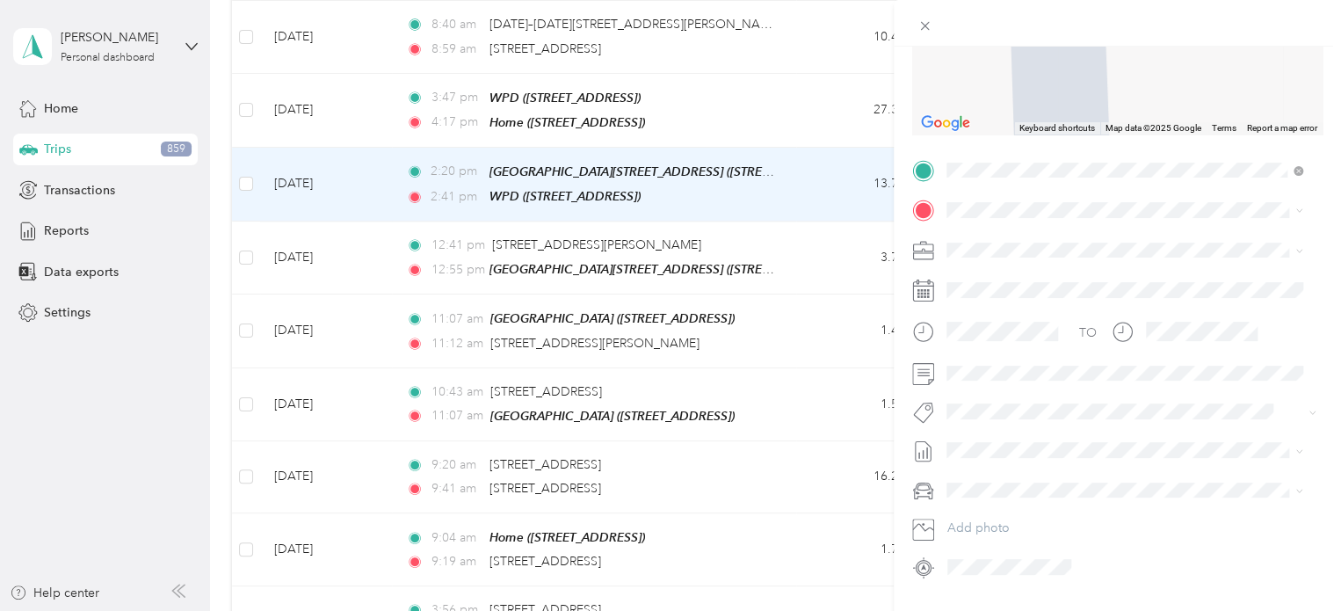
click at [1012, 278] on span "[STREET_ADDRESS][US_STATE]" at bounding box center [1068, 270] width 176 height 16
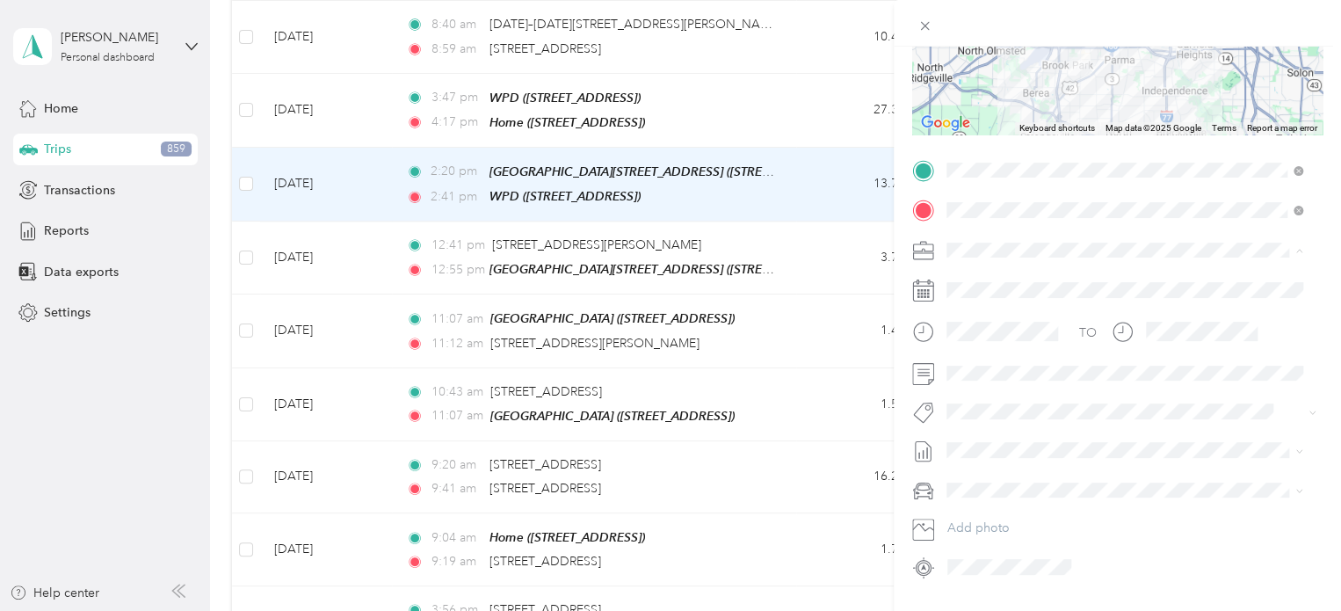
click at [977, 282] on div "Cuyahoga DD" at bounding box center [1125, 281] width 344 height 18
click at [962, 235] on li "[DATE] Draft" at bounding box center [1125, 230] width 368 height 28
click at [970, 263] on li "[DATE] Draft" at bounding box center [1125, 258] width 368 height 28
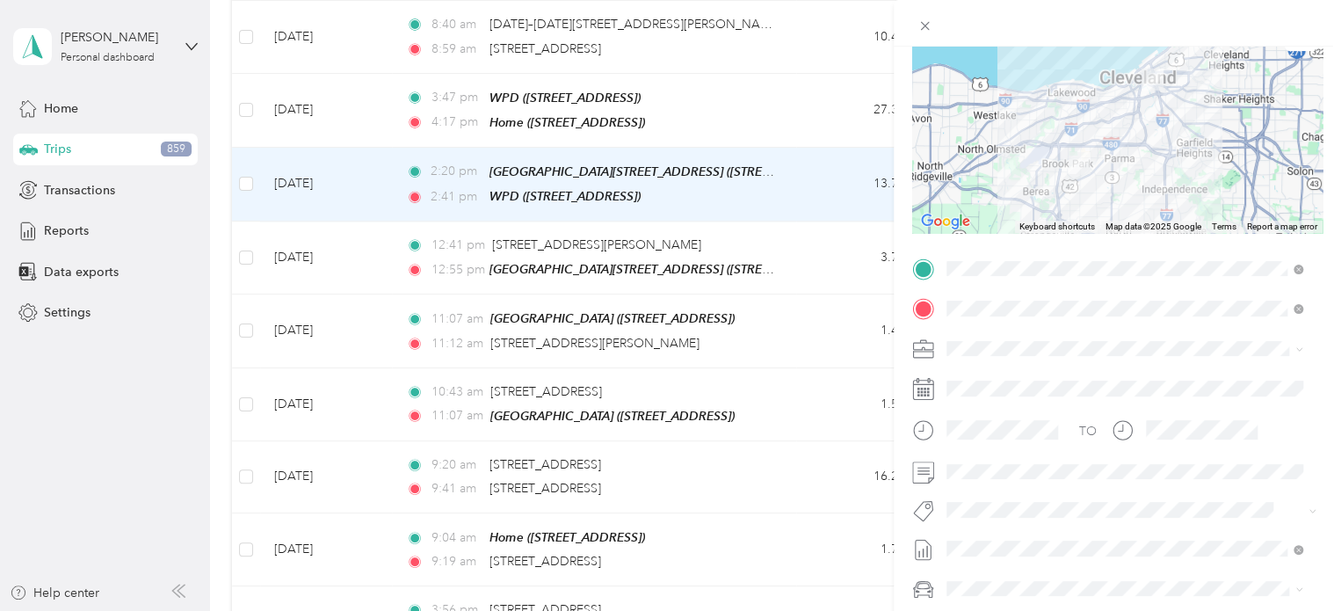
scroll to position [0, 0]
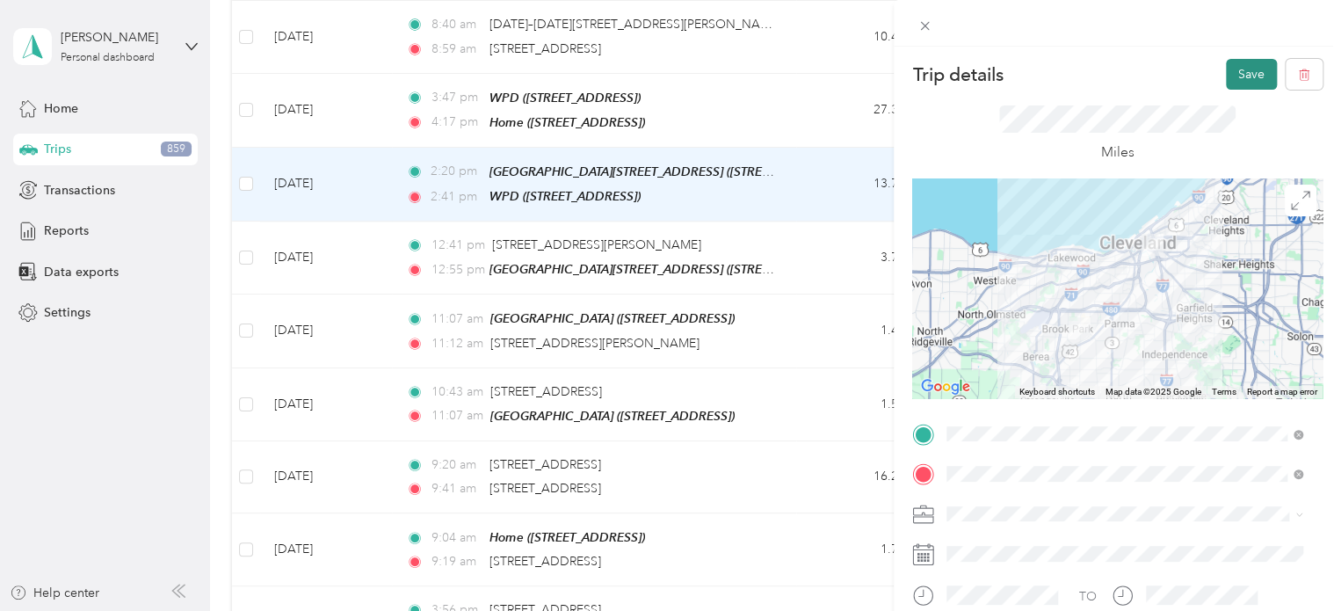
click at [1236, 72] on button "Save" at bounding box center [1251, 74] width 51 height 31
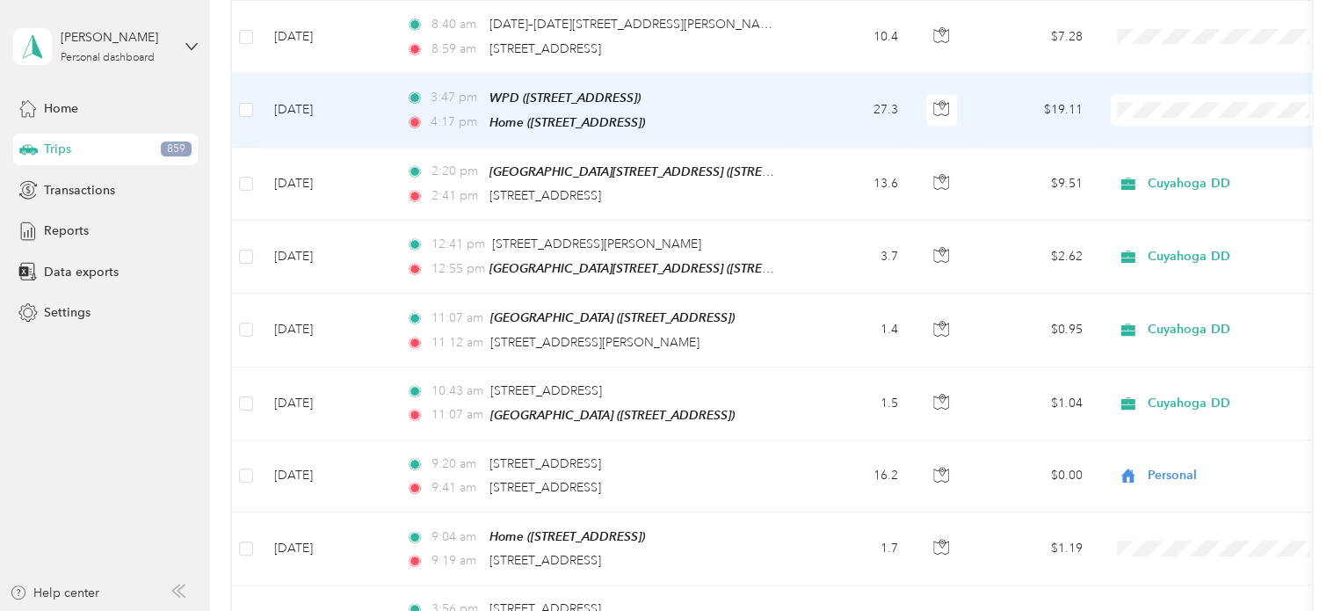
click at [435, 113] on span "4:17 pm" at bounding box center [456, 122] width 50 height 19
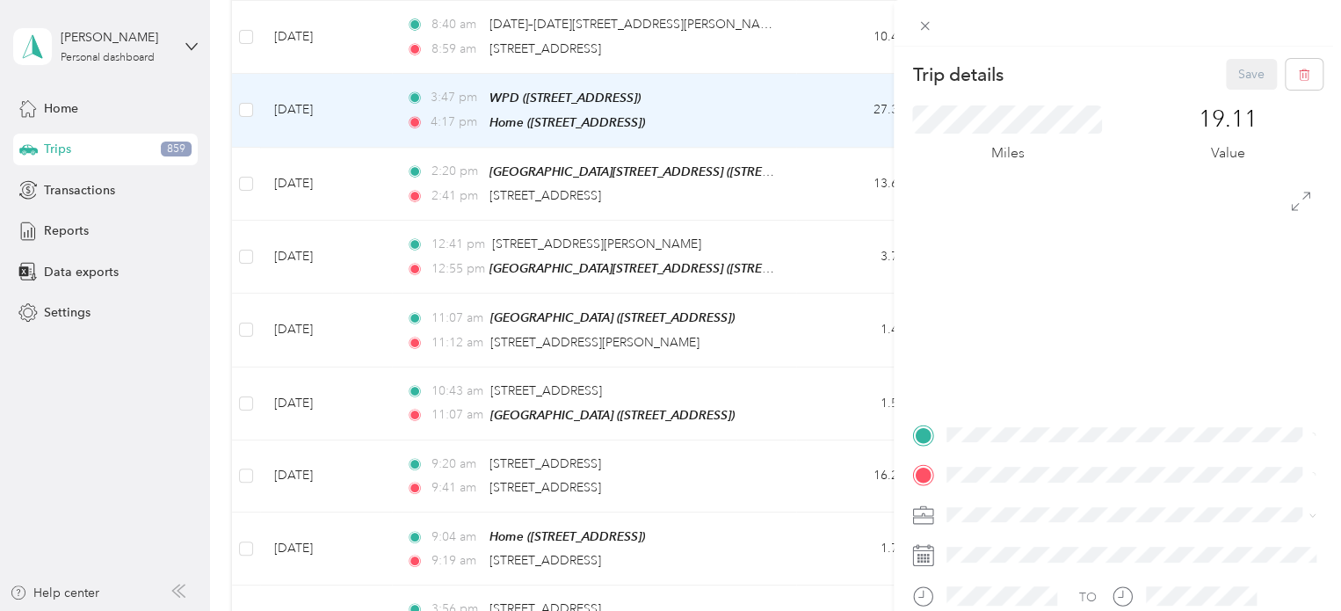
click at [362, 25] on div "Trip details Save This trip cannot be edited because it is either under review,…" at bounding box center [670, 305] width 1341 height 611
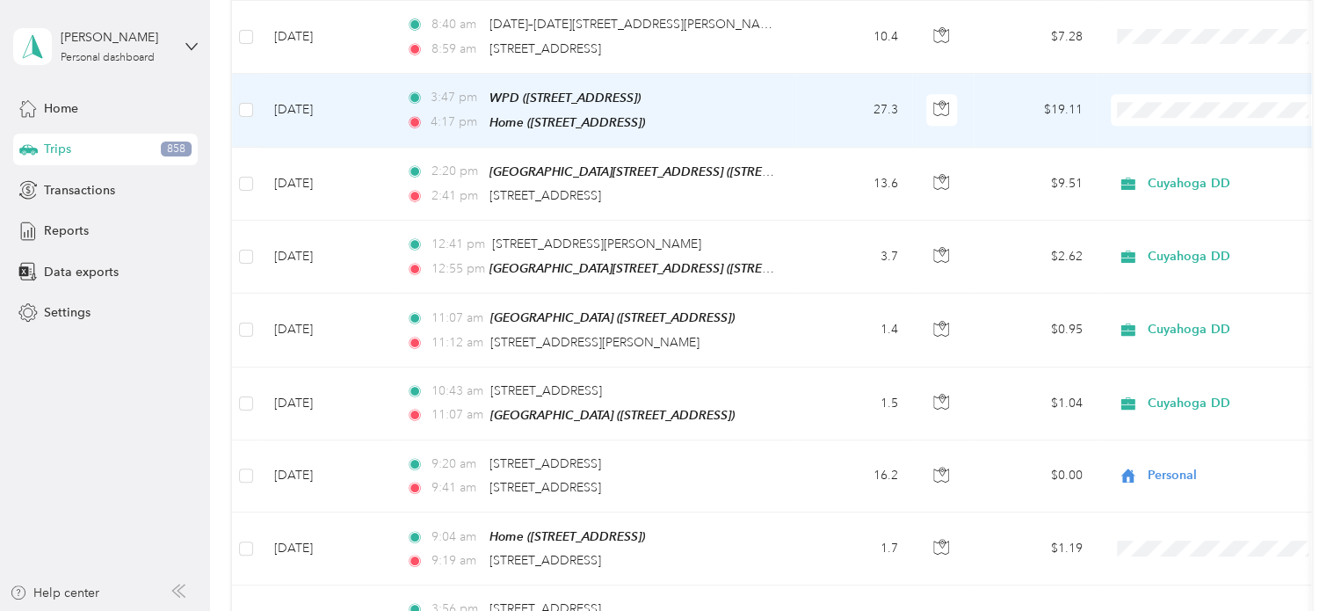
click at [383, 74] on td "[DATE]" at bounding box center [326, 111] width 132 height 74
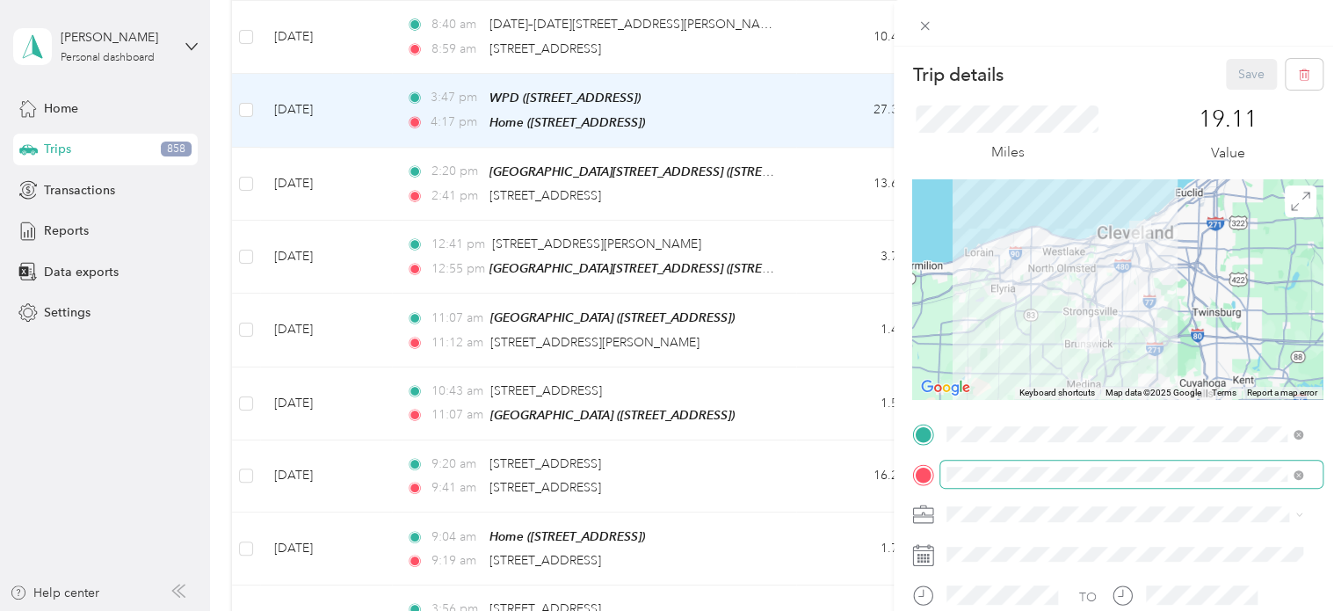
scroll to position [88, 0]
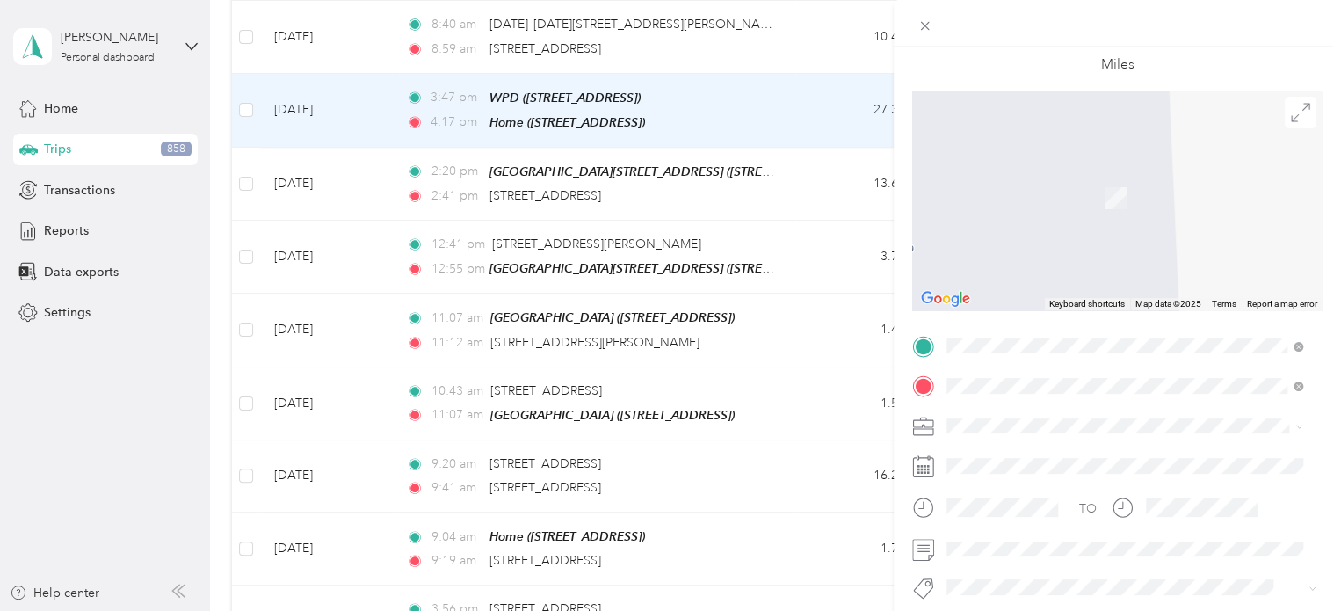
click at [1086, 414] on span "[STREET_ADDRESS][US_STATE]" at bounding box center [1068, 410] width 176 height 16
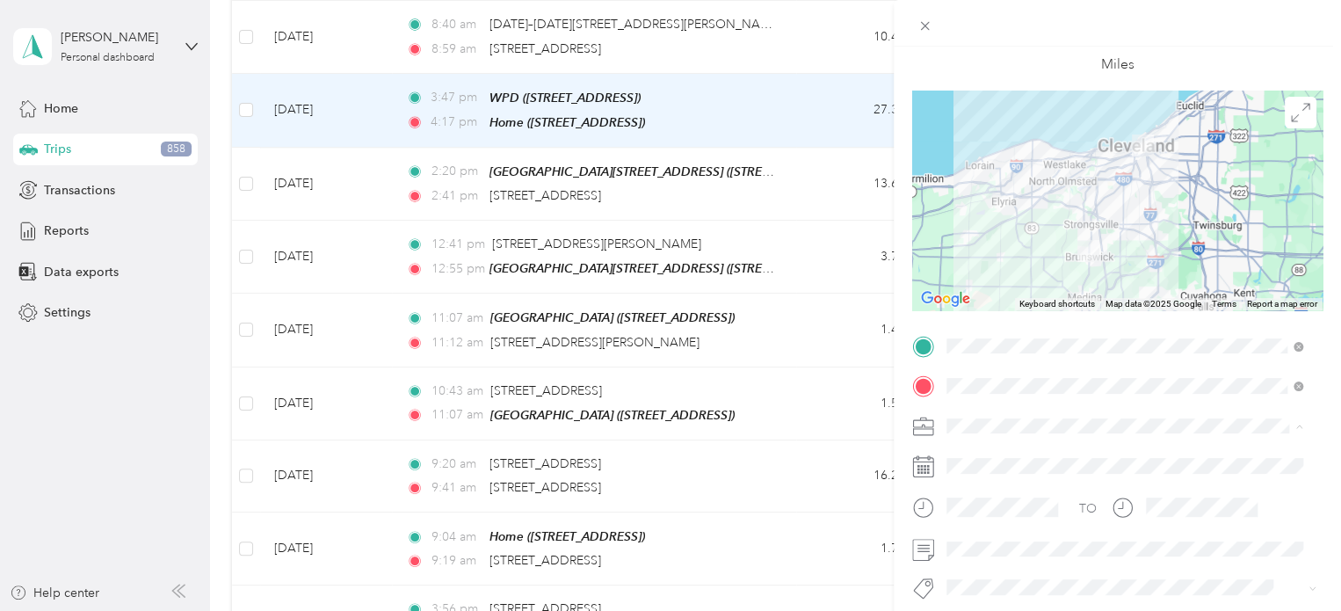
click at [981, 490] on li "Personal" at bounding box center [1125, 487] width 368 height 31
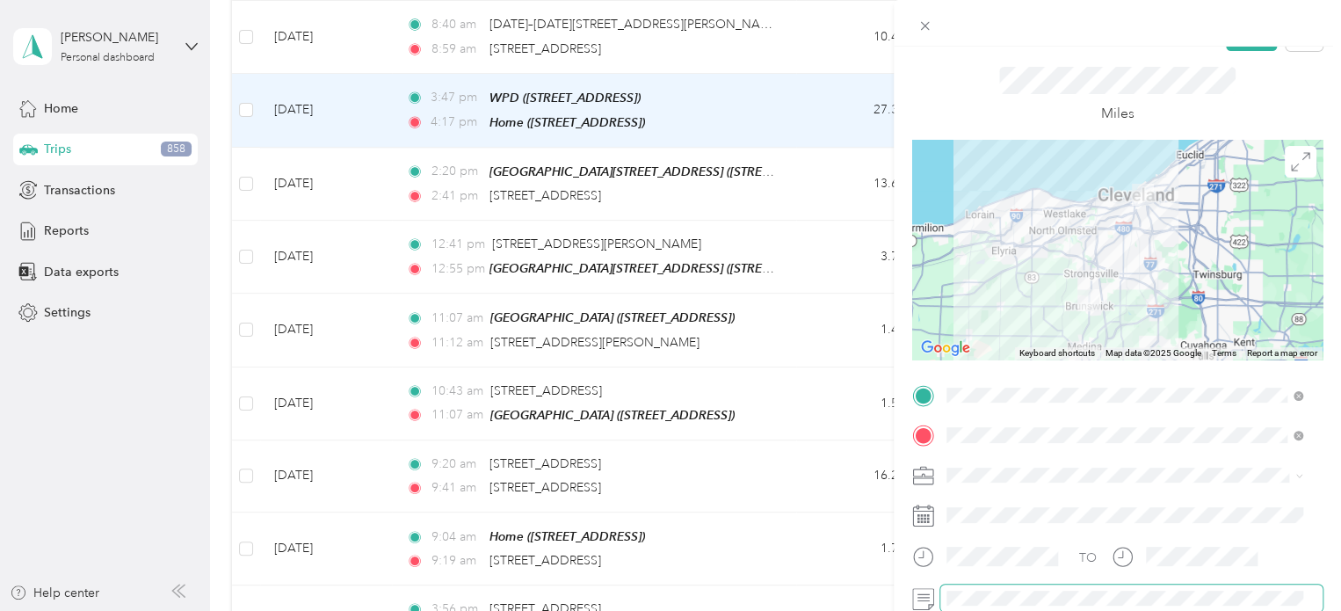
scroll to position [0, 0]
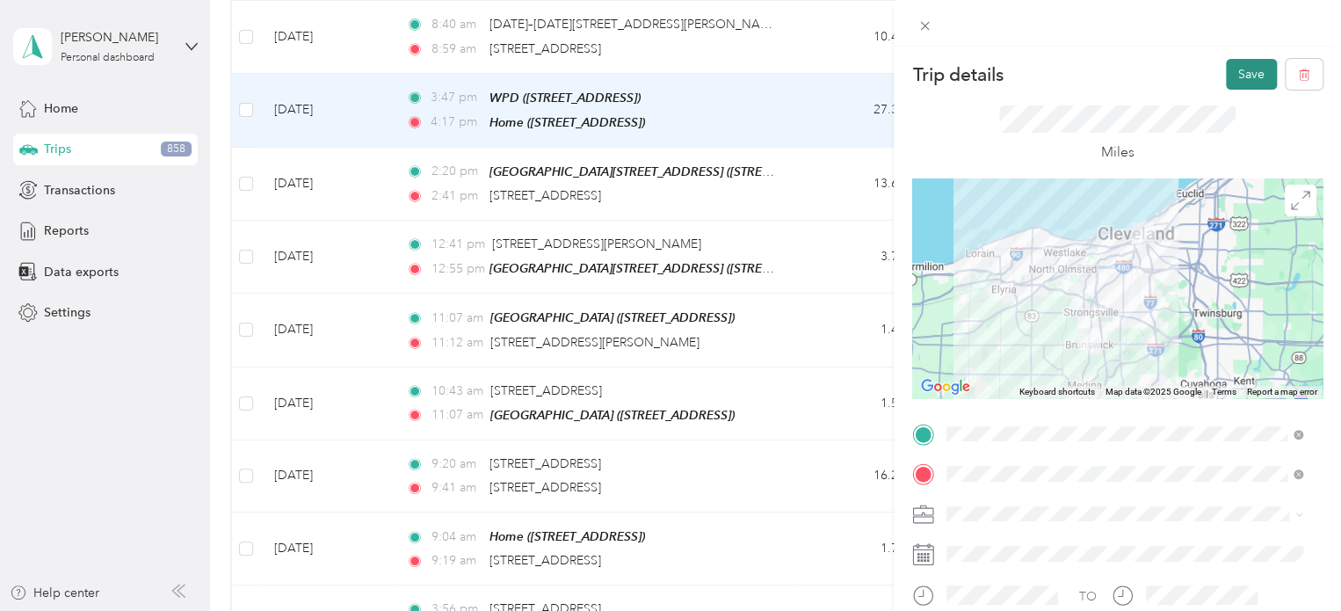
click at [1231, 72] on button "Save" at bounding box center [1251, 74] width 51 height 31
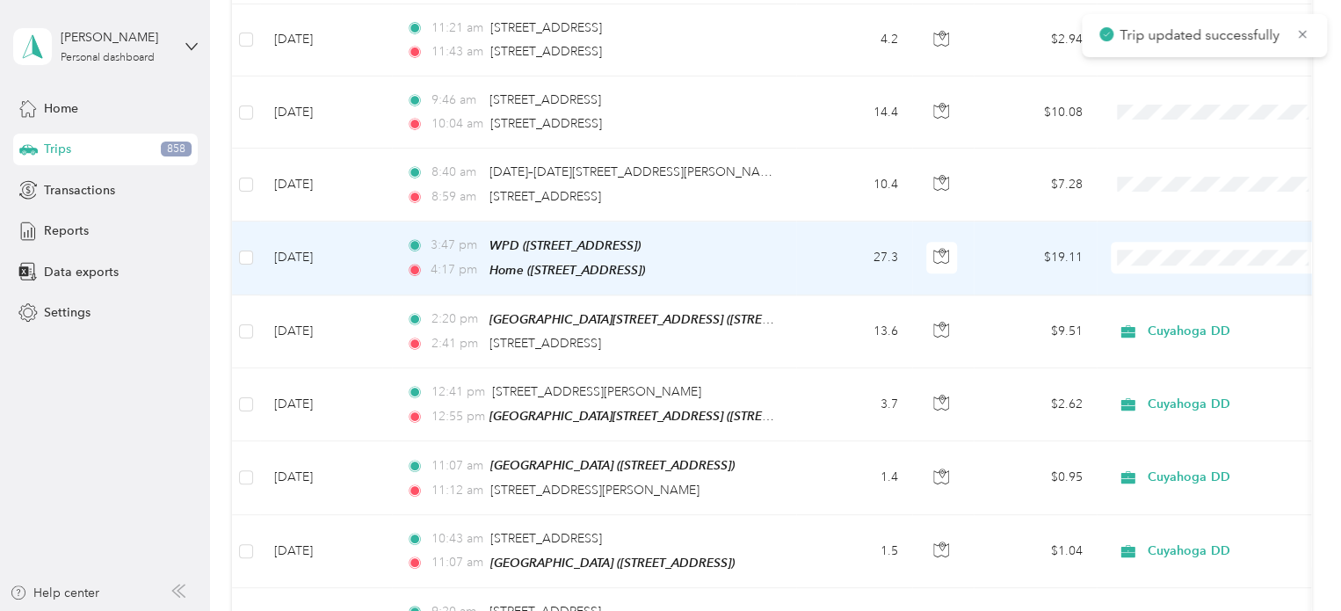
scroll to position [7478, 0]
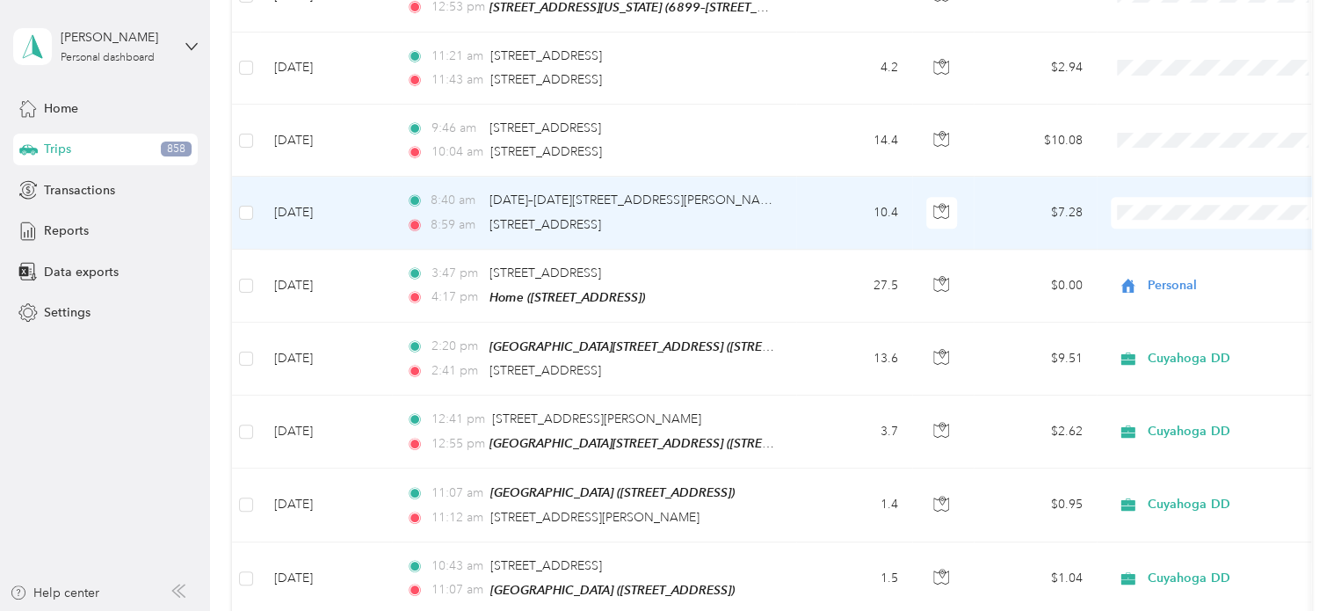
click at [820, 177] on td "10.4" at bounding box center [854, 213] width 116 height 72
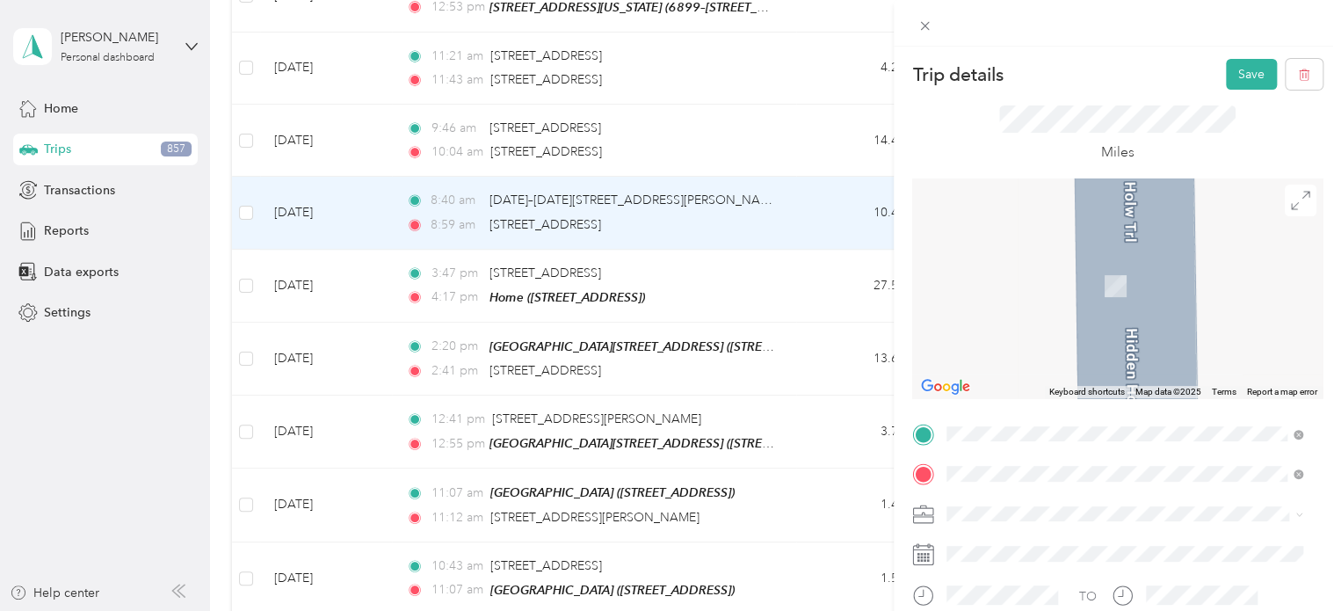
click at [1059, 321] on span "[STREET_ADDRESS]" at bounding box center [1036, 319] width 112 height 15
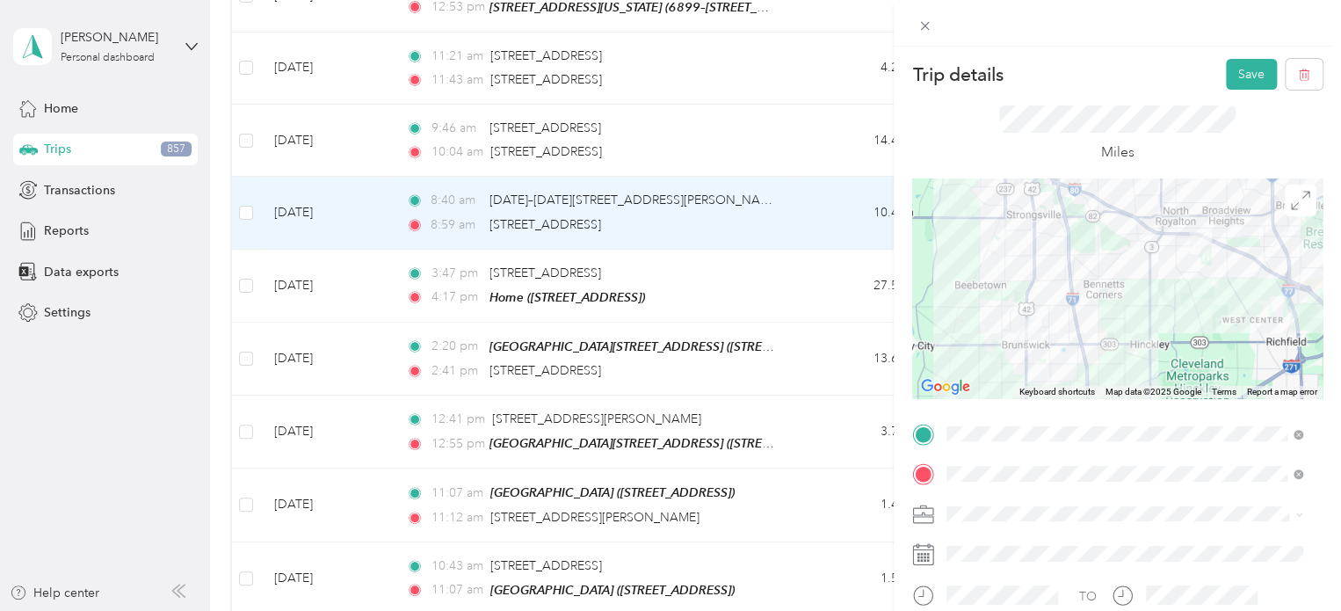
drag, startPoint x: 972, startPoint y: 576, endPoint x: 977, endPoint y: 560, distance: 16.7
click at [972, 575] on div "Personal" at bounding box center [1125, 575] width 344 height 18
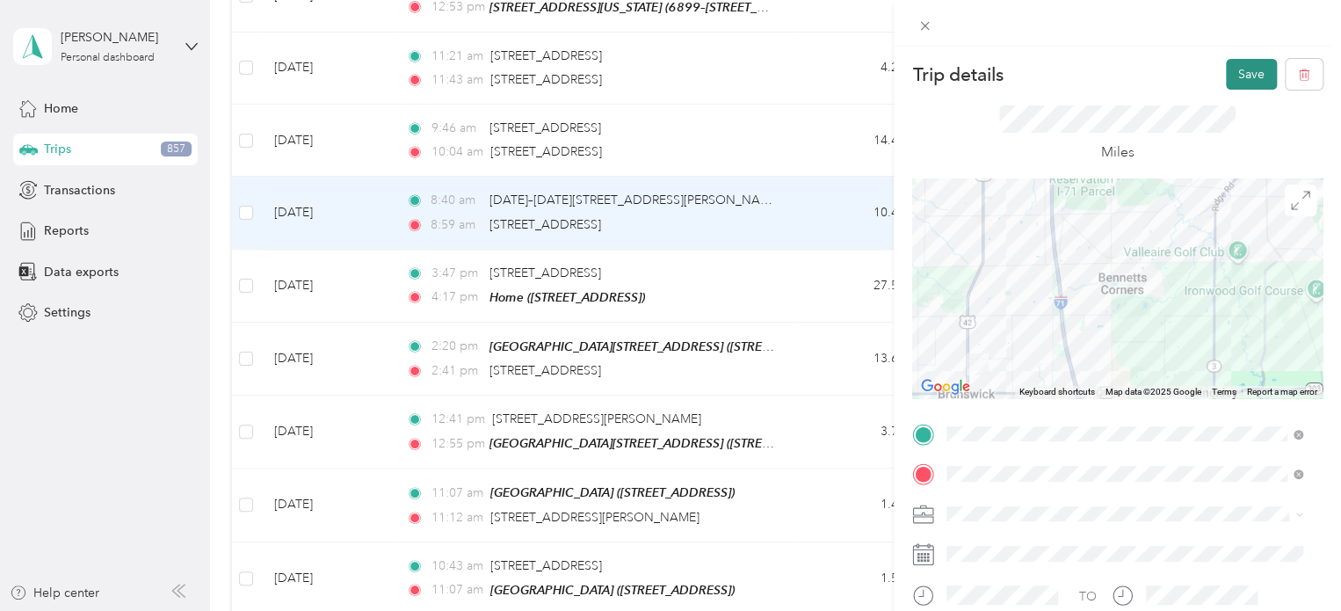
click at [1237, 70] on button "Save" at bounding box center [1251, 74] width 51 height 31
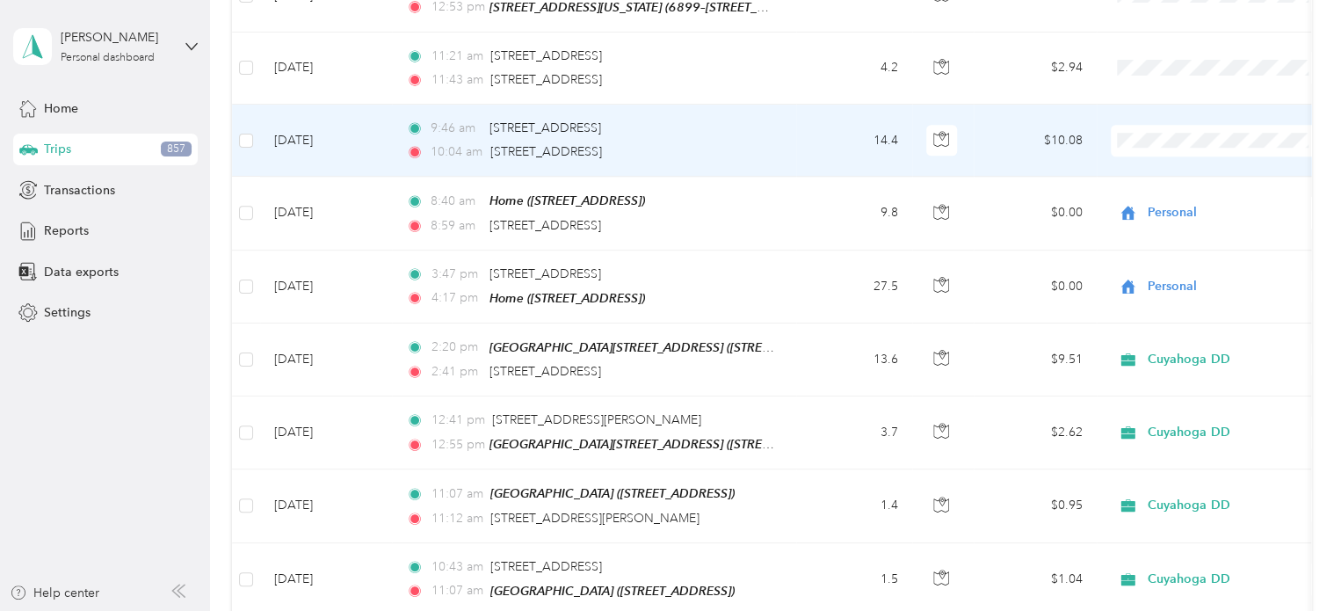
click at [840, 105] on td "14.4" at bounding box center [854, 141] width 116 height 72
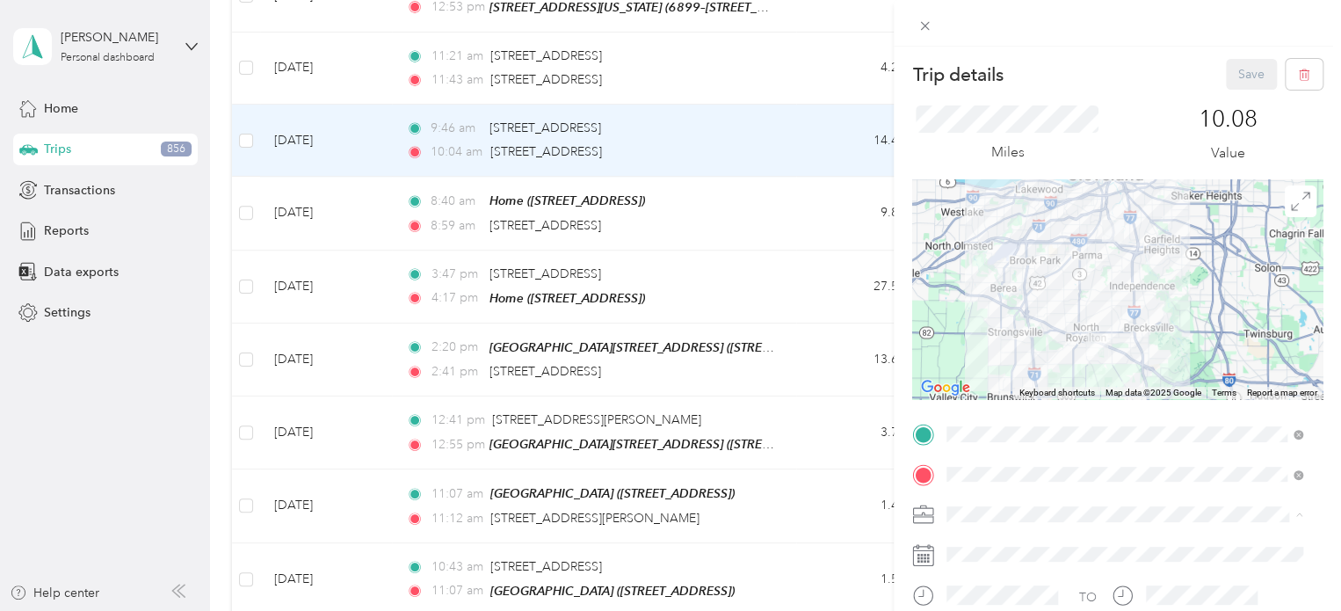
click at [987, 542] on span "Cuyahoga DD" at bounding box center [993, 545] width 80 height 15
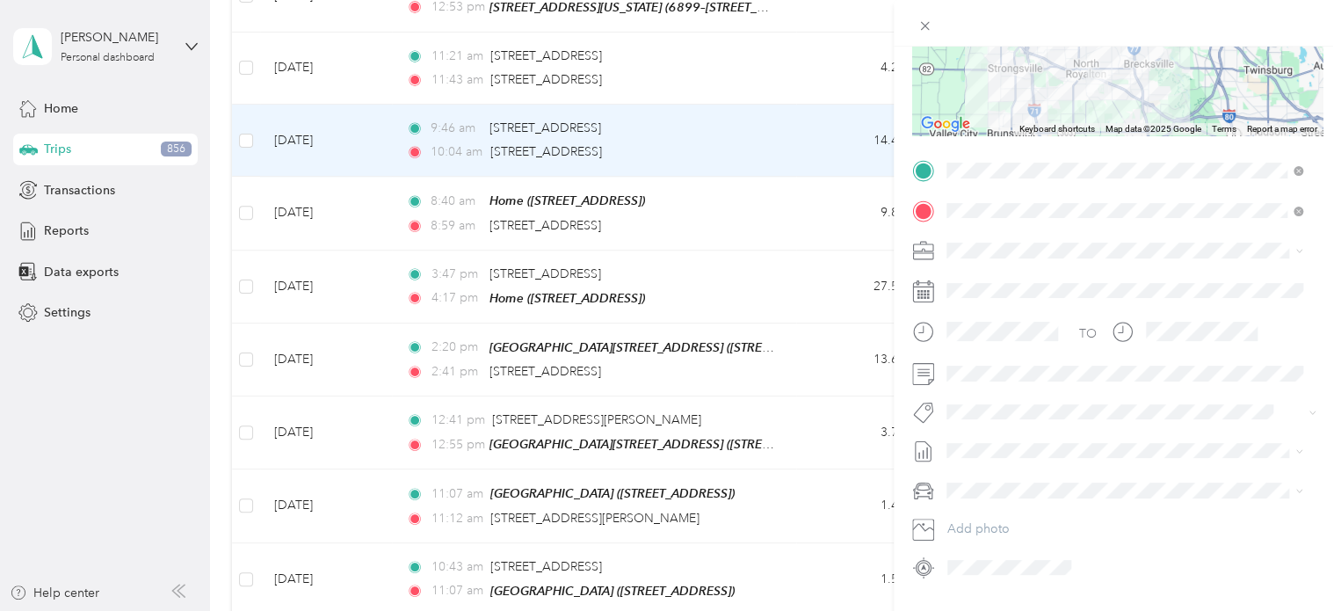
click at [972, 256] on span "[DATE]" at bounding box center [966, 259] width 39 height 18
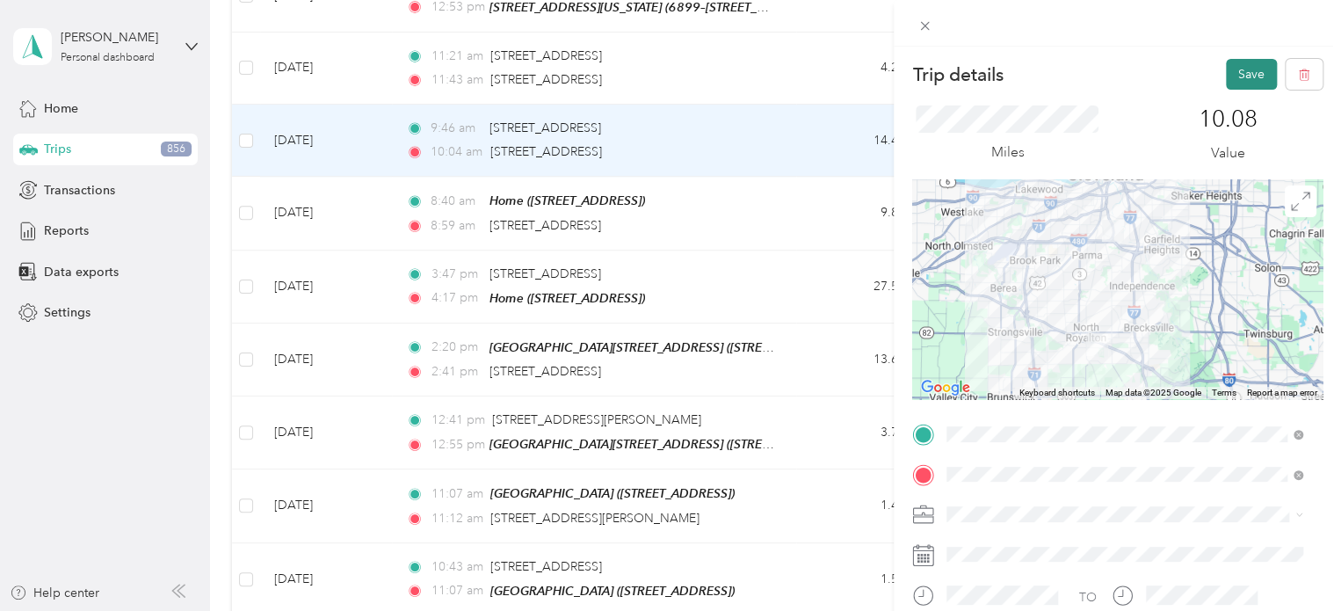
click at [1240, 72] on button "Save" at bounding box center [1251, 74] width 51 height 31
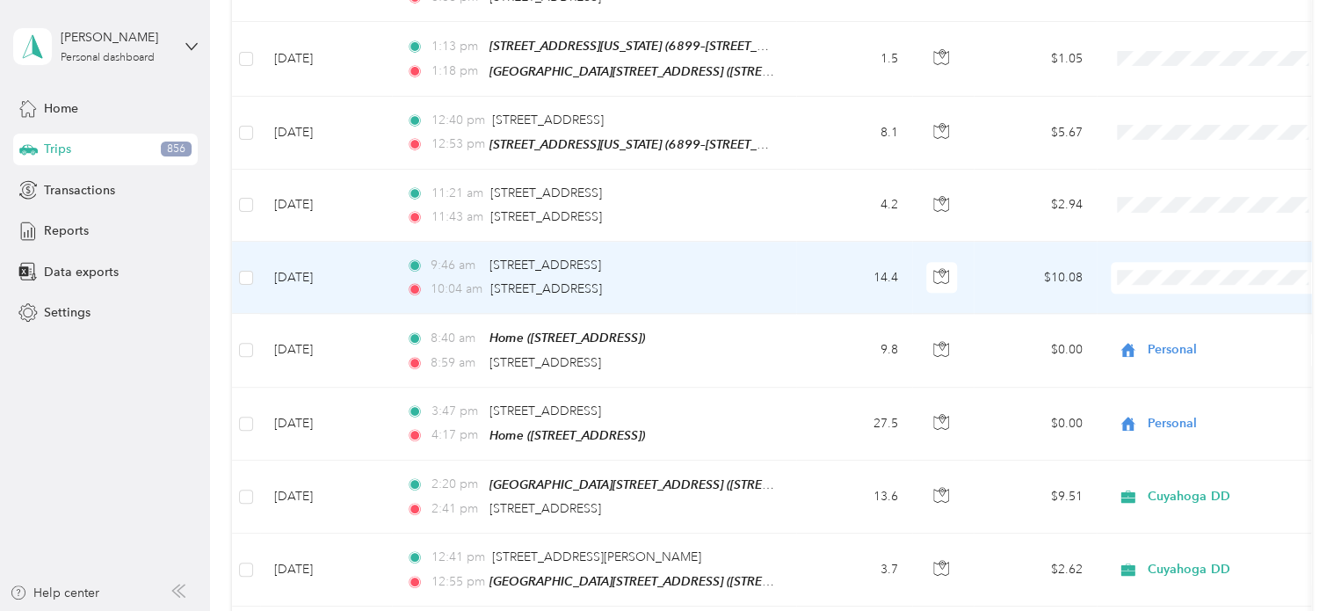
scroll to position [7303, 0]
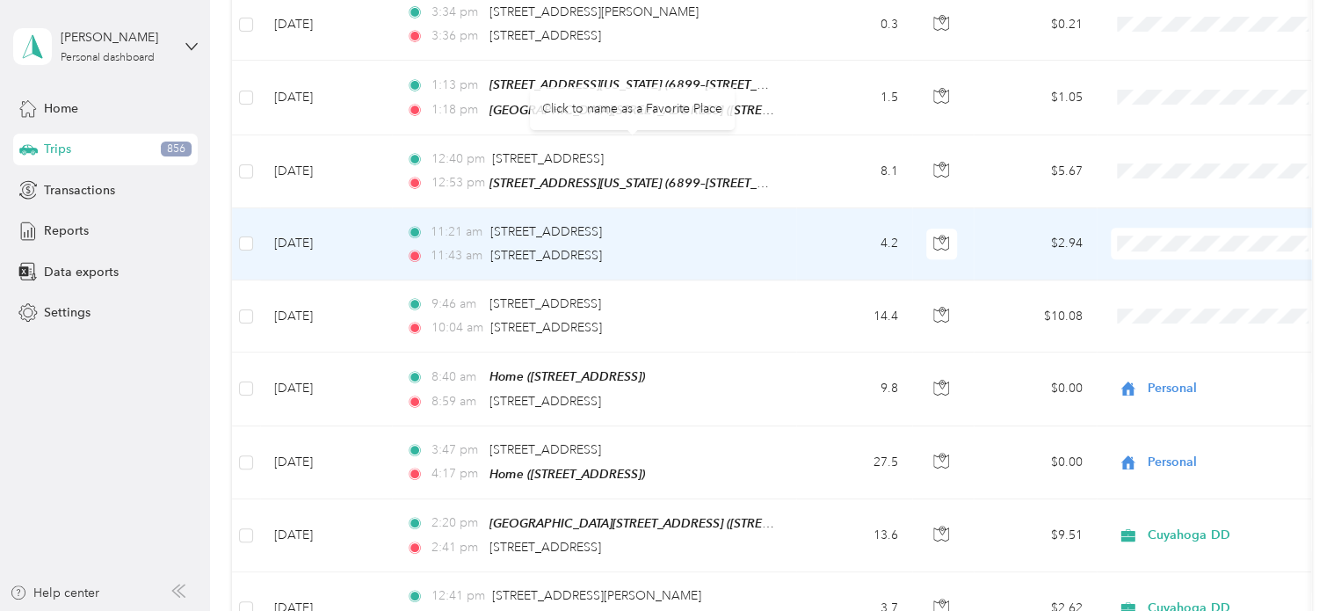
click at [814, 208] on td "4.2" at bounding box center [854, 244] width 116 height 72
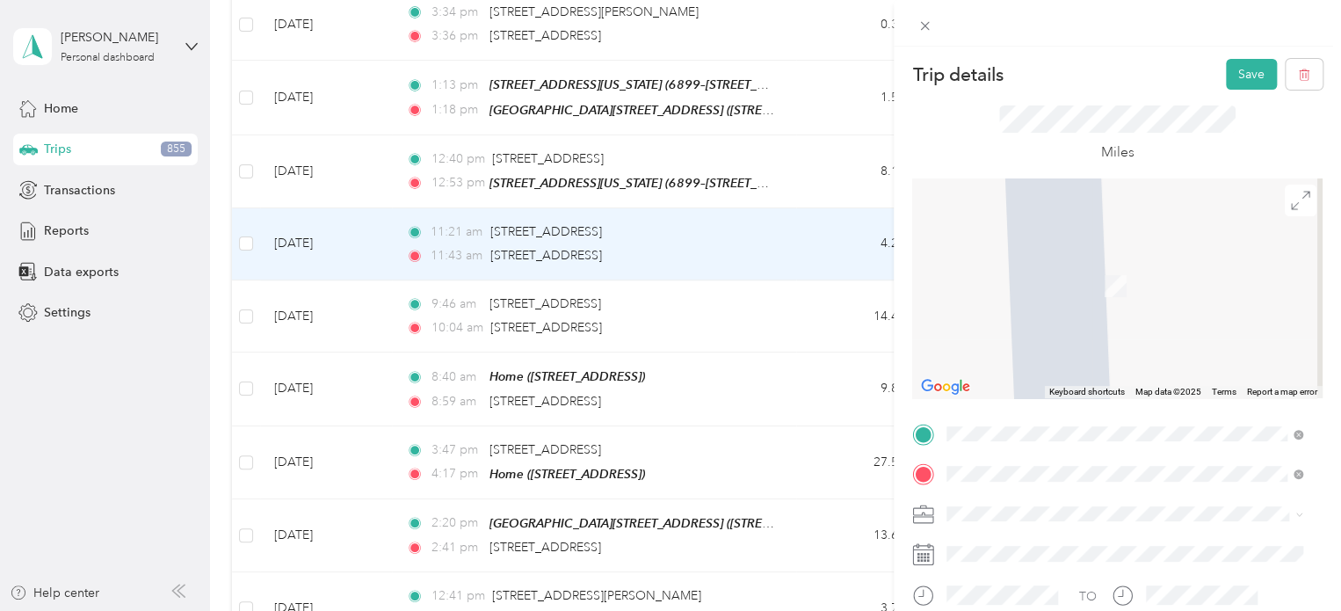
click at [1036, 277] on span "[STREET_ADDRESS][US_STATE]" at bounding box center [1068, 279] width 176 height 16
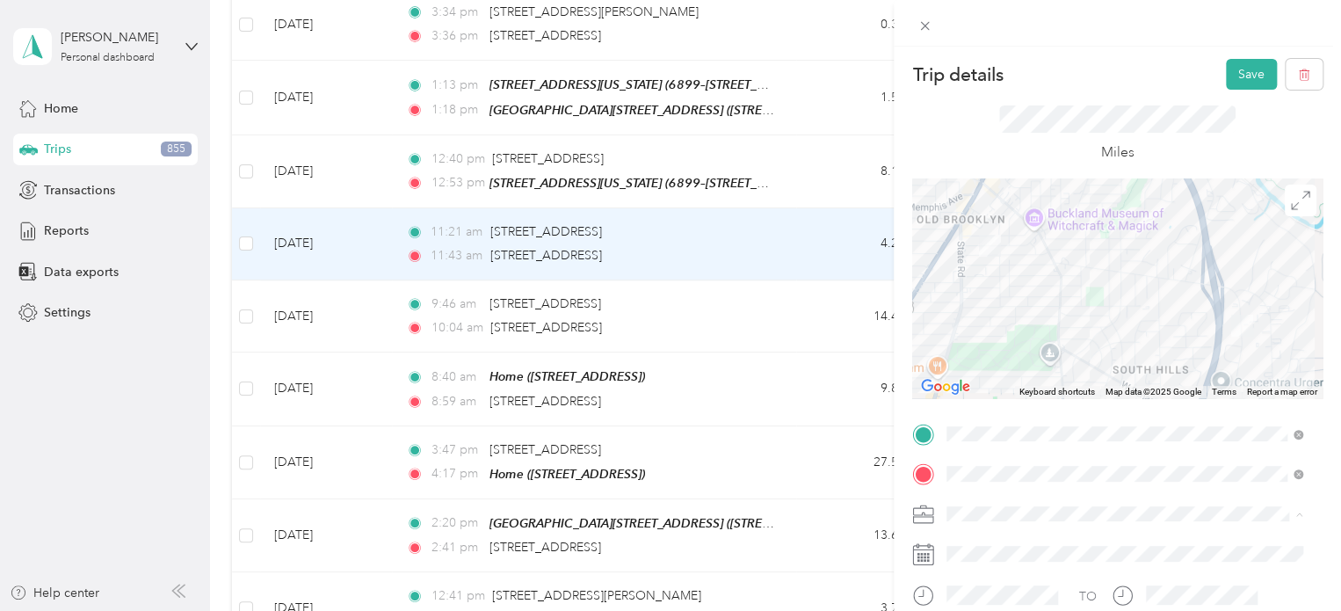
drag, startPoint x: 977, startPoint y: 548, endPoint x: 1027, endPoint y: 523, distance: 55.8
click at [978, 545] on span "Cuyahoga DD" at bounding box center [993, 544] width 80 height 15
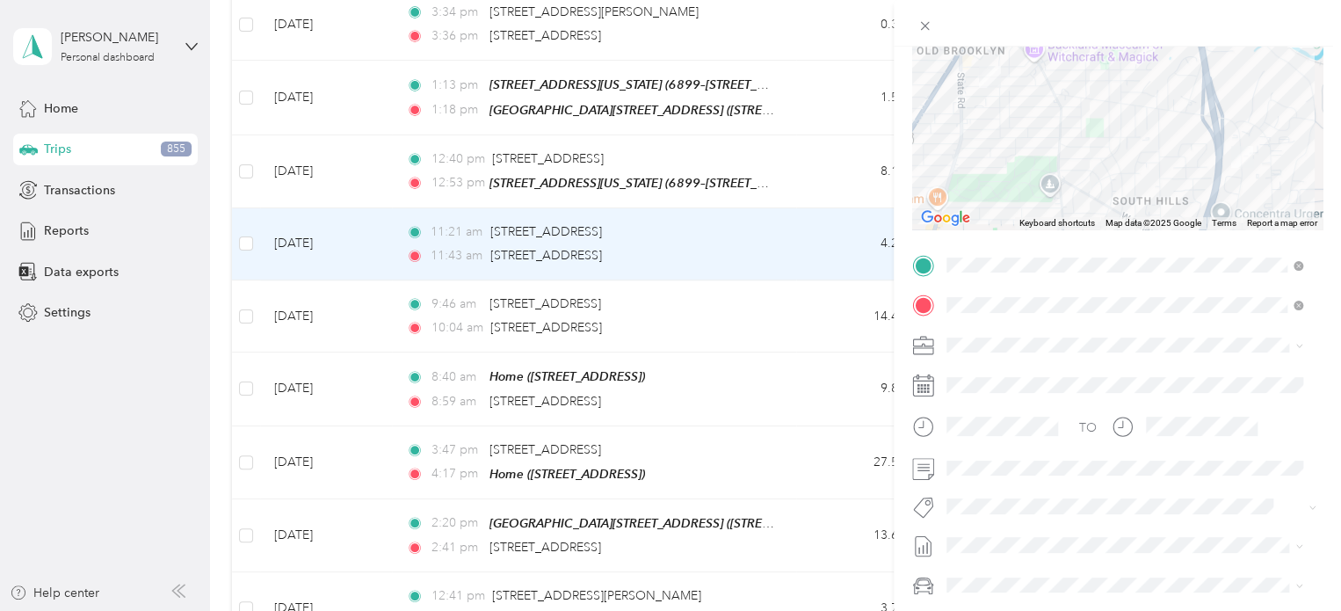
scroll to position [264, 0]
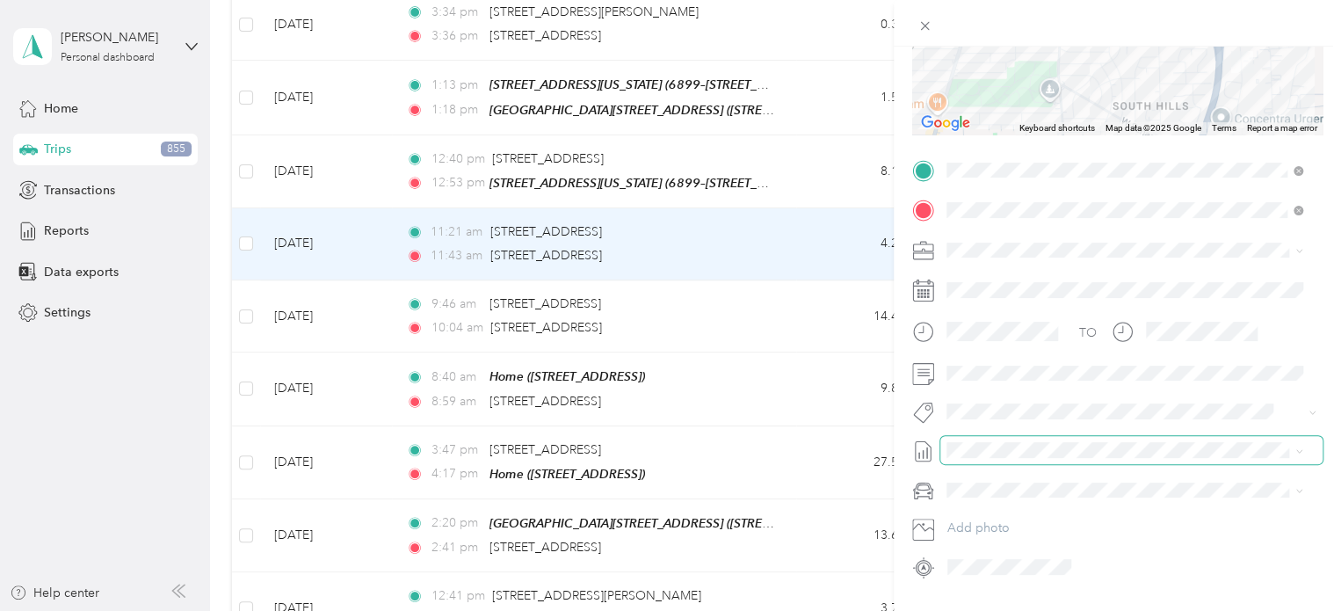
click at [967, 458] on span at bounding box center [1132, 450] width 382 height 28
click at [956, 263] on li "[DATE] Draft" at bounding box center [1125, 258] width 368 height 28
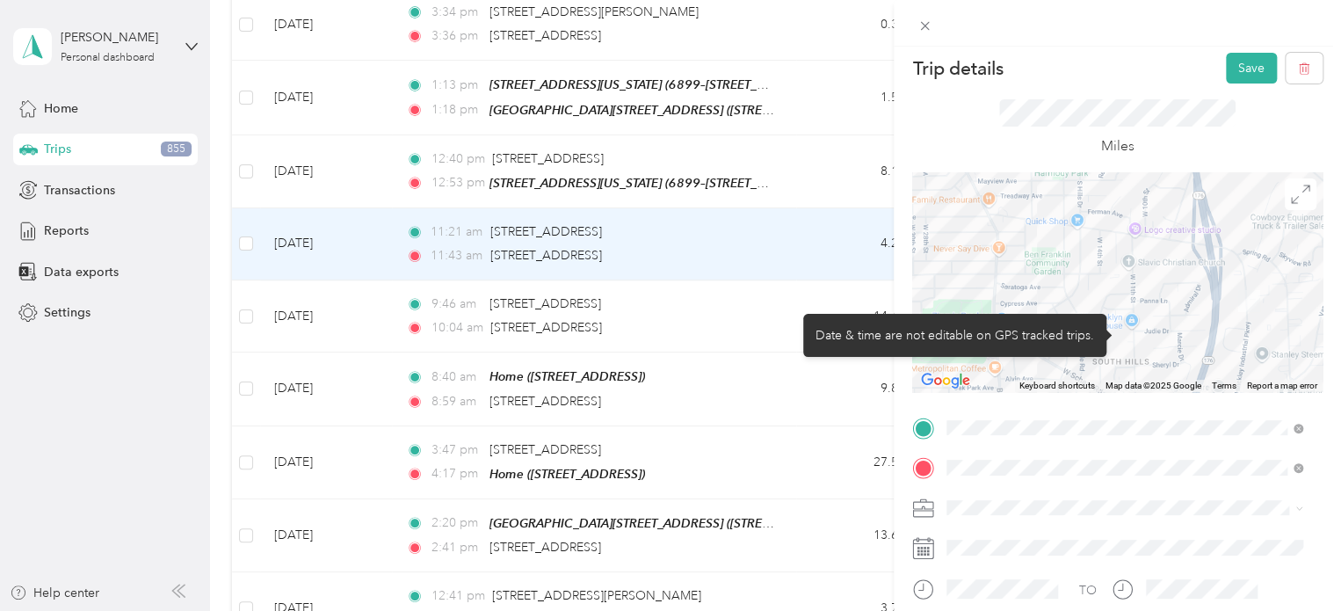
scroll to position [0, 0]
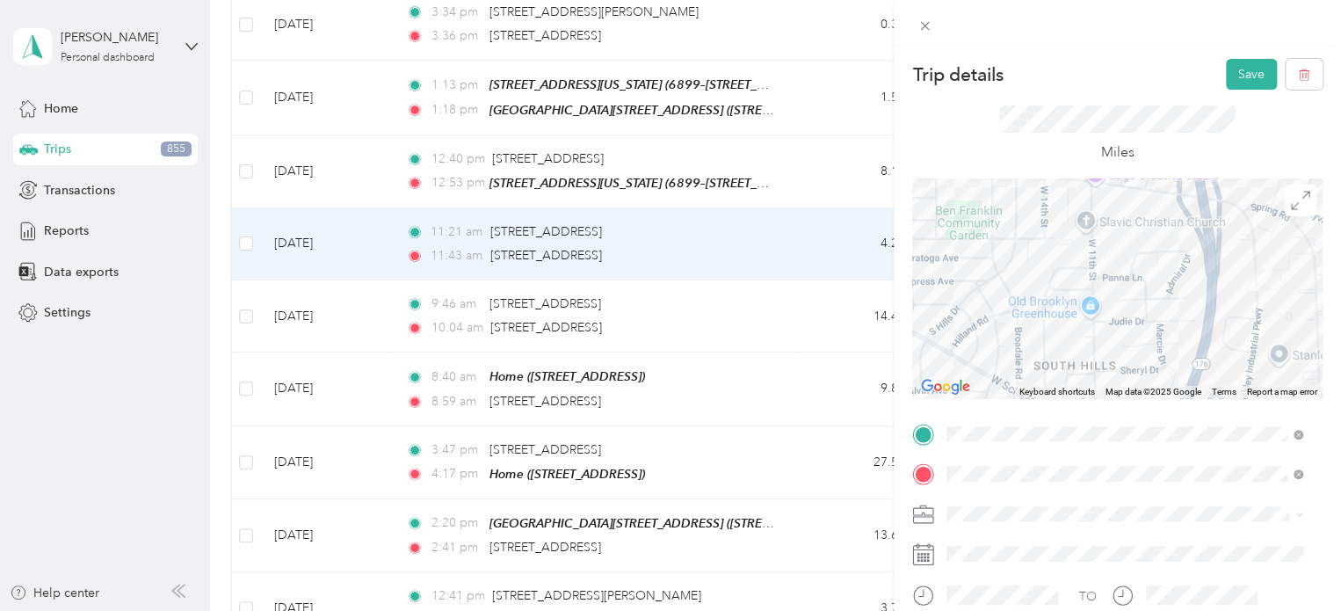
click at [1210, 66] on div "Trip details Save" at bounding box center [1117, 74] width 410 height 31
click at [1233, 69] on button "Save" at bounding box center [1251, 74] width 51 height 31
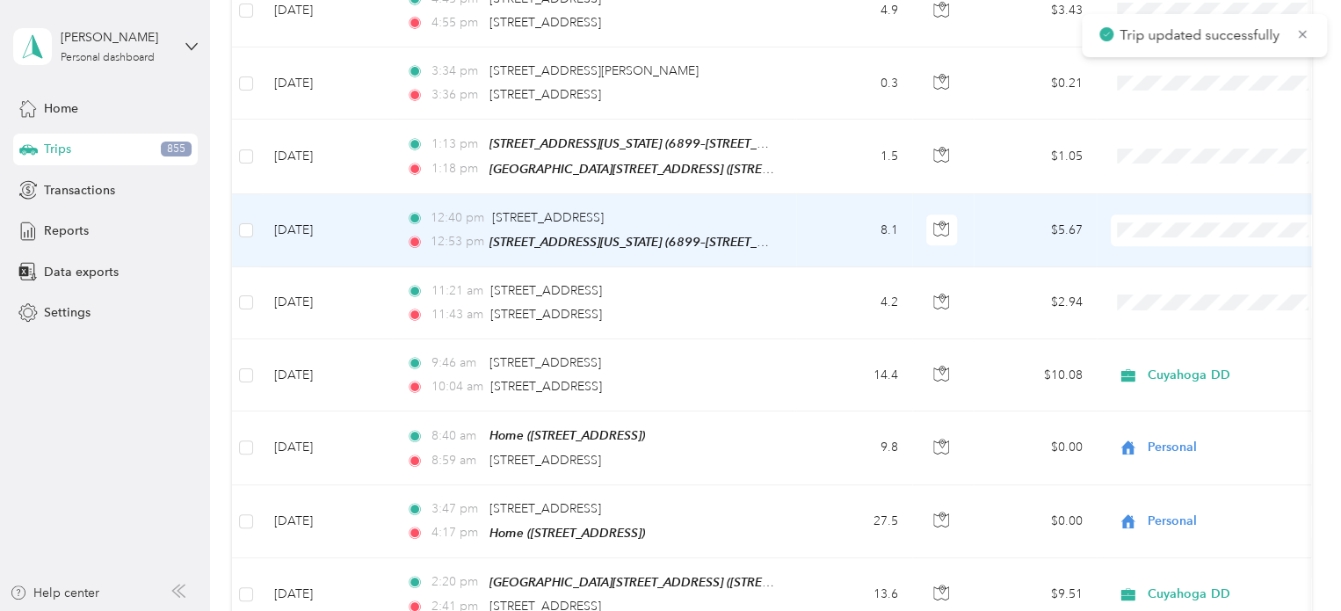
scroll to position [7215, 0]
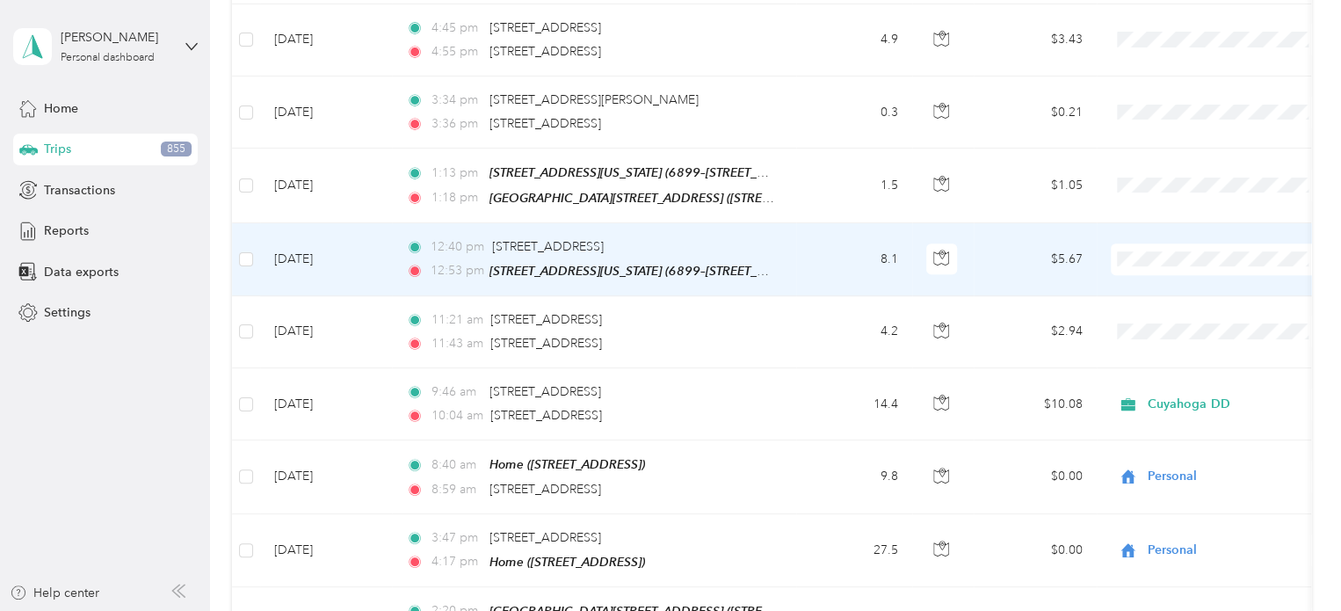
click at [848, 223] on td "8.1" at bounding box center [854, 259] width 116 height 73
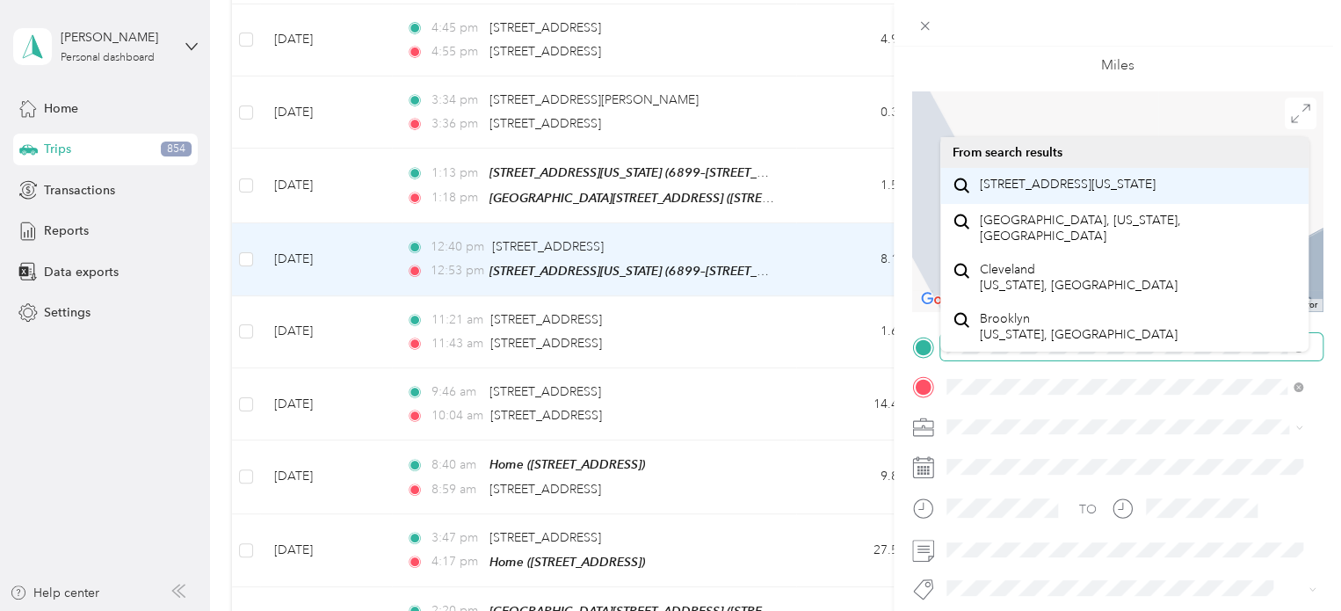
scroll to position [88, 0]
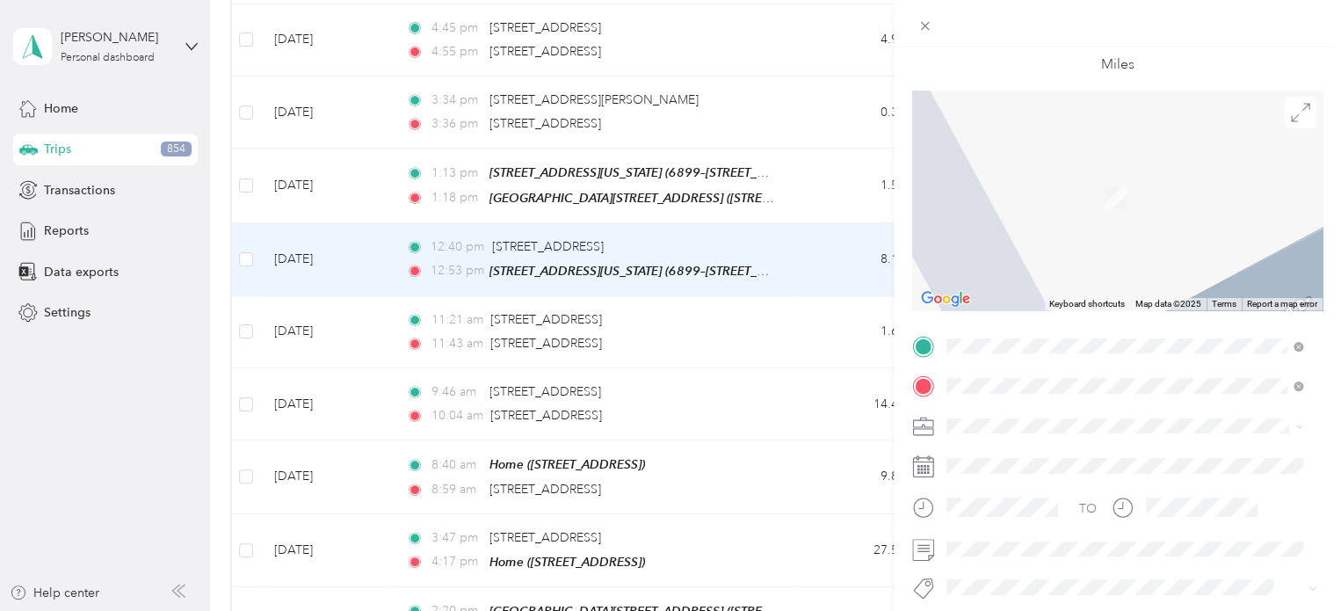
click at [1051, 414] on span "[STREET_ADDRESS][US_STATE]" at bounding box center [1068, 410] width 176 height 16
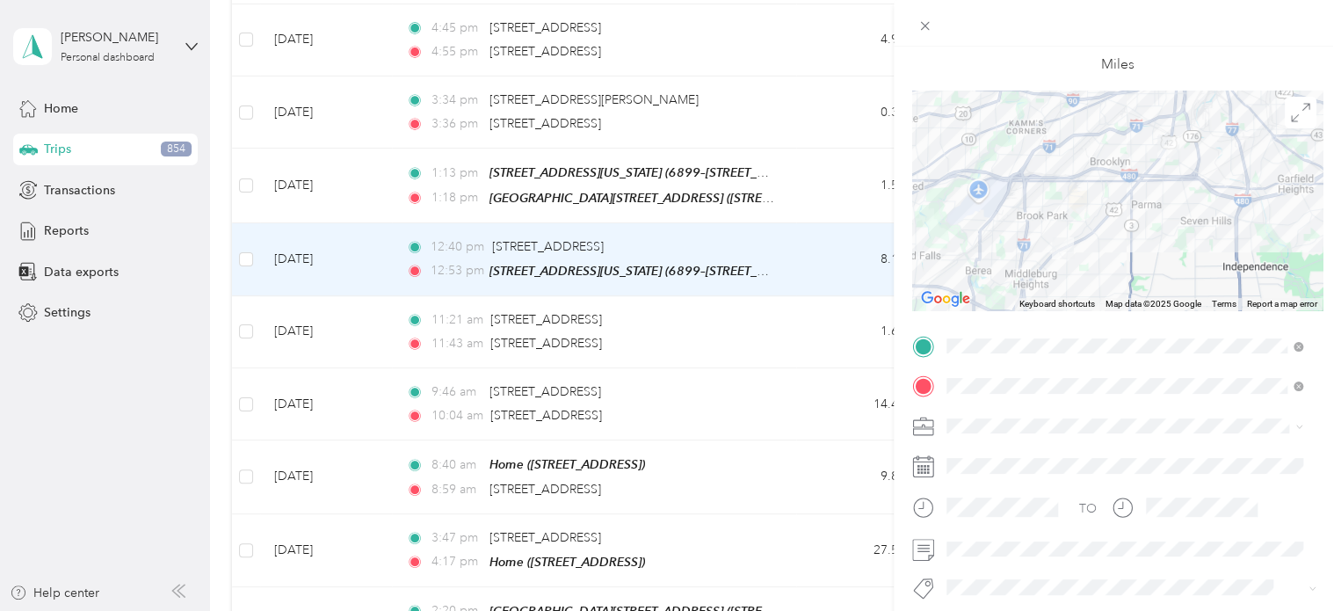
click at [976, 453] on span "Cuyahoga DD" at bounding box center [993, 454] width 80 height 15
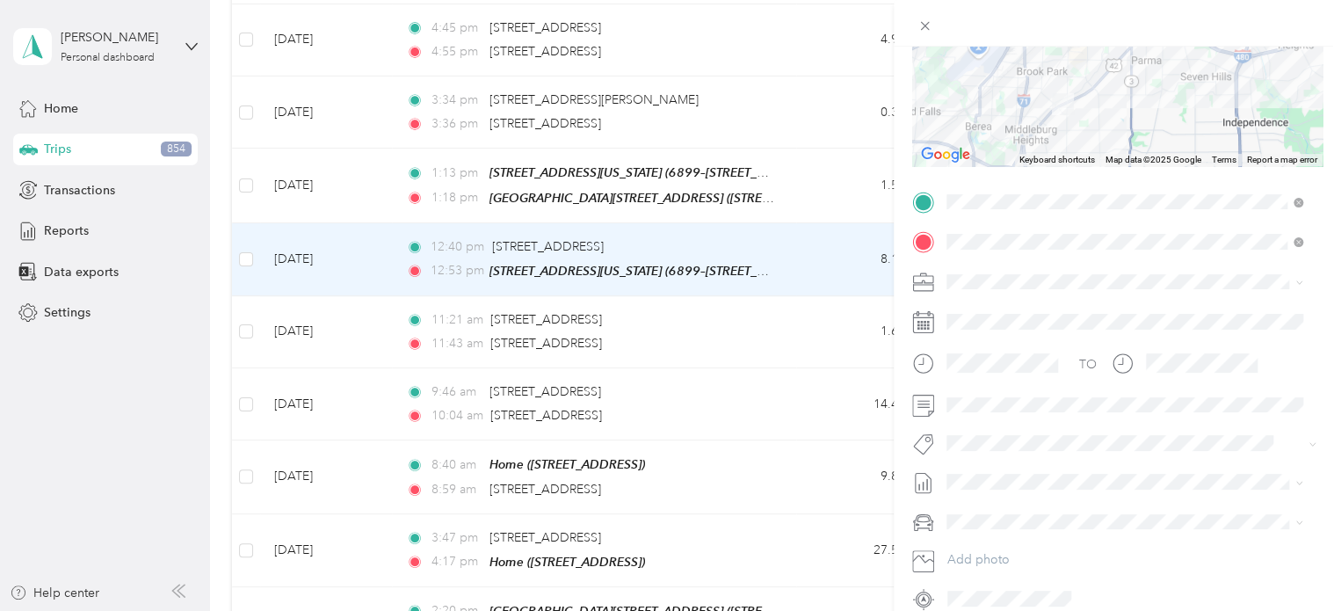
scroll to position [264, 0]
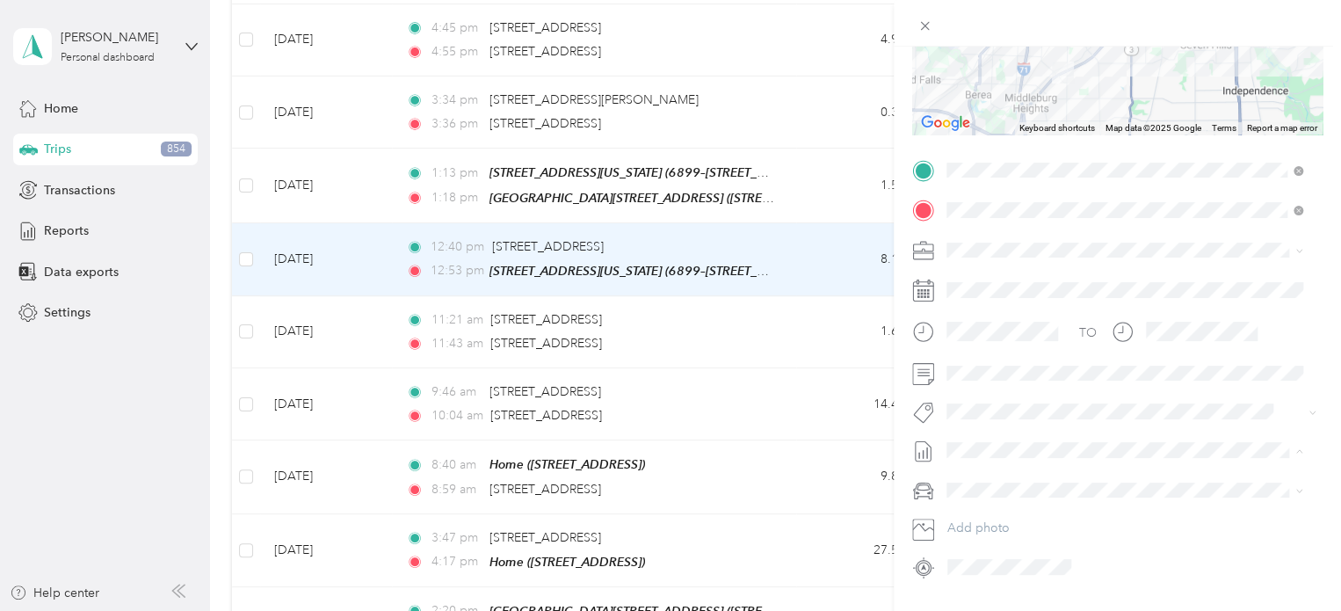
click at [981, 255] on span "[DATE]" at bounding box center [966, 259] width 39 height 18
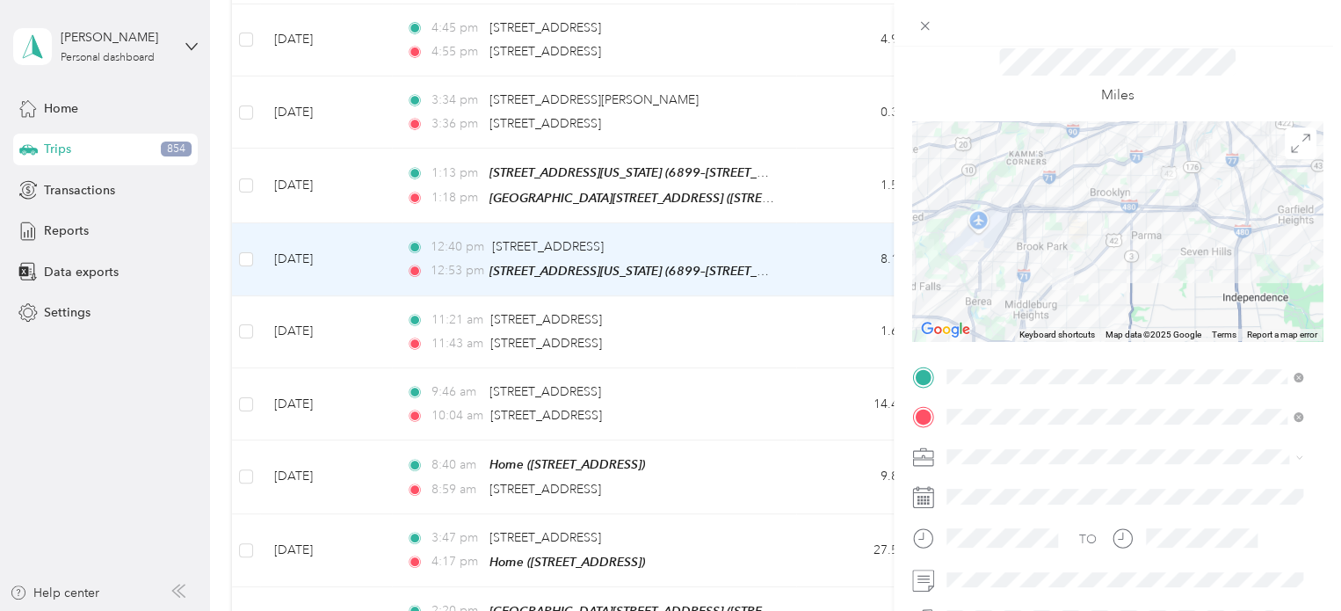
scroll to position [0, 0]
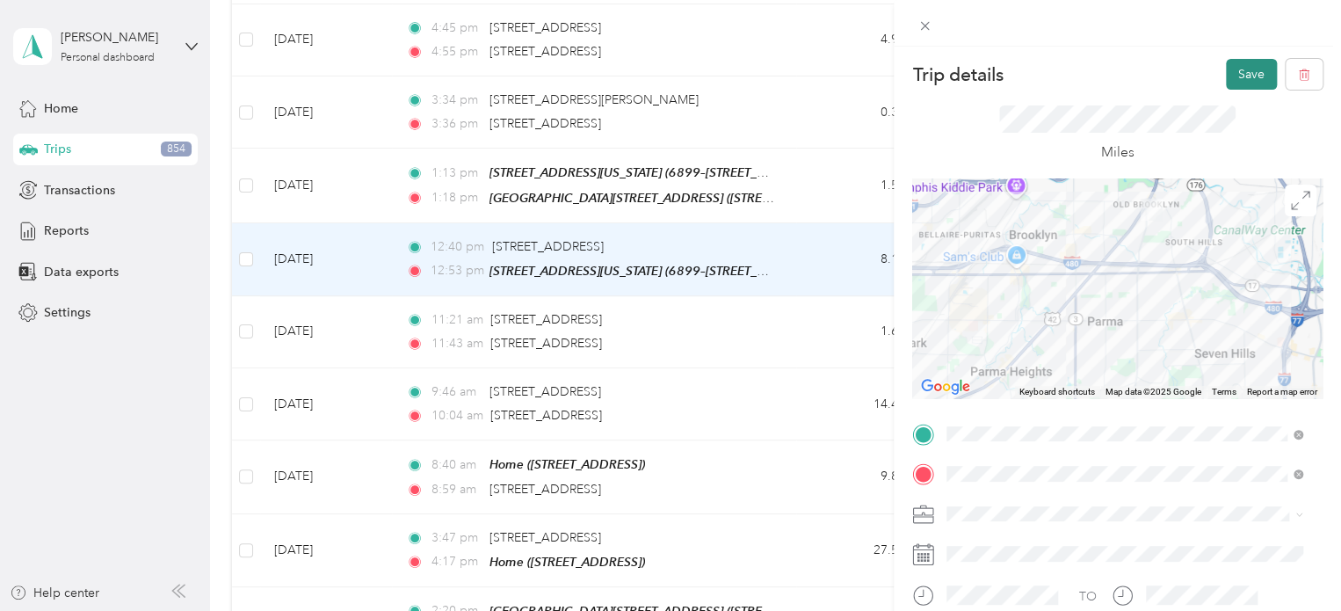
click at [1232, 70] on button "Save" at bounding box center [1251, 74] width 51 height 31
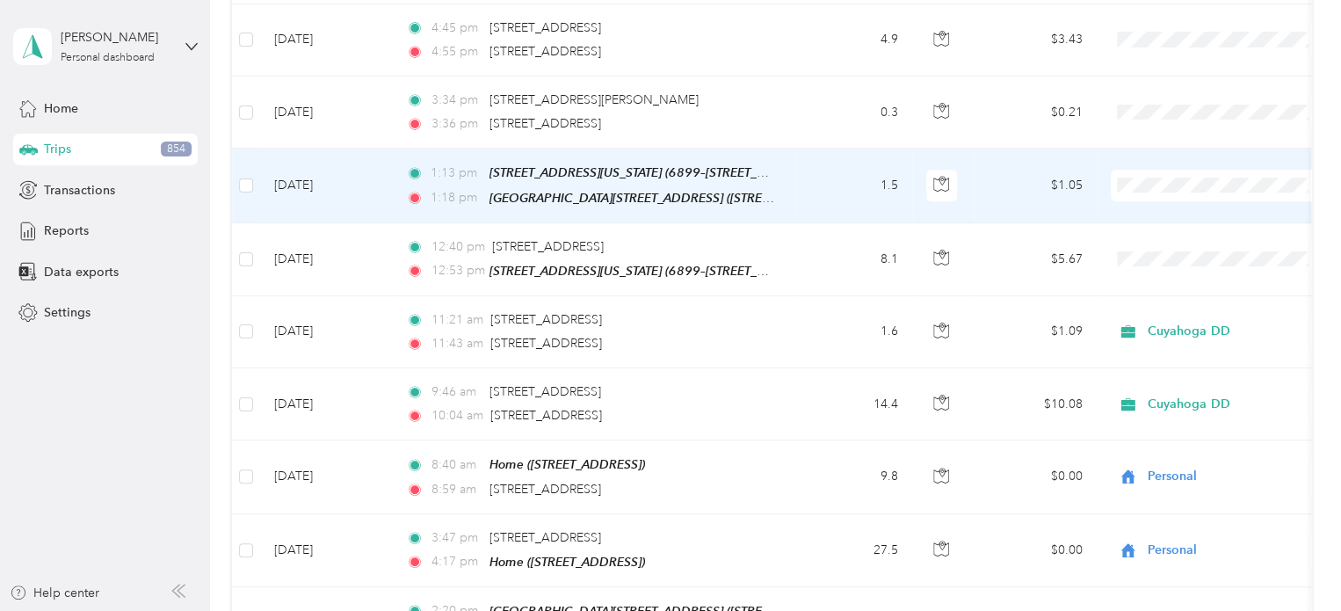
click at [823, 149] on td "1.5" at bounding box center [854, 186] width 116 height 74
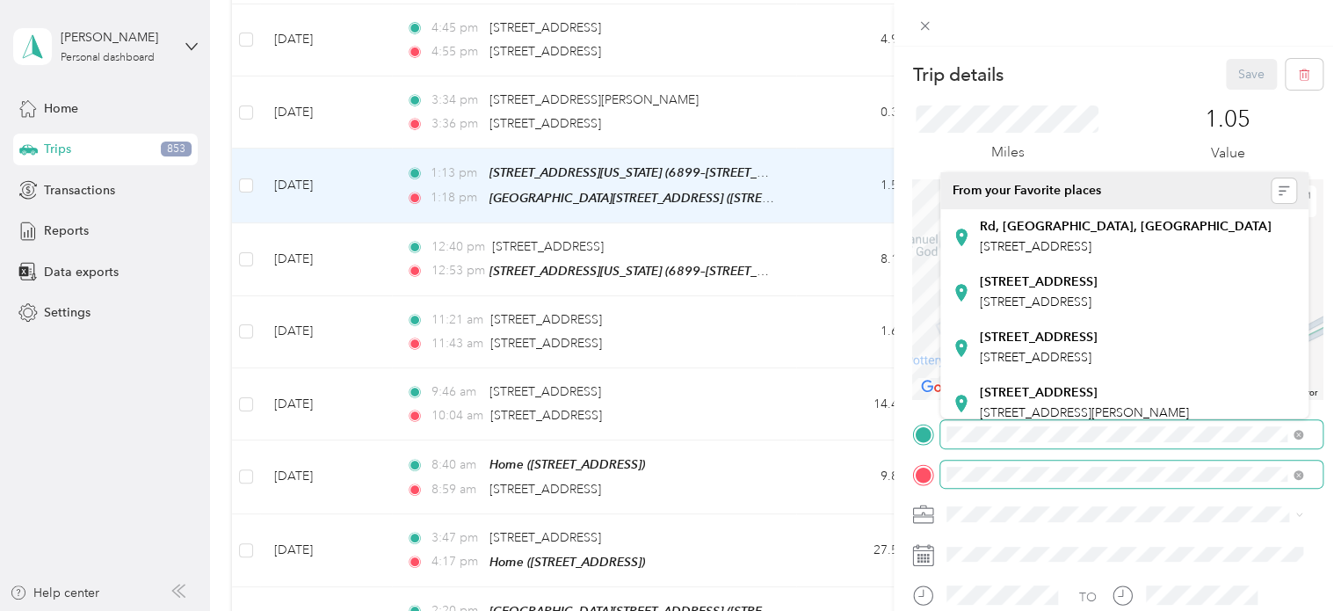
drag, startPoint x: 1041, startPoint y: 312, endPoint x: 1187, endPoint y: 482, distance: 223.8
click at [1187, 482] on div "Trip details Save This trip cannot be edited because it is either under review,…" at bounding box center [1117, 452] width 410 height 786
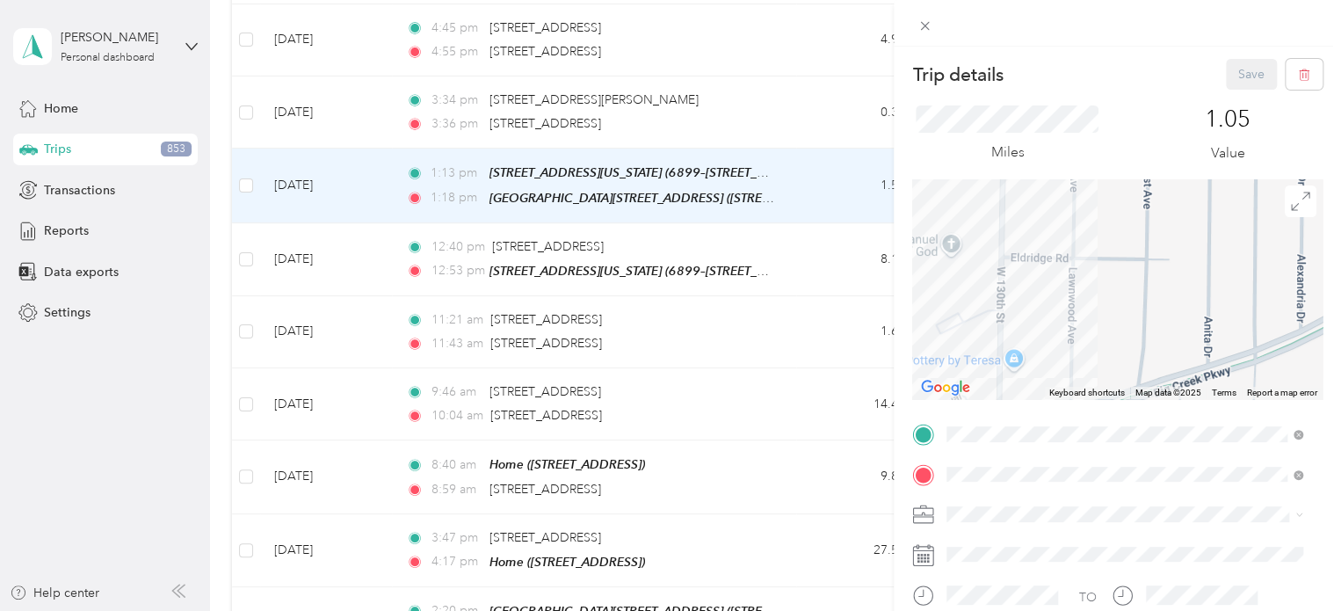
click at [599, 176] on div "Trip details Save This trip cannot be edited because it is either under review,…" at bounding box center [670, 305] width 1341 height 611
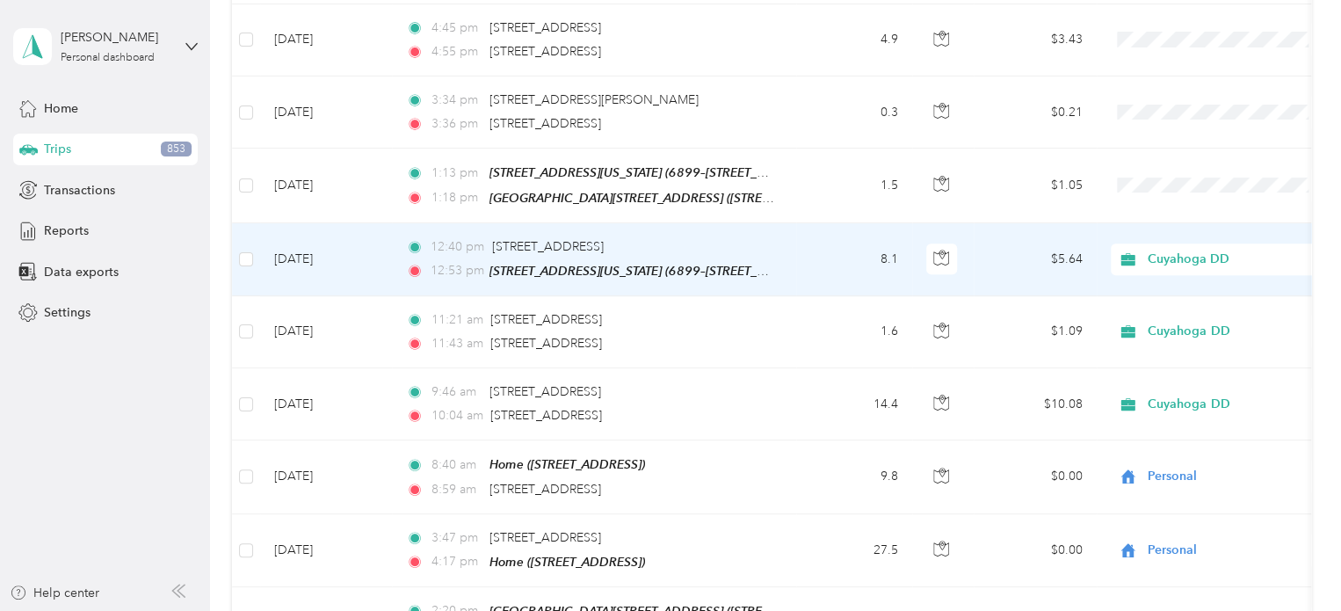
click at [791, 223] on td "12:40 pm [STREET_ADDRESS] 12:53 pm [STREET_ADDRESS][US_STATE] (6899–[STREET_ADD…" at bounding box center [594, 259] width 404 height 73
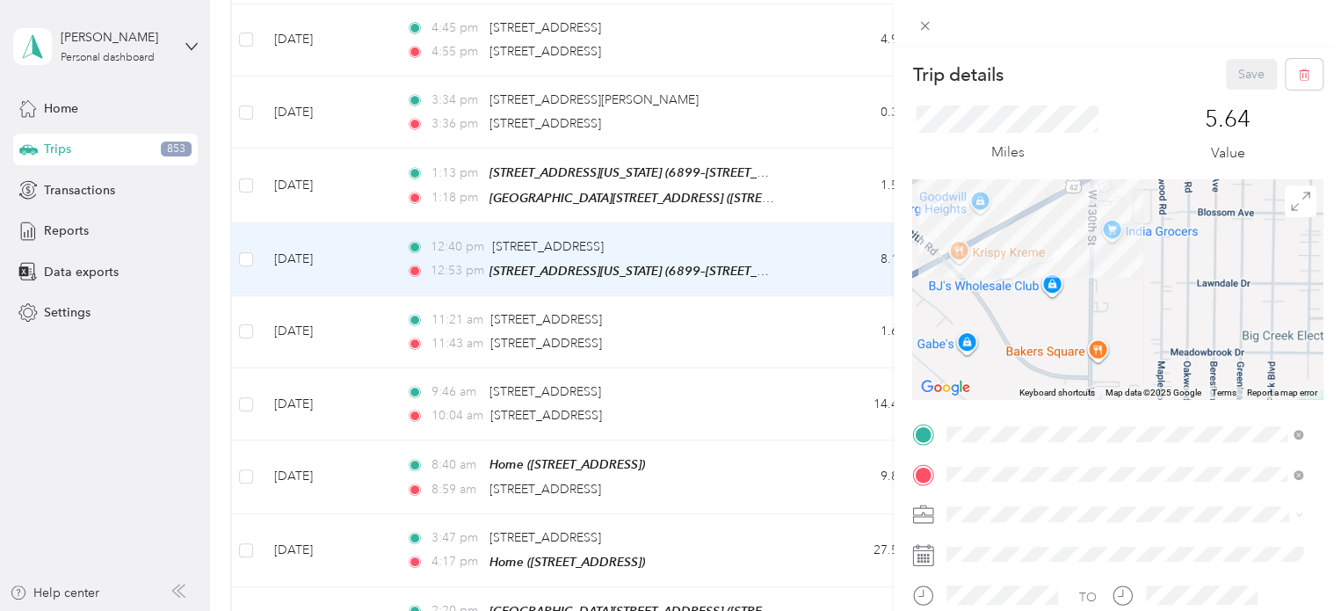
drag, startPoint x: 951, startPoint y: 354, endPoint x: 1156, endPoint y: 186, distance: 264.8
click at [1156, 186] on div at bounding box center [1117, 289] width 410 height 220
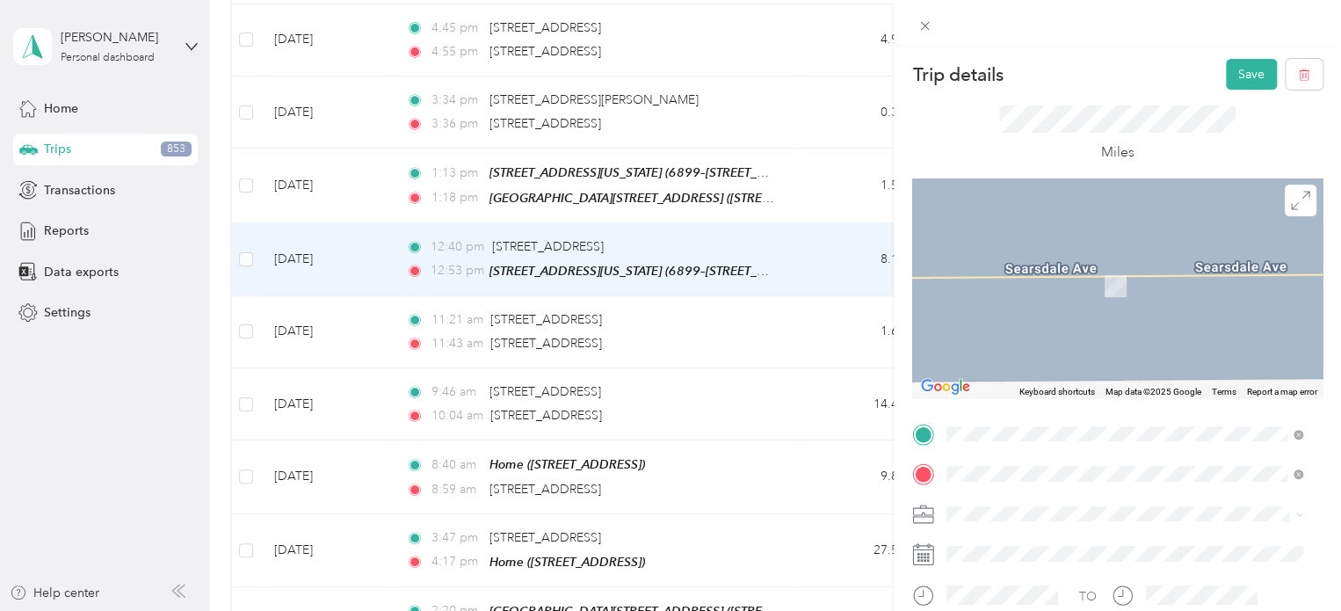
click at [1004, 268] on span "[STREET_ADDRESS][US_STATE]" at bounding box center [1068, 260] width 176 height 16
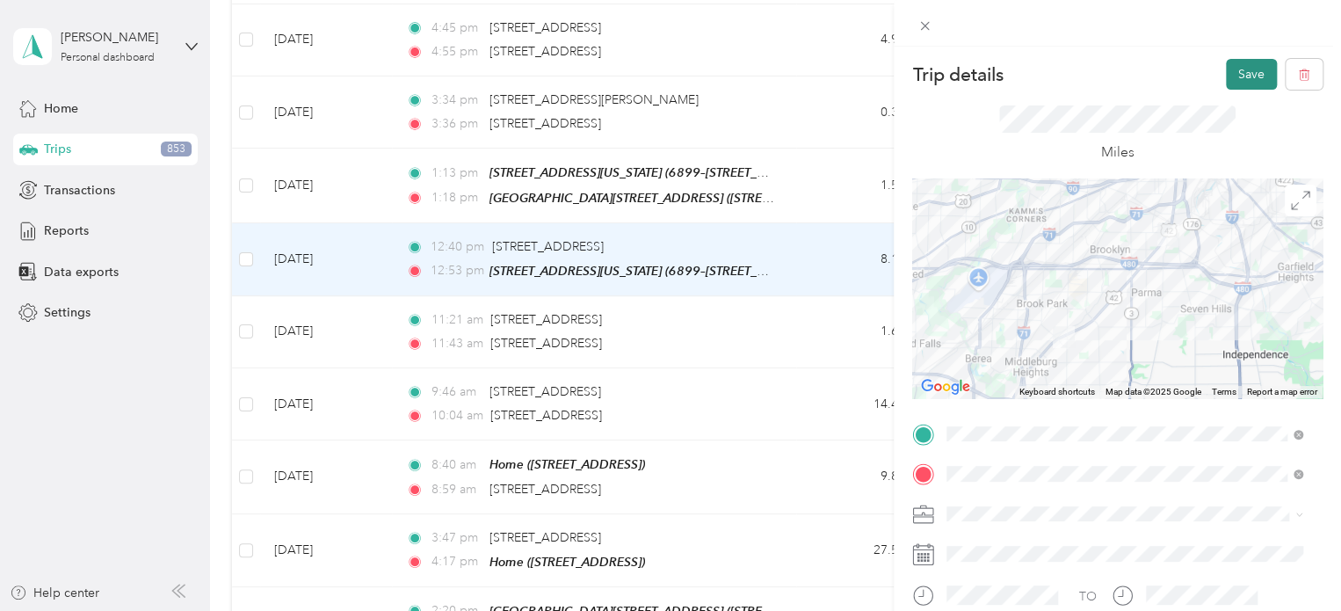
click at [1236, 67] on button "Save" at bounding box center [1251, 74] width 51 height 31
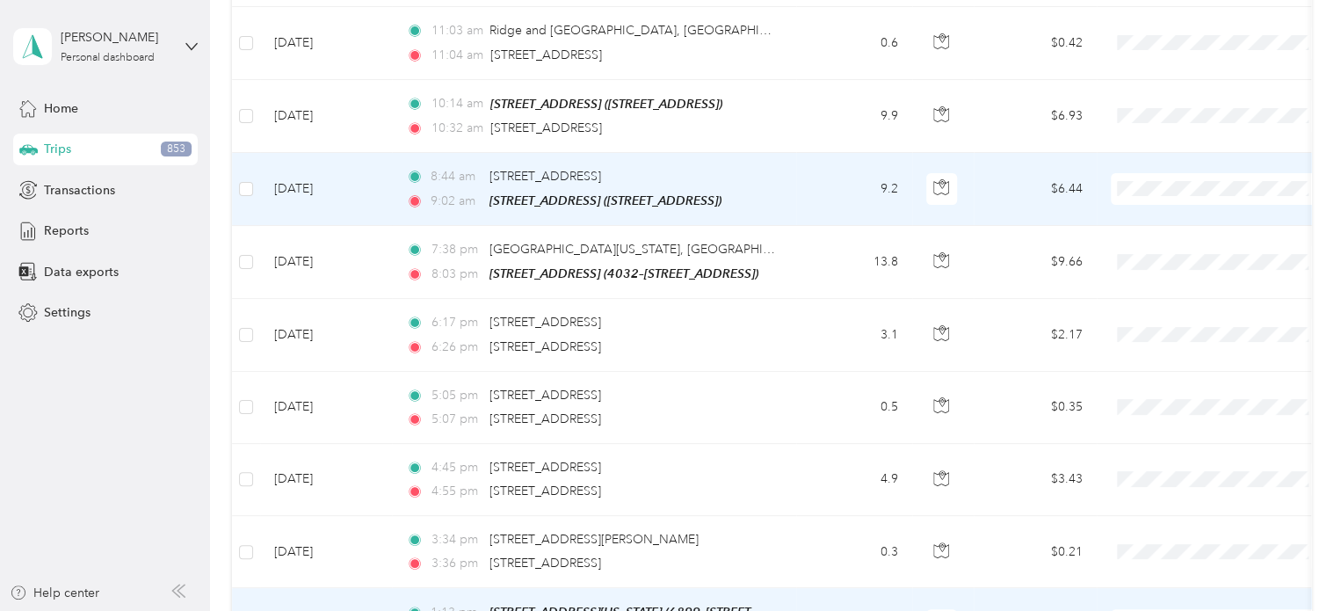
scroll to position [6861, 0]
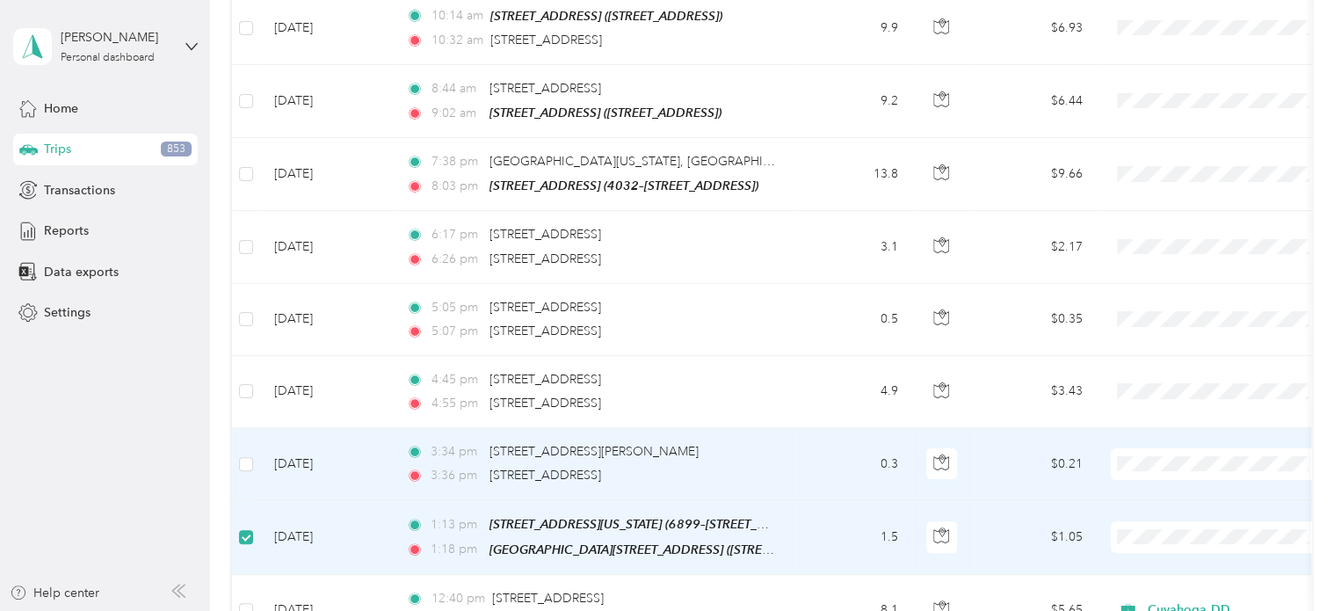
click at [809, 428] on td "0.3" at bounding box center [854, 464] width 116 height 72
click at [817, 428] on td "0.3" at bounding box center [854, 464] width 116 height 72
click at [814, 428] on td "0.3" at bounding box center [854, 464] width 116 height 72
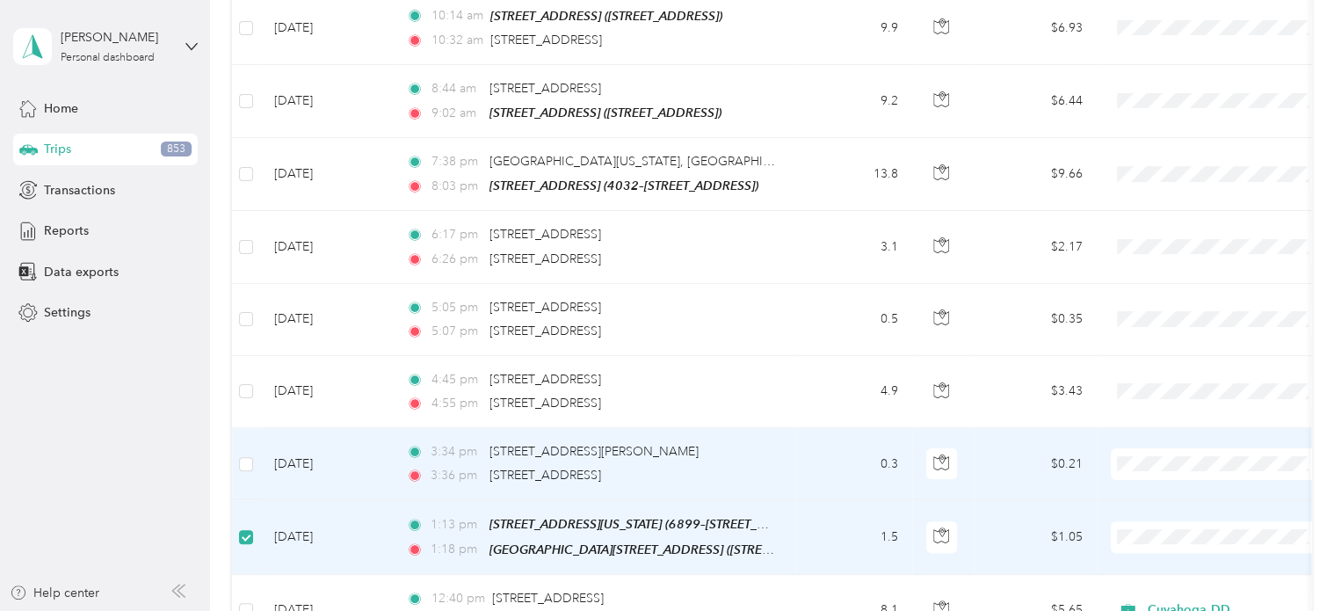
click at [372, 428] on td "[DATE]" at bounding box center [326, 464] width 132 height 72
click at [310, 428] on td "[DATE]" at bounding box center [326, 464] width 132 height 72
click at [396, 428] on td "3:34 pm [STREET_ADDRESS][PERSON_NAME] and [GEOGRAPHIC_DATA], [GEOGRAPHIC_DATA],…" at bounding box center [594, 464] width 404 height 72
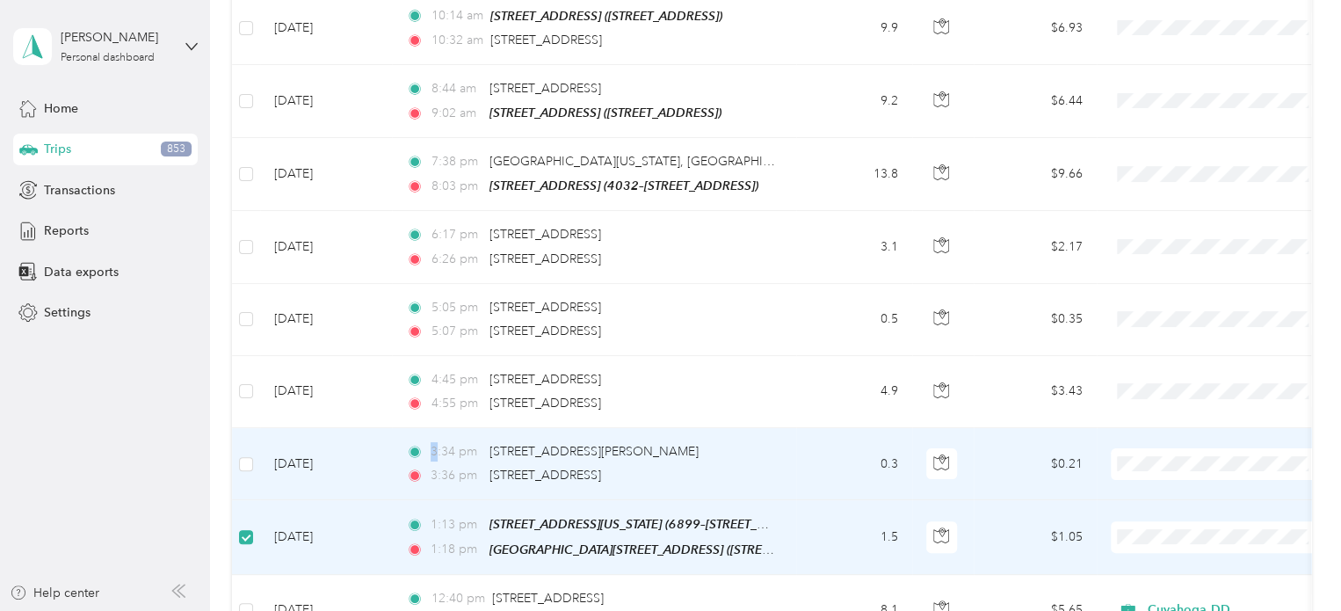
click at [396, 428] on td "3:34 pm [STREET_ADDRESS][PERSON_NAME] and [GEOGRAPHIC_DATA], [GEOGRAPHIC_DATA],…" at bounding box center [594, 464] width 404 height 72
click at [832, 428] on td "0.3" at bounding box center [854, 464] width 116 height 72
click at [1009, 428] on td "$0.21" at bounding box center [1035, 464] width 123 height 72
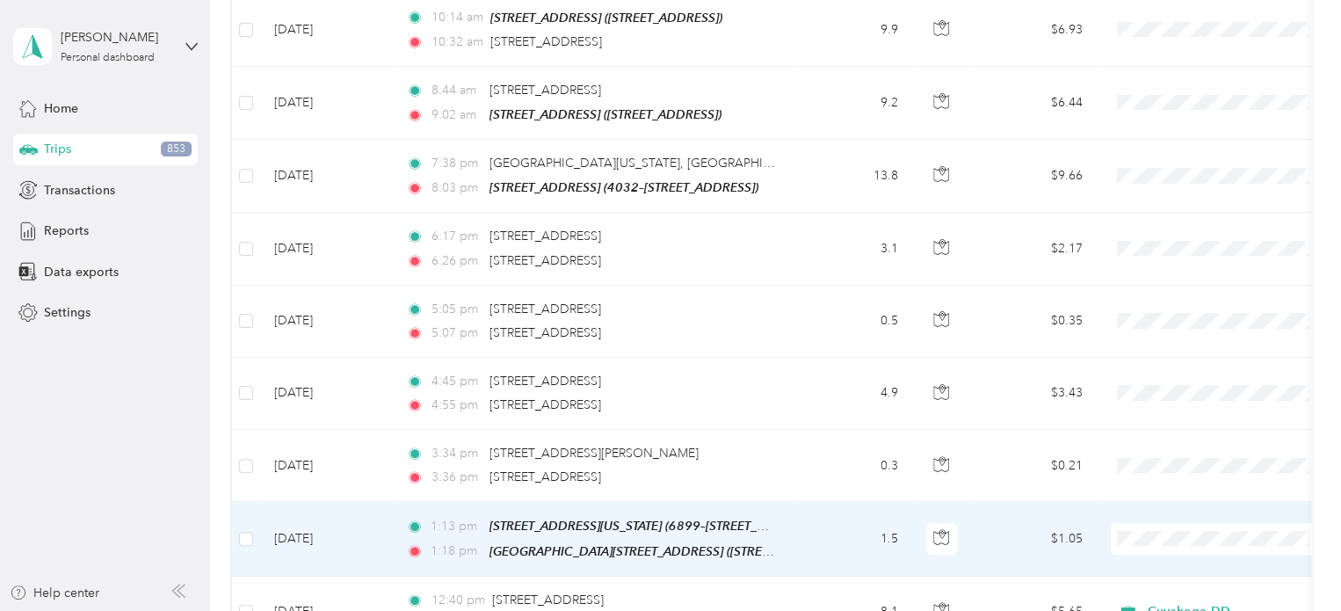
scroll to position [6863, 0]
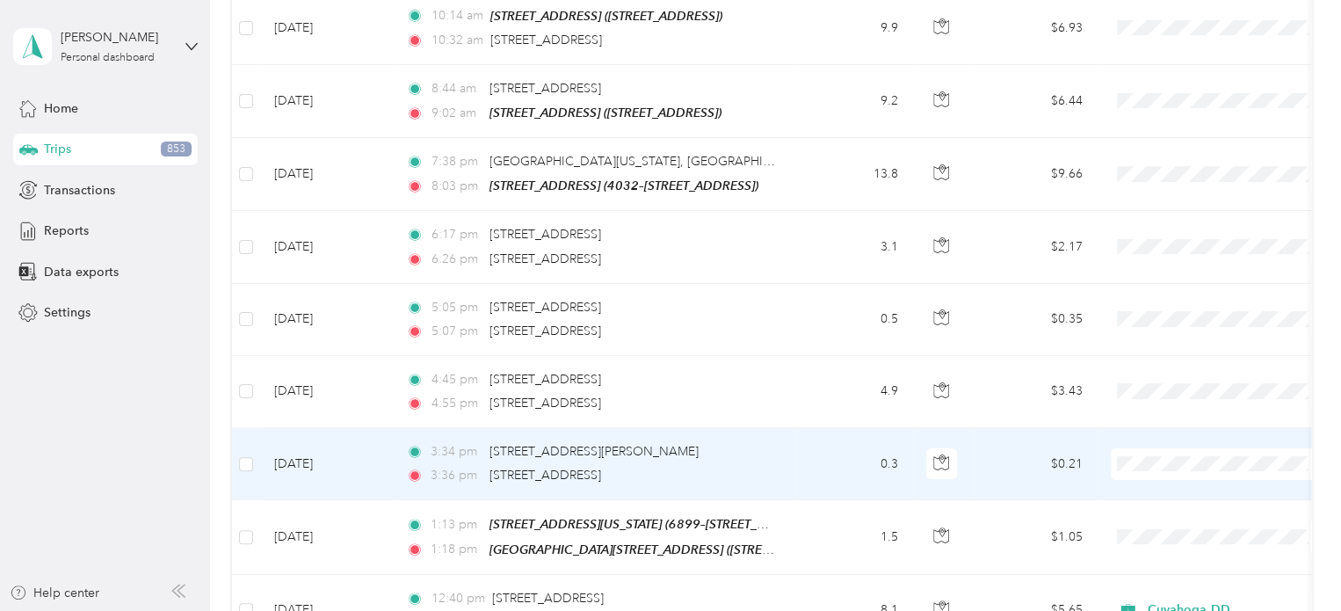
click at [826, 428] on td "0.3" at bounding box center [854, 464] width 116 height 72
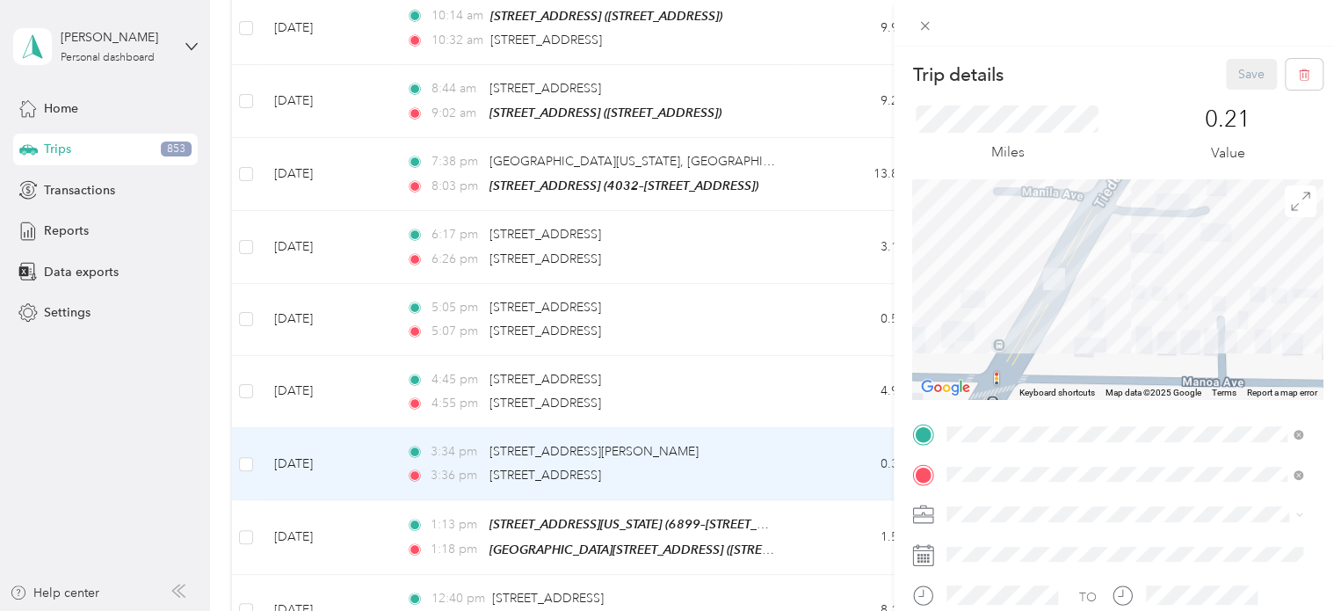
drag, startPoint x: 1072, startPoint y: 308, endPoint x: 1224, endPoint y: 280, distance: 153.6
click at [1224, 280] on div at bounding box center [1117, 289] width 410 height 220
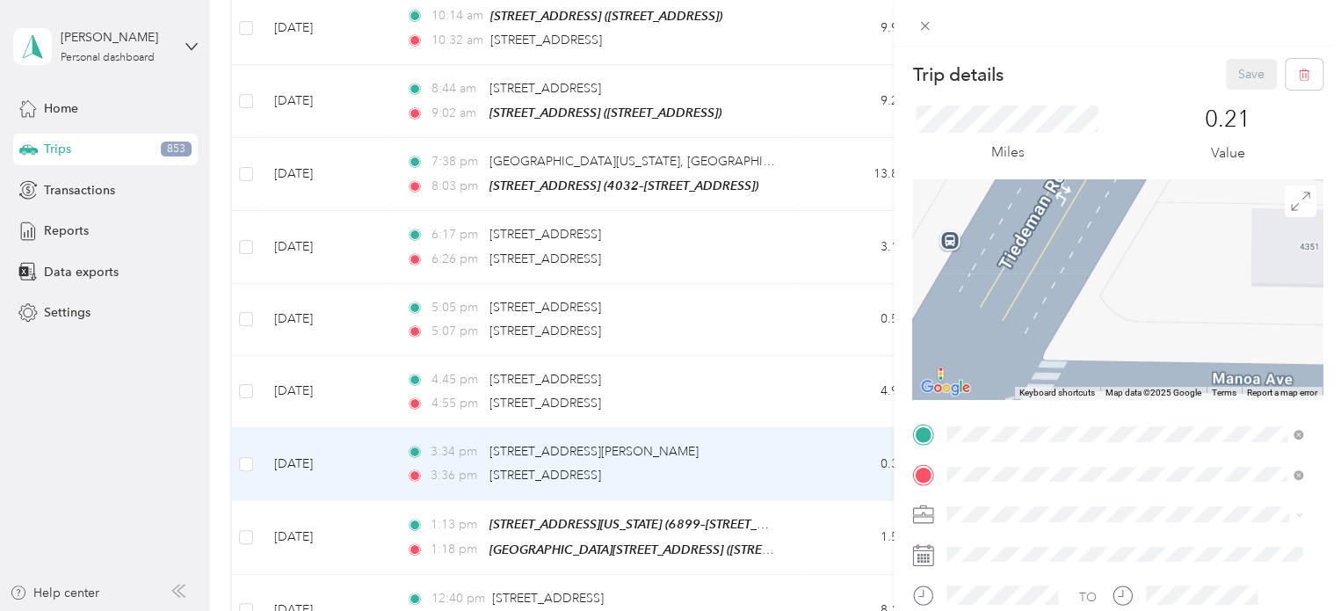
drag, startPoint x: 968, startPoint y: 324, endPoint x: 1315, endPoint y: 51, distance: 441.9
click at [1315, 51] on div "Trip details Save This trip cannot be edited because it is either under review,…" at bounding box center [1117, 352] width 447 height 611
drag, startPoint x: 1174, startPoint y: 314, endPoint x: 1171, endPoint y: 338, distance: 24.0
click at [1171, 338] on div at bounding box center [1117, 289] width 410 height 220
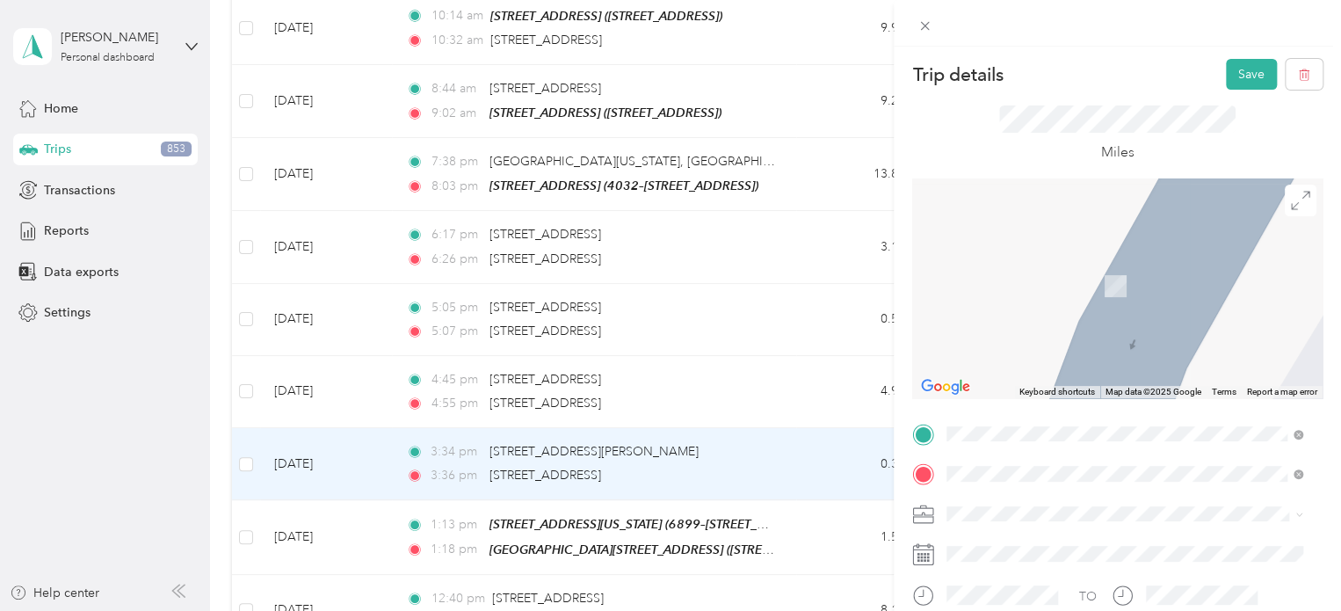
click at [1072, 297] on span "[STREET_ADDRESS]" at bounding box center [1036, 301] width 112 height 15
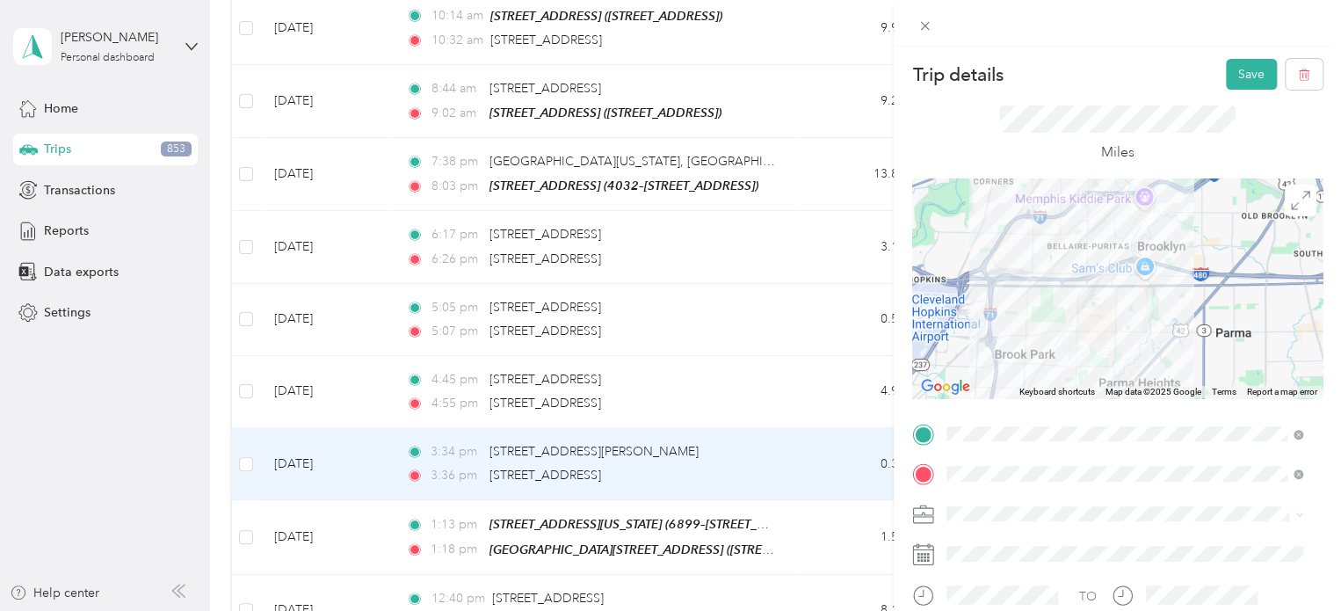
click at [1005, 544] on div "Cuyahoga DD" at bounding box center [1125, 543] width 344 height 18
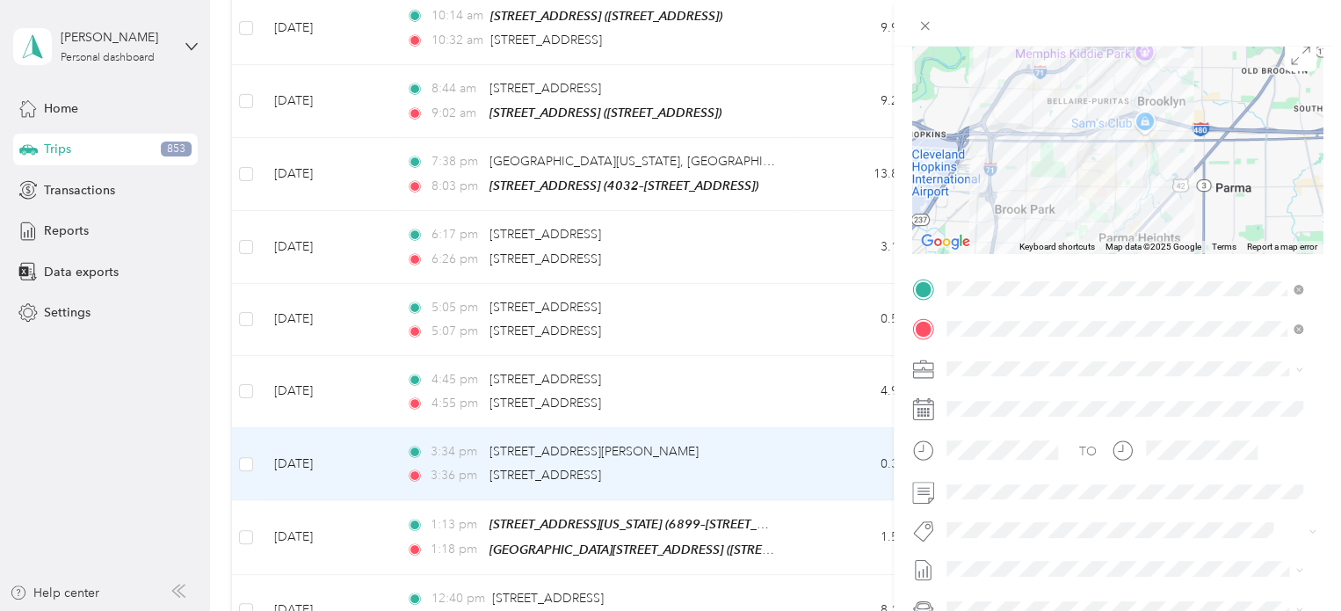
scroll to position [176, 0]
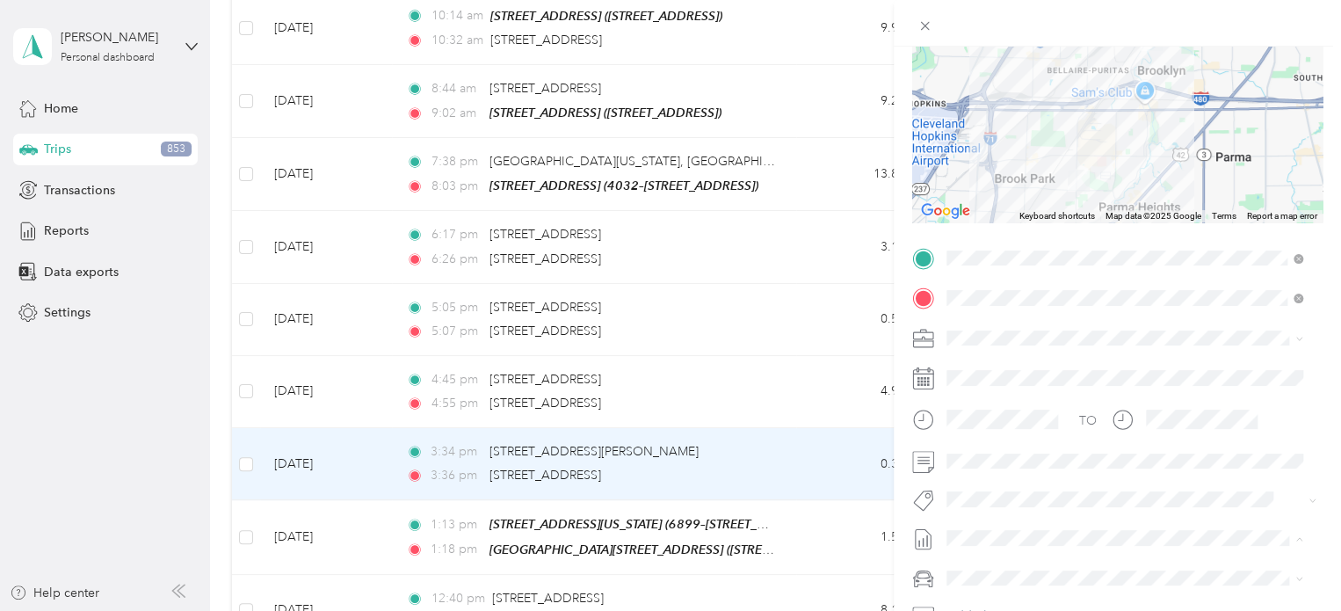
click at [1013, 342] on span "[DATE] Draft" at bounding box center [1125, 346] width 344 height 16
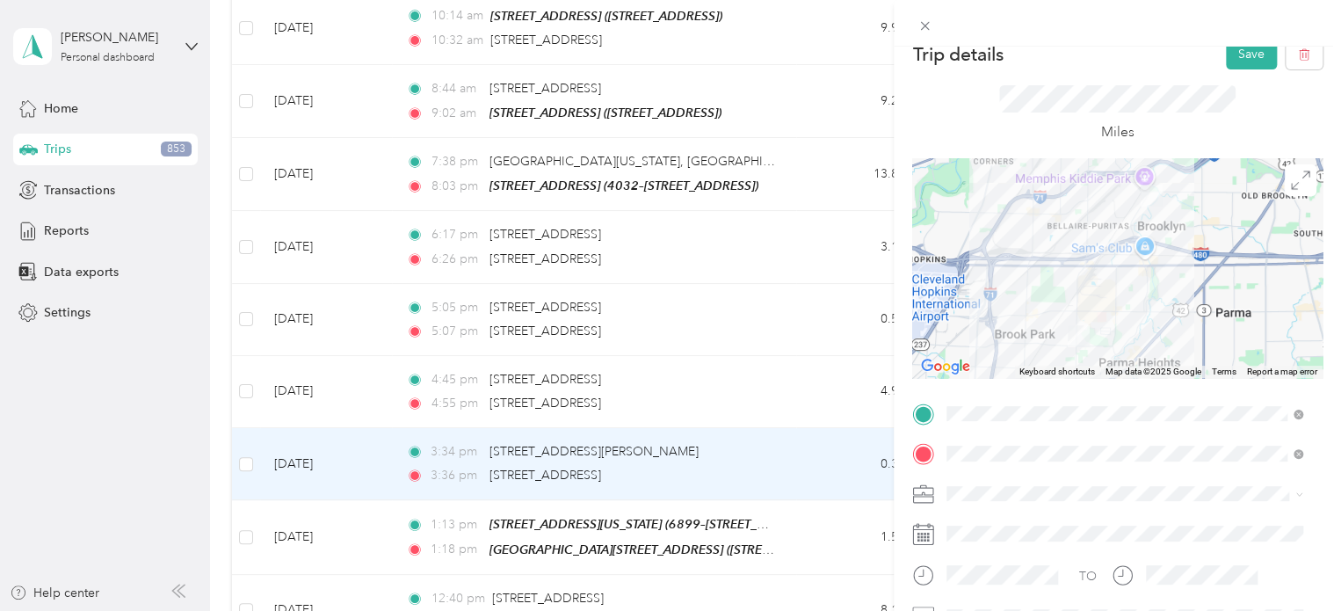
scroll to position [0, 0]
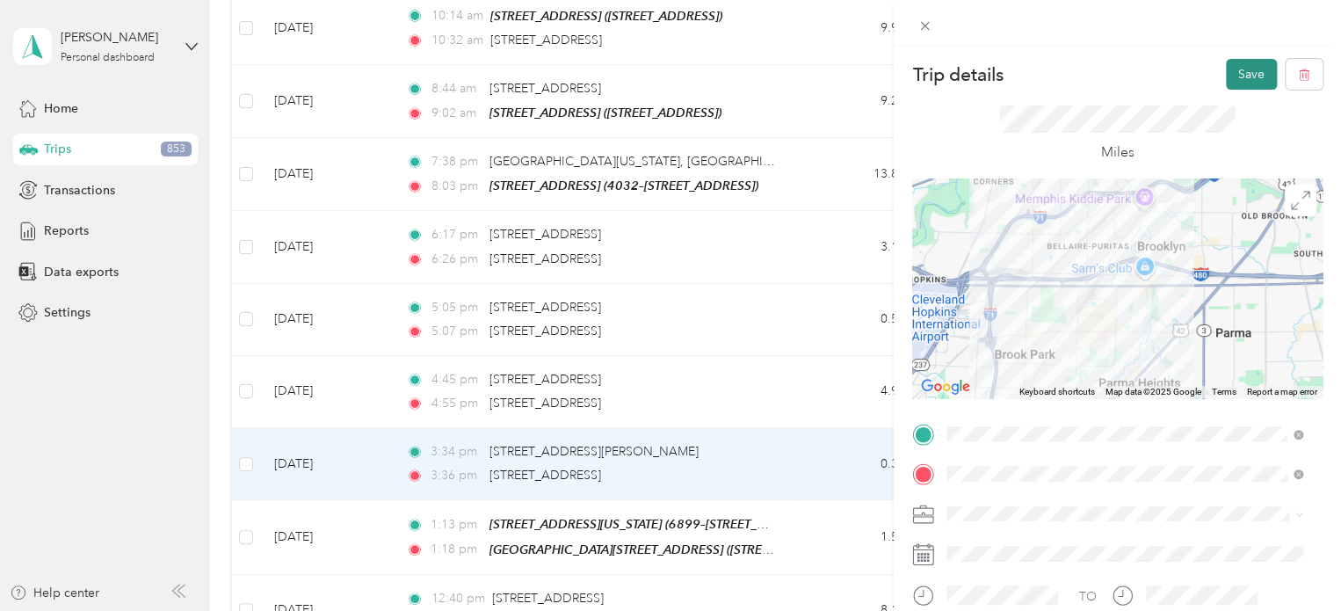
click at [1238, 62] on button "Save" at bounding box center [1251, 74] width 51 height 31
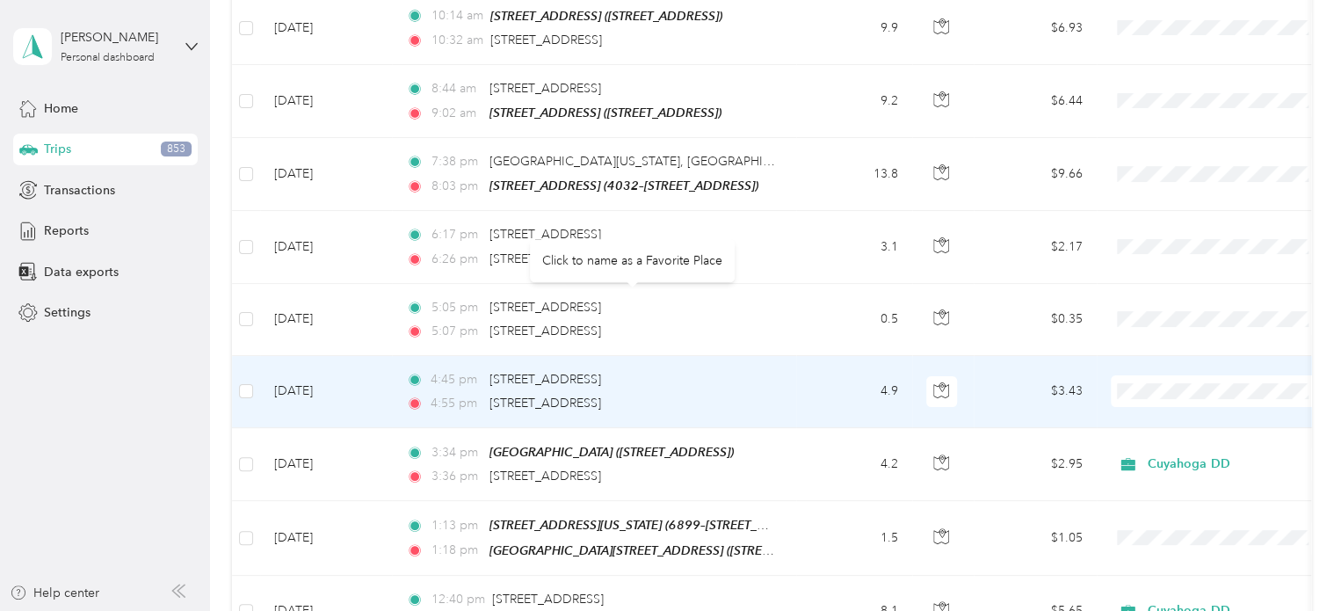
click at [813, 356] on td "4.9" at bounding box center [854, 392] width 116 height 72
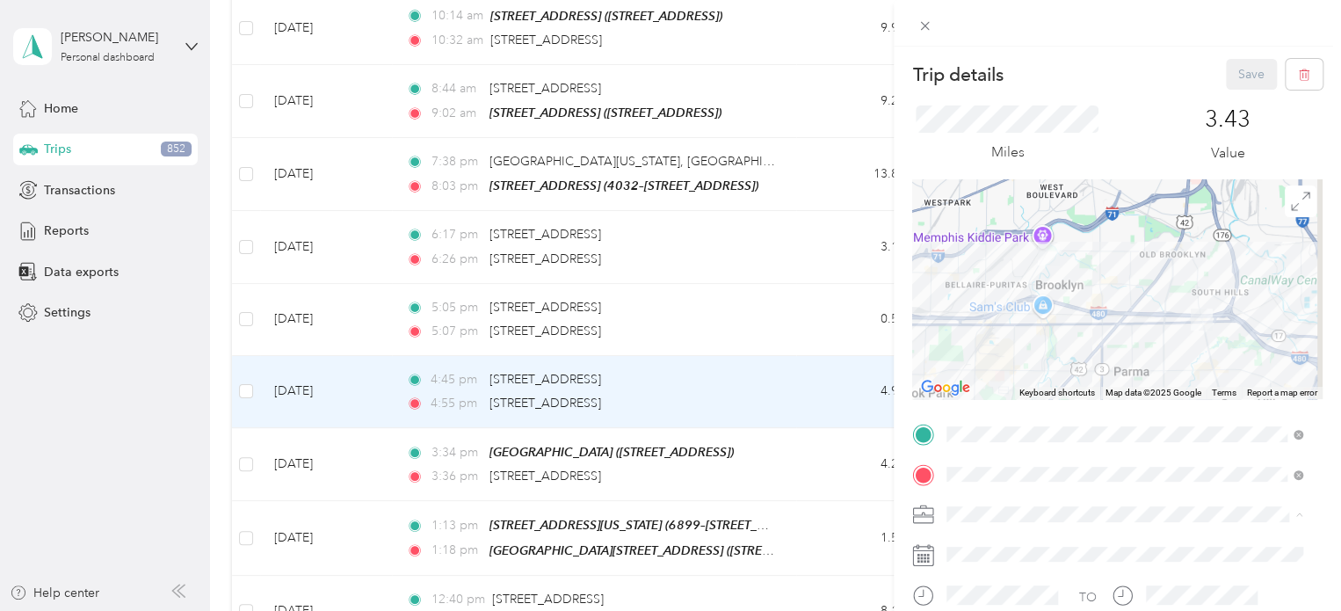
drag, startPoint x: 977, startPoint y: 544, endPoint x: 985, endPoint y: 535, distance: 11.8
click at [978, 544] on span "Cuyahoga DD" at bounding box center [993, 545] width 80 height 15
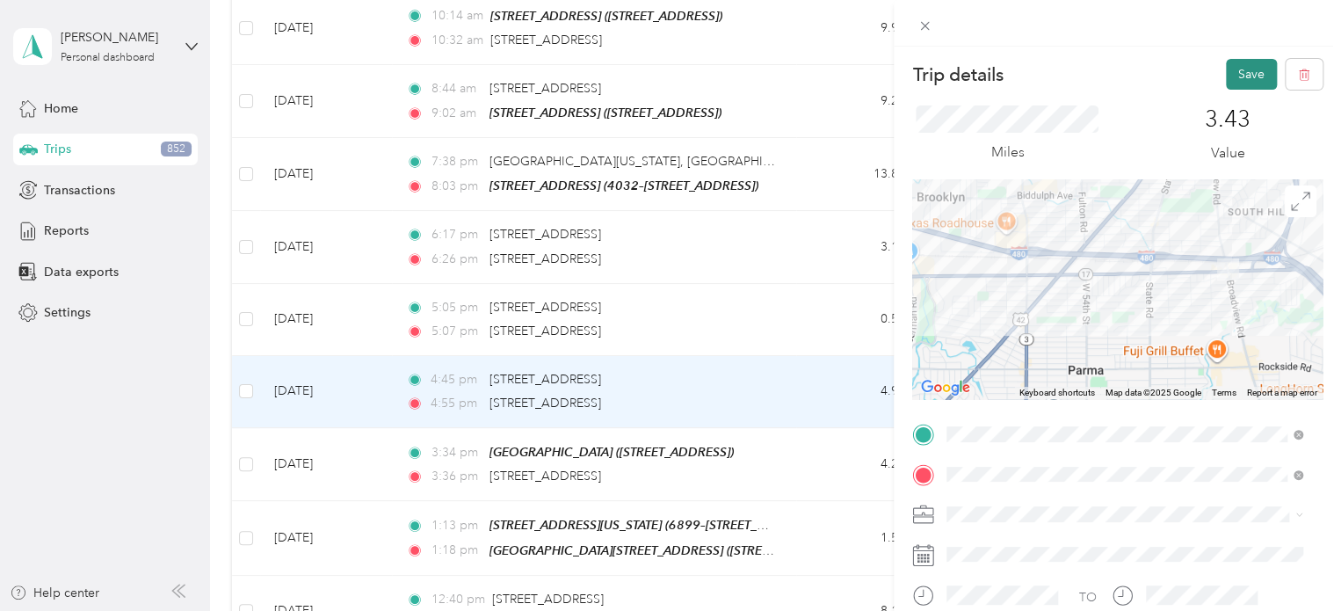
click at [1234, 75] on button "Save" at bounding box center [1251, 74] width 51 height 31
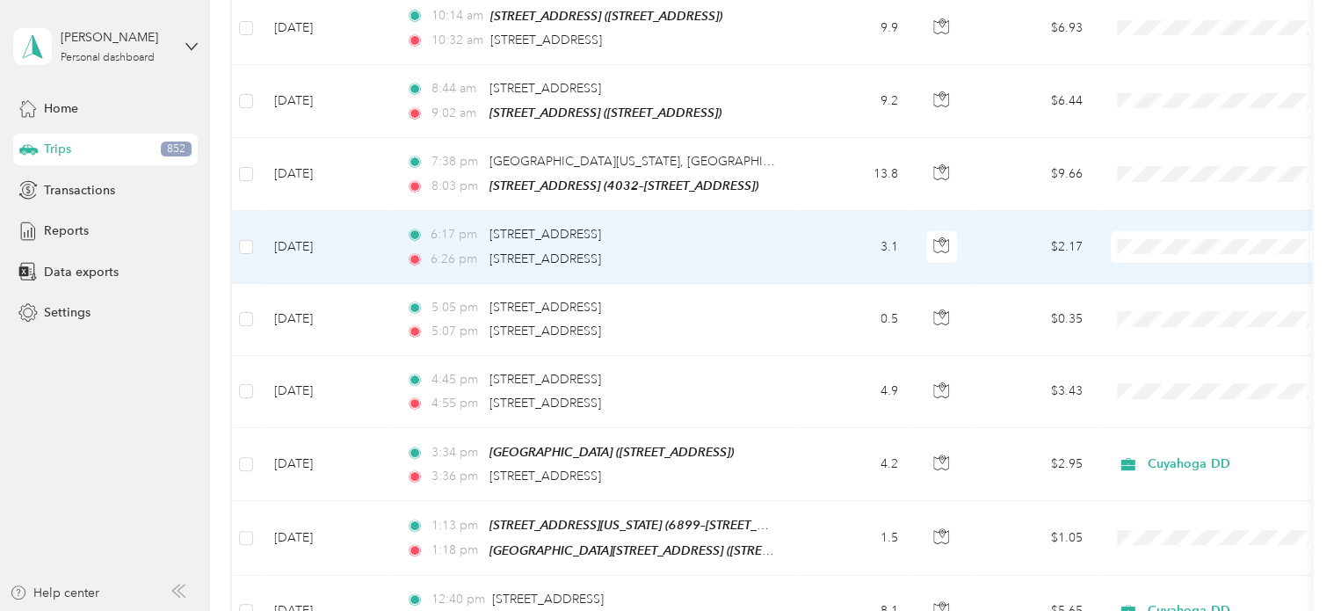
click at [815, 211] on td "3.1" at bounding box center [854, 247] width 116 height 72
click at [815, 610] on div at bounding box center [666, 611] width 1333 height 0
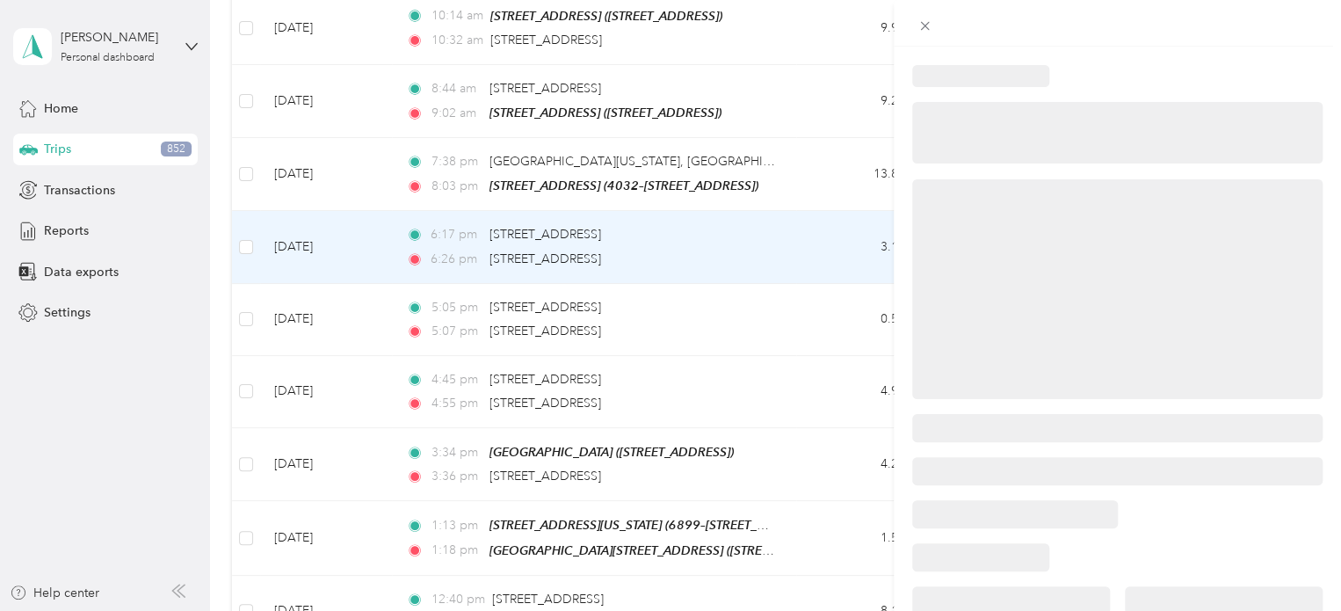
click at [815, 164] on div at bounding box center [670, 305] width 1341 height 611
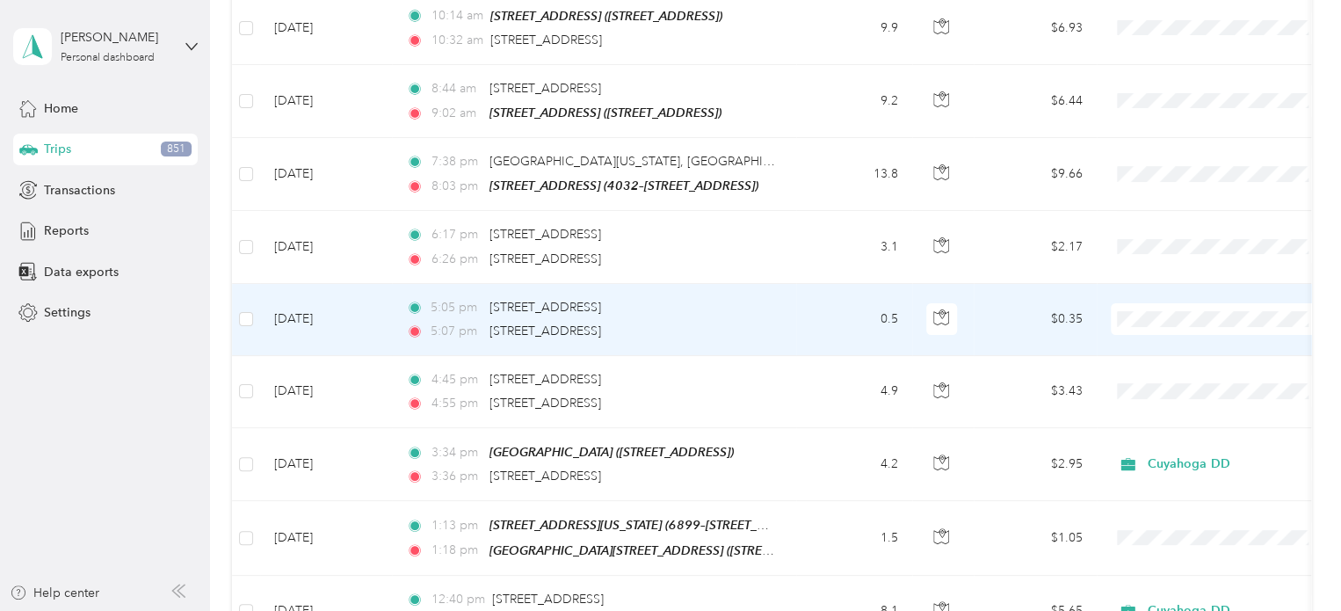
click at [698, 298] on div "5:05 pm [STREET_ADDRESS]" at bounding box center [590, 307] width 369 height 19
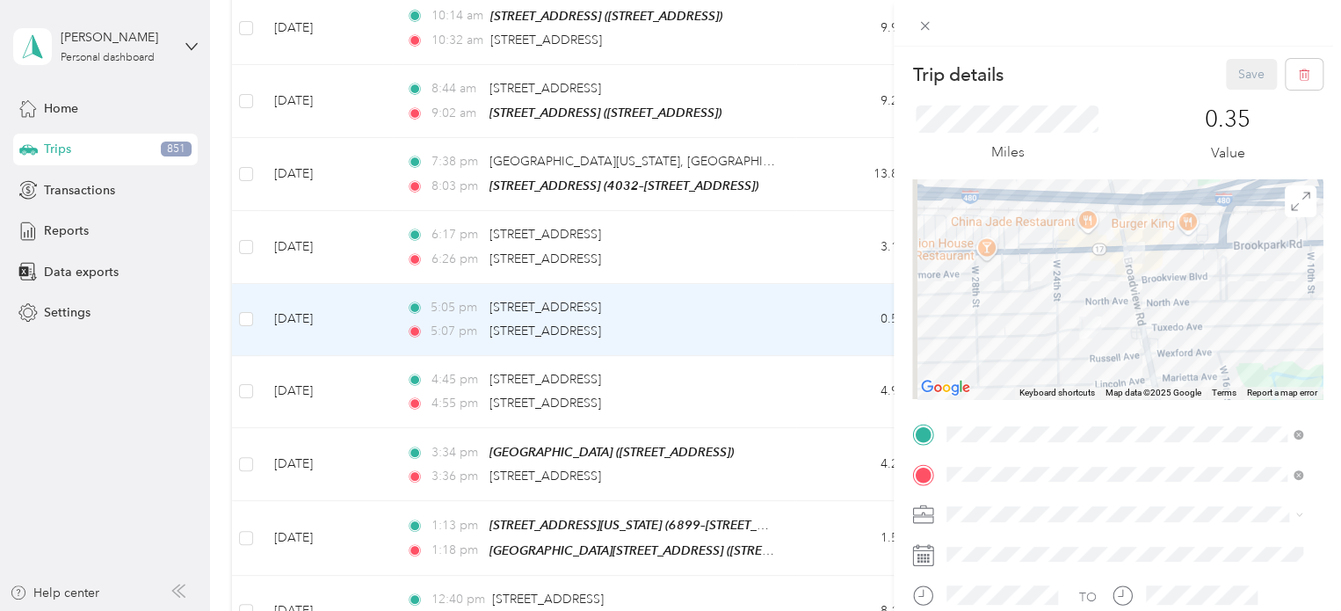
click at [778, 171] on div "Trip details Save This trip cannot be edited because it is either under review,…" at bounding box center [670, 305] width 1341 height 611
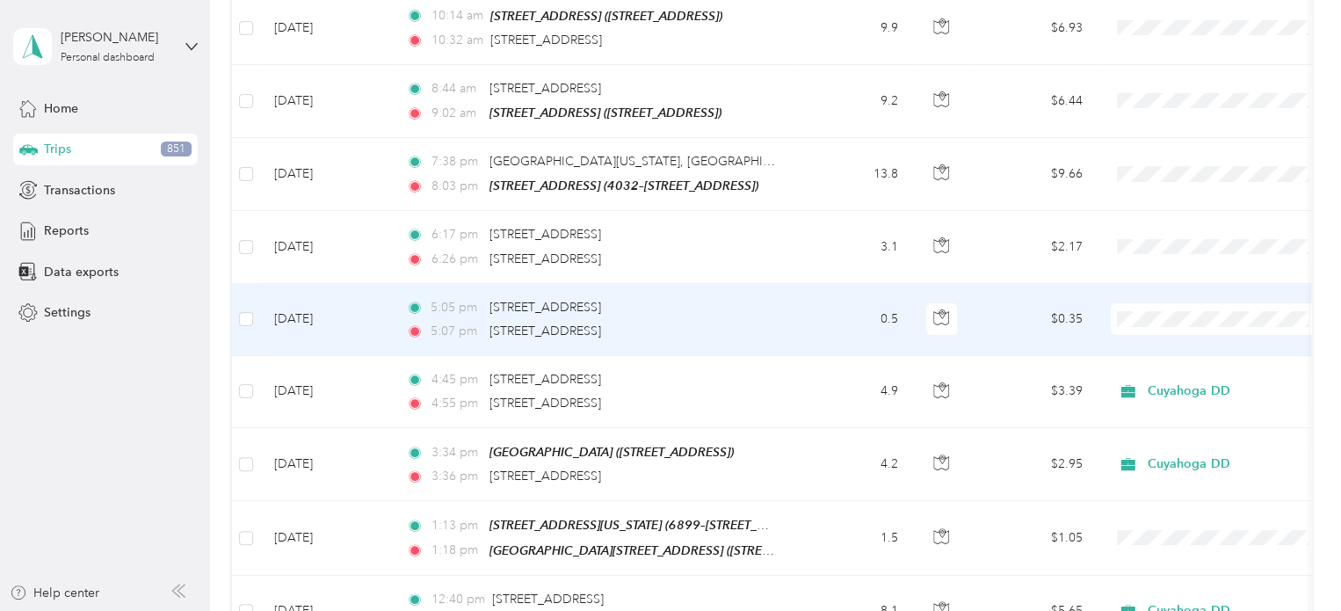
click at [778, 610] on div "Trip details Save This trip cannot be edited because it is either under review,…" at bounding box center [666, 611] width 1333 height 0
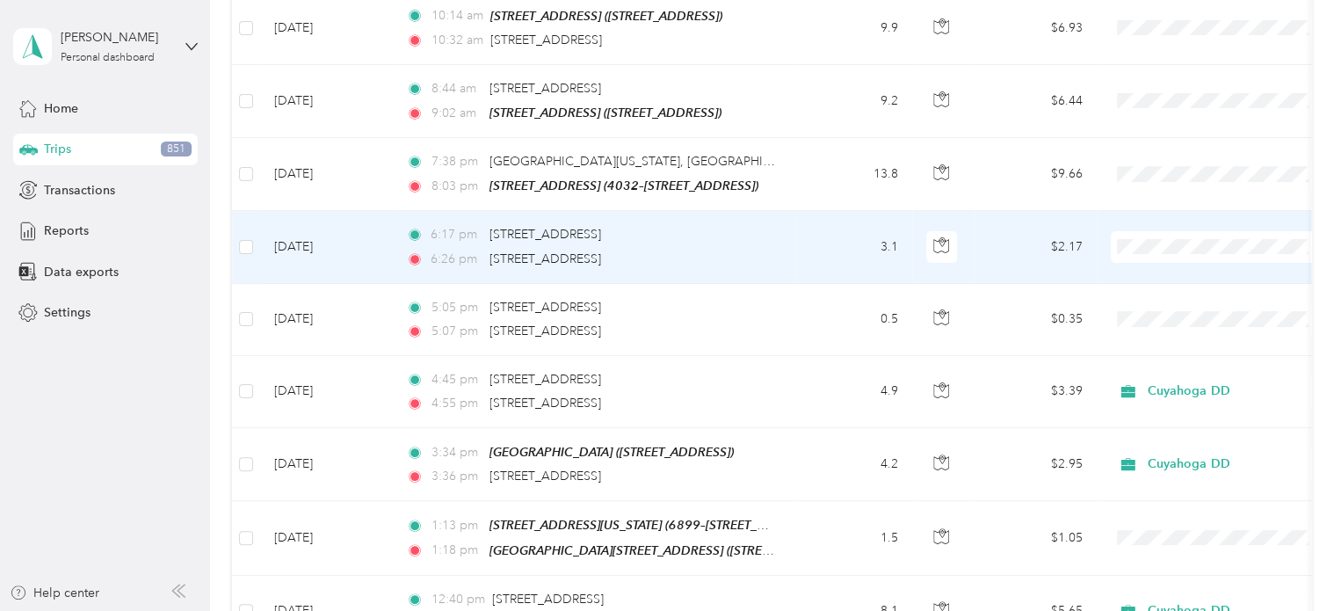
click at [778, 211] on td "6:17 pm [STREET_ADDRESS] 6:26 pm [STREET_ADDRESS]" at bounding box center [594, 247] width 404 height 72
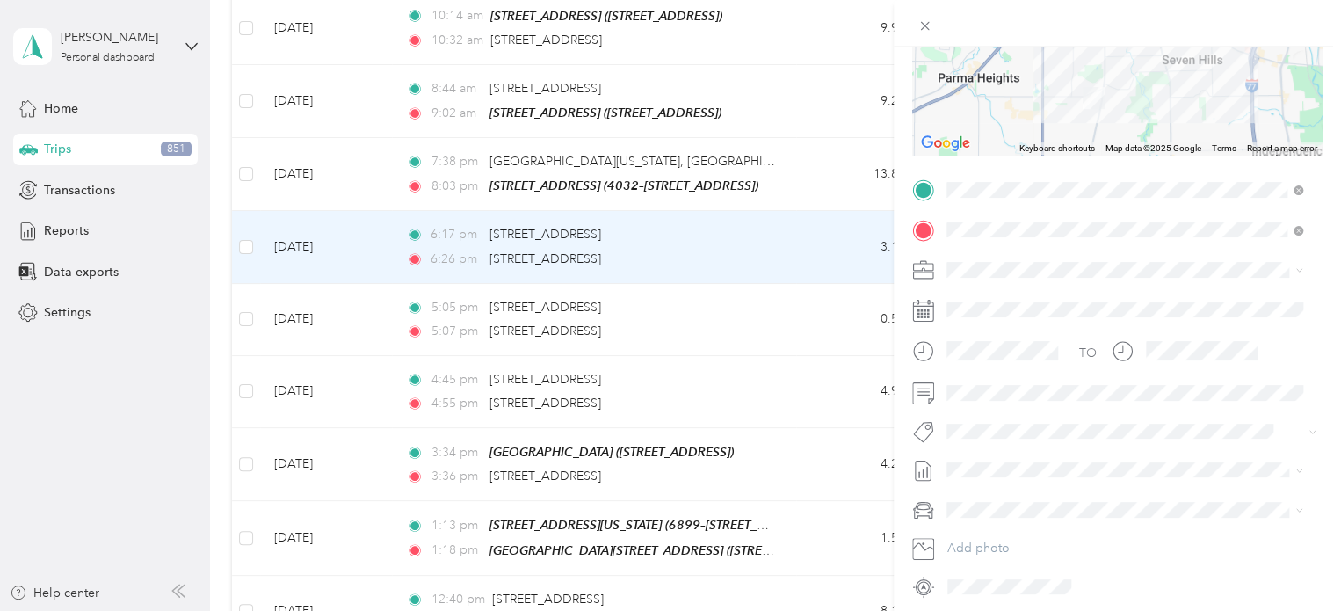
scroll to position [264, 0]
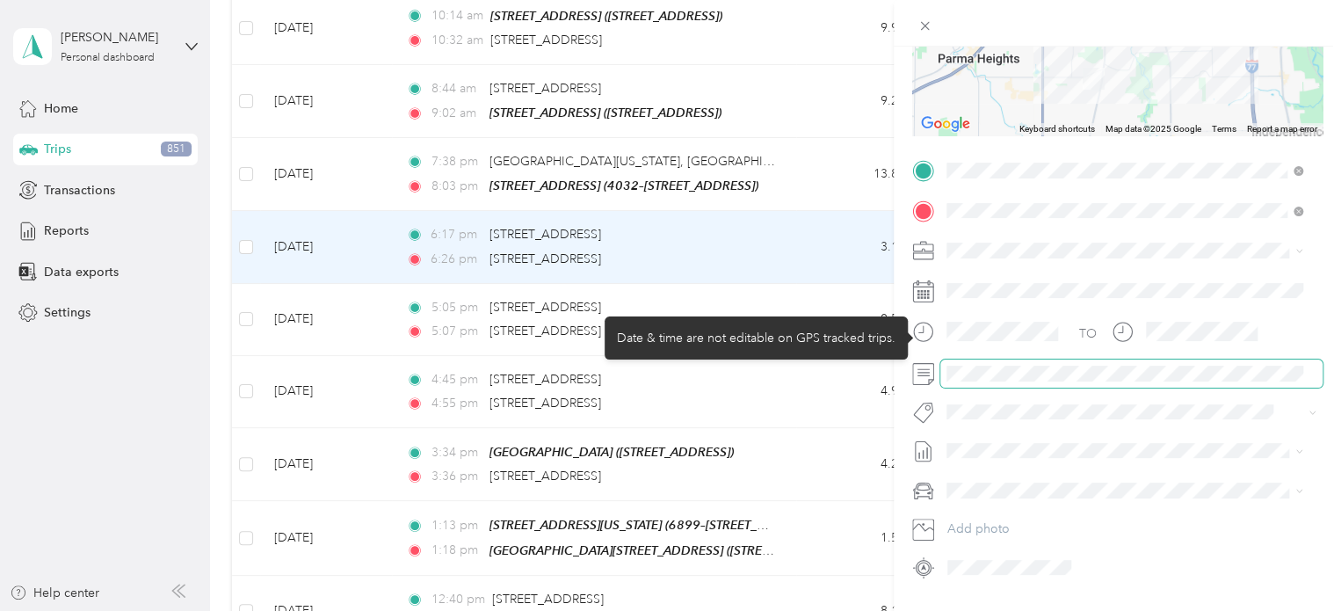
click at [1020, 327] on div at bounding box center [1002, 331] width 123 height 31
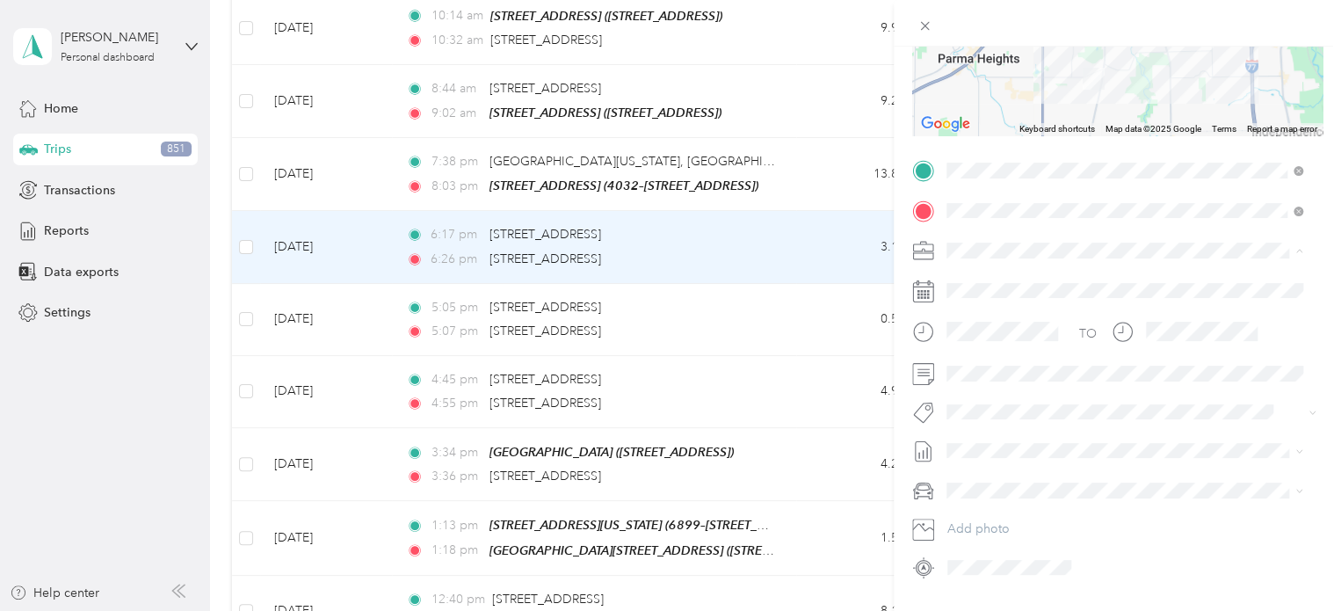
click at [968, 282] on div "Cuyahoga DD" at bounding box center [1125, 281] width 344 height 18
click at [989, 460] on span at bounding box center [1132, 451] width 382 height 28
click at [979, 256] on span "[DATE]" at bounding box center [966, 259] width 39 height 18
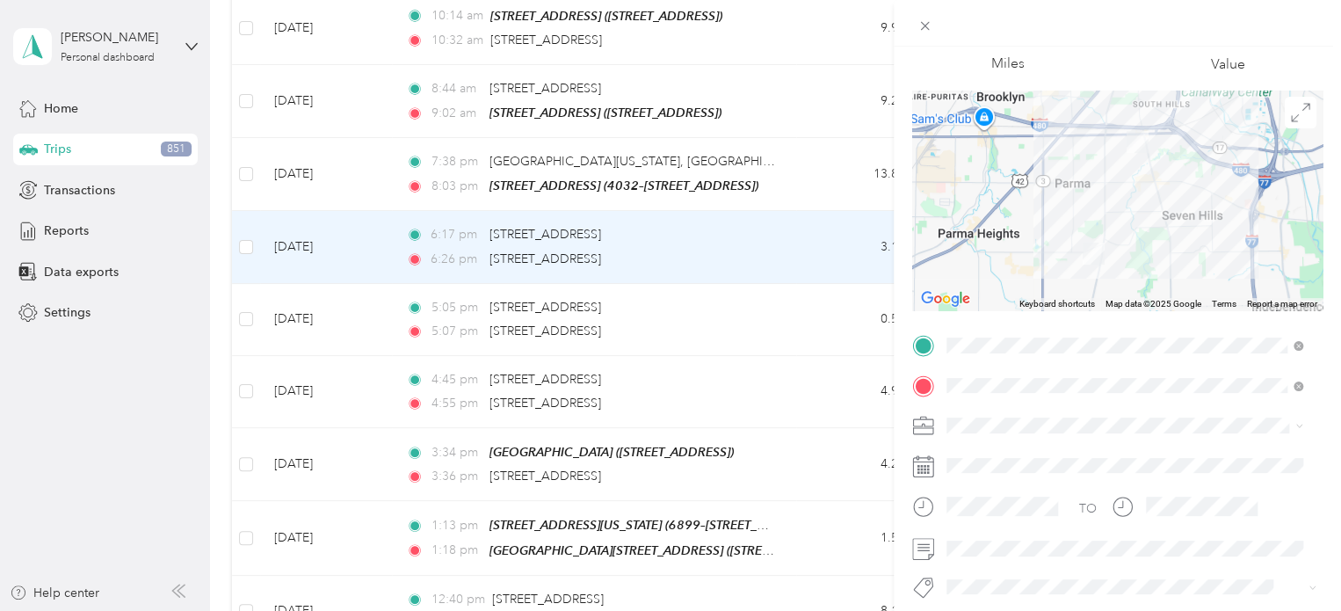
scroll to position [0, 0]
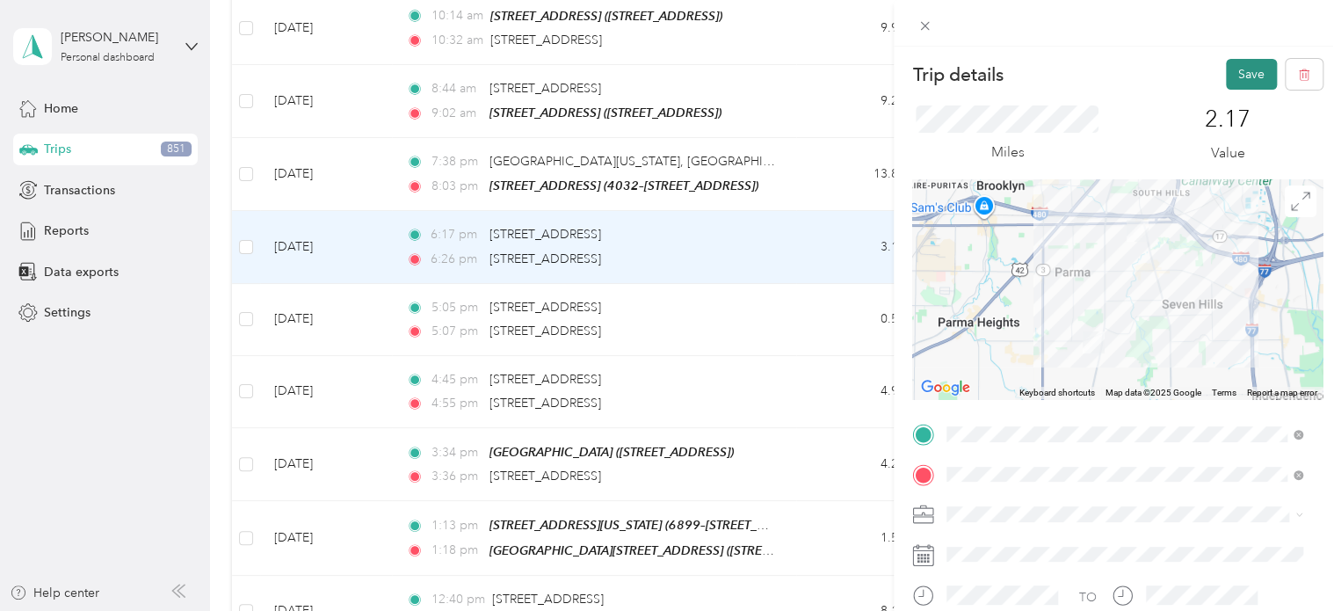
click at [1237, 69] on button "Save" at bounding box center [1251, 74] width 51 height 31
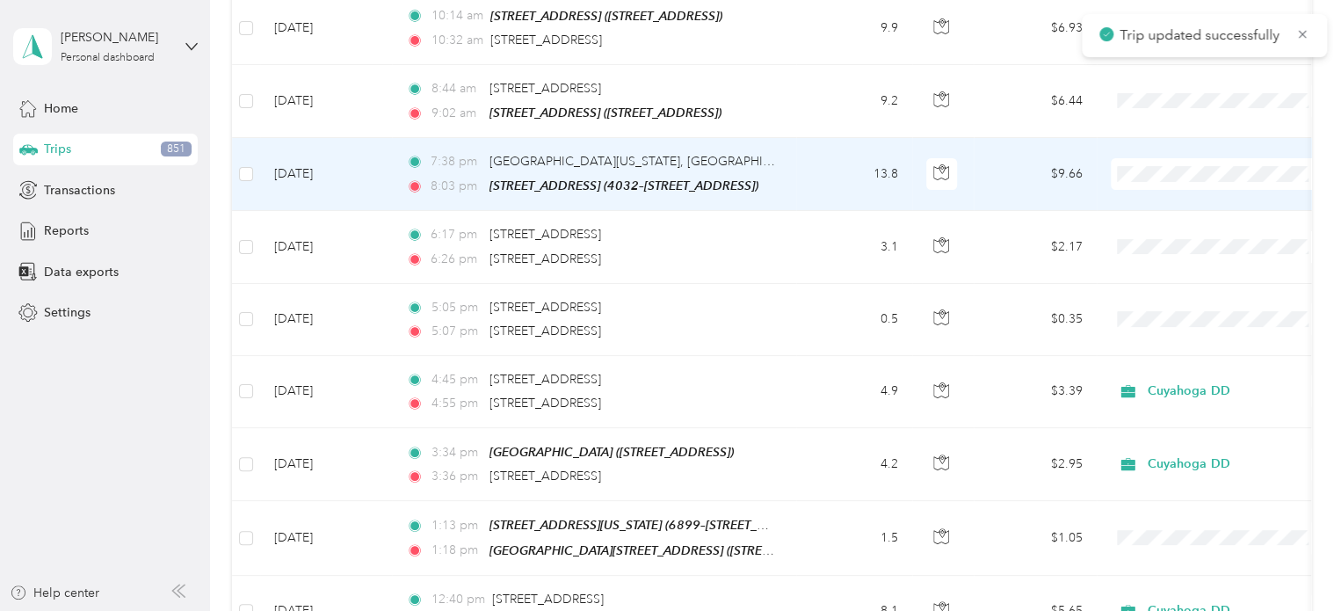
click at [831, 138] on td "13.8" at bounding box center [854, 174] width 116 height 73
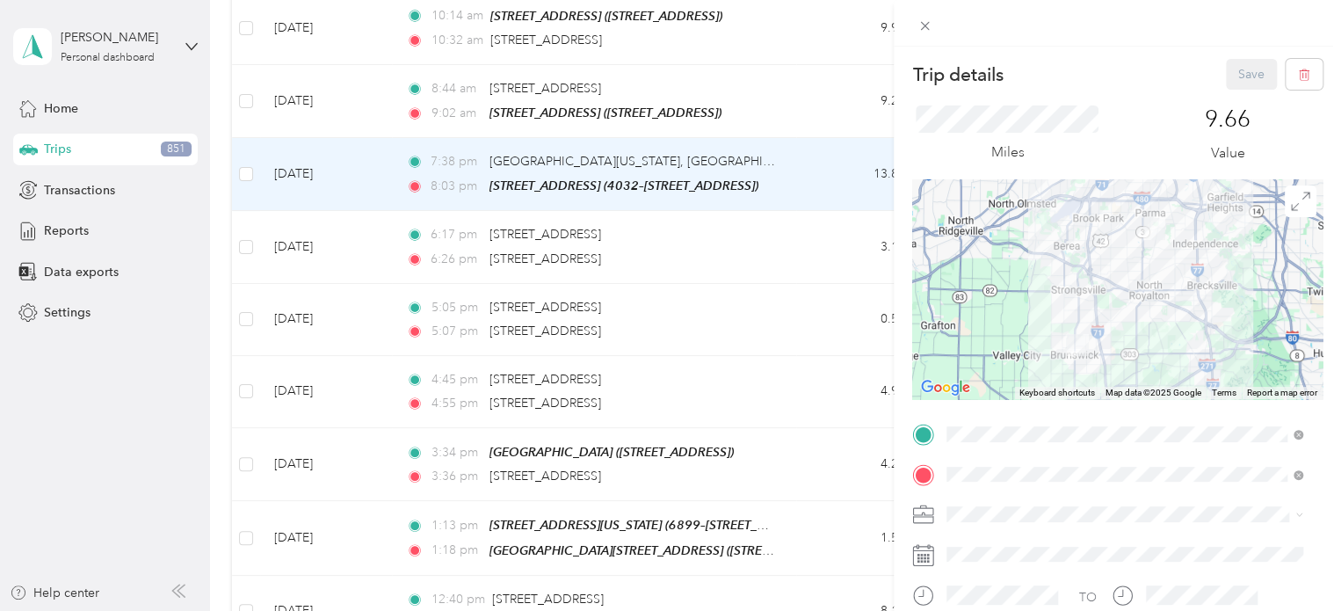
drag, startPoint x: 969, startPoint y: 573, endPoint x: 1062, endPoint y: 490, distance: 125.1
click at [972, 570] on span "Personal" at bounding box center [976, 572] width 47 height 15
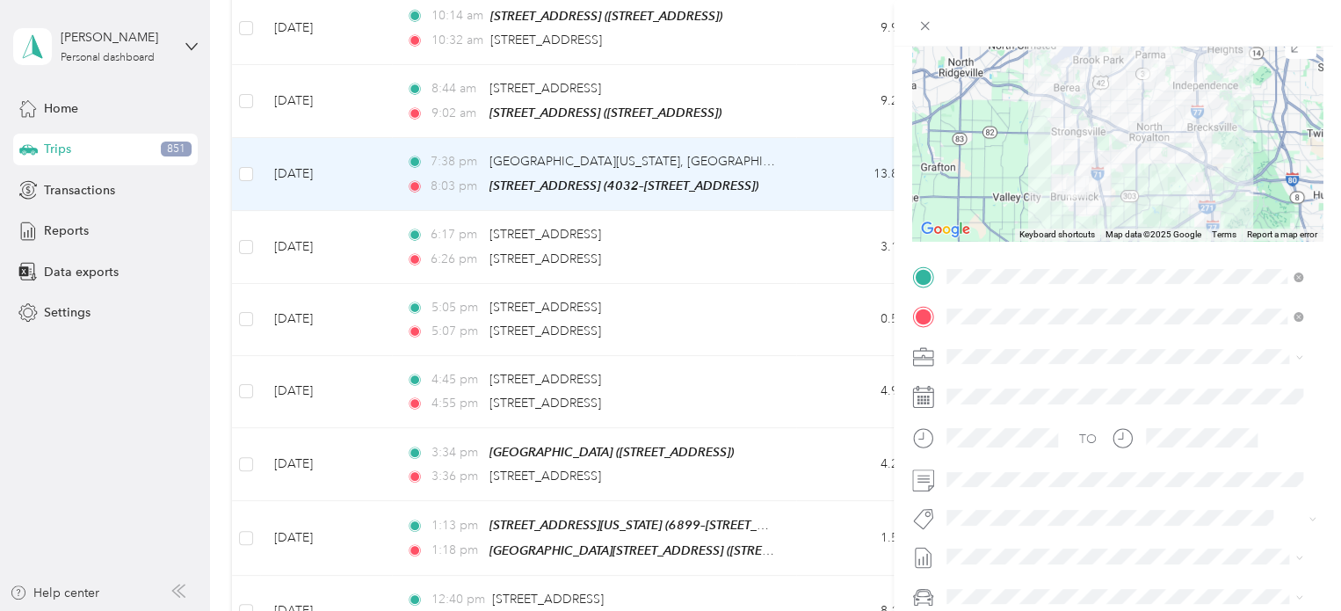
scroll to position [176, 0]
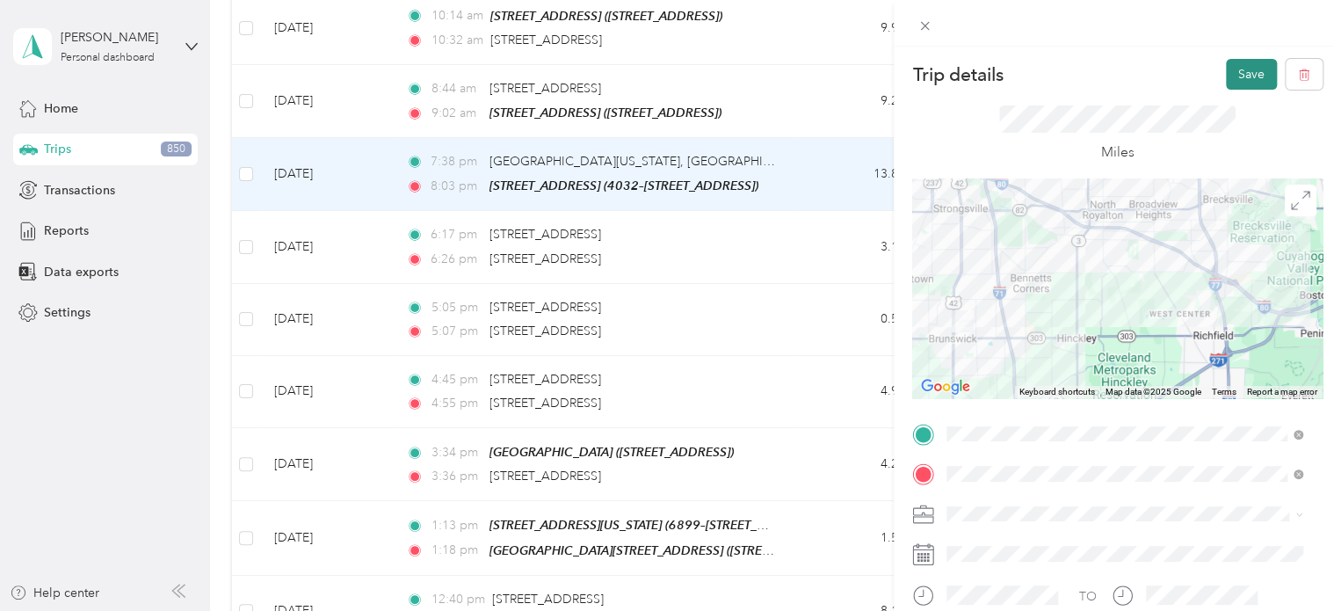
click at [1245, 73] on button "Save" at bounding box center [1251, 74] width 51 height 31
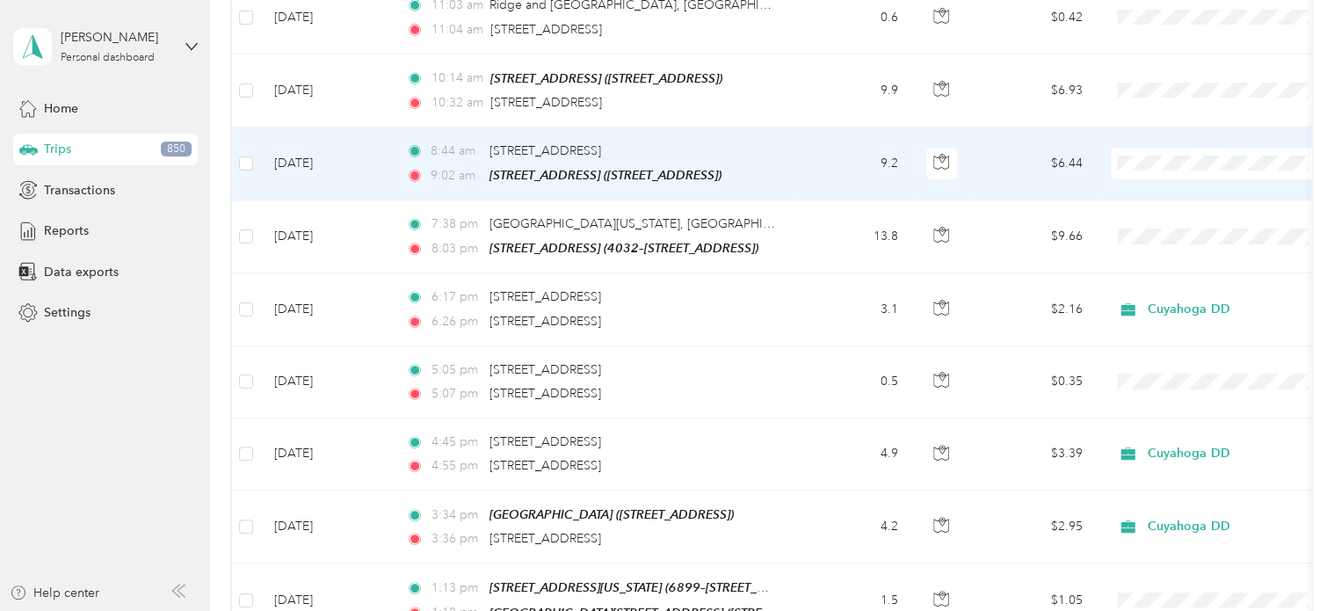
scroll to position [6775, 0]
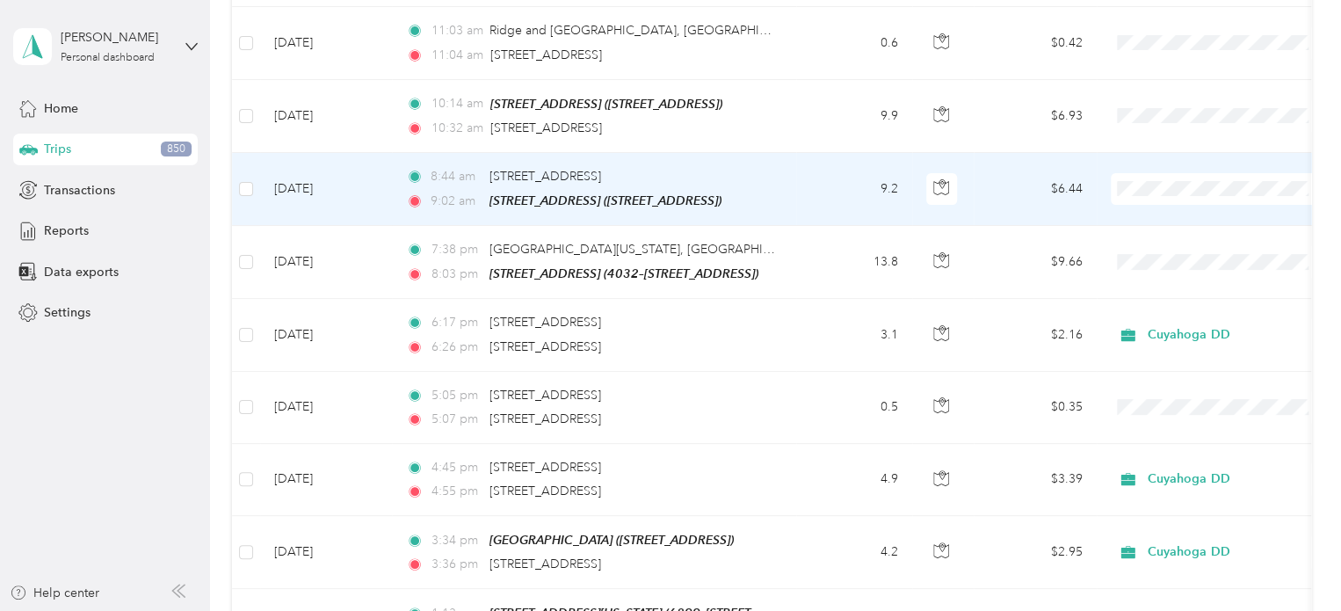
click at [802, 153] on td "9.2" at bounding box center [854, 189] width 116 height 73
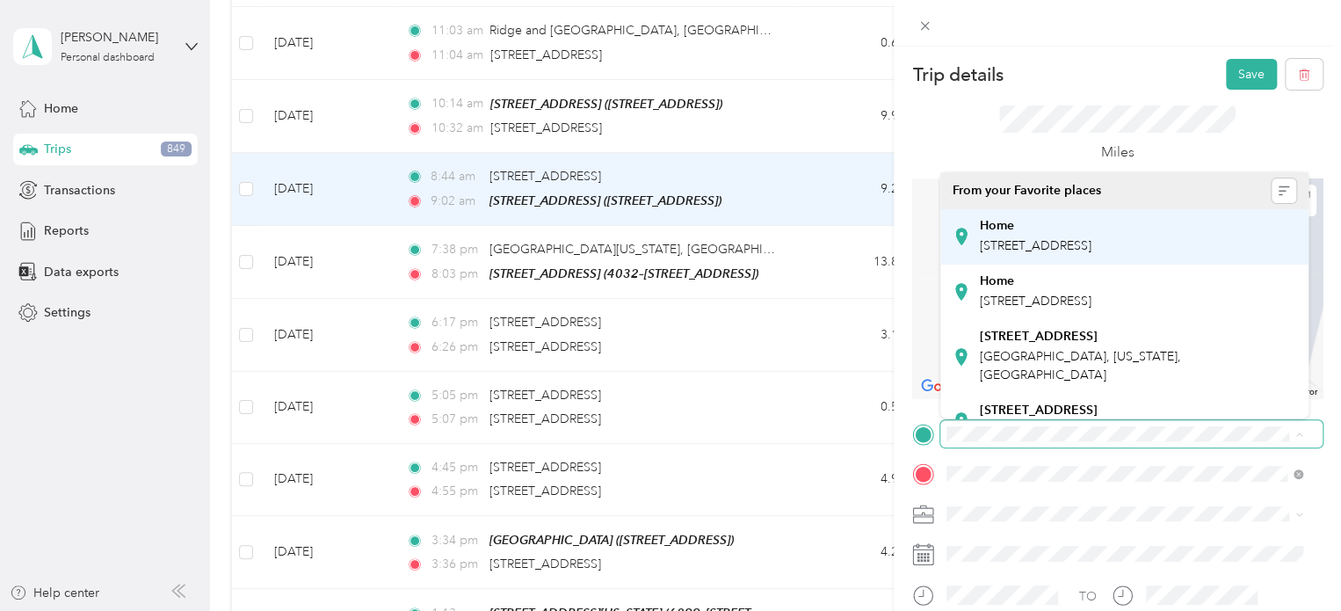
click at [1020, 248] on span "[STREET_ADDRESS]" at bounding box center [1036, 245] width 112 height 15
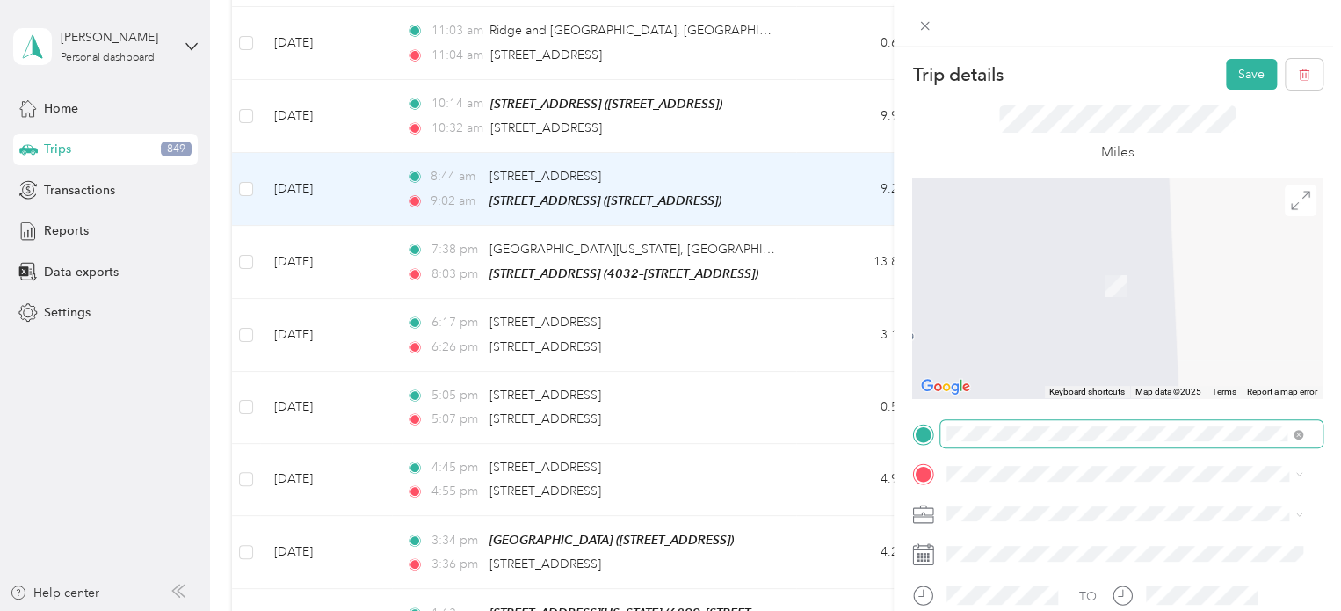
drag, startPoint x: 1016, startPoint y: 273, endPoint x: 1027, endPoint y: 277, distance: 11.1
click at [1020, 265] on span "[STREET_ADDRESS][PERSON_NAME][US_STATE]" at bounding box center [1116, 257] width 273 height 16
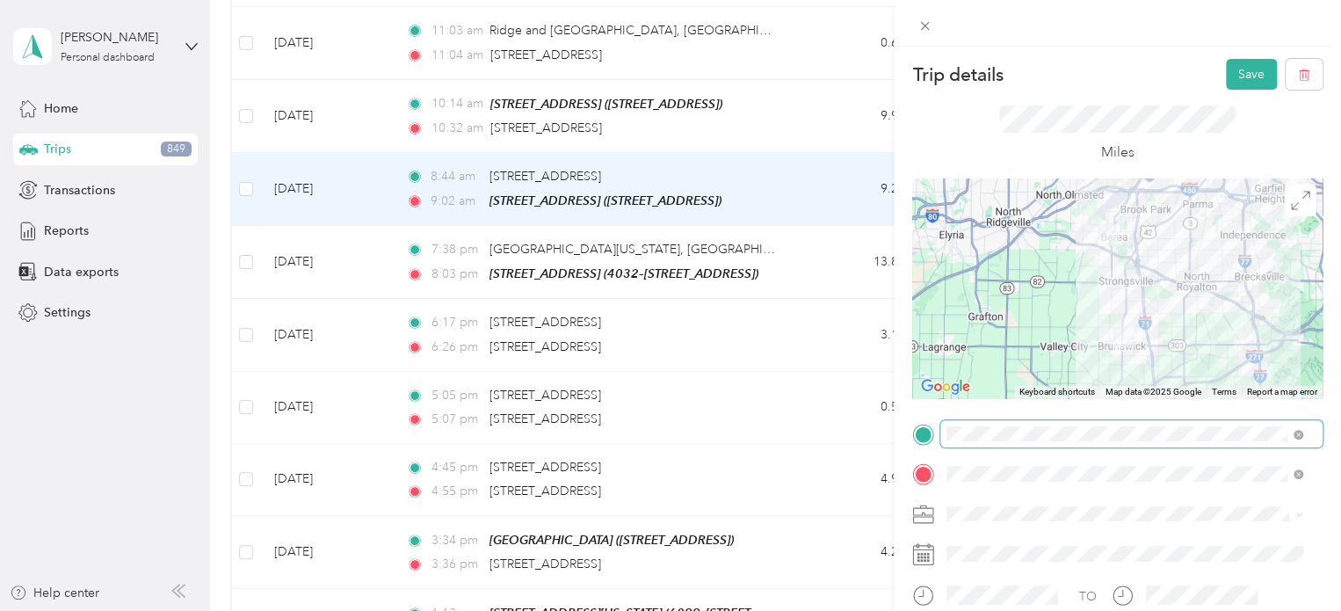
click at [967, 576] on li "Personal" at bounding box center [1125, 566] width 368 height 31
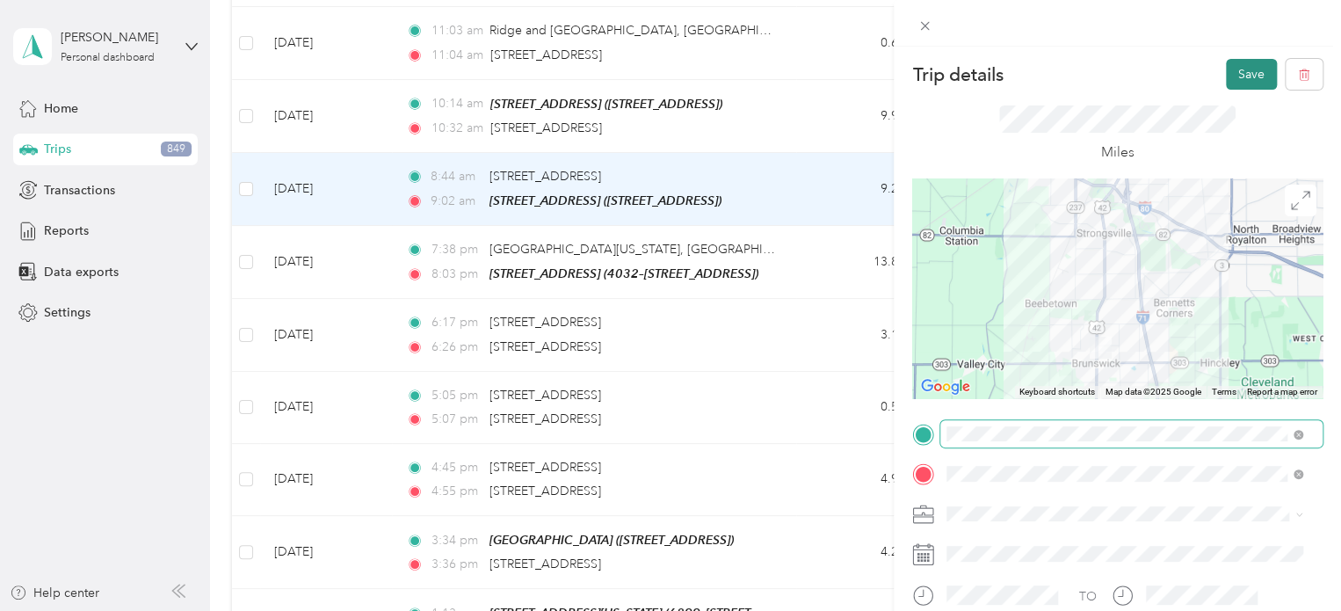
click at [1245, 75] on button "Save" at bounding box center [1251, 74] width 51 height 31
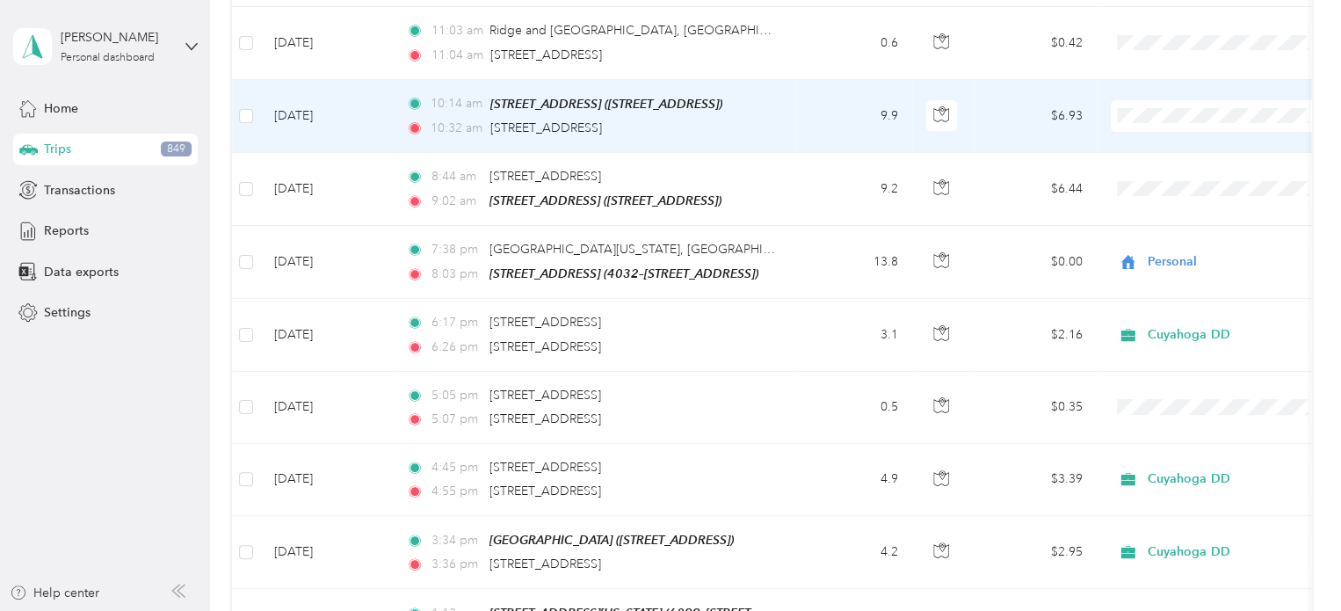
click at [807, 80] on td "9.9" at bounding box center [854, 116] width 116 height 73
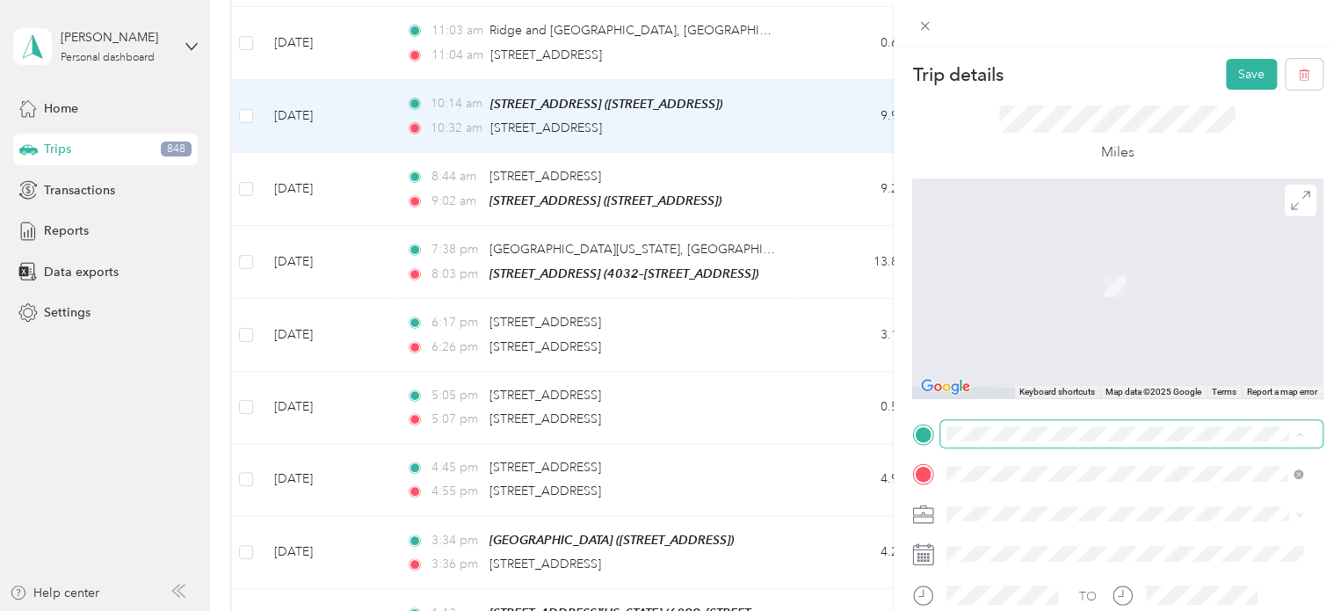
click at [993, 403] on div "21295–[STREET_ADDRESS]–[GEOGRAPHIC_DATA]" at bounding box center [1056, 402] width 152 height 37
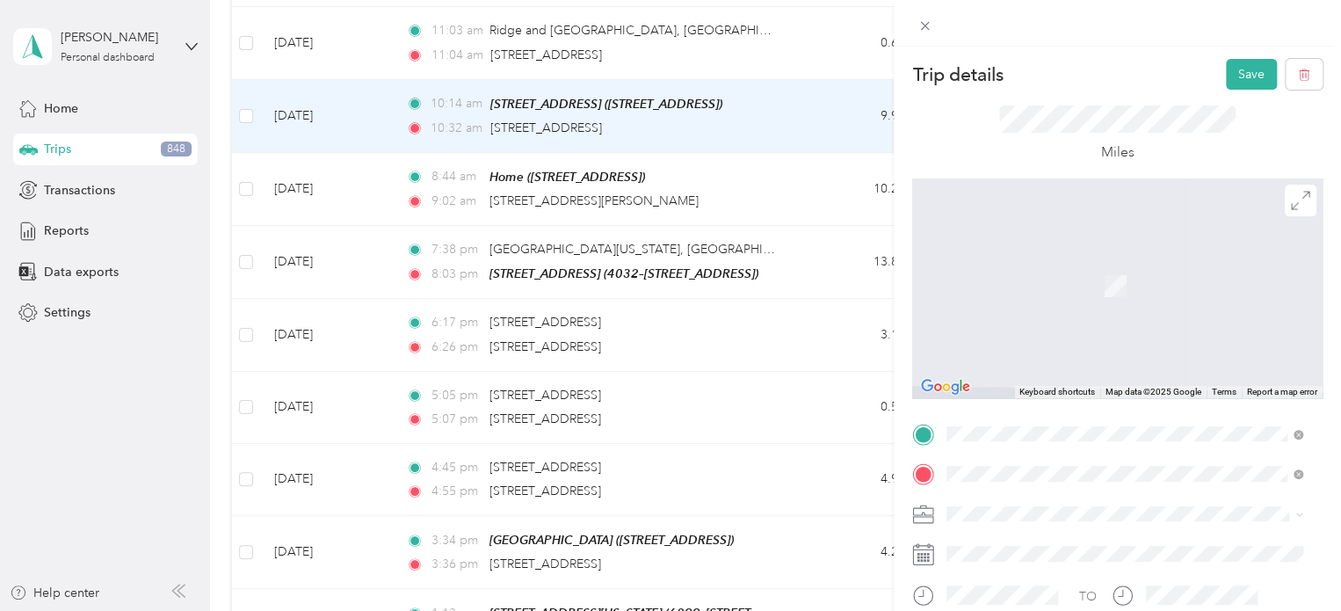
click at [1032, 228] on span "[STREET_ADDRESS][PERSON_NAME][US_STATE]" at bounding box center [1116, 220] width 273 height 16
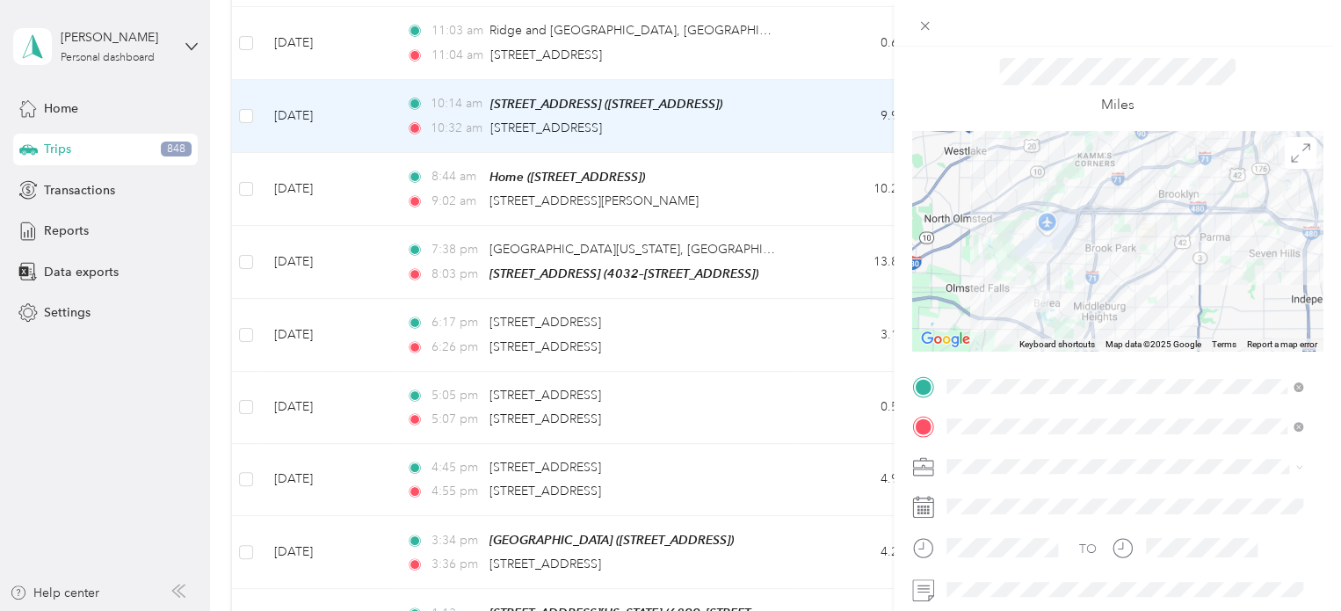
scroll to position [88, 0]
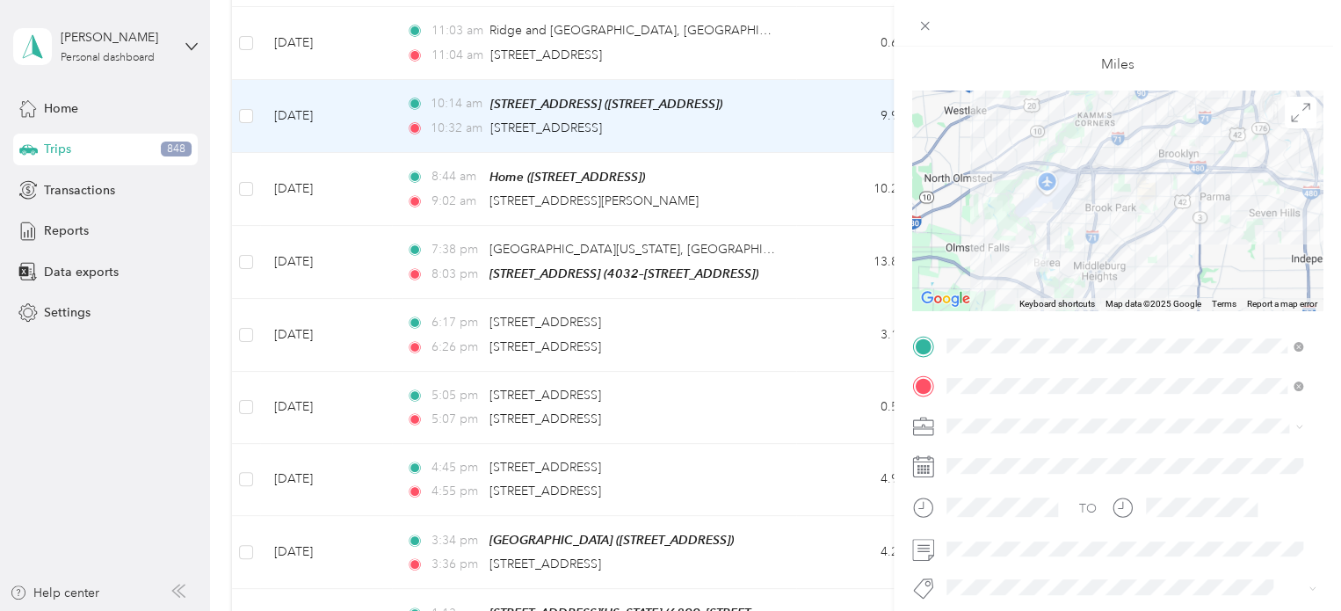
click at [970, 456] on span "Cuyahoga DD" at bounding box center [993, 456] width 80 height 15
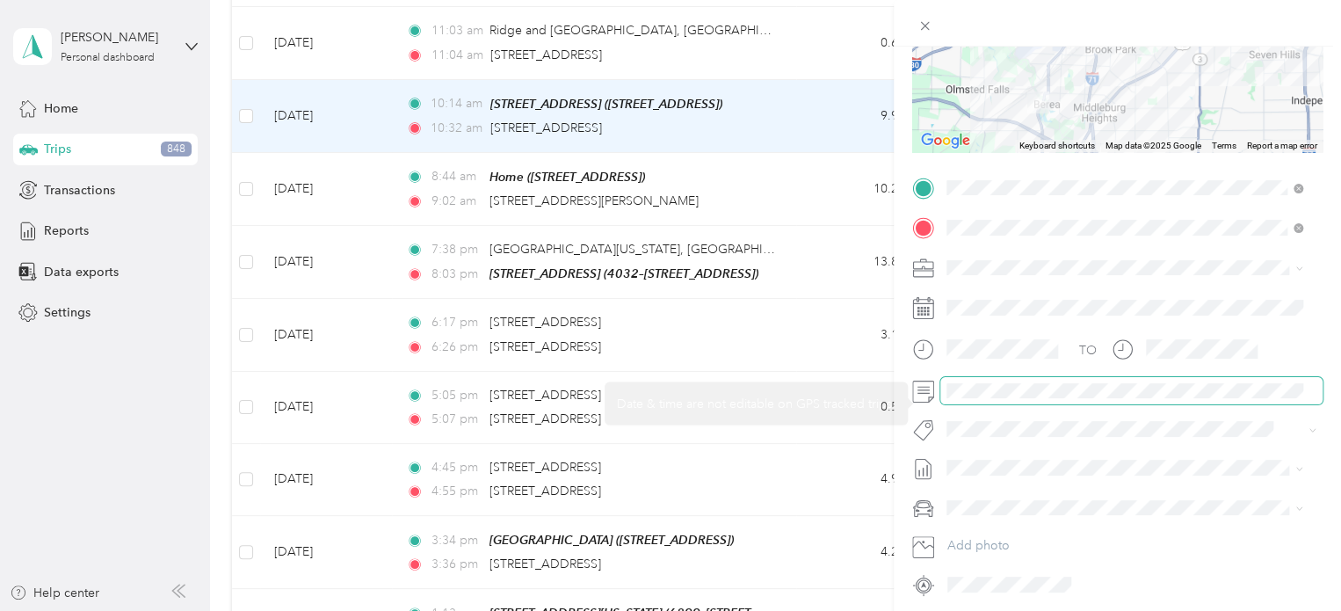
scroll to position [310, 0]
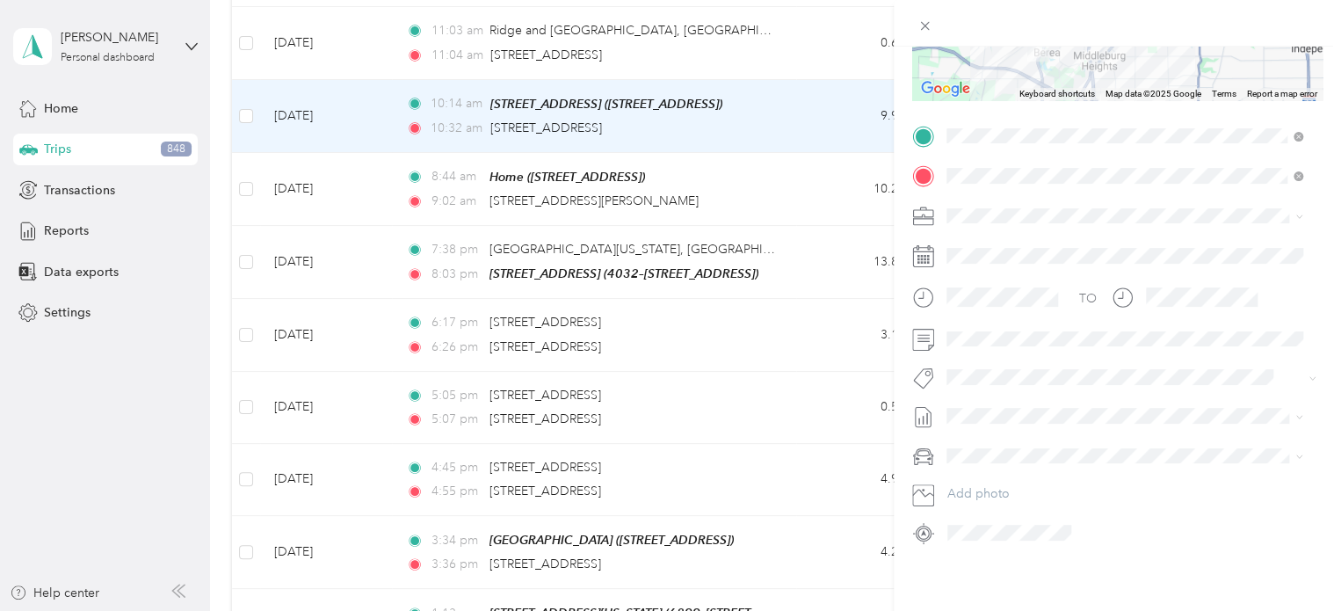
click at [984, 207] on span "[DATE]" at bounding box center [966, 211] width 39 height 18
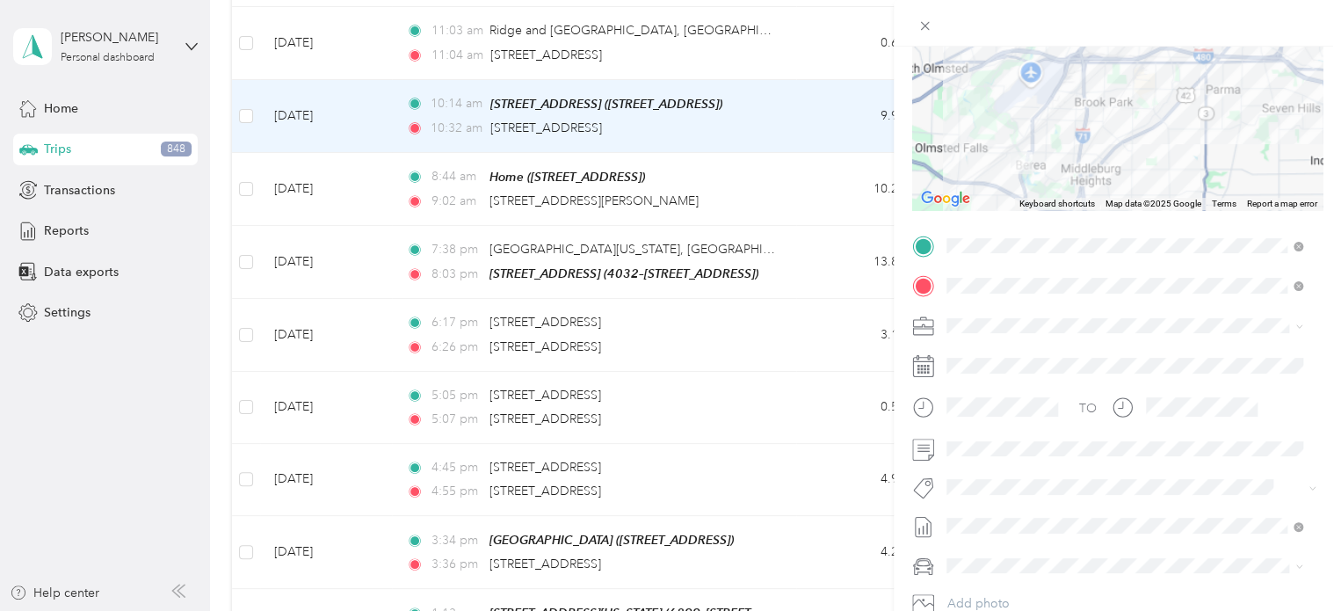
scroll to position [0, 0]
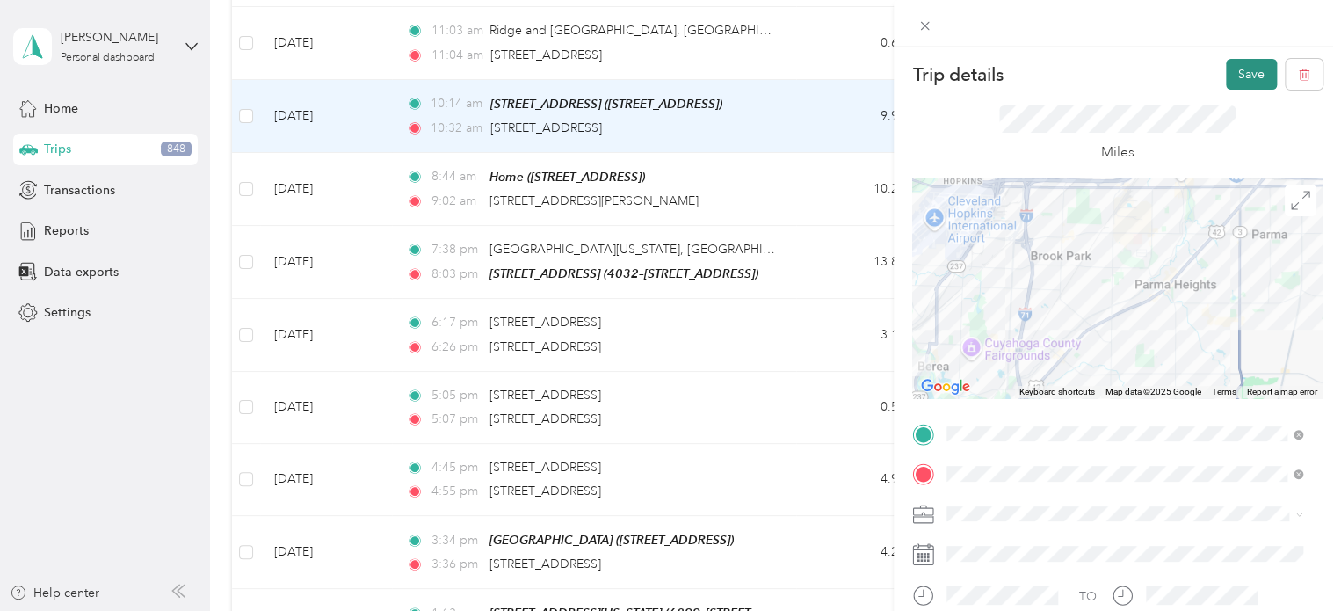
click at [1231, 69] on button "Save" at bounding box center [1251, 74] width 51 height 31
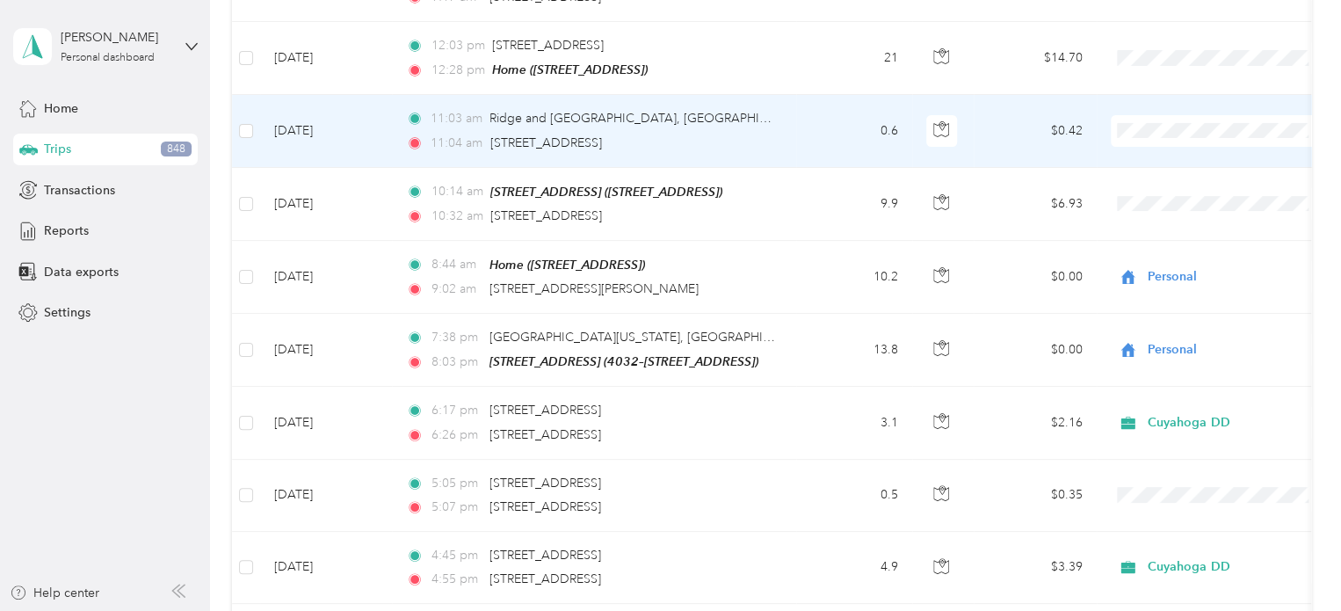
scroll to position [6599, 0]
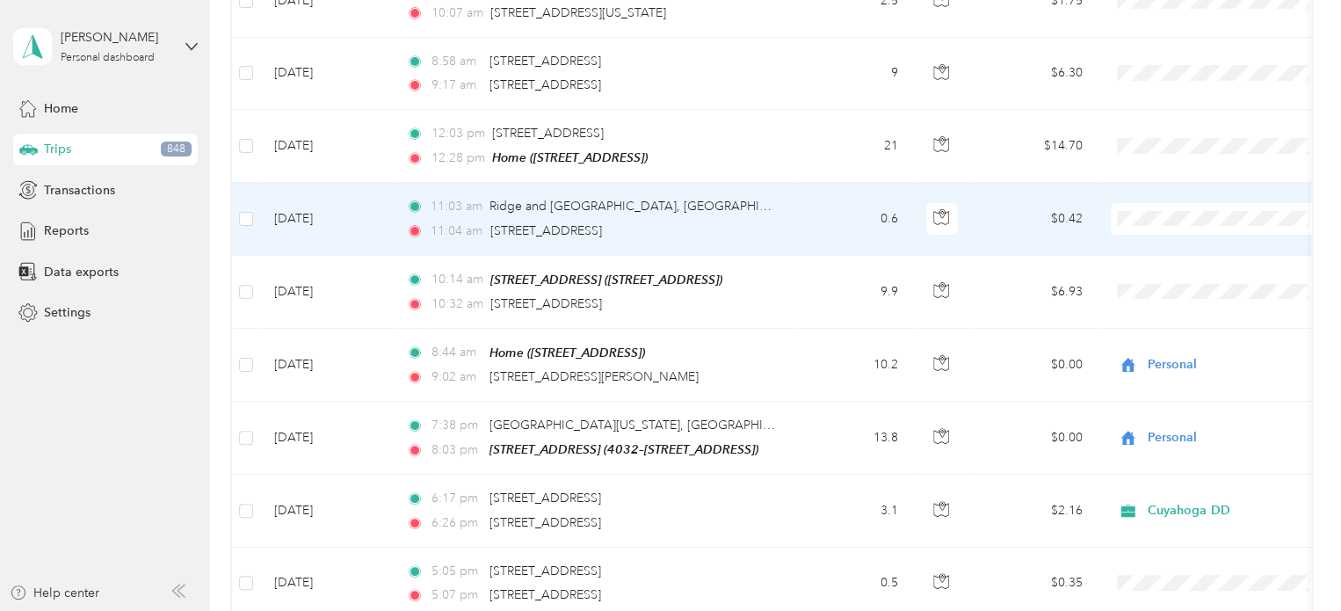
click at [810, 183] on td "0.6" at bounding box center [854, 219] width 116 height 72
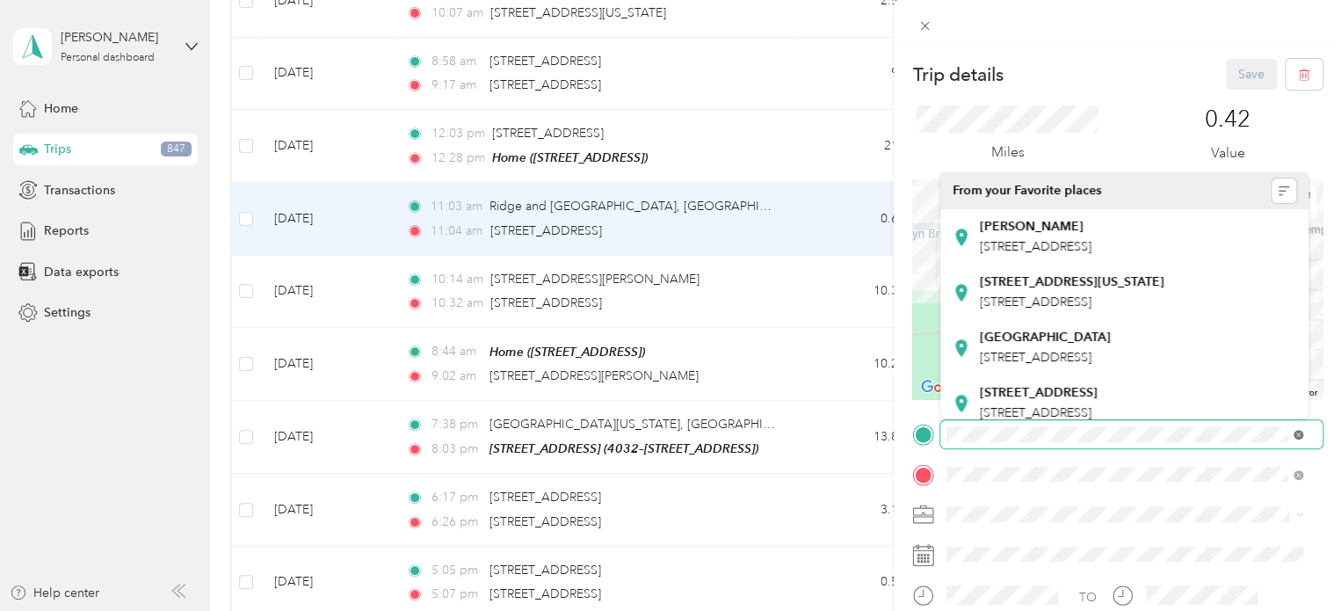
click at [1297, 432] on icon at bounding box center [1299, 435] width 10 height 10
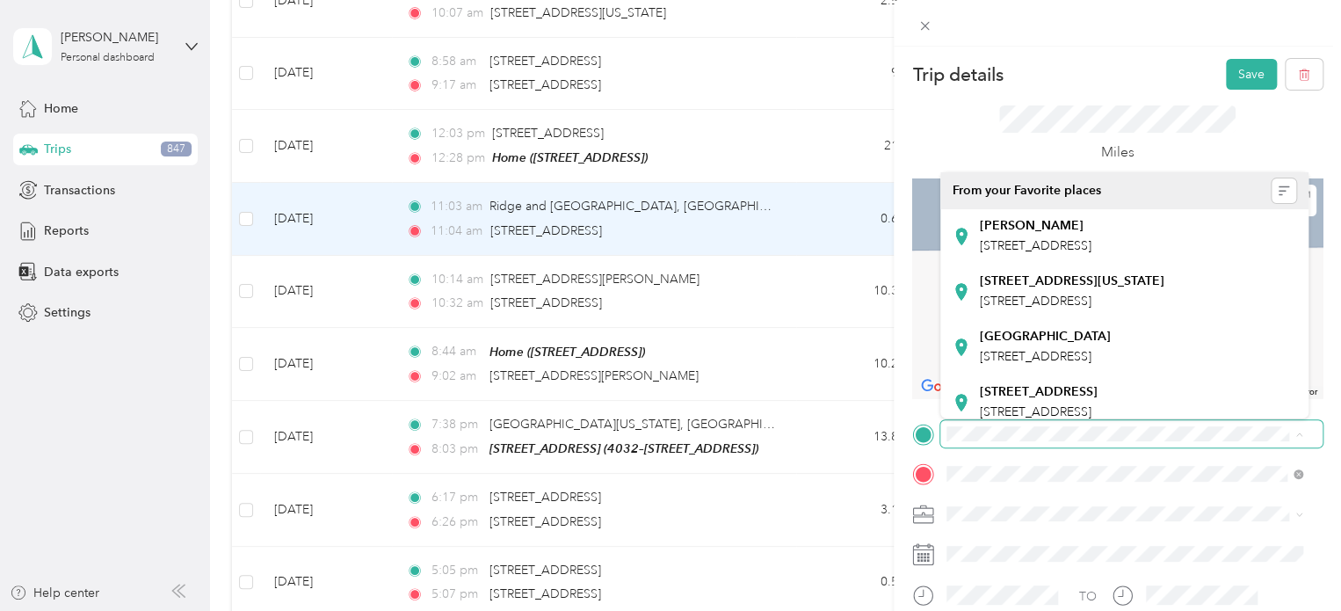
click at [944, 435] on span at bounding box center [1132, 434] width 382 height 28
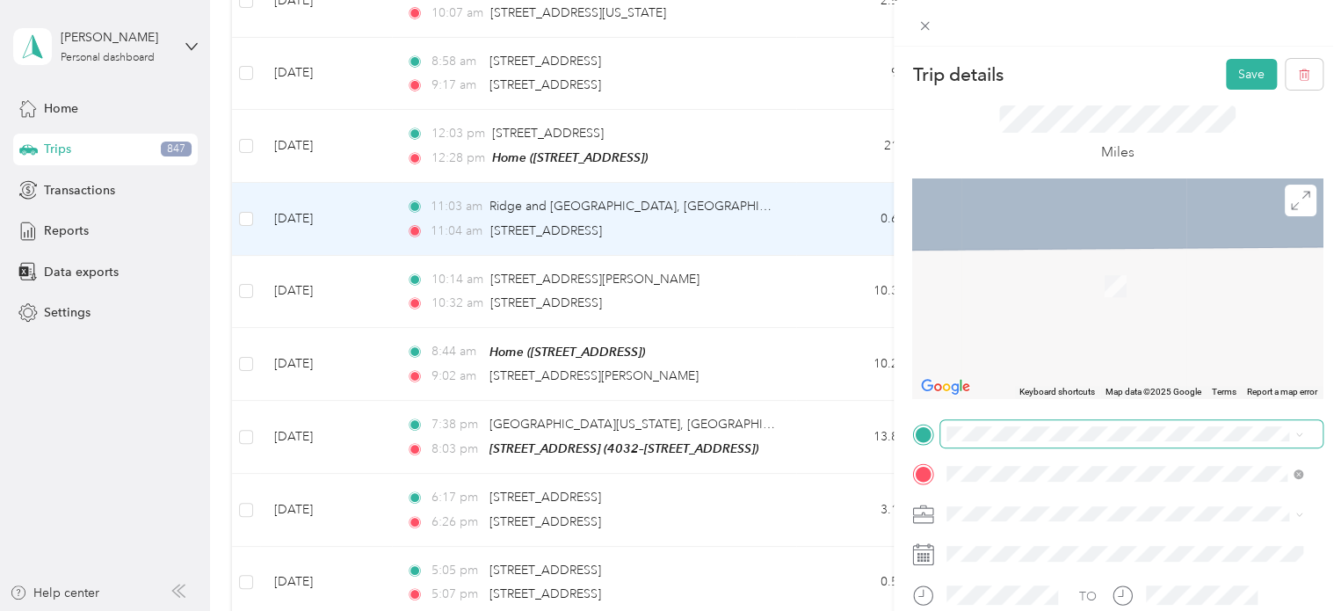
click at [981, 421] on span at bounding box center [1132, 434] width 382 height 28
click at [1087, 367] on span "[STREET_ADDRESS][US_STATE]" at bounding box center [1068, 360] width 176 height 16
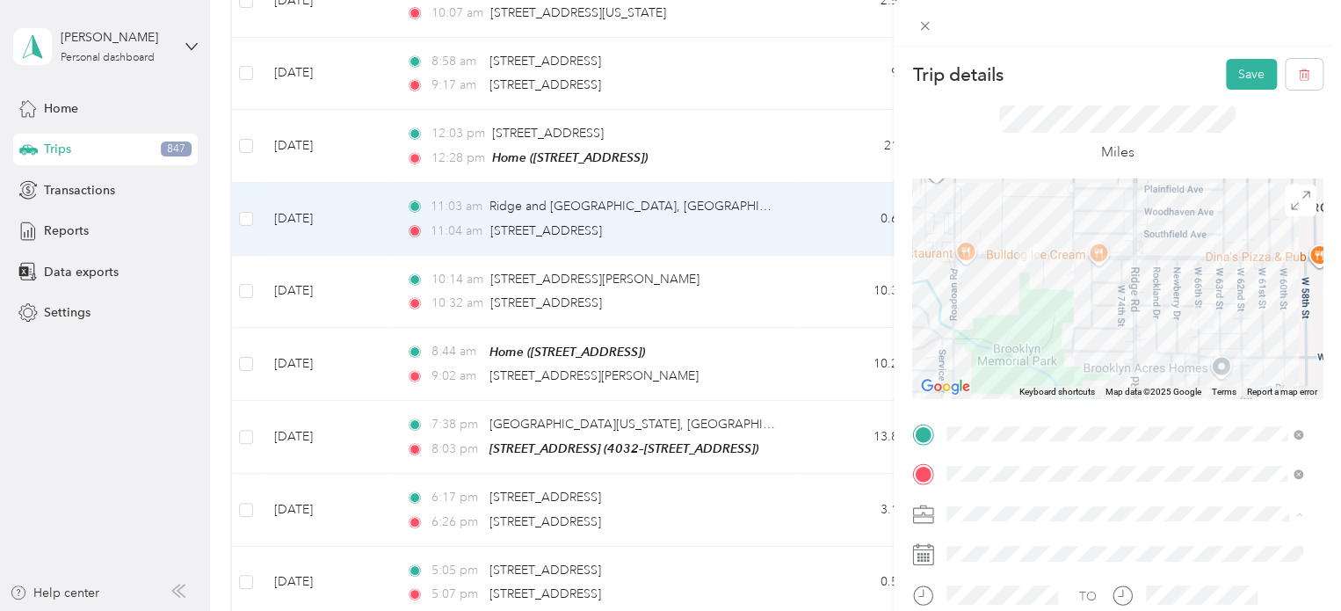
click at [974, 538] on span "Cuyahoga DD" at bounding box center [993, 544] width 80 height 15
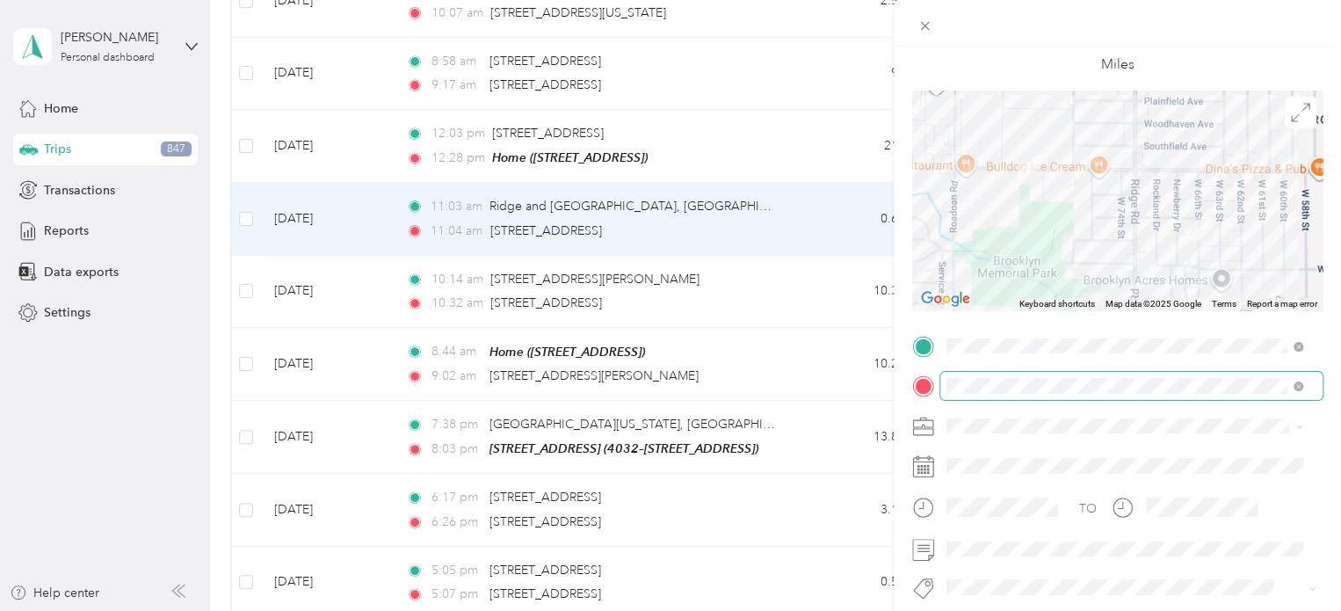
scroll to position [176, 0]
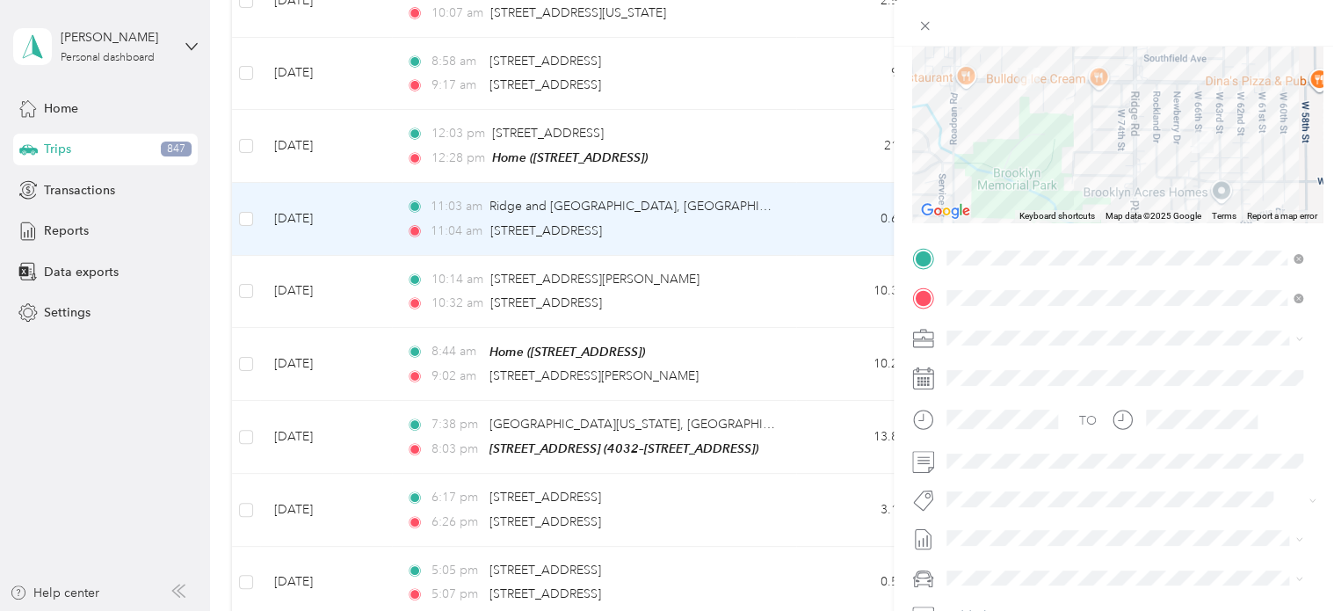
click at [981, 344] on span "[DATE]" at bounding box center [966, 346] width 39 height 18
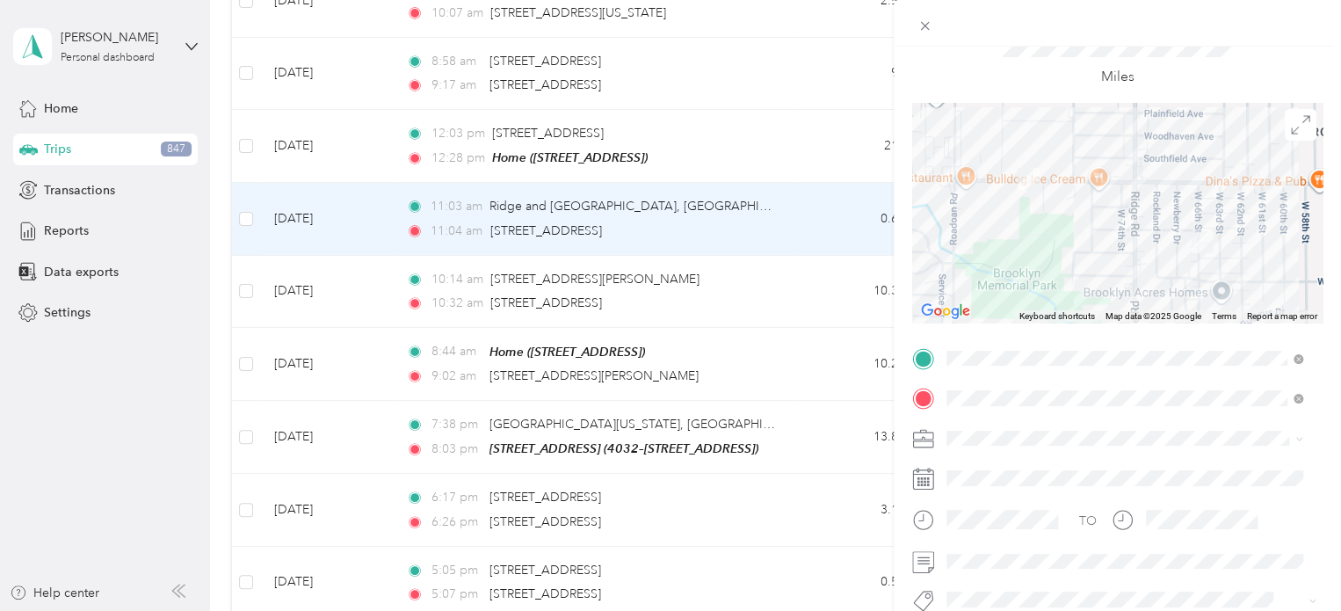
scroll to position [0, 0]
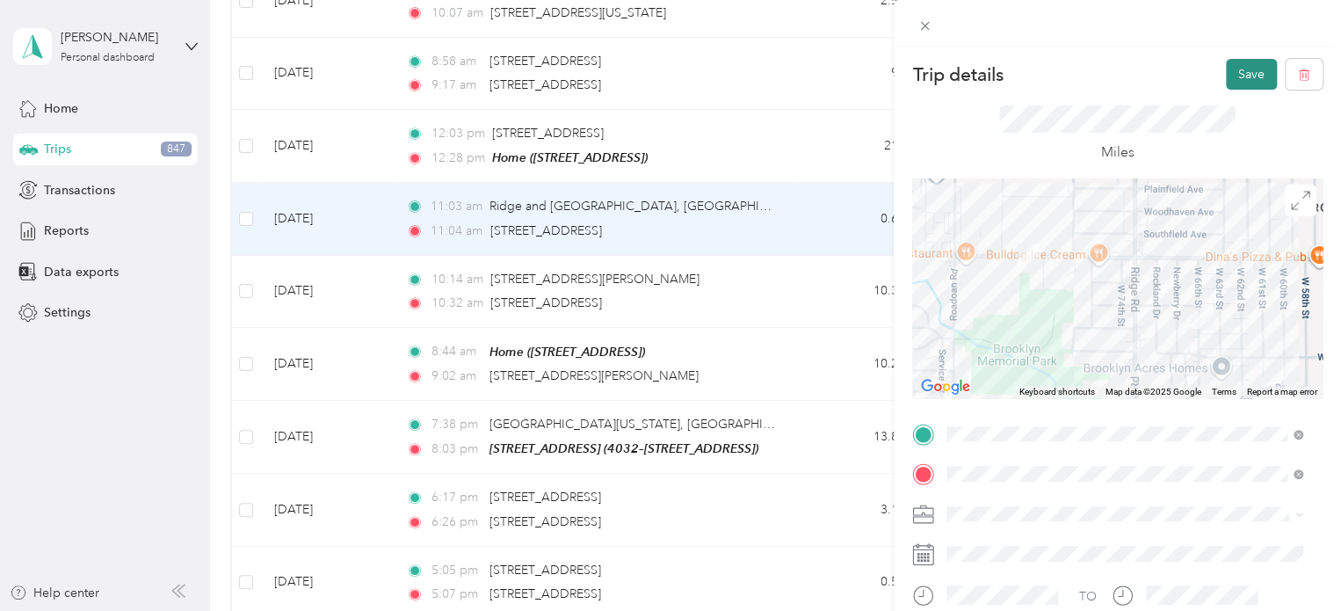
click at [1226, 70] on button "Save" at bounding box center [1251, 74] width 51 height 31
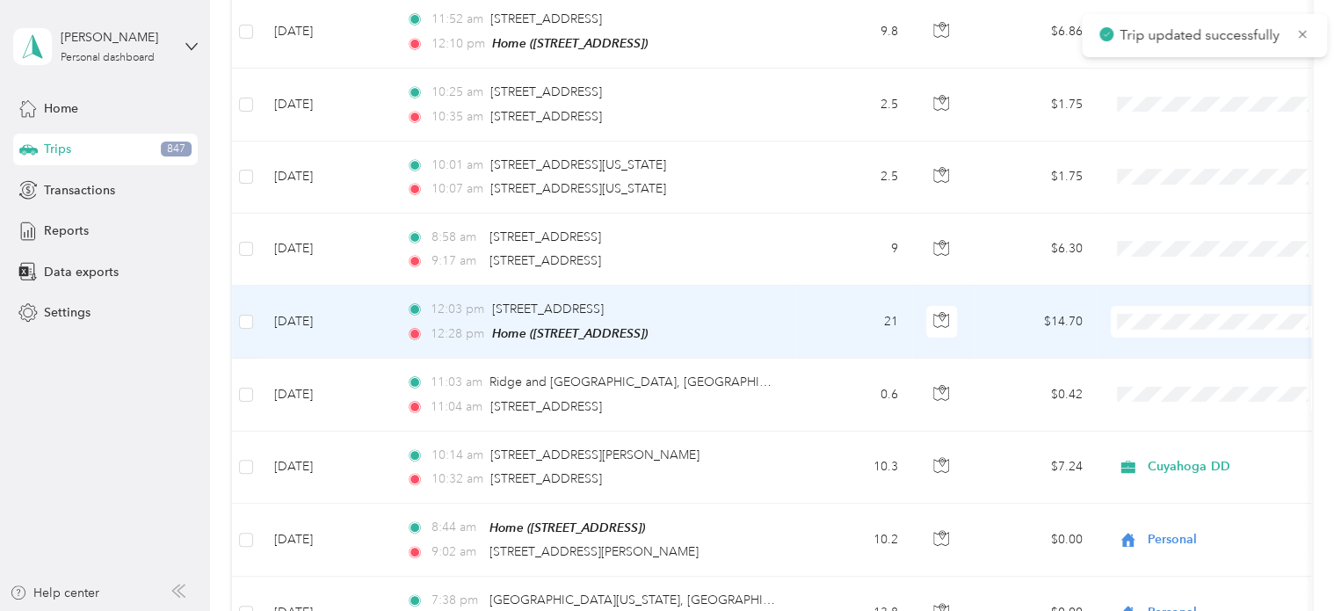
scroll to position [6424, 0]
click at [802, 286] on td "21" at bounding box center [854, 322] width 116 height 73
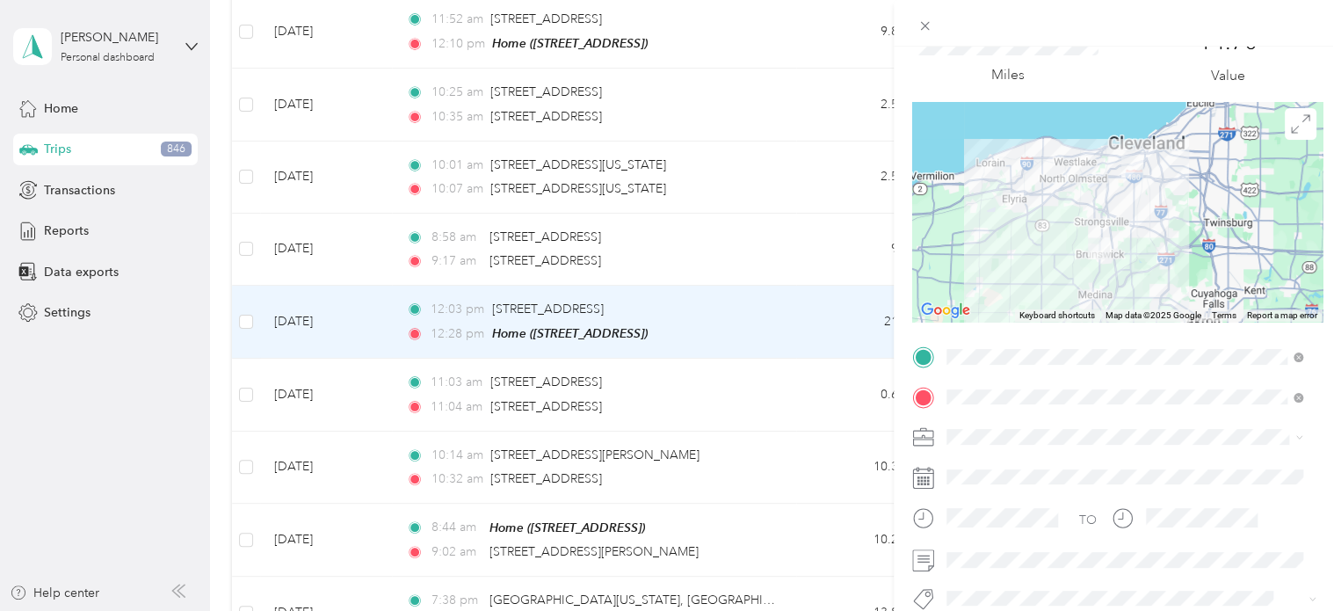
scroll to position [176, 0]
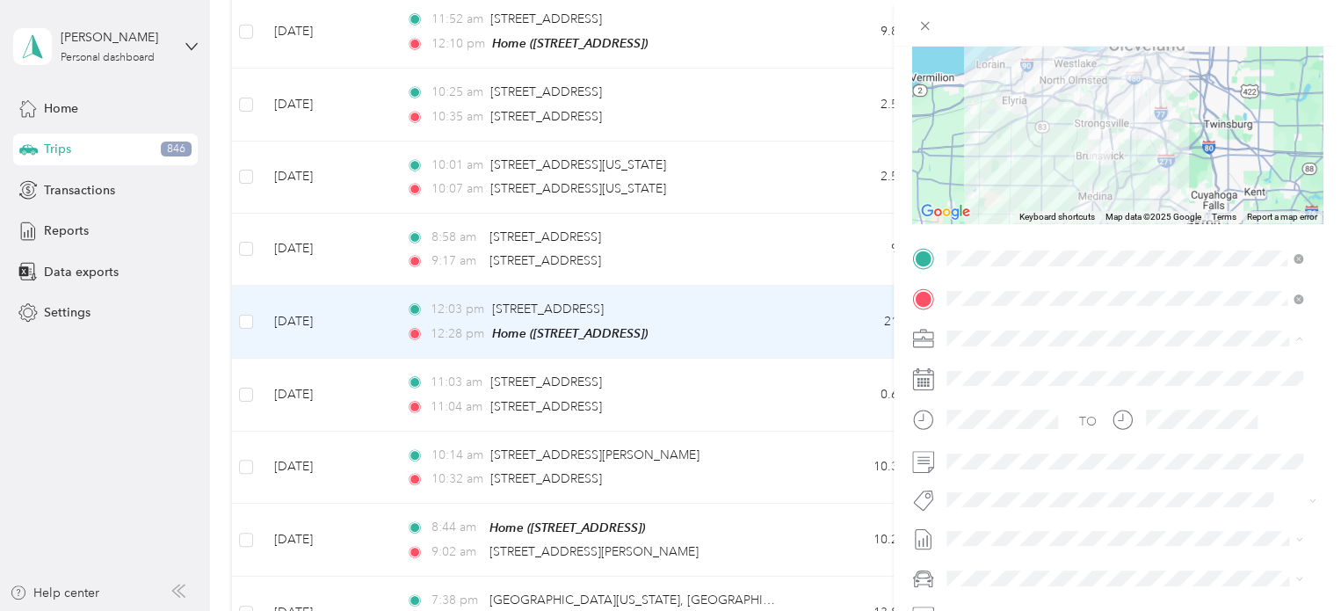
click at [991, 400] on div "Personal" at bounding box center [1125, 400] width 344 height 18
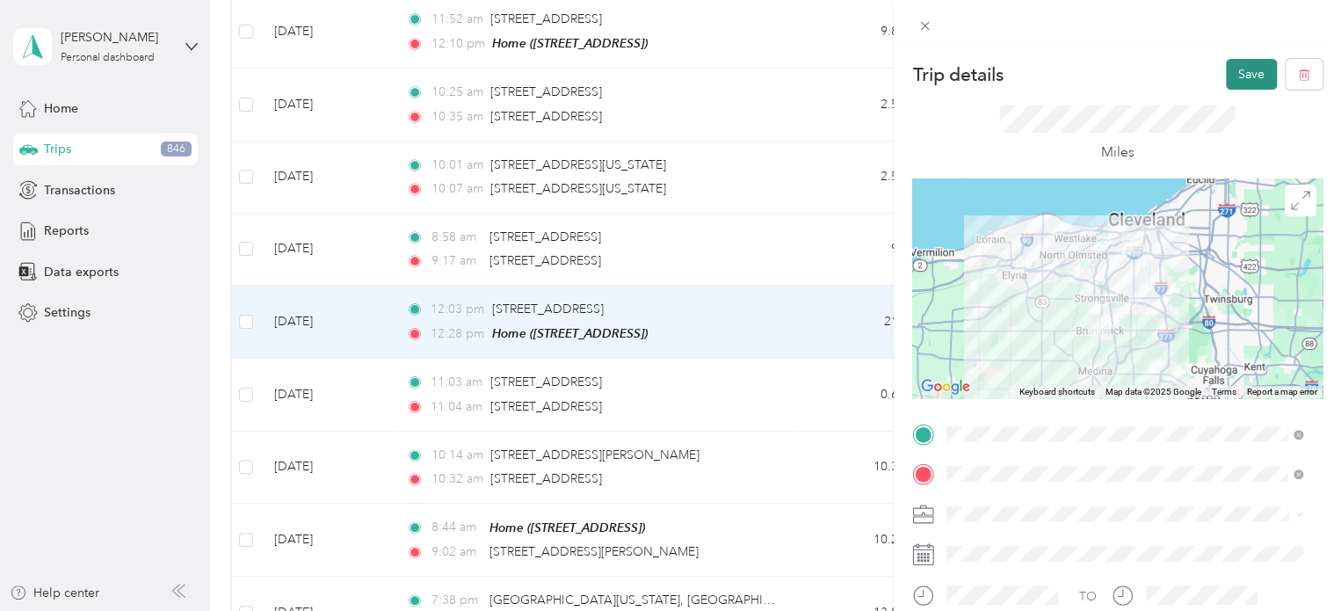
click at [1231, 69] on button "Save" at bounding box center [1251, 74] width 51 height 31
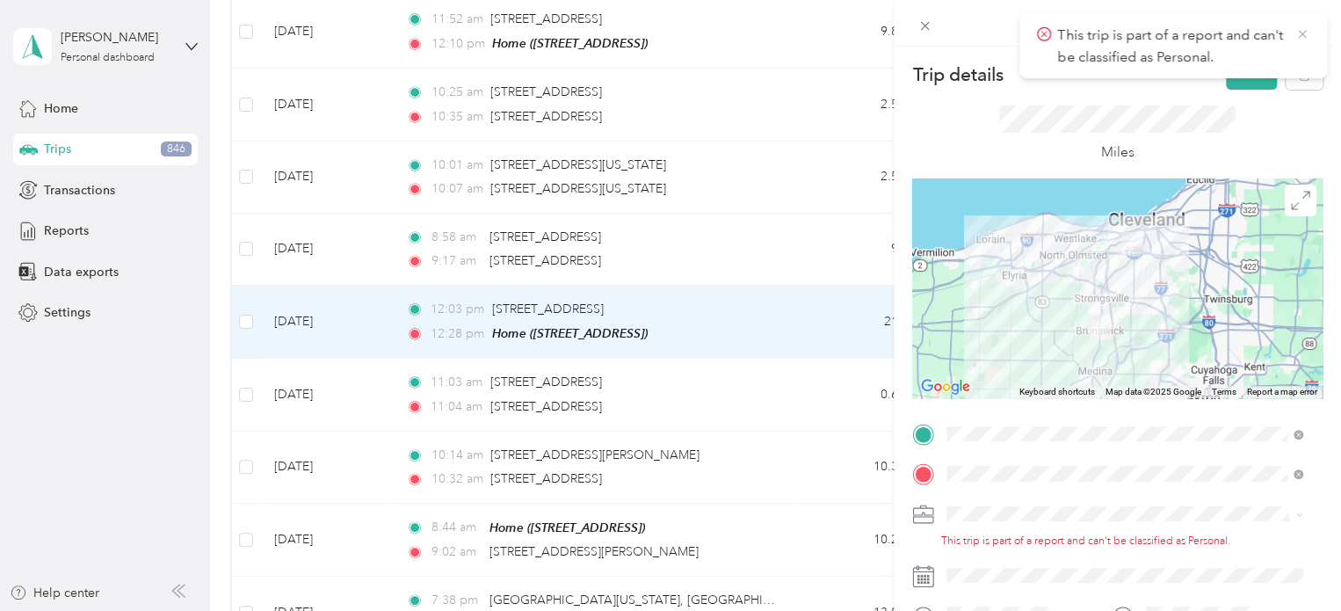
click at [1301, 31] on icon at bounding box center [1303, 34] width 14 height 16
click at [982, 576] on li "Personal" at bounding box center [1125, 567] width 368 height 31
click at [1306, 33] on icon at bounding box center [1303, 34] width 14 height 16
click at [1238, 73] on button "Save" at bounding box center [1251, 74] width 51 height 31
click at [1158, 101] on div "Miles" at bounding box center [1117, 134] width 410 height 89
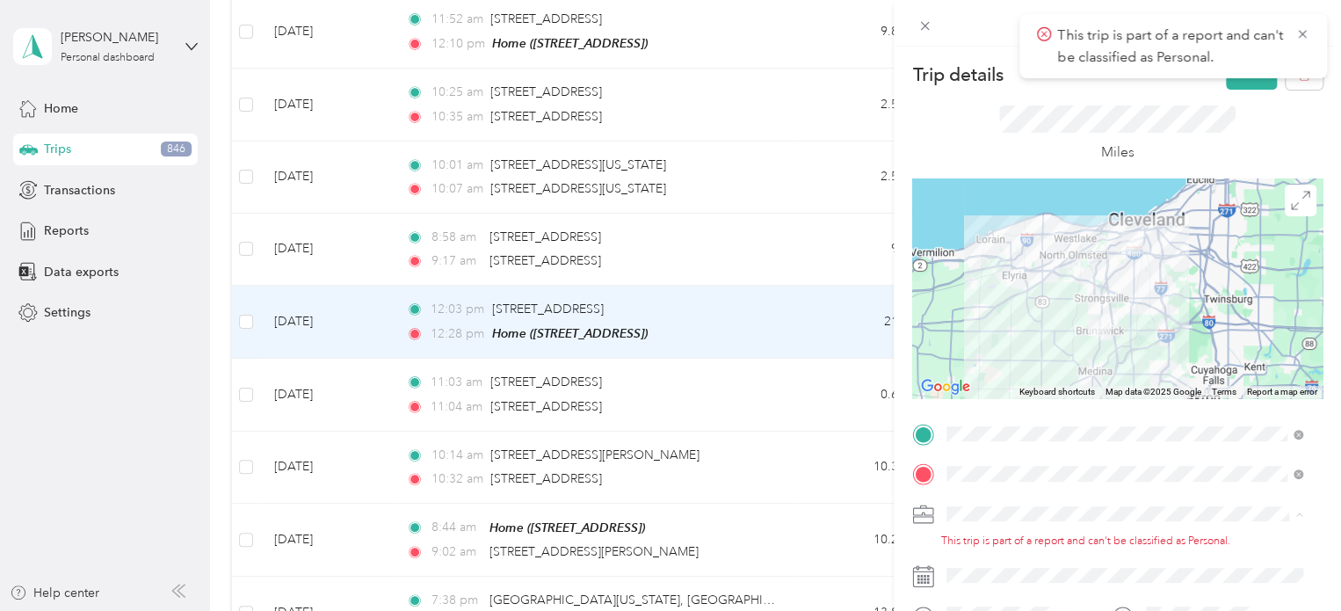
click at [1012, 544] on span "Cuyahoga DD" at bounding box center [993, 544] width 80 height 15
click at [1304, 28] on icon at bounding box center [1303, 34] width 14 height 16
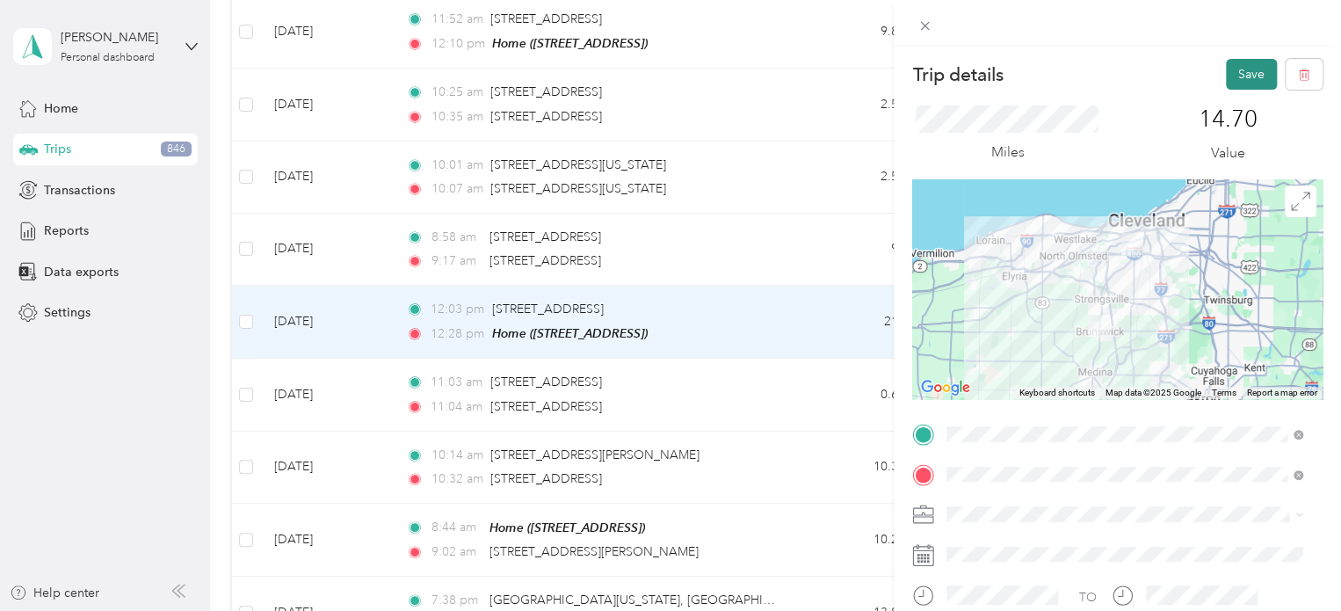
click at [1230, 76] on button "Save" at bounding box center [1251, 74] width 51 height 31
click at [1302, 33] on icon at bounding box center [1303, 34] width 14 height 16
click at [991, 574] on span "Personal" at bounding box center [976, 571] width 47 height 15
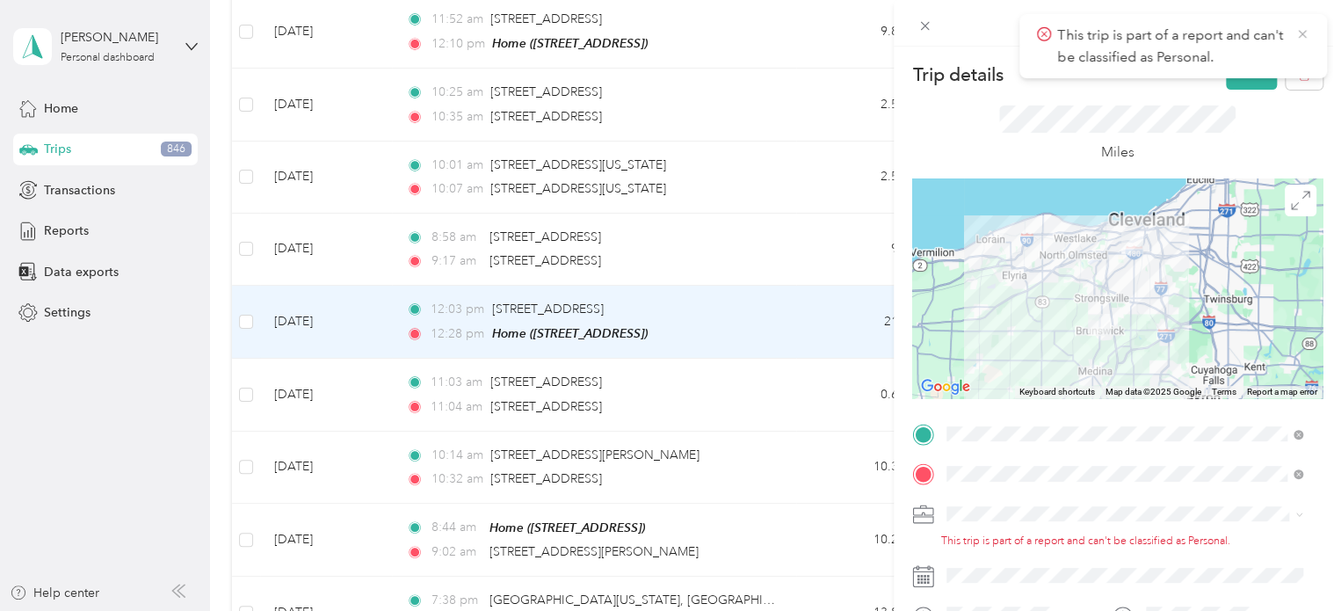
click at [1302, 32] on icon at bounding box center [1303, 34] width 14 height 16
click at [1233, 70] on button "Save" at bounding box center [1251, 74] width 51 height 31
click at [1302, 31] on icon at bounding box center [1303, 34] width 14 height 16
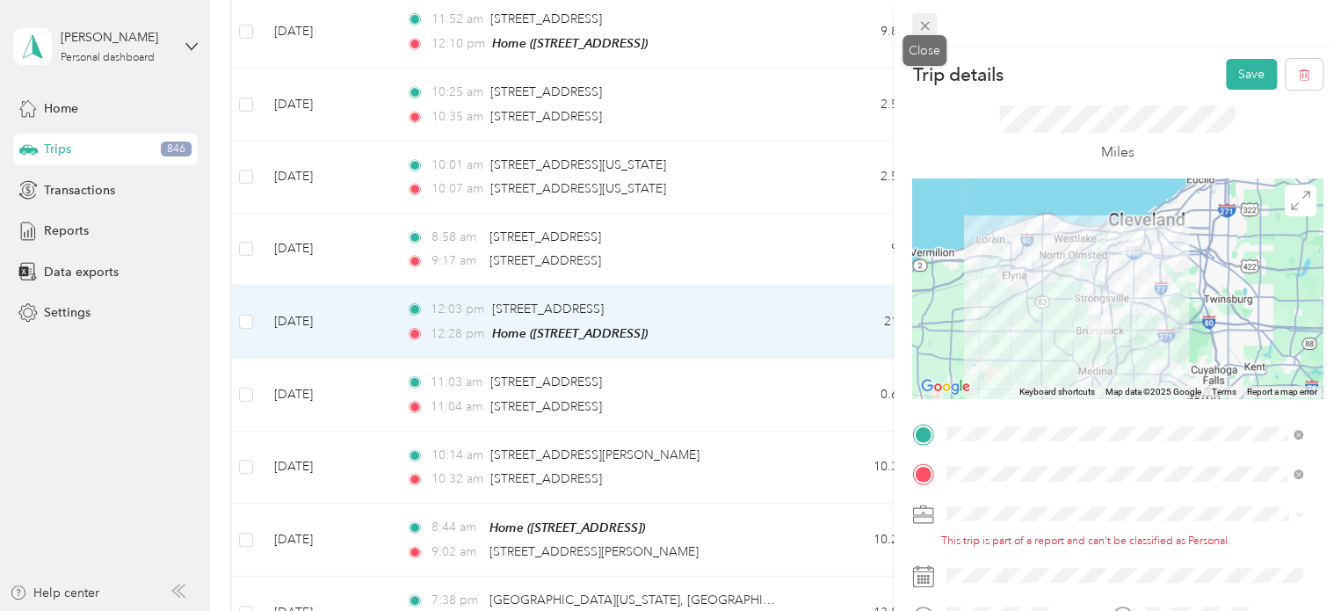
click at [920, 22] on icon at bounding box center [924, 26] width 9 height 9
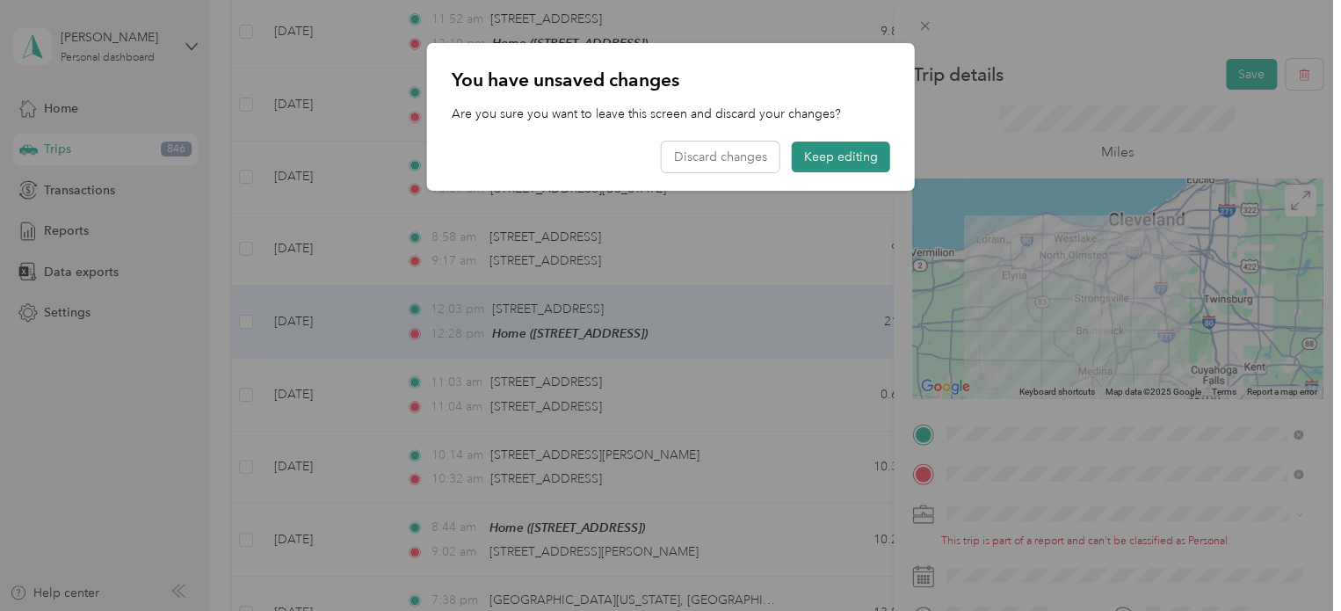
click at [830, 156] on button "Keep editing" at bounding box center [841, 157] width 98 height 31
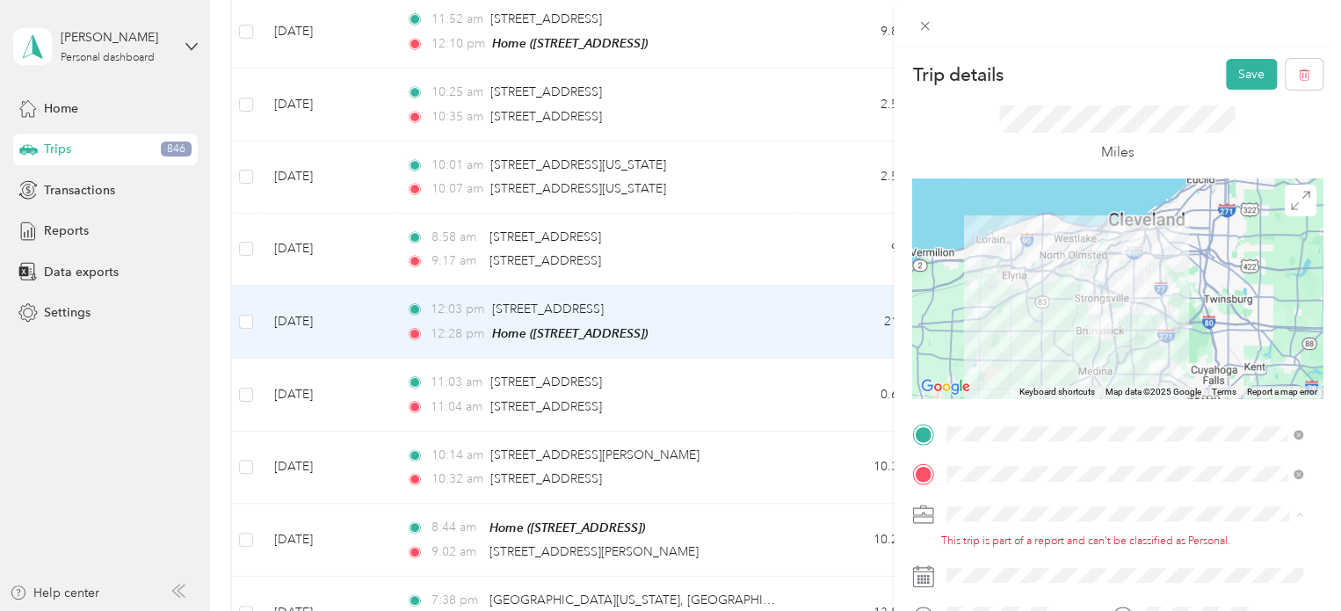
click at [986, 541] on span "Cuyahoga DD" at bounding box center [993, 544] width 80 height 15
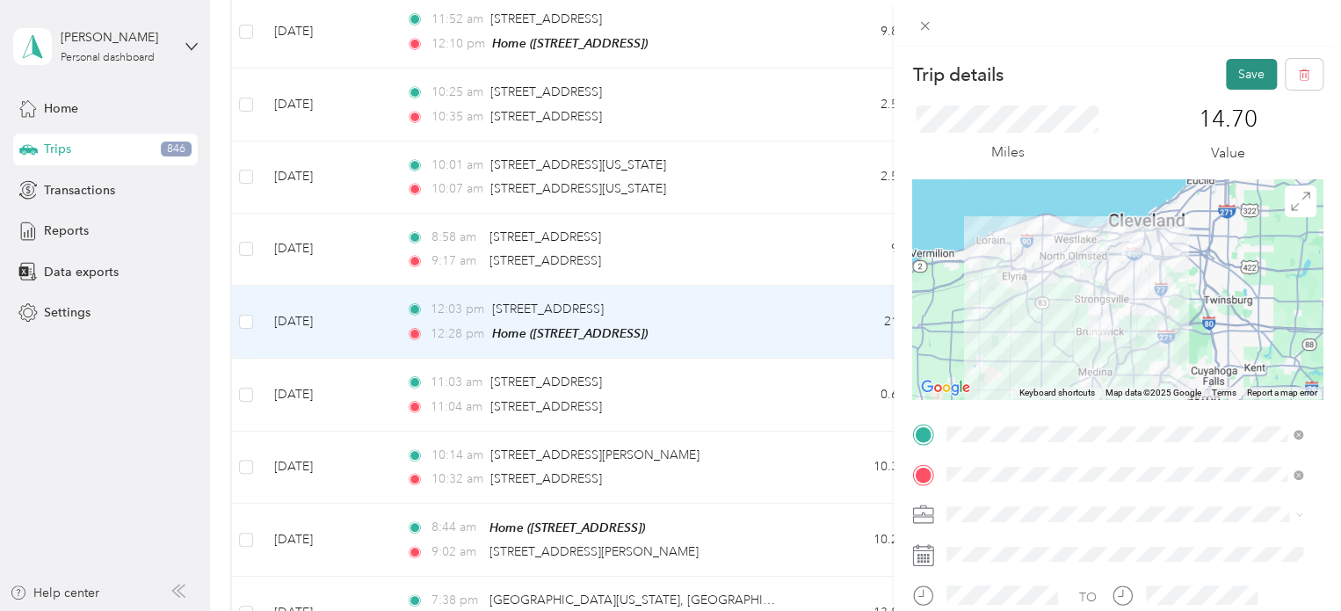
click at [1241, 62] on button "Save" at bounding box center [1251, 74] width 51 height 31
click at [1301, 31] on icon at bounding box center [1303, 34] width 14 height 16
click at [986, 576] on div "Personal" at bounding box center [1125, 573] width 344 height 18
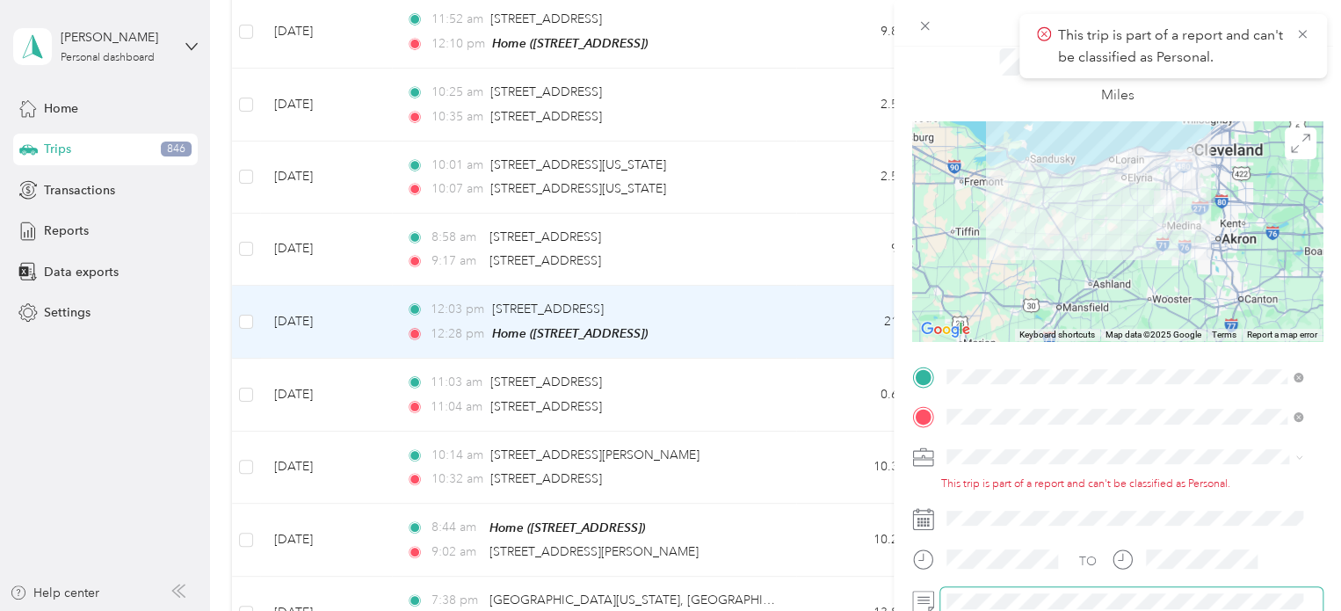
scroll to position [88, 0]
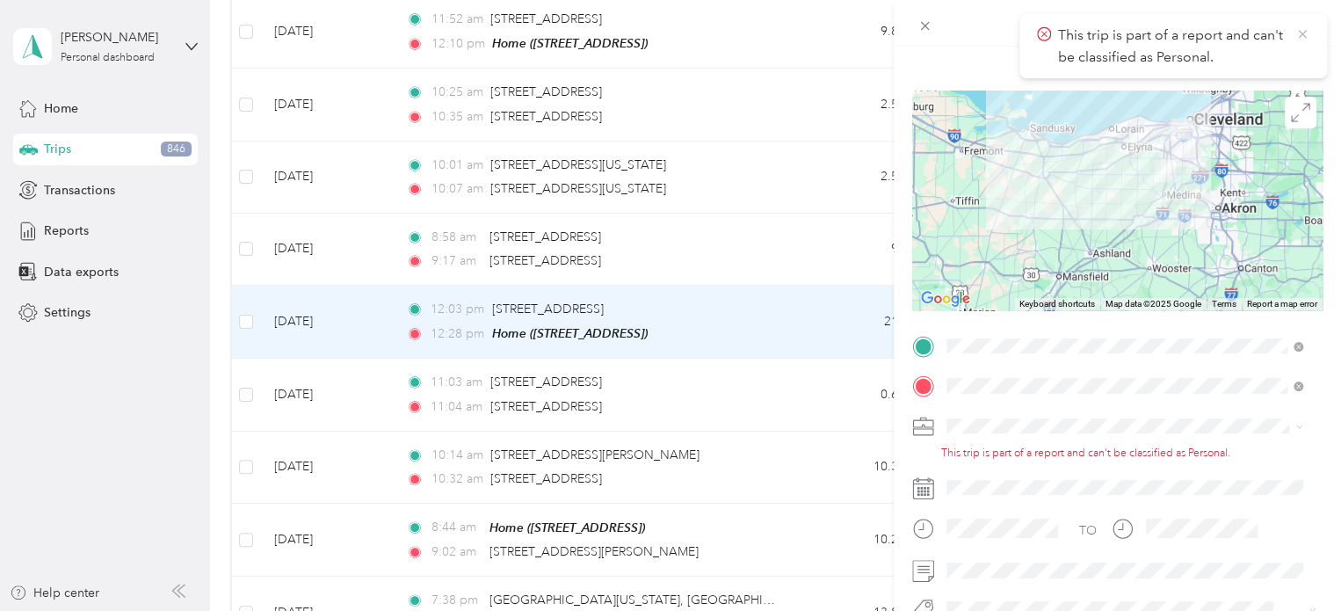
click at [1297, 32] on icon at bounding box center [1303, 34] width 14 height 16
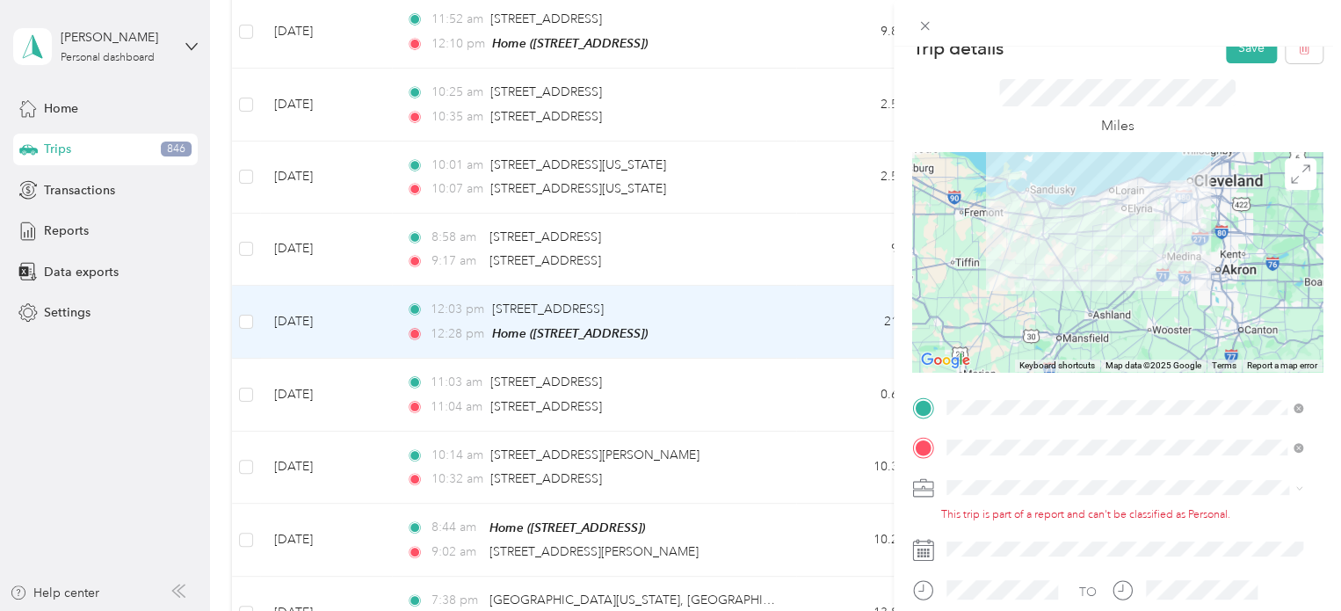
scroll to position [0, 0]
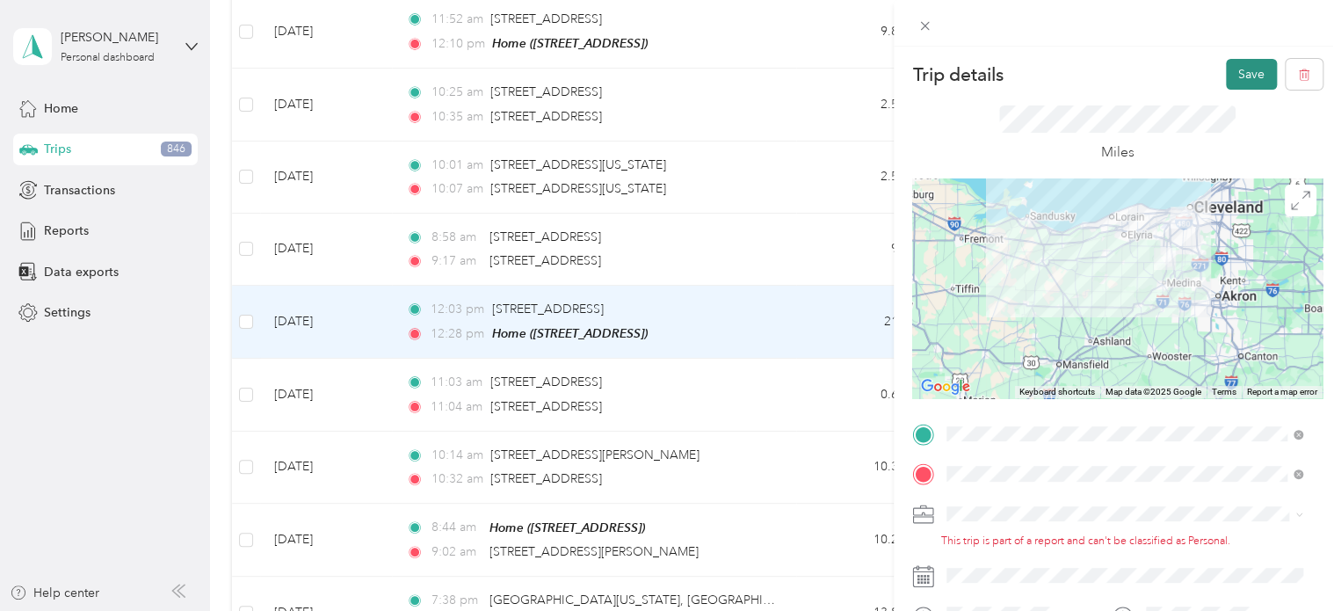
click at [1241, 72] on button "Save" at bounding box center [1251, 74] width 51 height 31
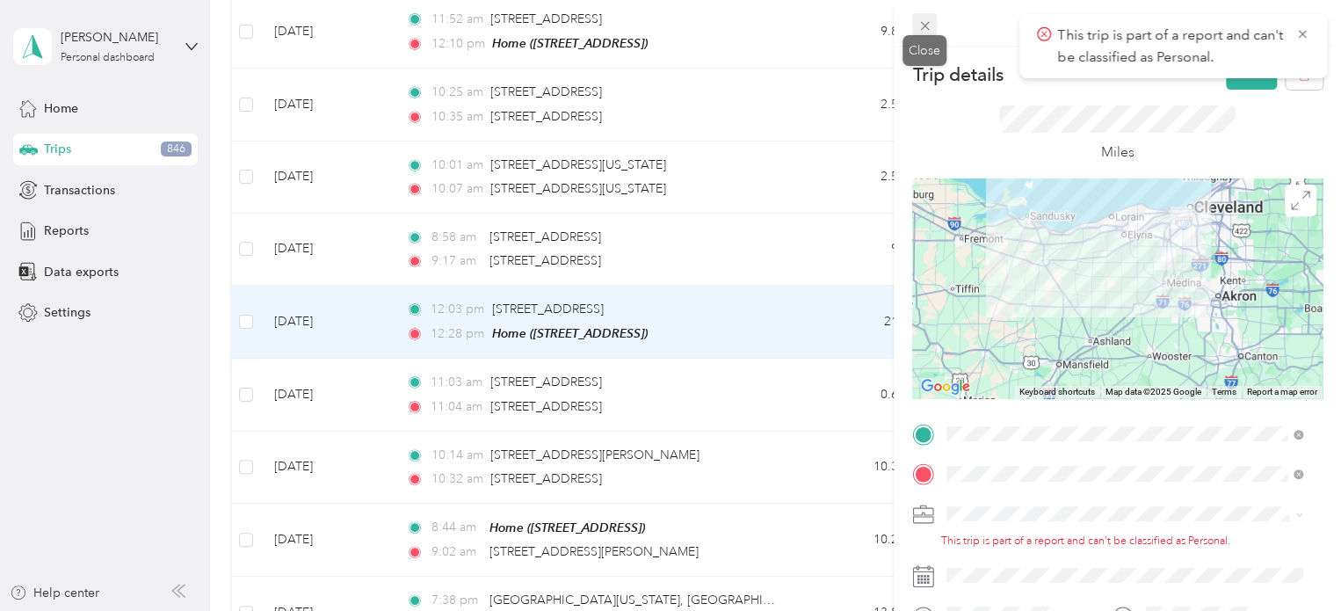
click at [925, 24] on icon at bounding box center [925, 25] width 15 height 15
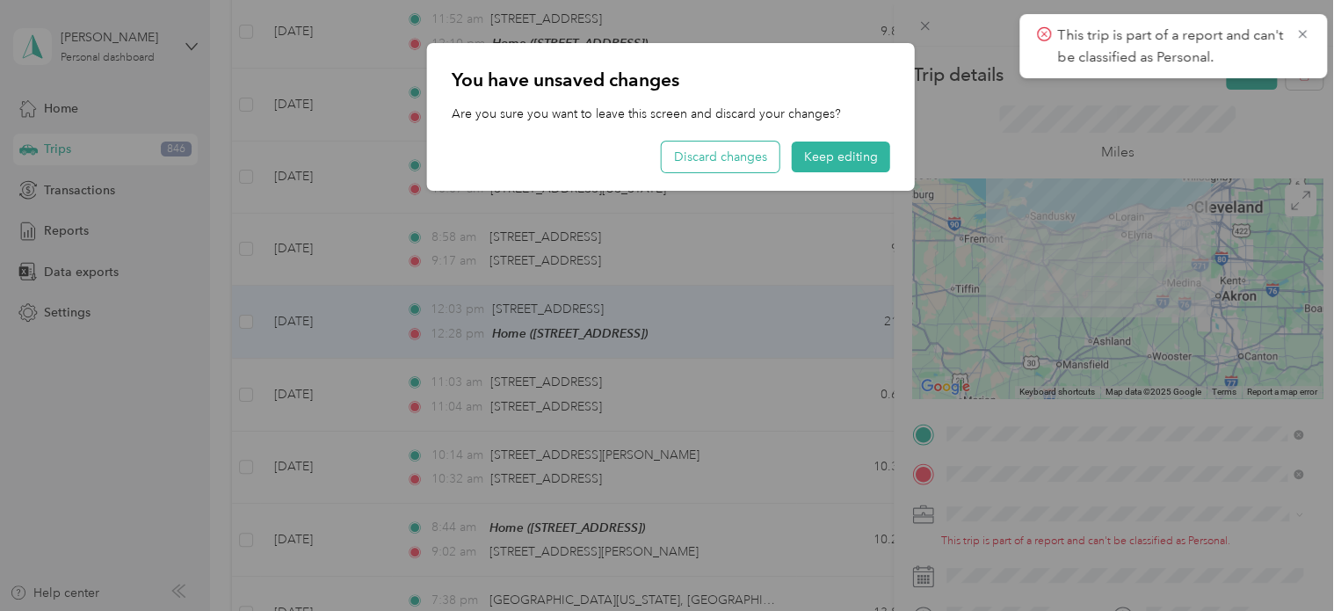
click at [734, 156] on button "Discard changes" at bounding box center [721, 157] width 118 height 31
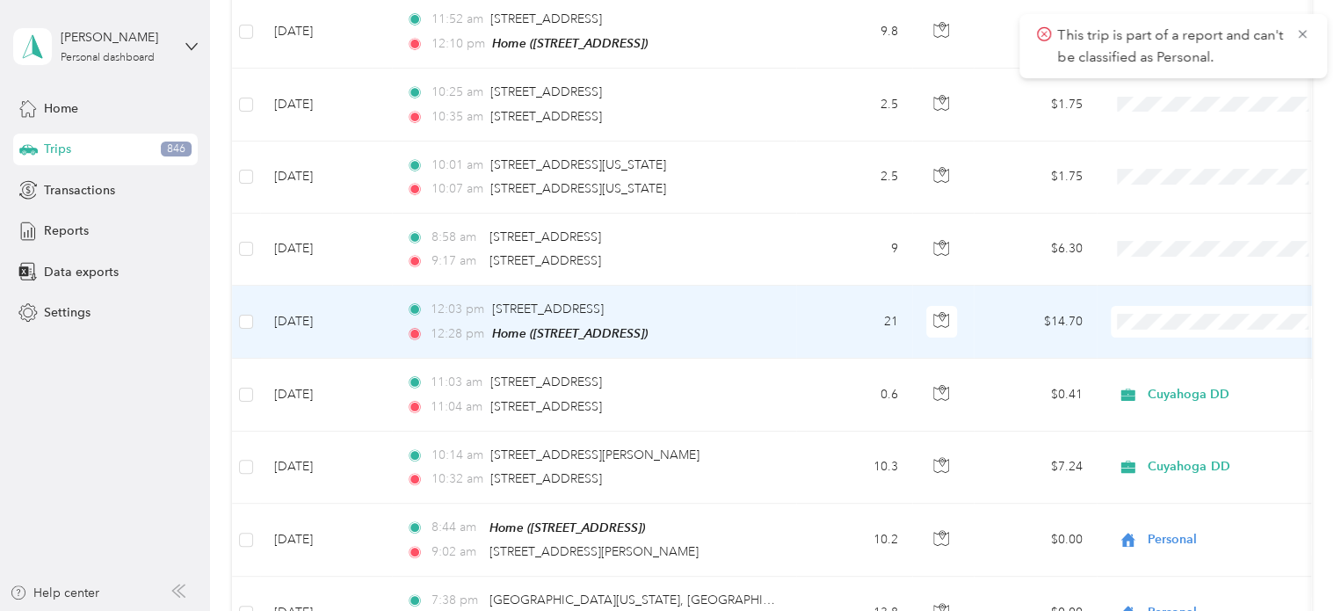
click at [1149, 321] on li "Personal" at bounding box center [1220, 317] width 218 height 31
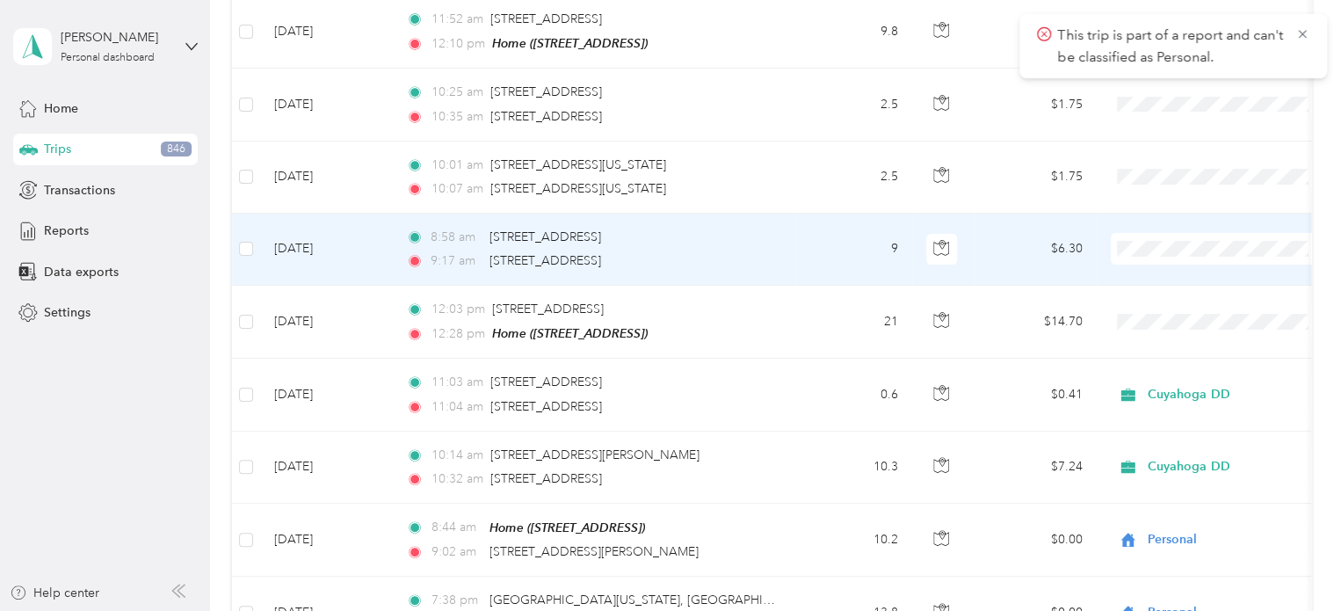
click at [846, 214] on td "9" at bounding box center [854, 250] width 116 height 72
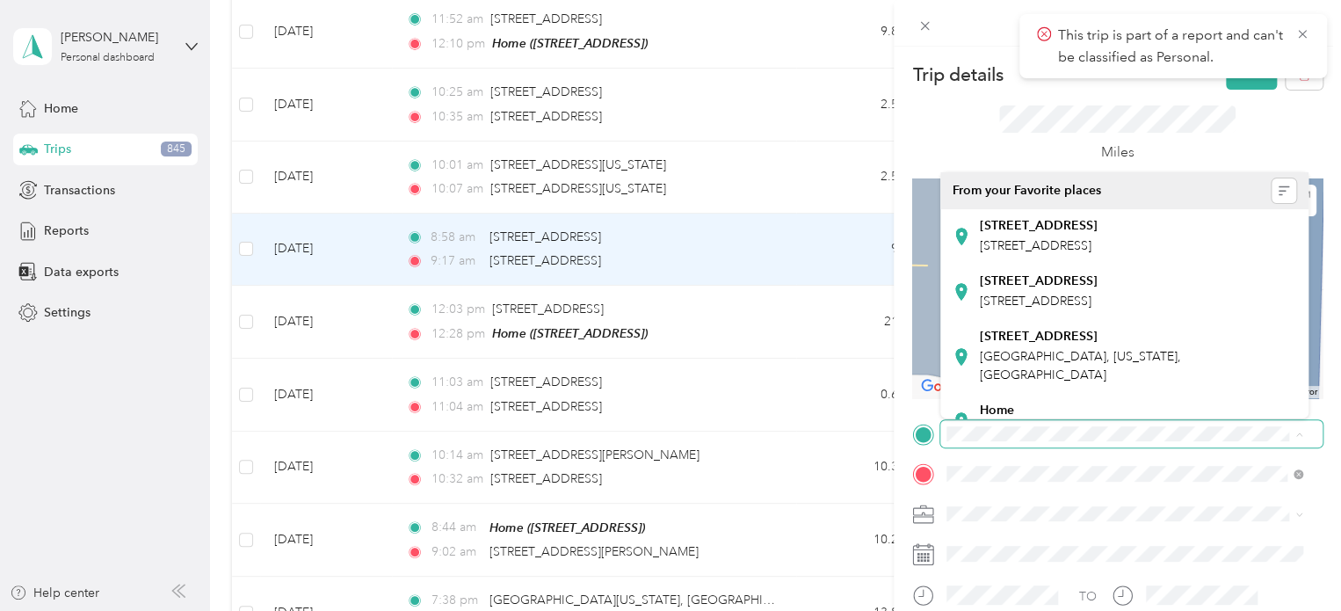
click at [946, 435] on span at bounding box center [1132, 434] width 382 height 28
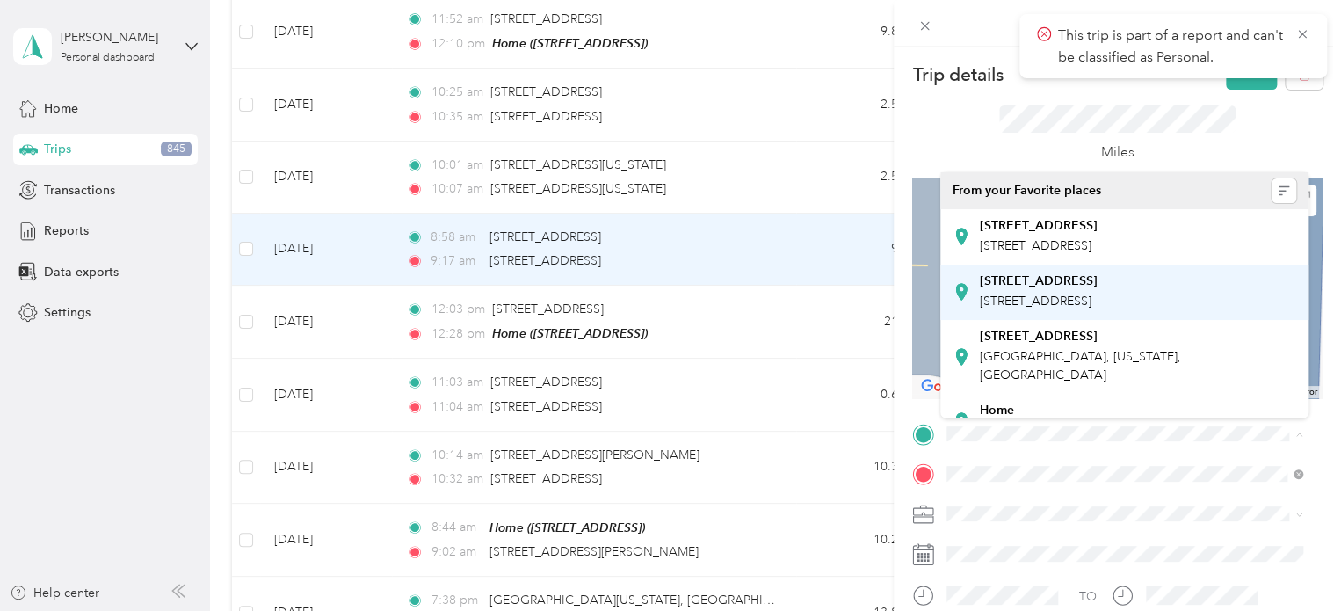
scroll to position [310, 0]
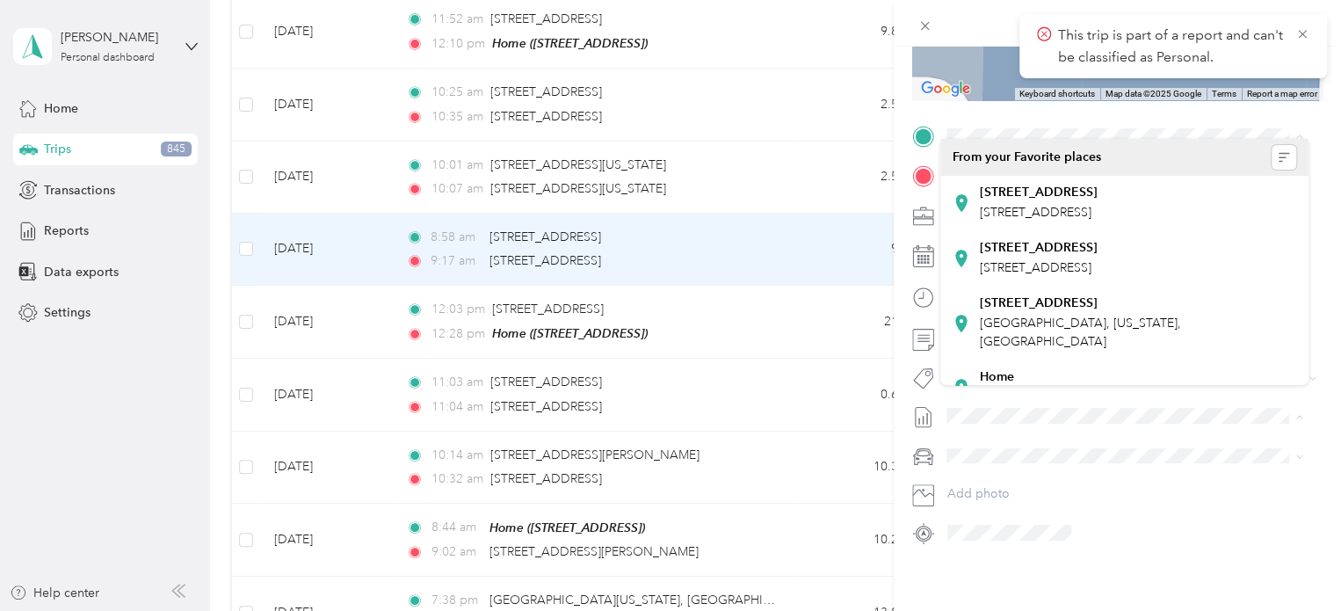
click at [1127, 453] on span at bounding box center [1132, 456] width 382 height 28
click at [1301, 29] on icon at bounding box center [1303, 34] width 14 height 16
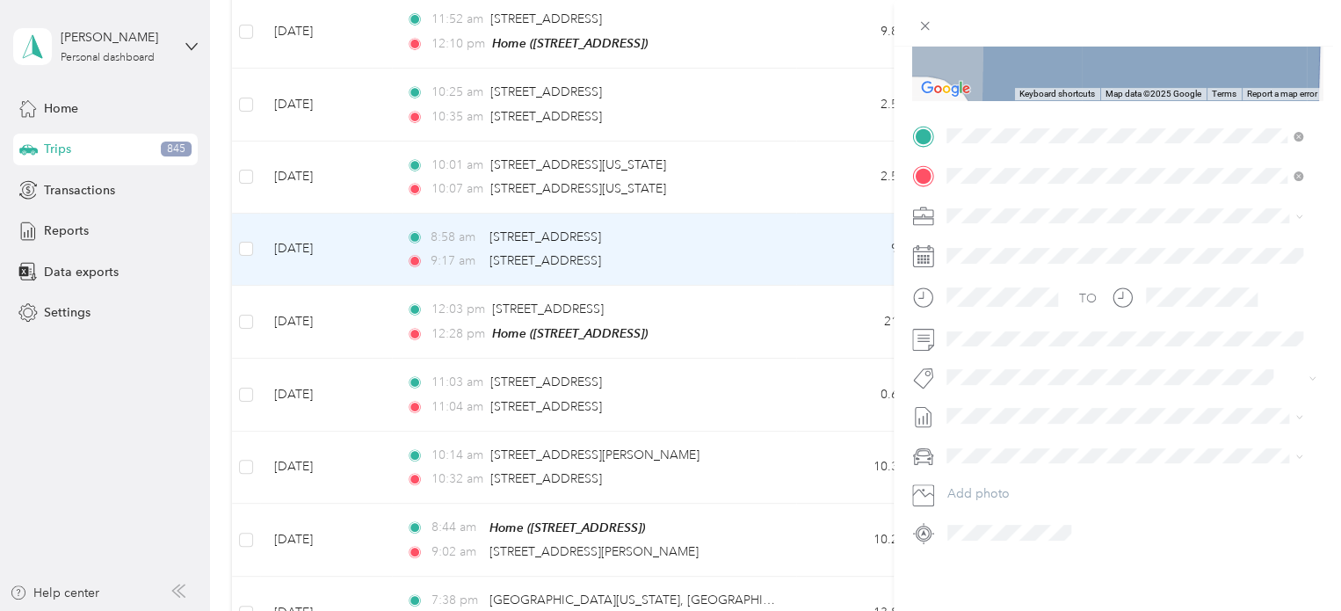
click at [1000, 198] on div "Home [STREET_ADDRESS]" at bounding box center [1036, 203] width 112 height 37
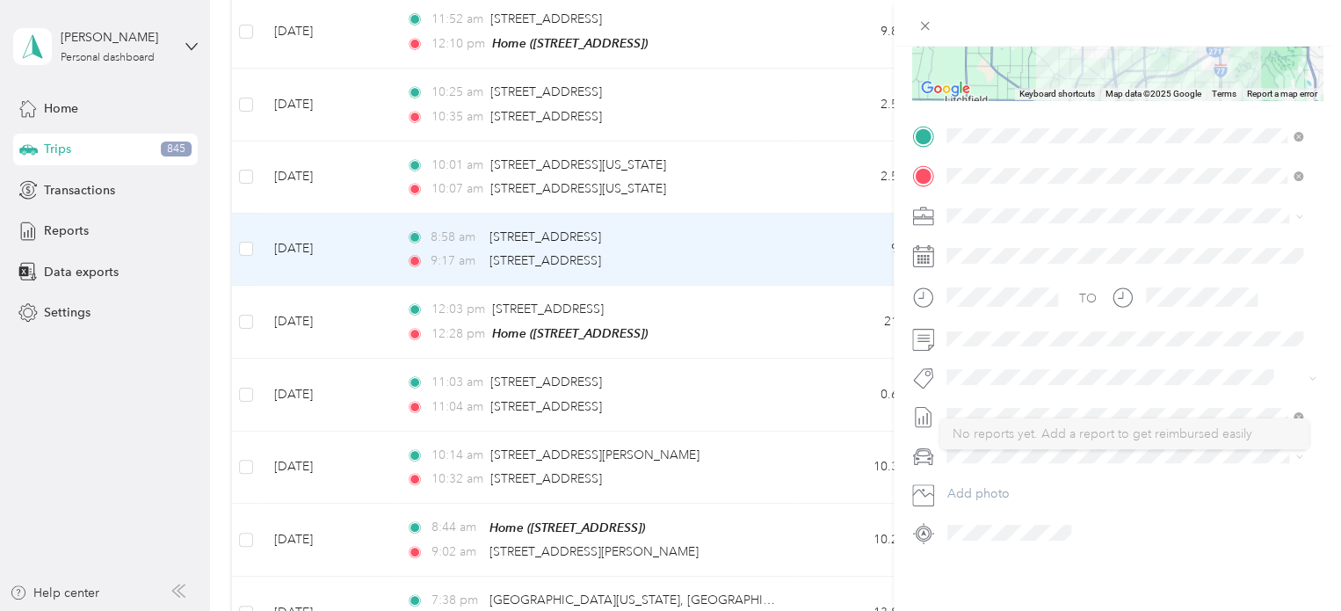
click at [917, 411] on div at bounding box center [1117, 416] width 410 height 28
click at [1297, 412] on icon at bounding box center [1299, 417] width 10 height 10
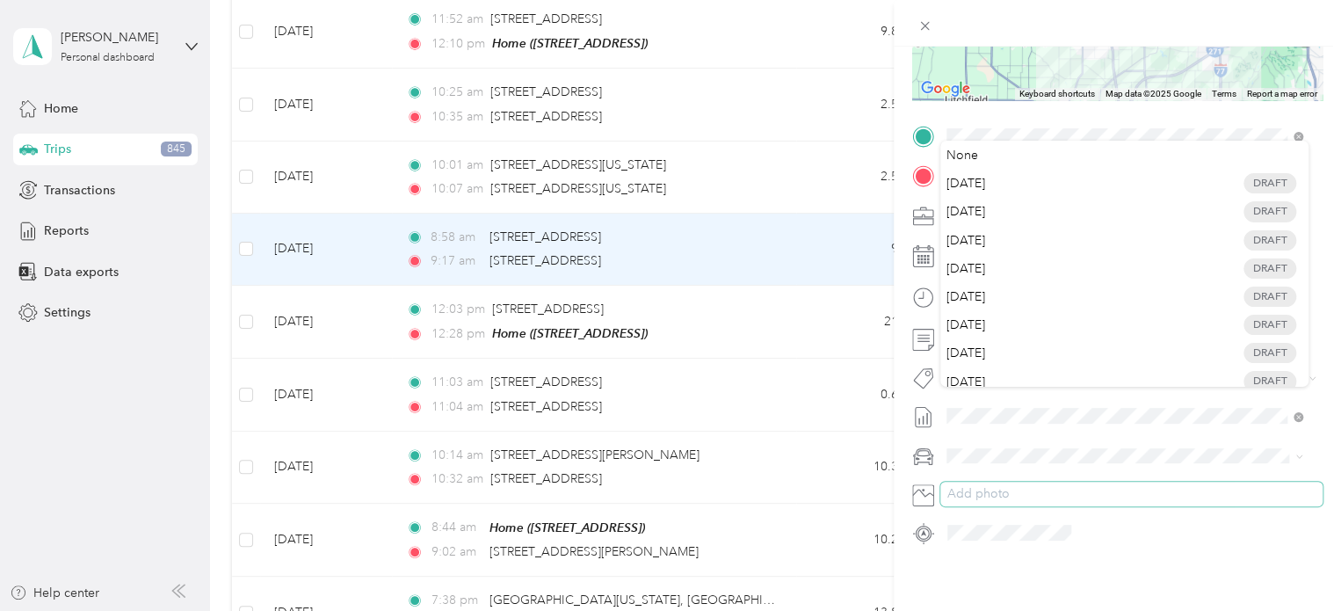
click at [1121, 482] on button "Add photo" at bounding box center [1132, 494] width 382 height 25
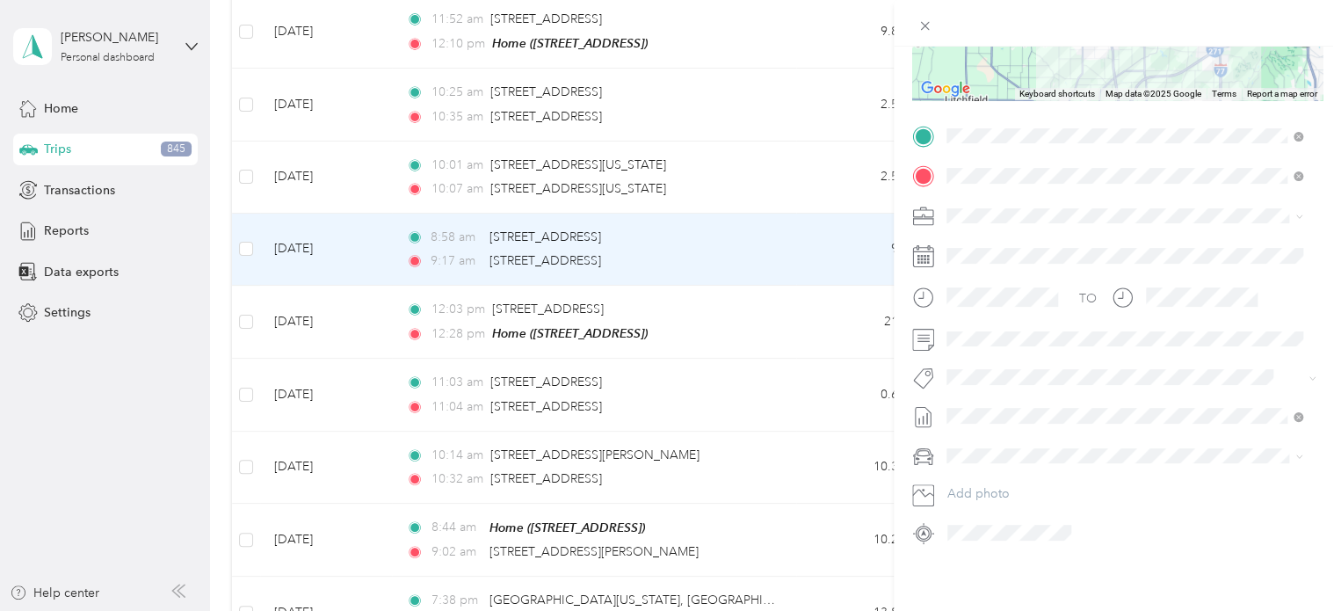
click at [998, 18] on div at bounding box center [1117, 23] width 447 height 47
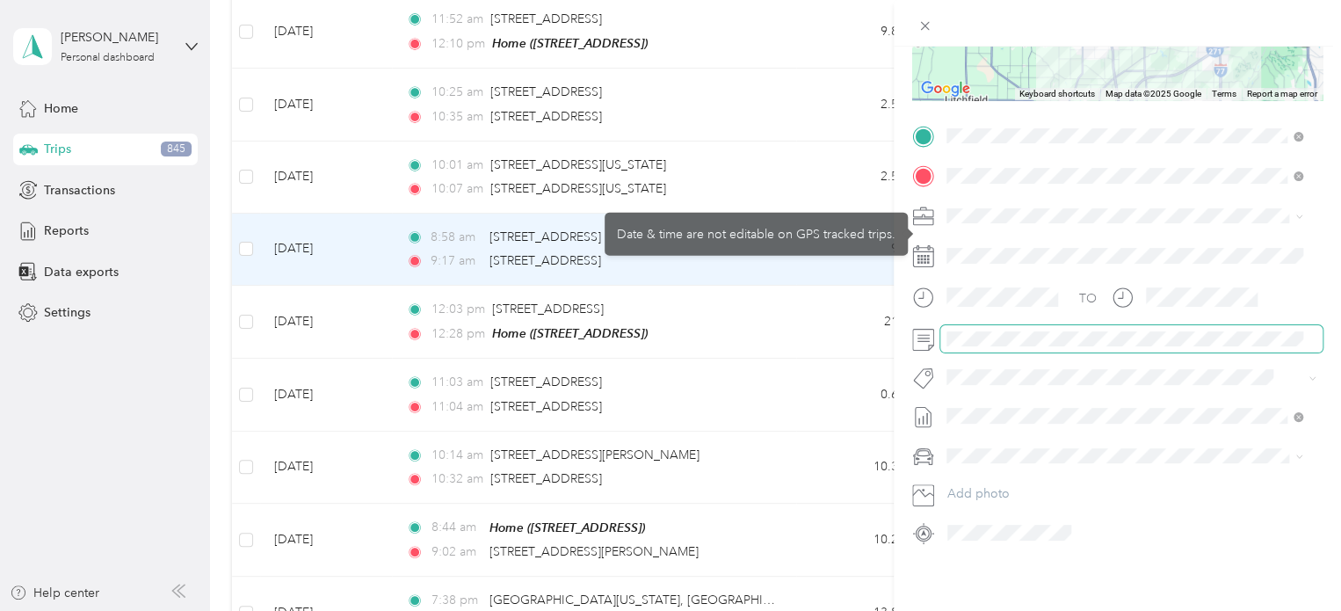
scroll to position [0, 0]
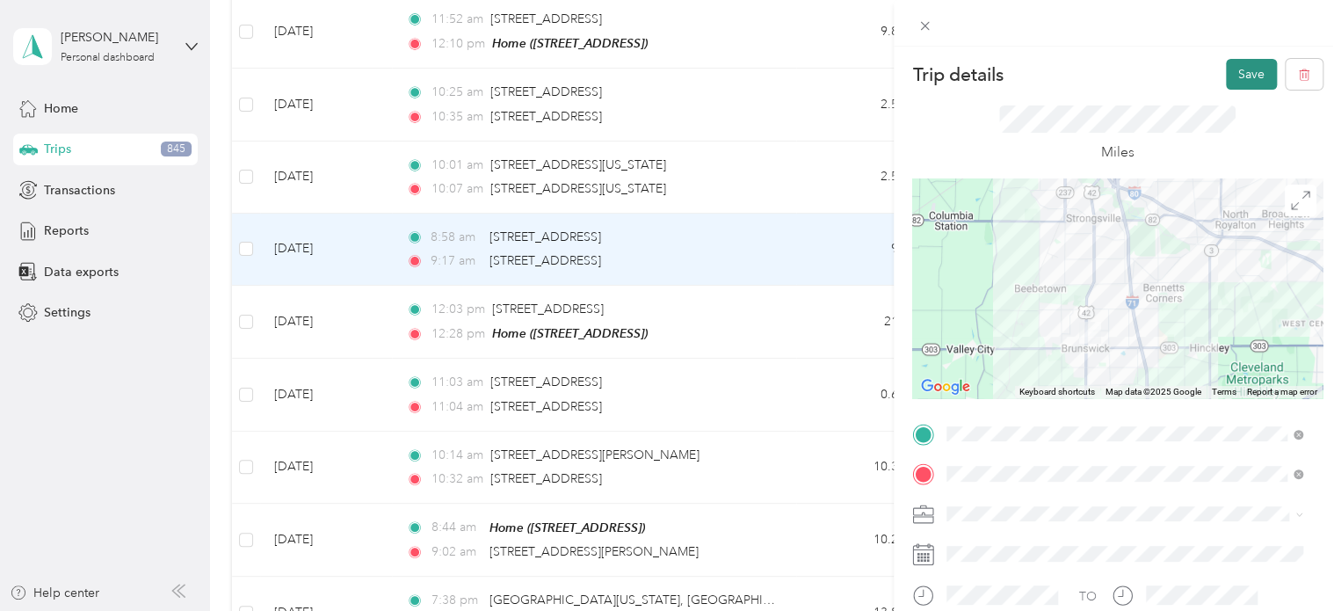
click at [1228, 76] on button "Save" at bounding box center [1251, 74] width 51 height 31
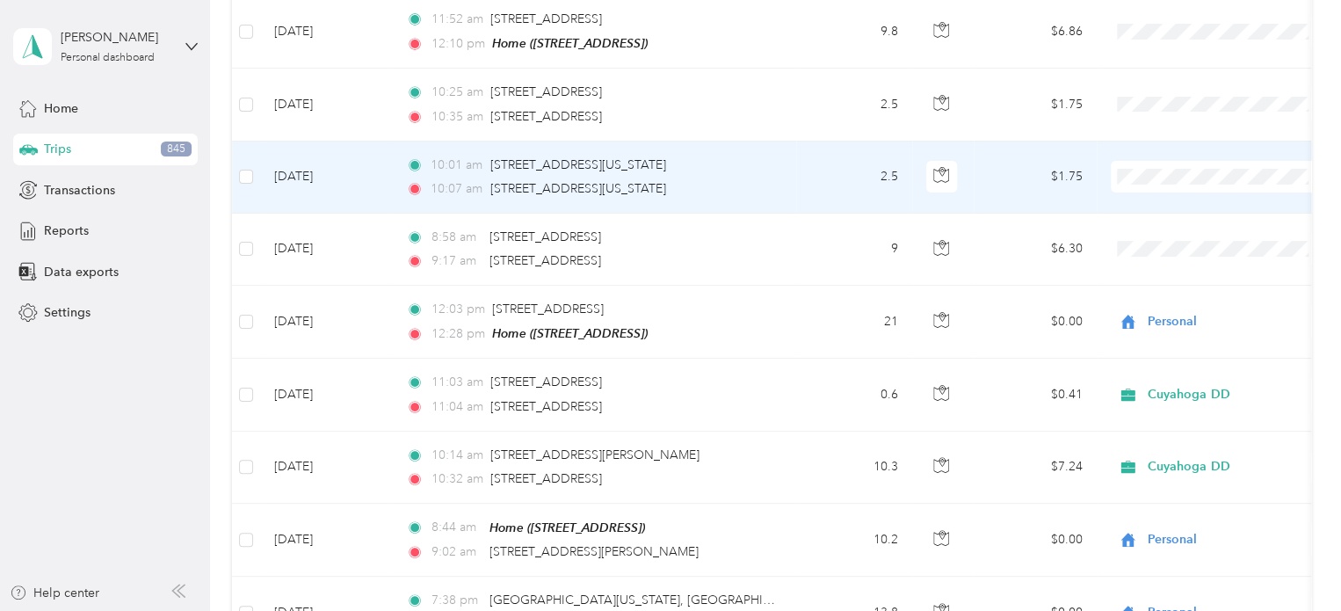
click at [840, 142] on td "2.5" at bounding box center [854, 178] width 116 height 72
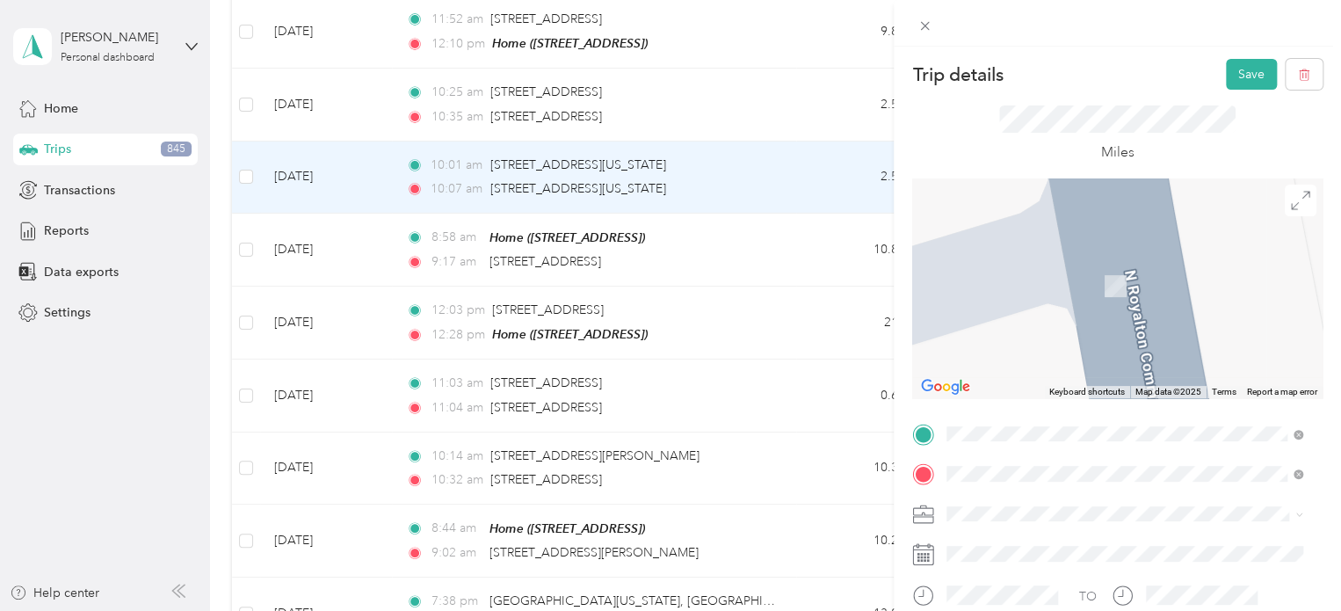
click at [1043, 221] on span "8601 Ridge Road North Royalton, Ohio 44133, United States" at bounding box center [1068, 220] width 176 height 16
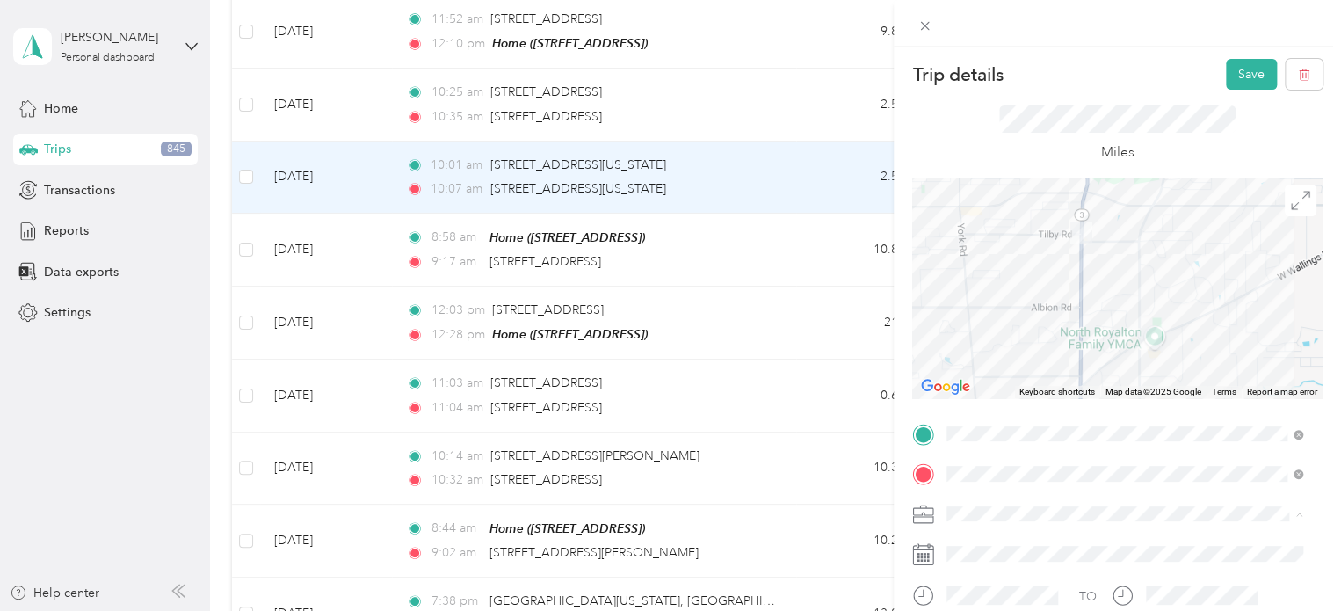
click at [997, 541] on span "Cuyahoga DD" at bounding box center [993, 544] width 80 height 15
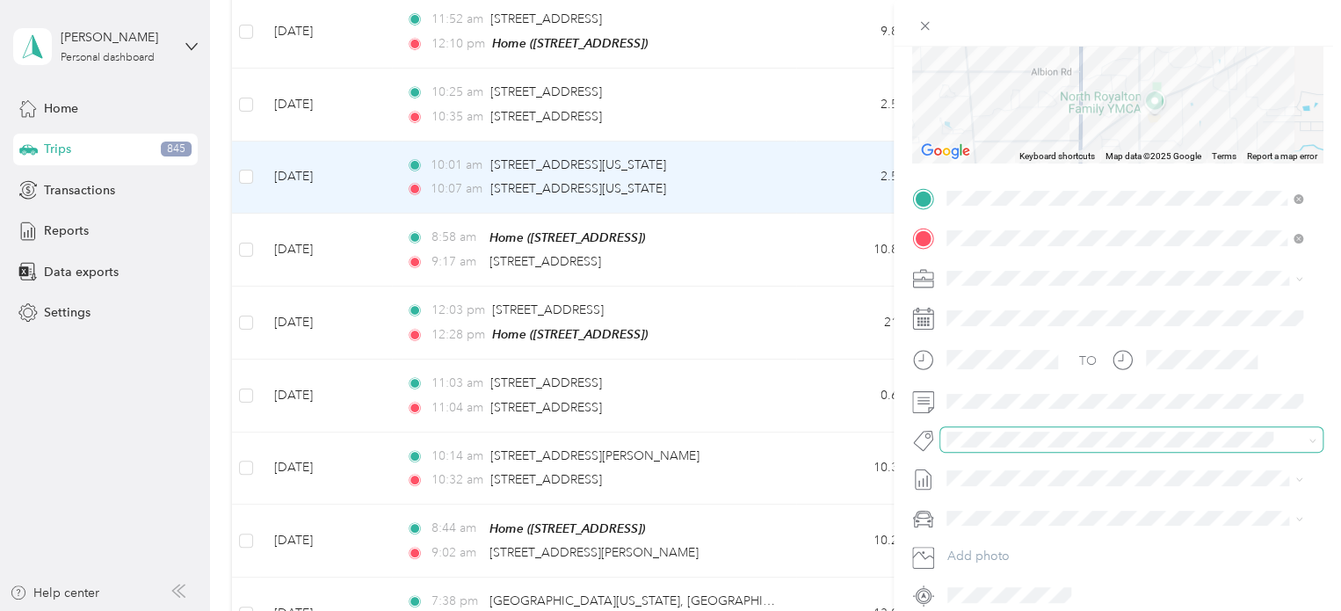
scroll to position [264, 0]
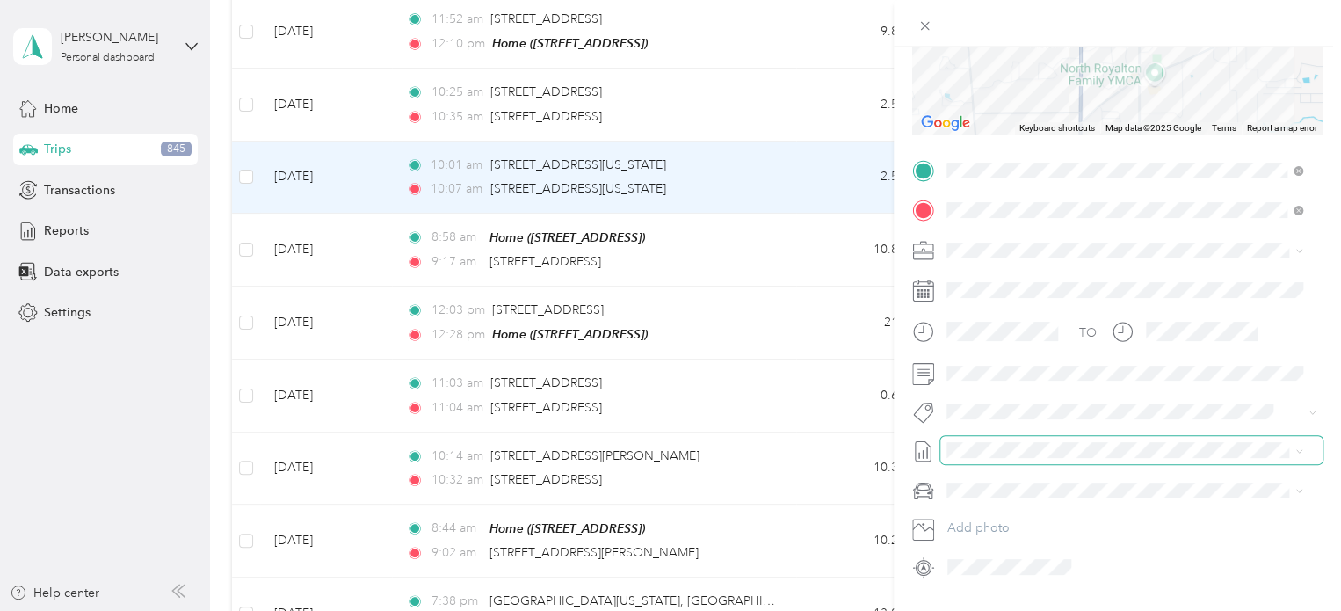
click at [1008, 457] on span at bounding box center [1132, 450] width 382 height 28
click at [985, 261] on span "[DATE]" at bounding box center [966, 259] width 39 height 18
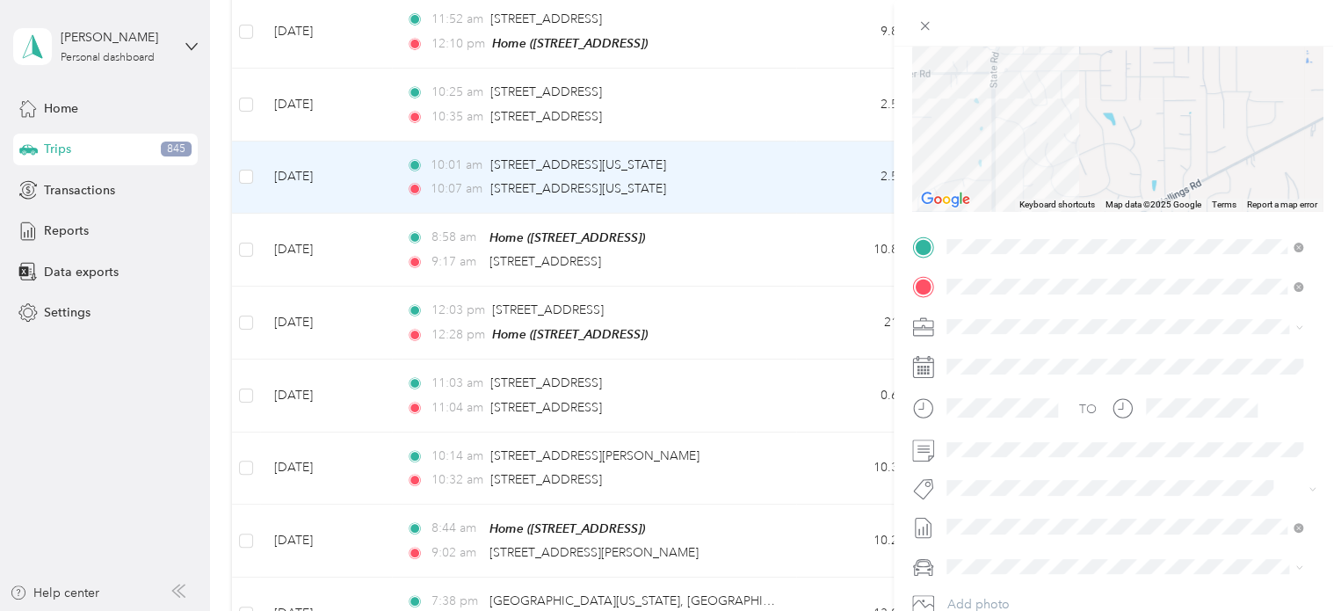
scroll to position [0, 0]
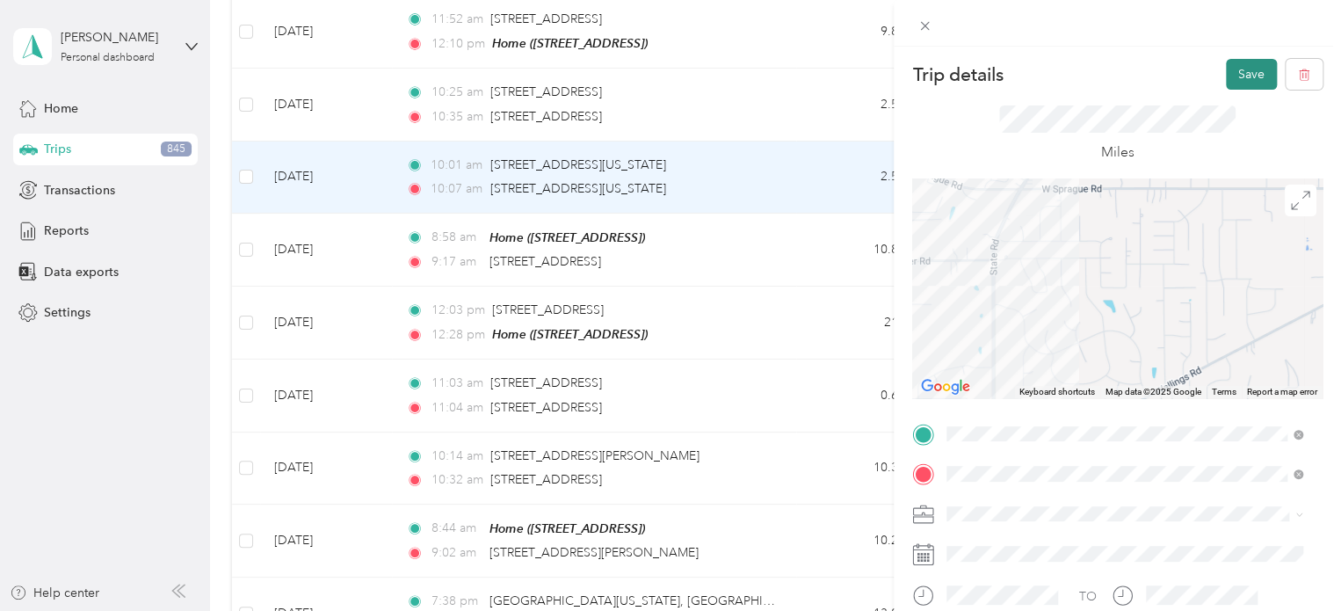
click at [1233, 77] on button "Save" at bounding box center [1251, 74] width 51 height 31
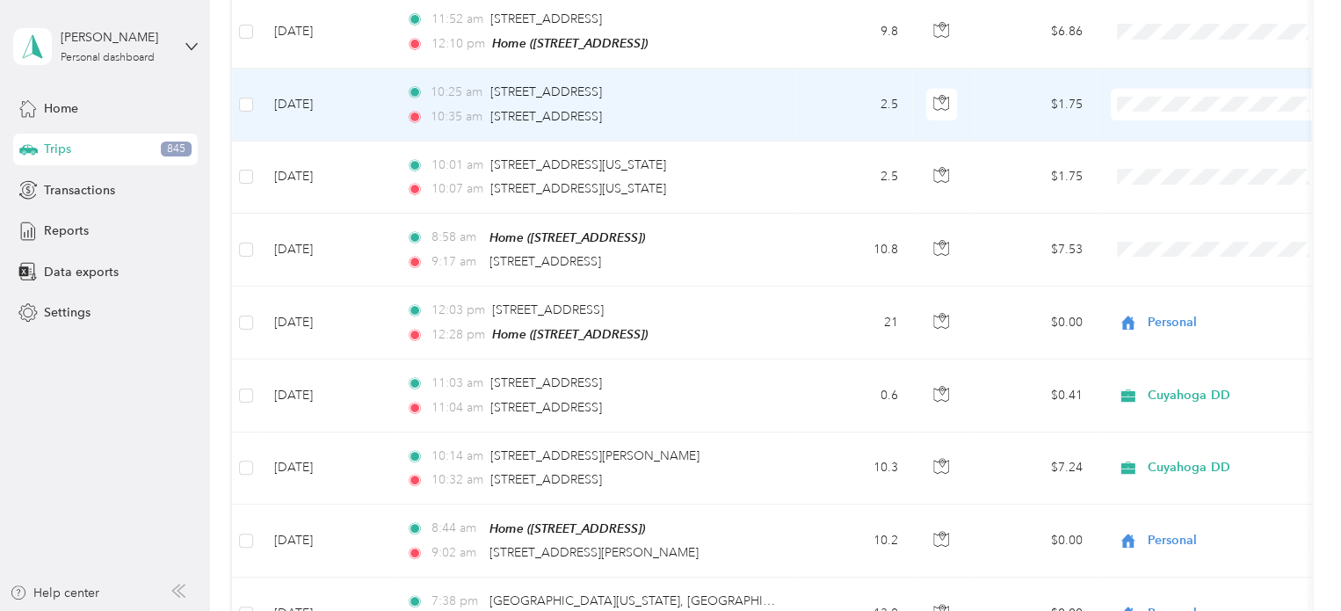
click at [814, 69] on td "2.5" at bounding box center [854, 105] width 116 height 72
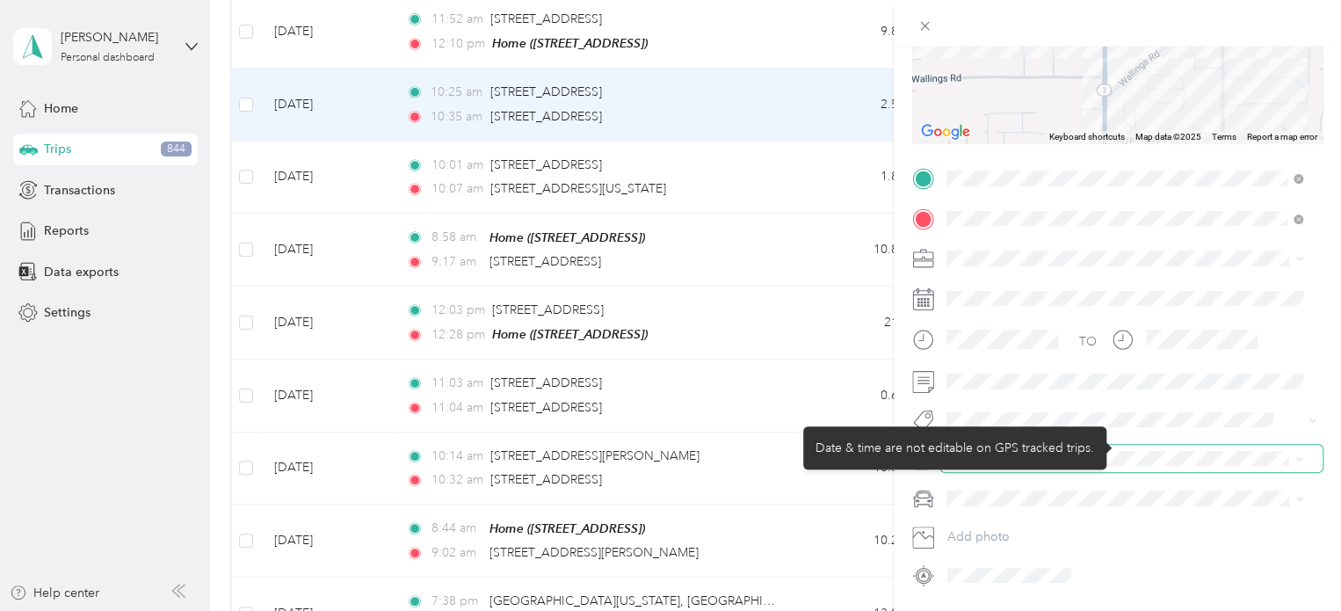
scroll to position [264, 0]
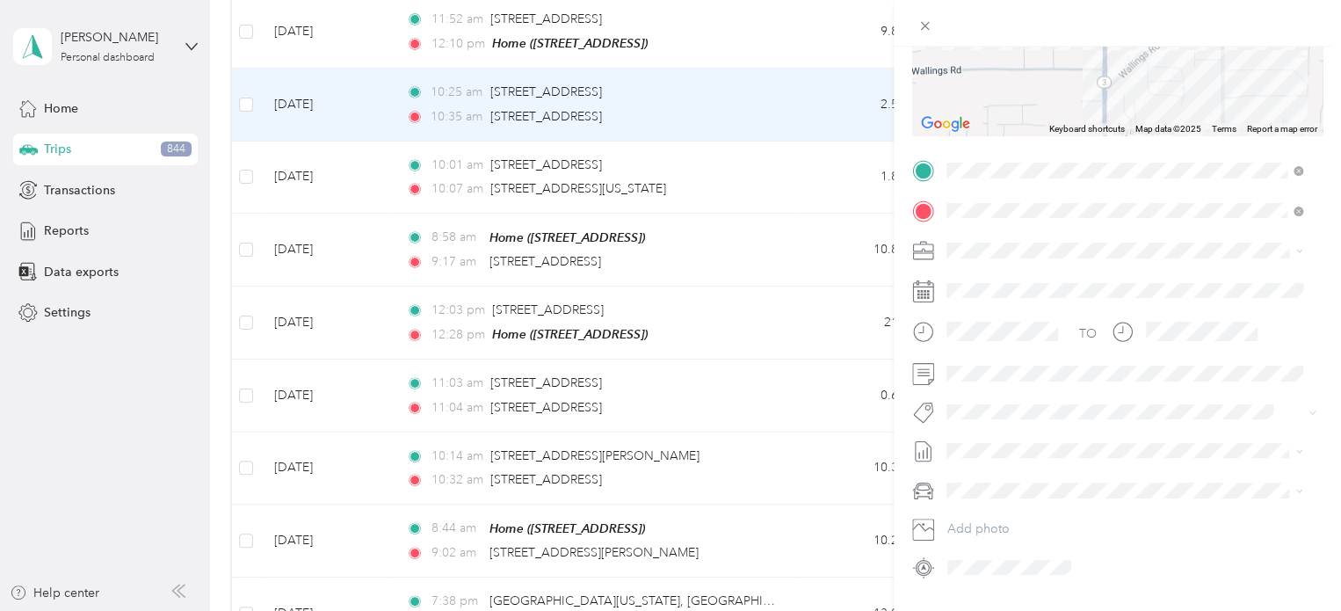
click at [969, 281] on span "Cuyahoga DD" at bounding box center [993, 280] width 80 height 15
click at [973, 259] on span "[DATE]" at bounding box center [966, 259] width 39 height 18
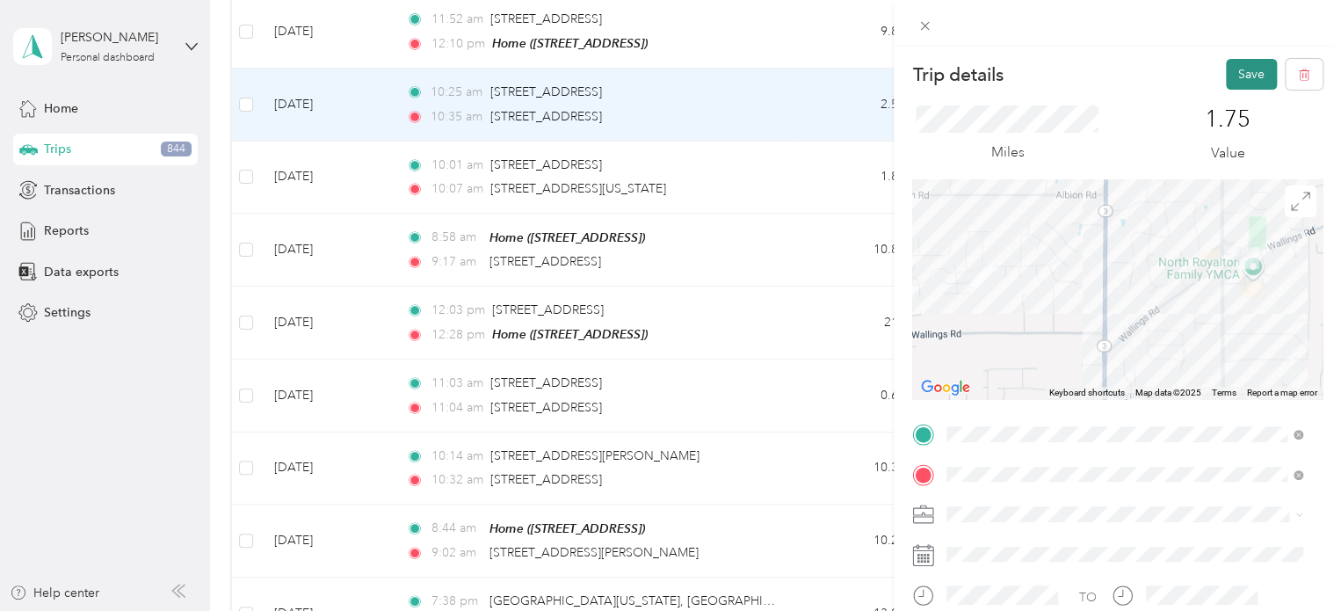
click at [1231, 66] on button "Save" at bounding box center [1251, 74] width 51 height 31
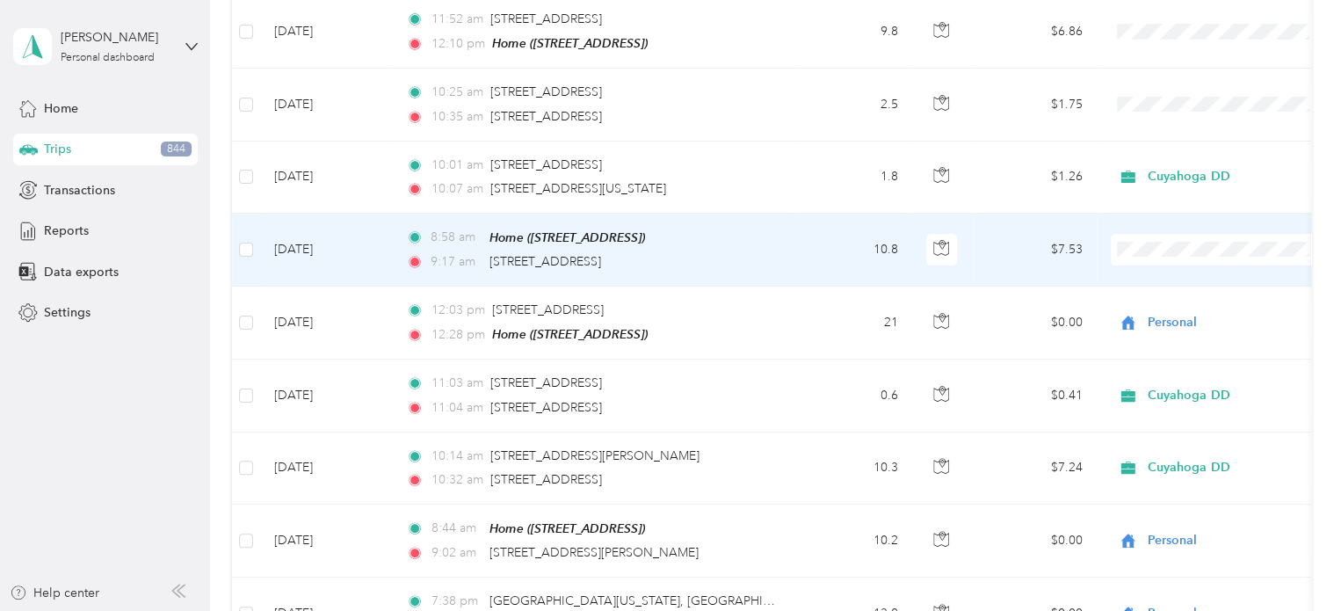
click at [1171, 249] on li "Personal" at bounding box center [1220, 245] width 218 height 31
click at [843, 214] on td "10.8" at bounding box center [854, 250] width 116 height 73
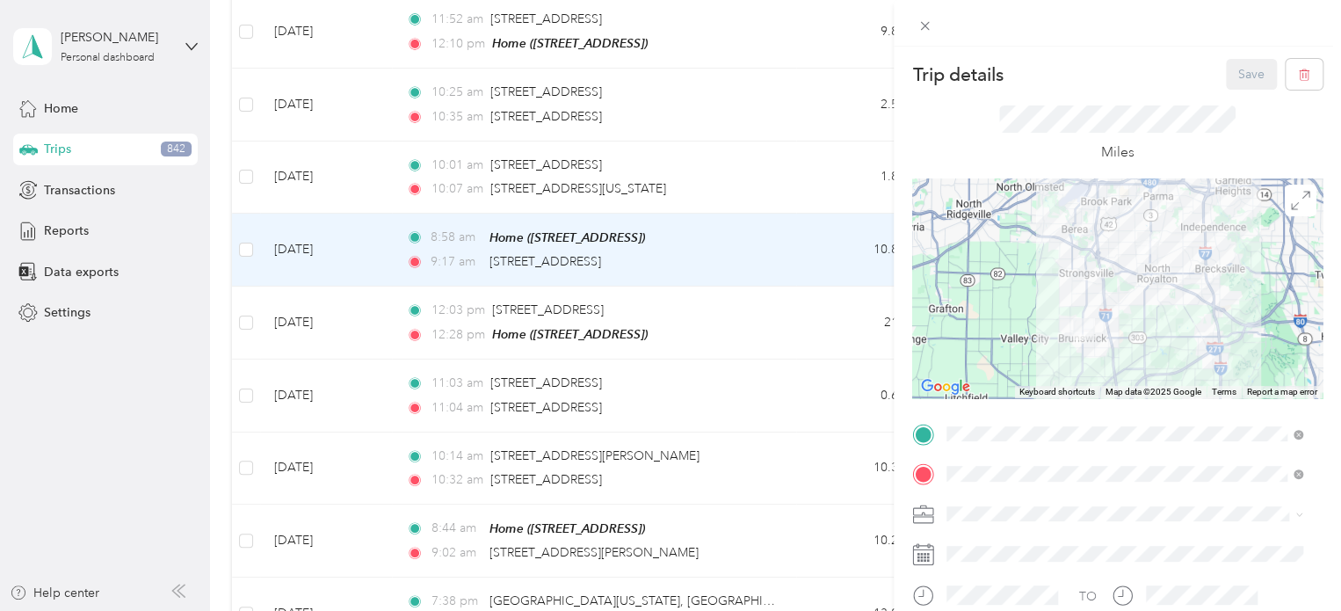
click at [1233, 73] on div "Save" at bounding box center [1275, 74] width 98 height 31
click at [924, 25] on icon at bounding box center [924, 26] width 9 height 9
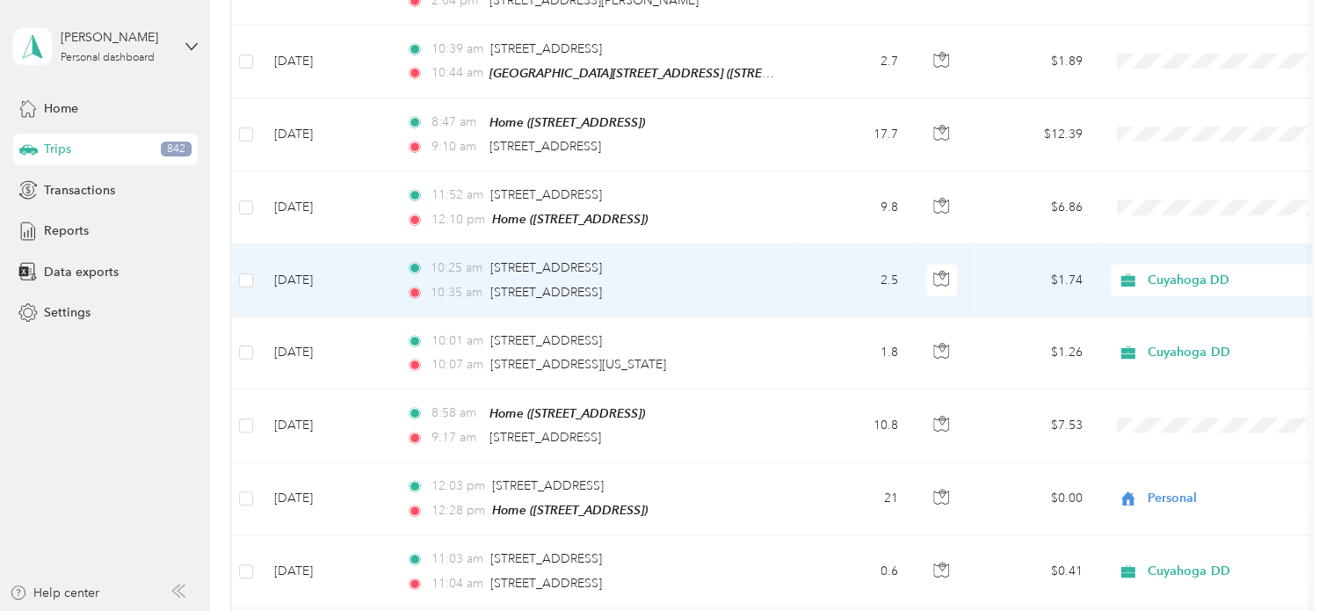
scroll to position [6160, 0]
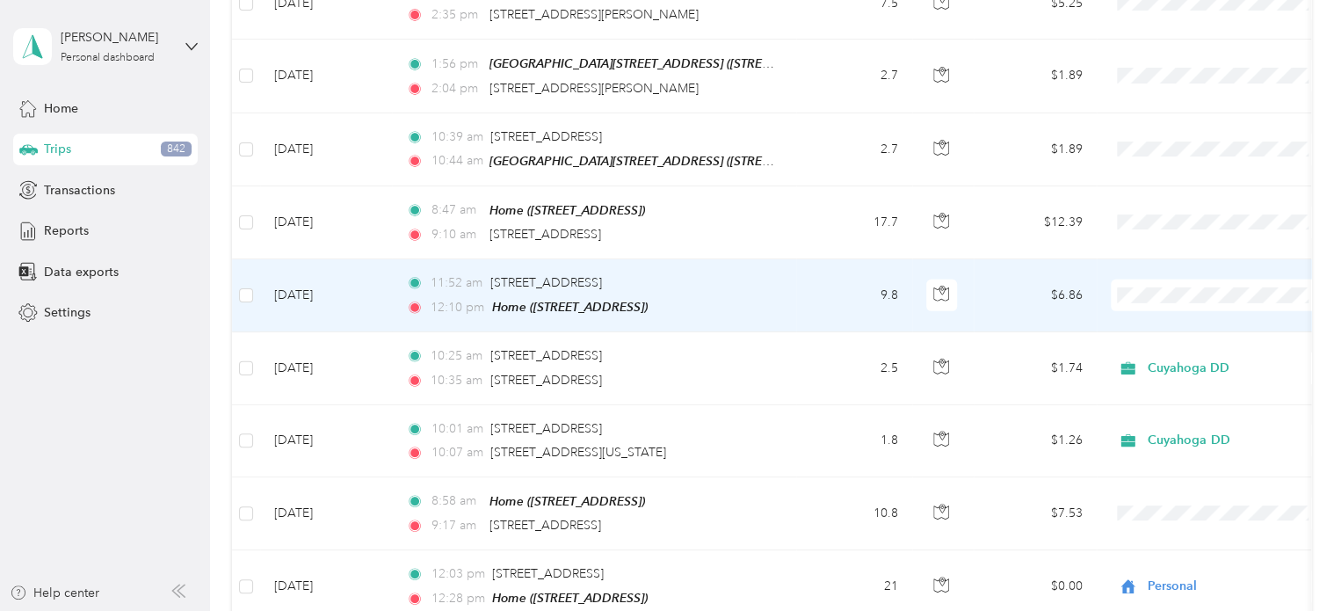
click at [824, 259] on td "9.8" at bounding box center [854, 295] width 116 height 73
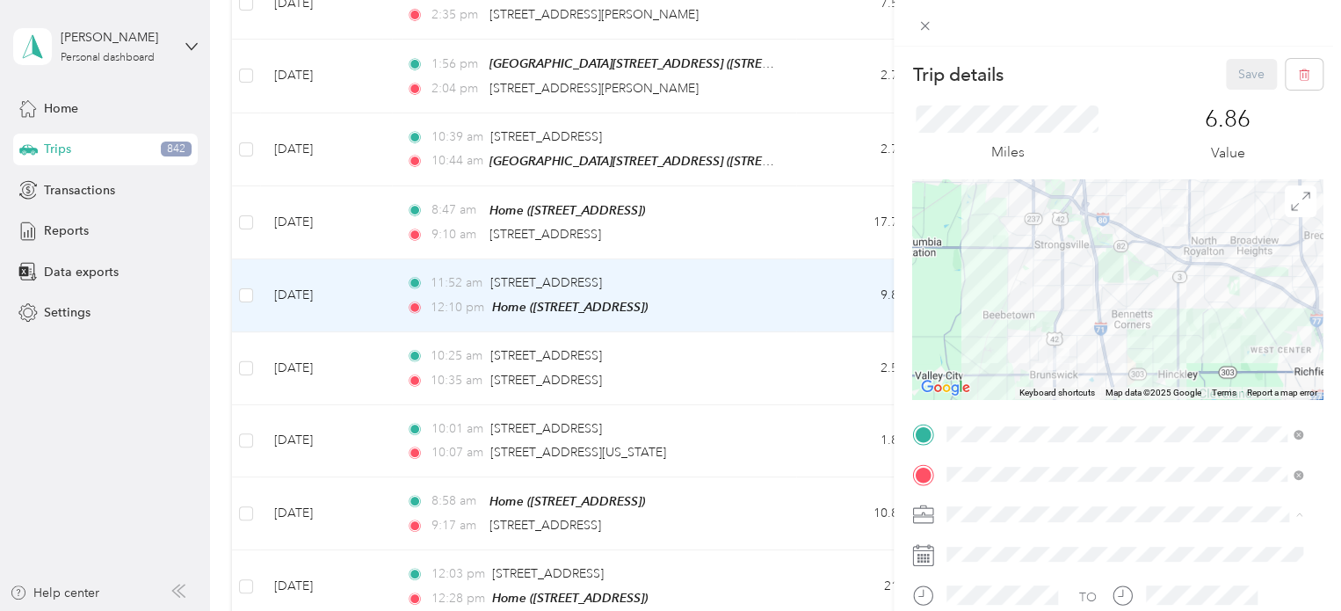
click at [981, 576] on li "Personal" at bounding box center [1125, 576] width 368 height 31
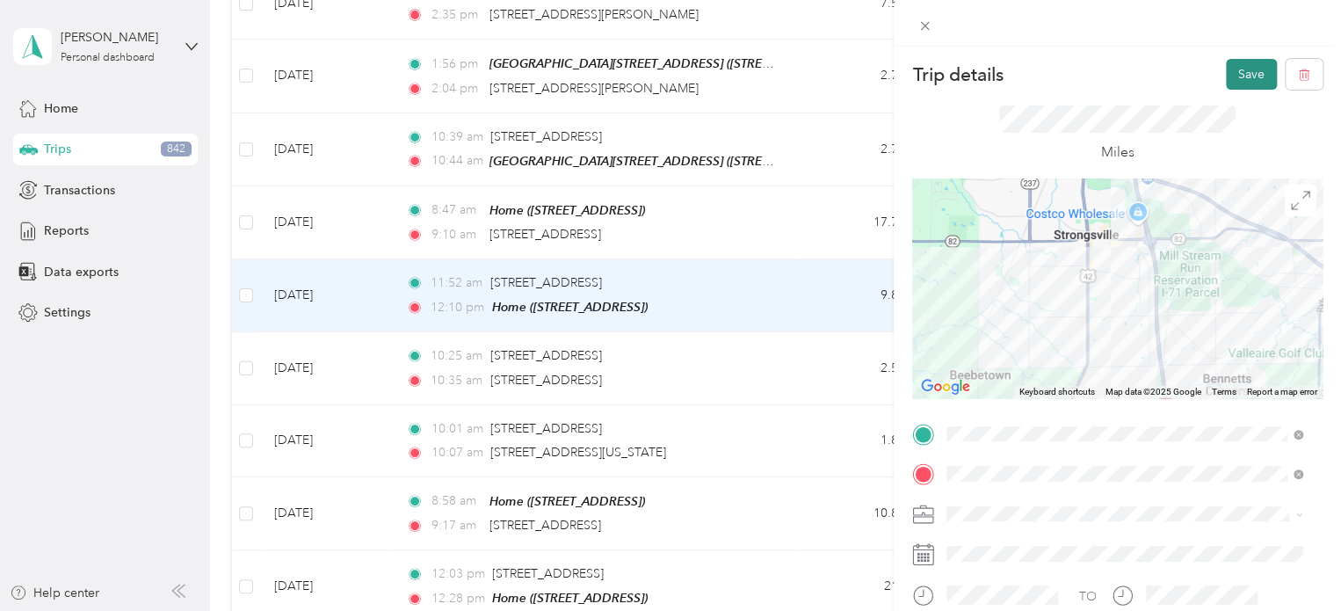
click at [1238, 71] on button "Save" at bounding box center [1251, 74] width 51 height 31
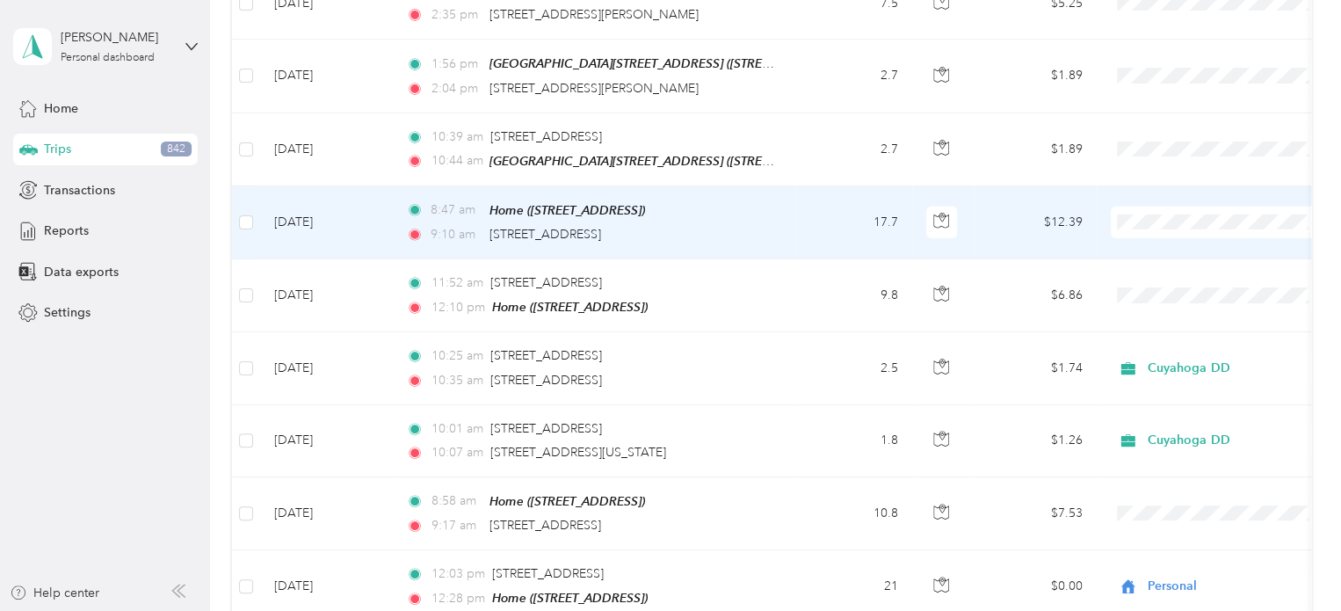
click at [802, 186] on td "17.7" at bounding box center [854, 222] width 116 height 73
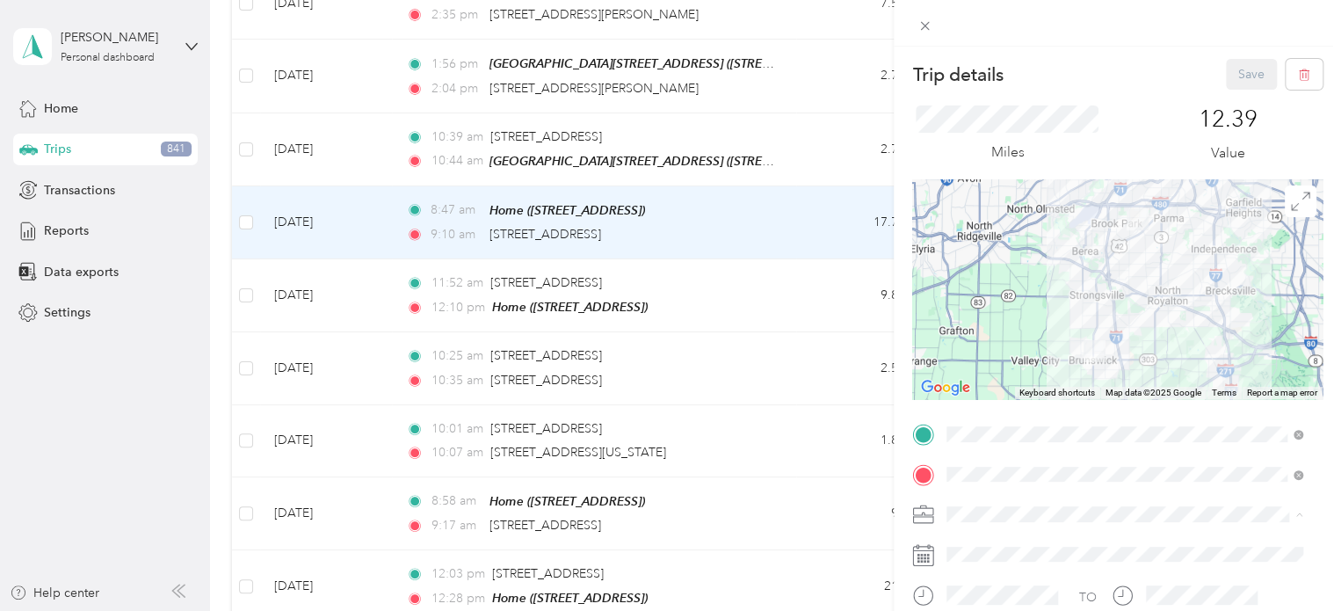
click at [984, 572] on span "Personal" at bounding box center [976, 576] width 47 height 15
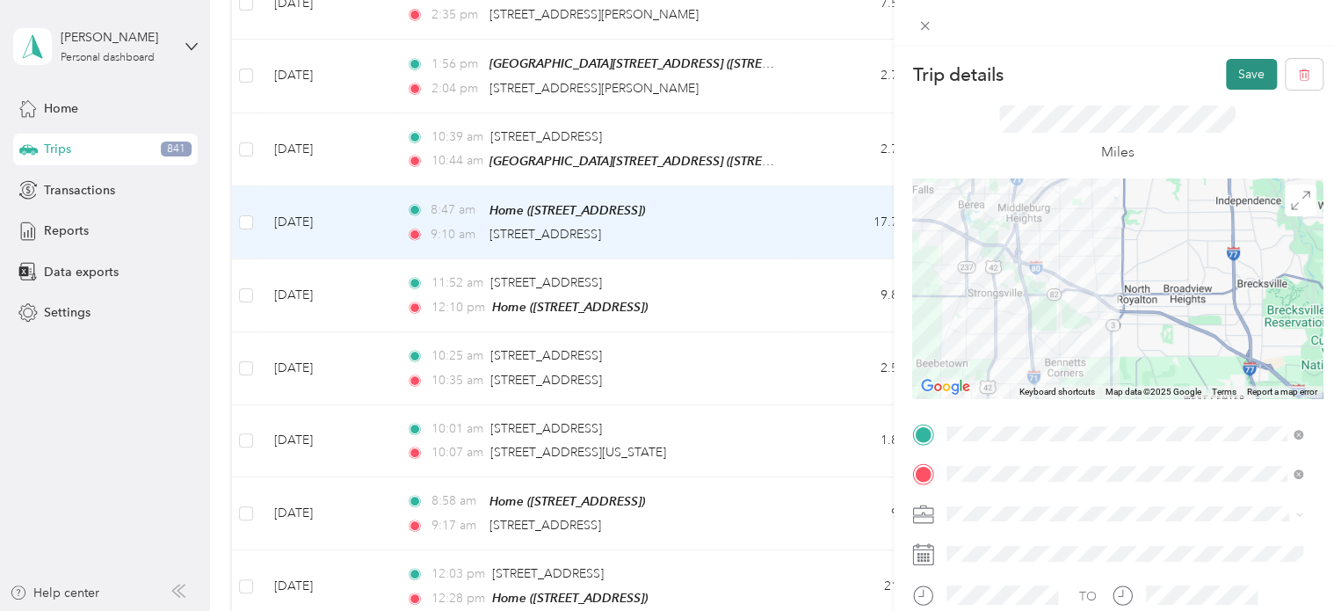
click at [1234, 66] on button "Save" at bounding box center [1251, 74] width 51 height 31
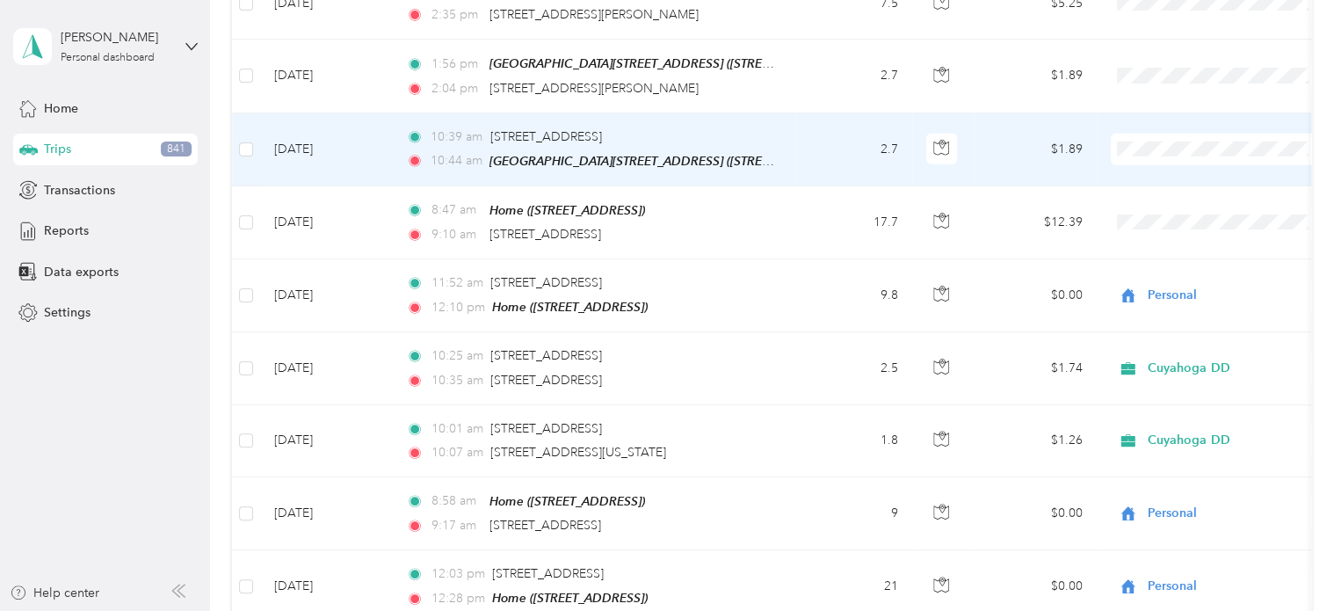
click at [1004, 113] on td "$1.89" at bounding box center [1035, 149] width 123 height 73
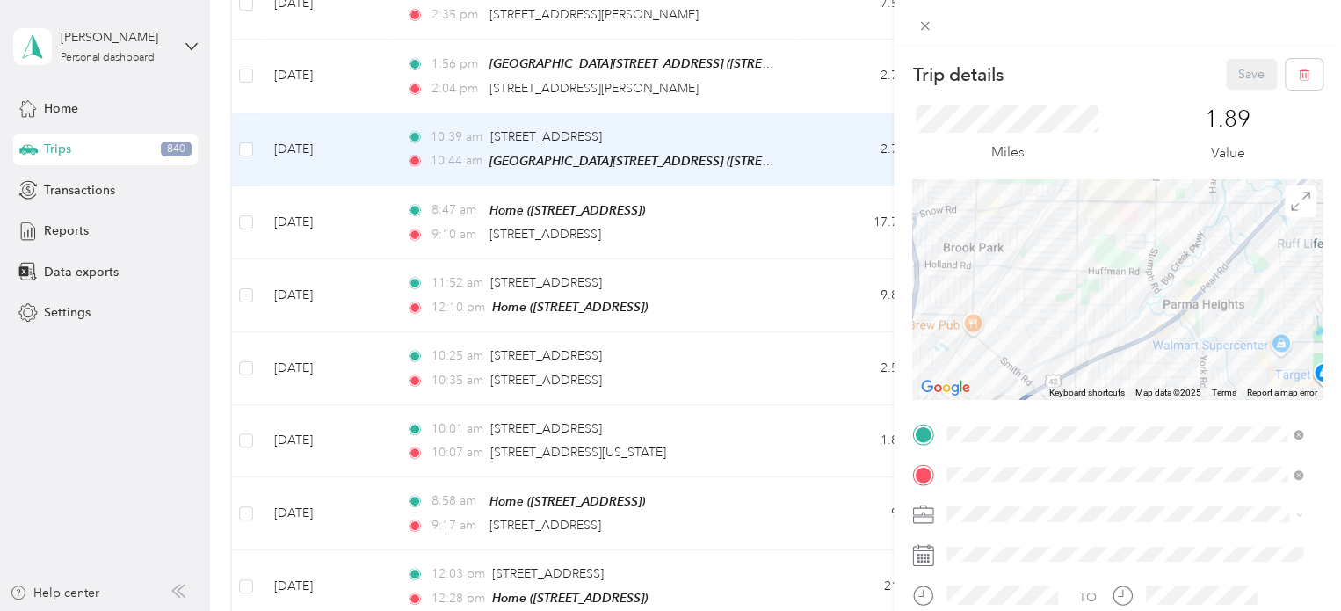
scroll to position [88, 0]
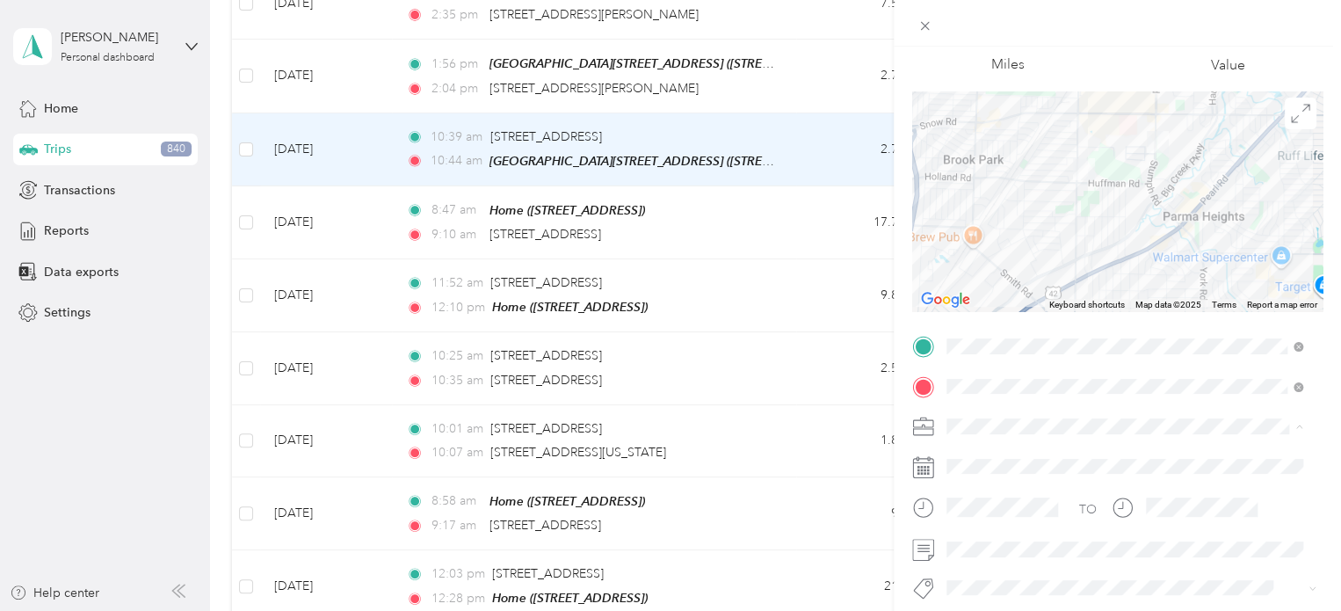
click at [1003, 453] on span "Cuyahoga DD" at bounding box center [993, 457] width 80 height 15
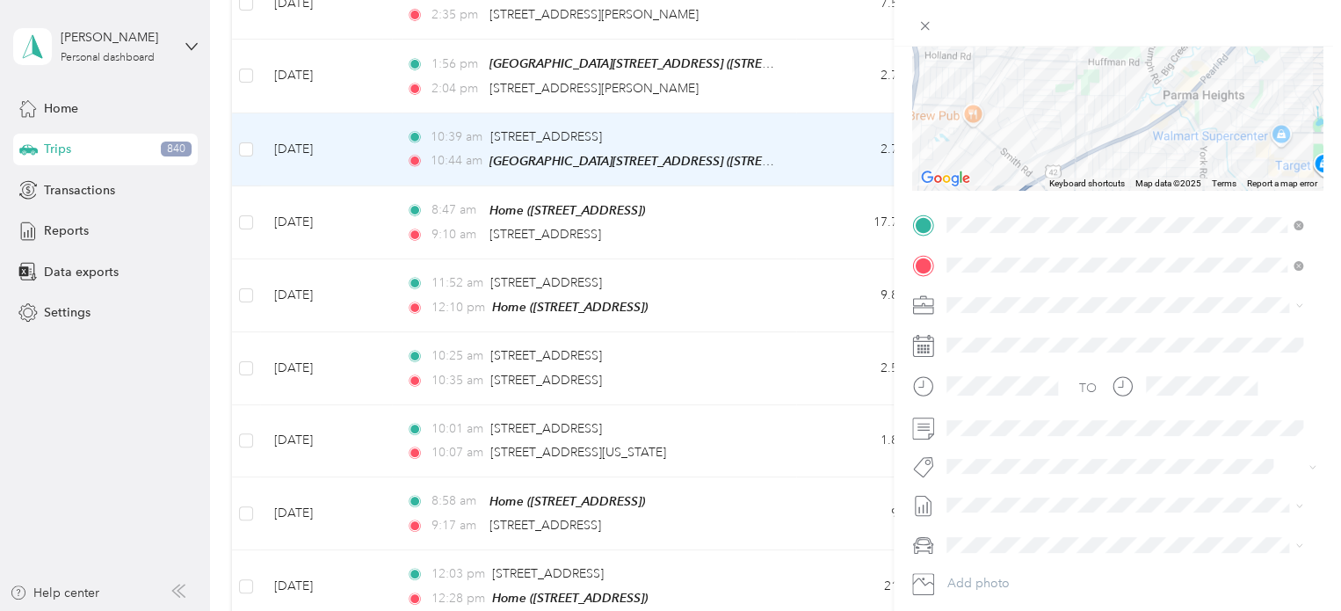
scroll to position [264, 0]
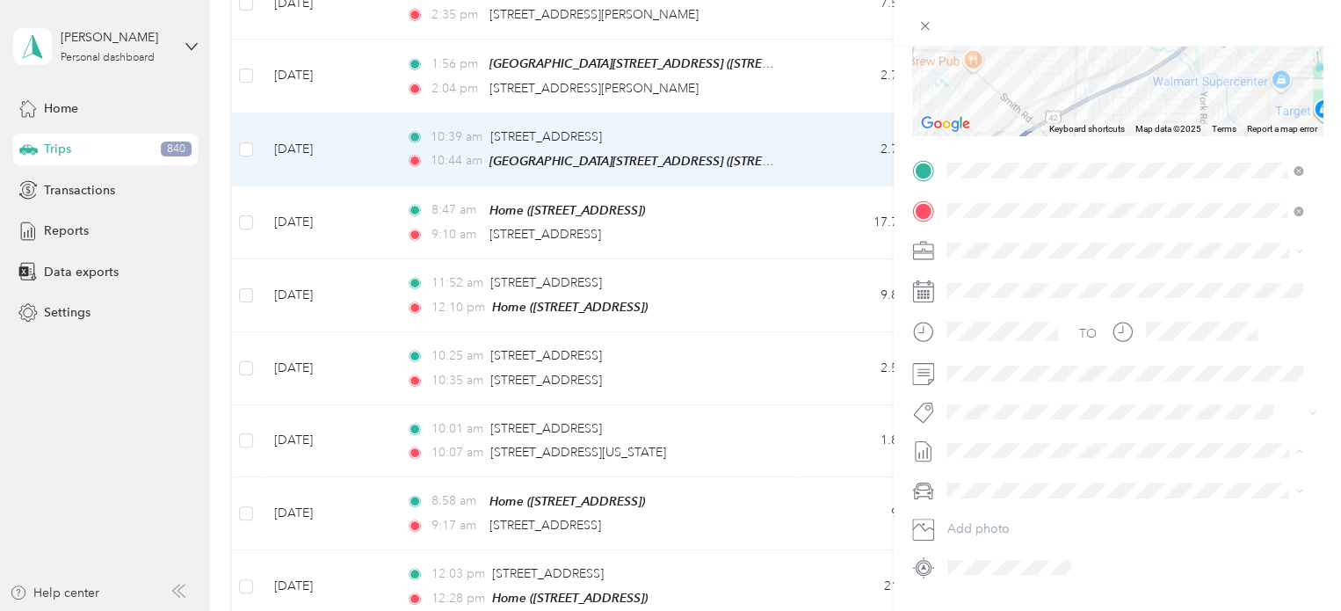
click at [956, 256] on span "[DATE]" at bounding box center [966, 259] width 39 height 18
click at [920, 25] on icon at bounding box center [925, 25] width 15 height 15
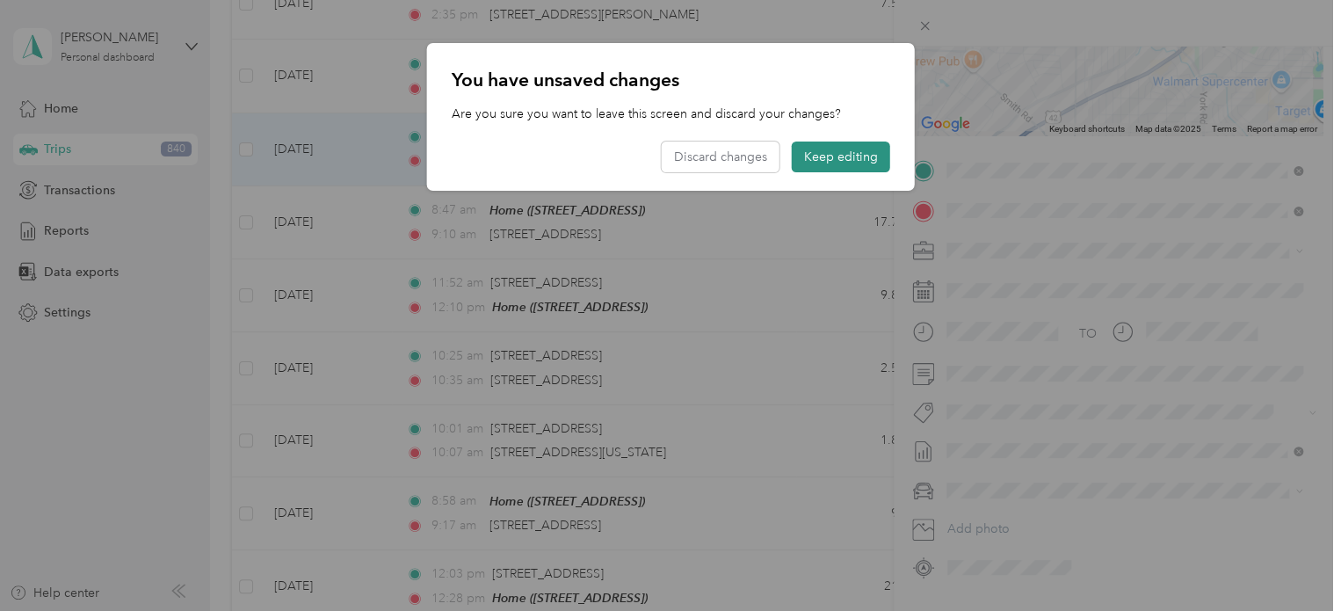
click at [841, 152] on button "Keep editing" at bounding box center [841, 157] width 98 height 31
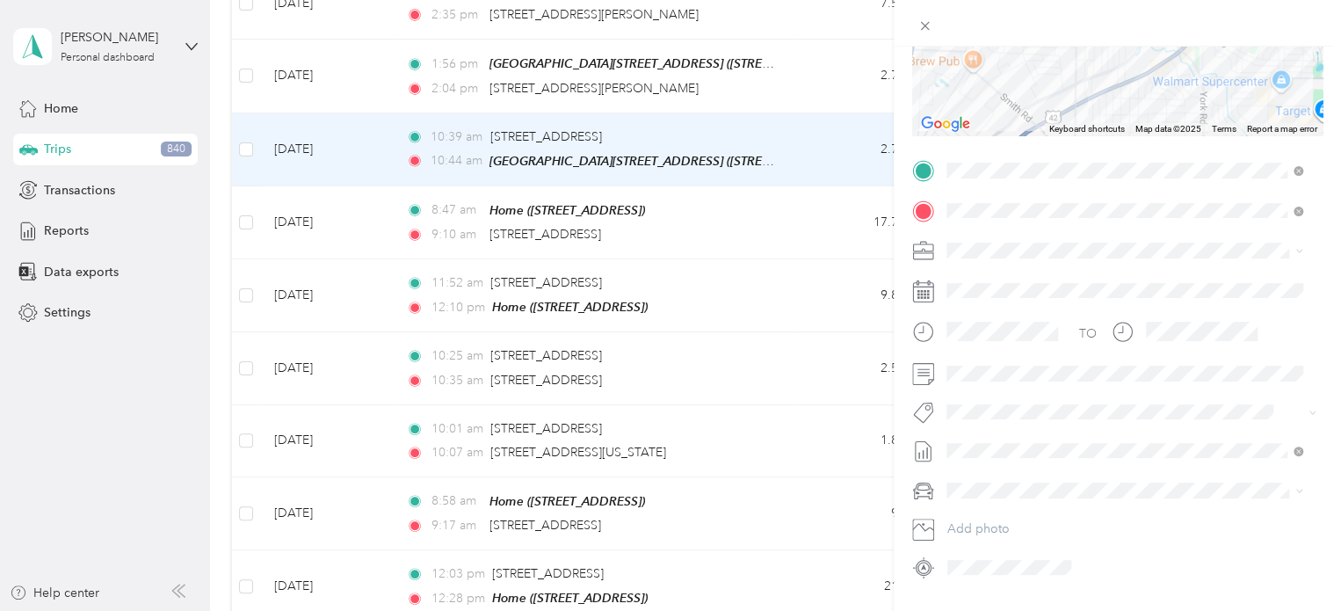
scroll to position [0, 0]
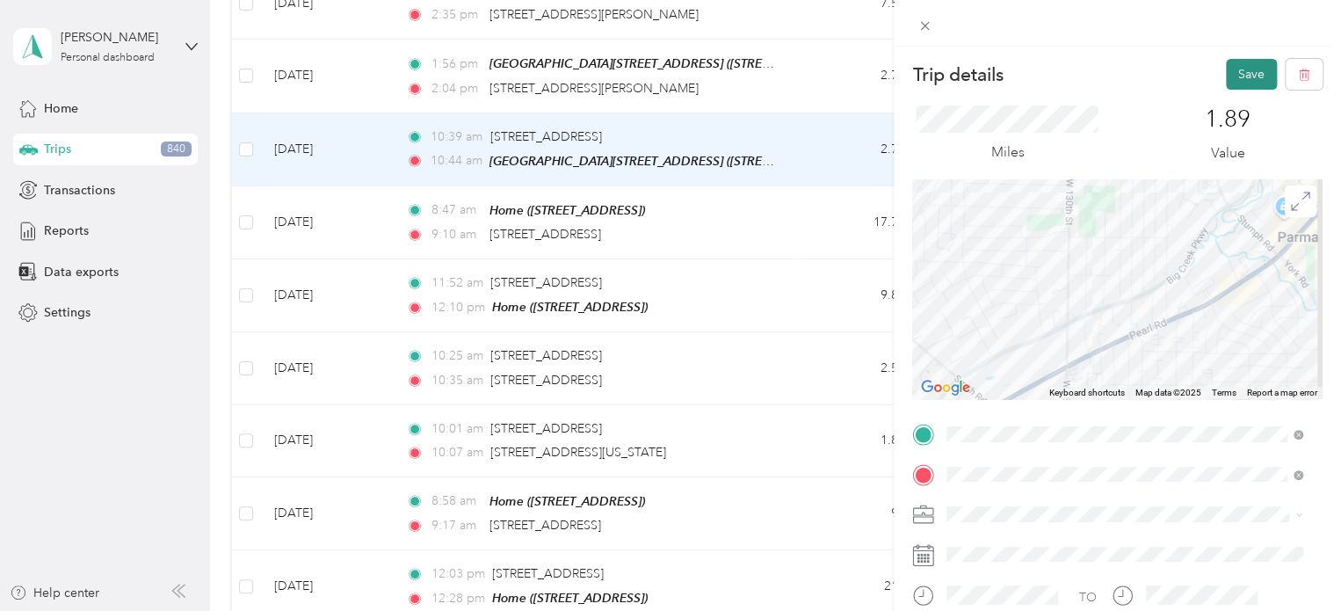
click at [1241, 69] on button "Save" at bounding box center [1251, 74] width 51 height 31
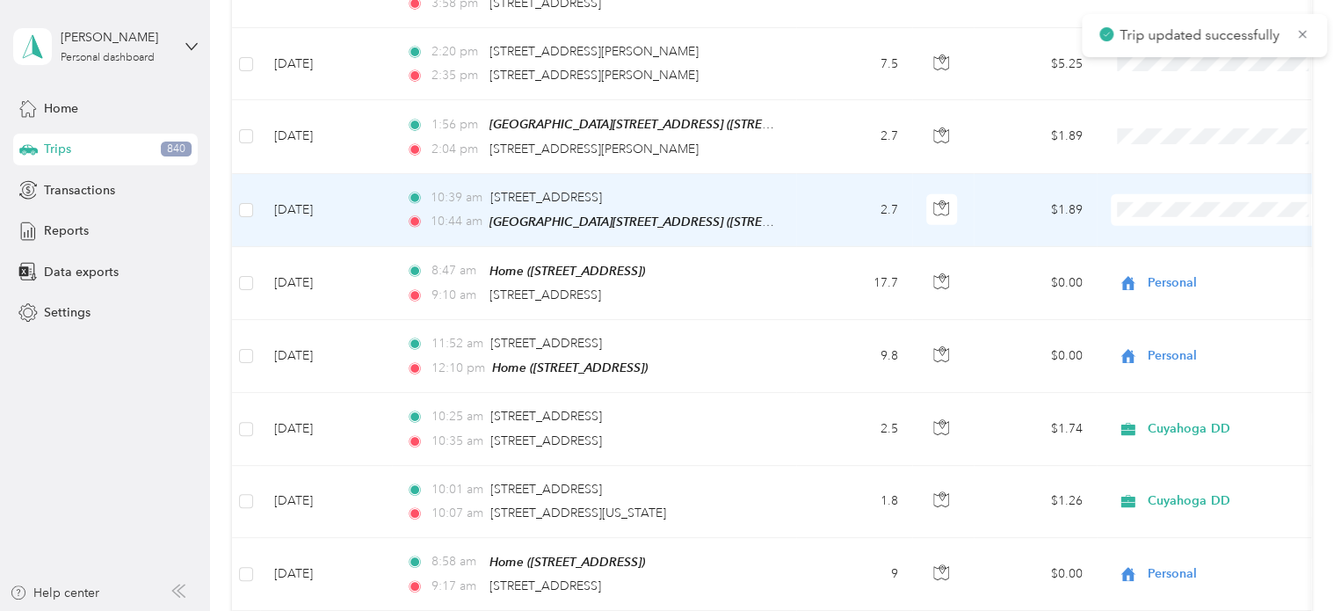
scroll to position [6072, 0]
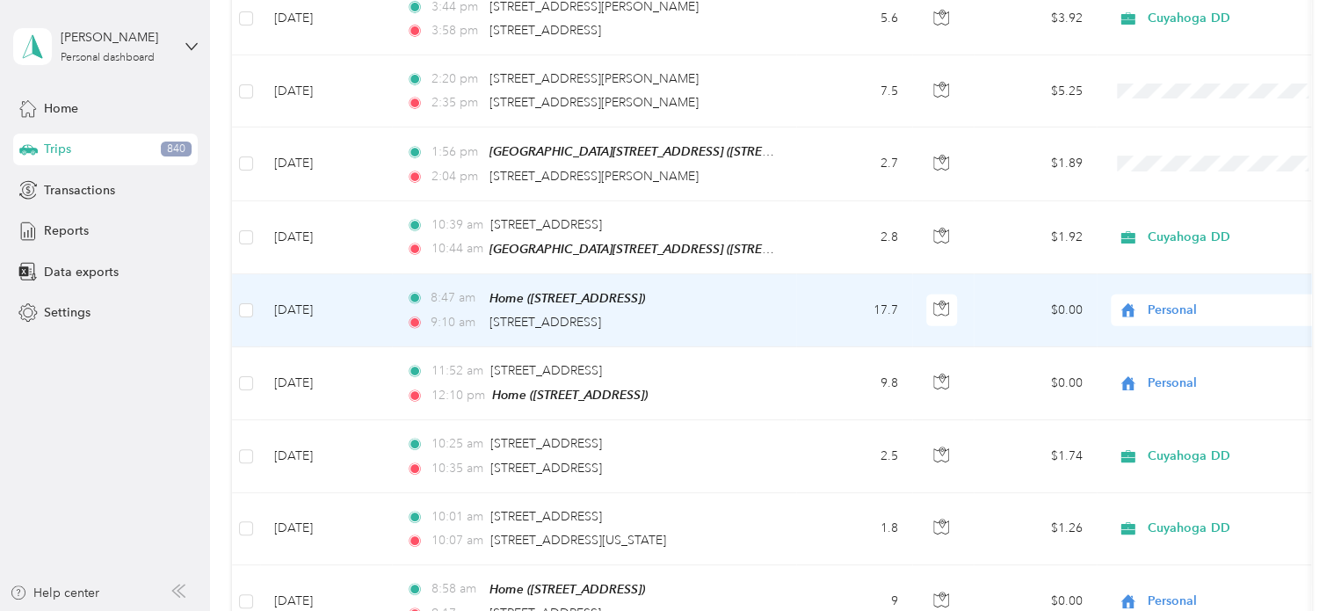
click at [799, 274] on td "17.7" at bounding box center [854, 310] width 116 height 73
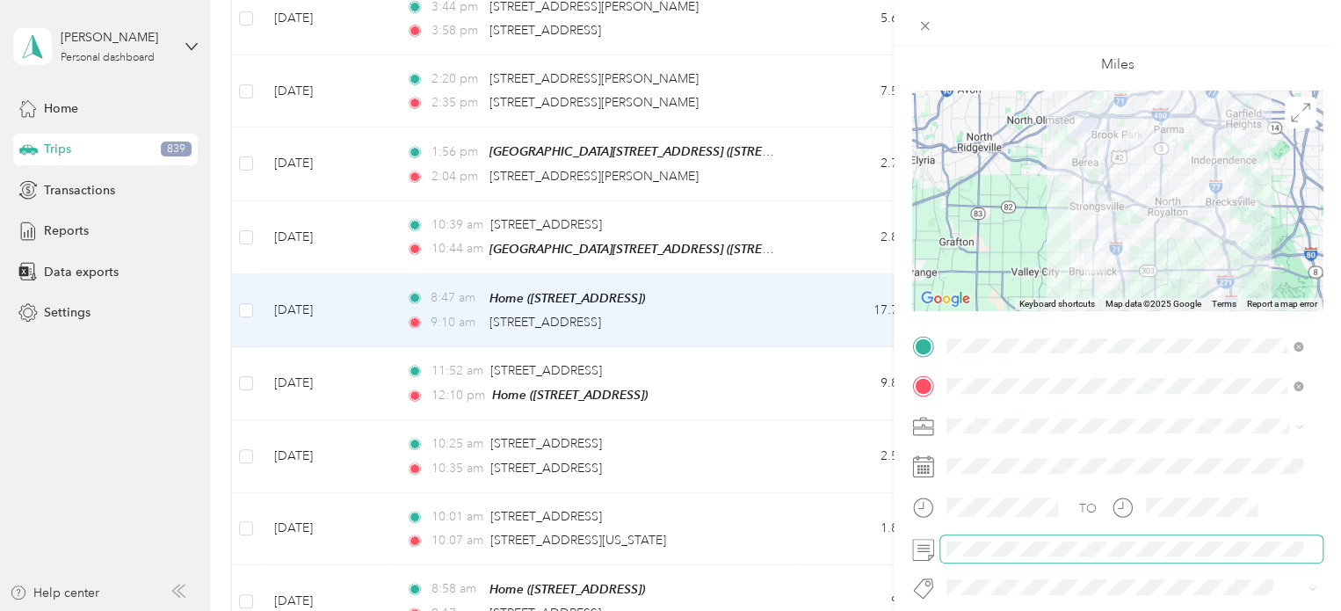
scroll to position [176, 0]
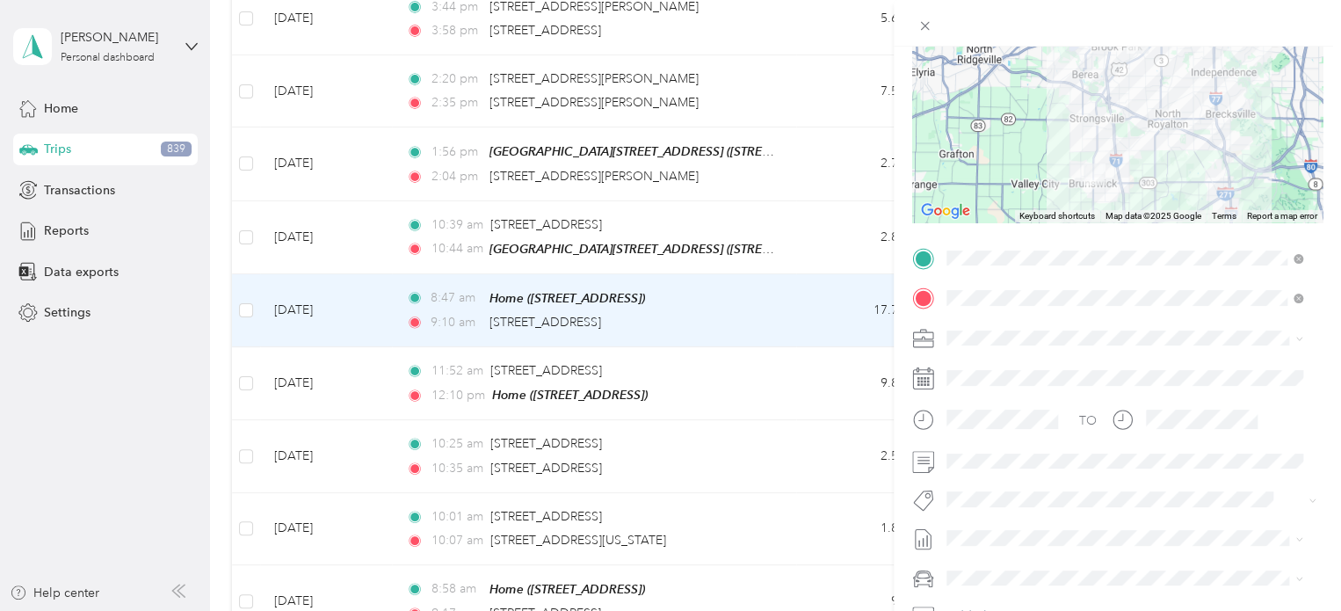
click at [842, 34] on div "Trip details Save This trip cannot be edited because it is either under review,…" at bounding box center [670, 305] width 1341 height 611
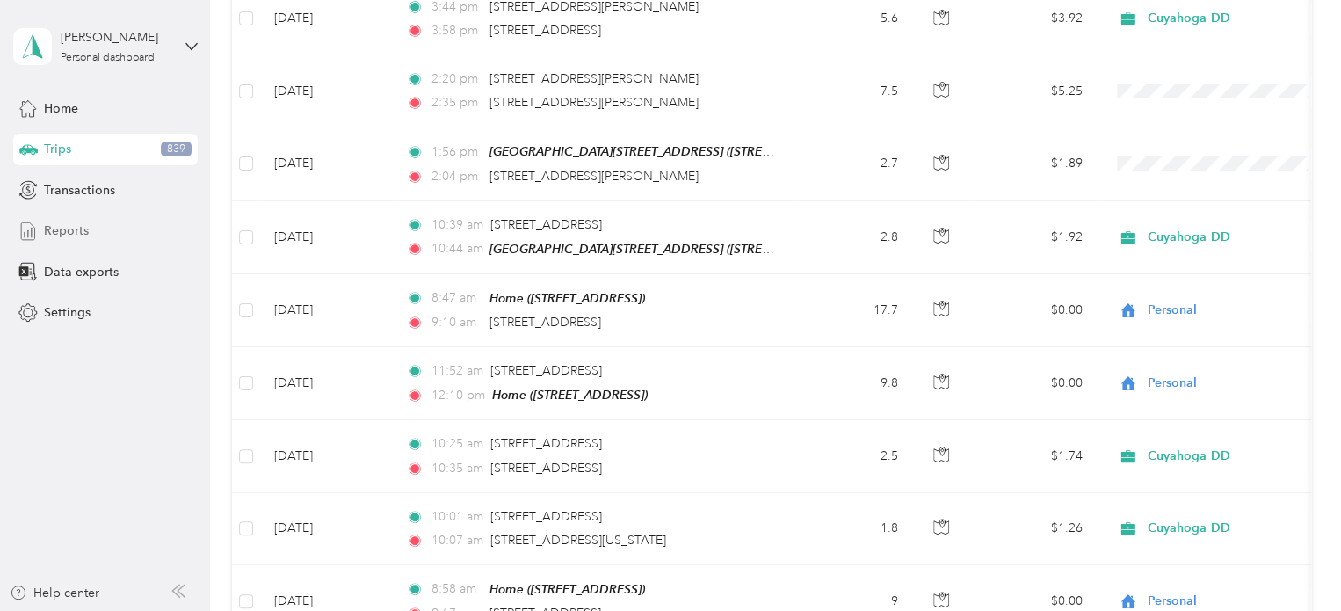
click at [54, 227] on span "Reports" at bounding box center [66, 231] width 45 height 18
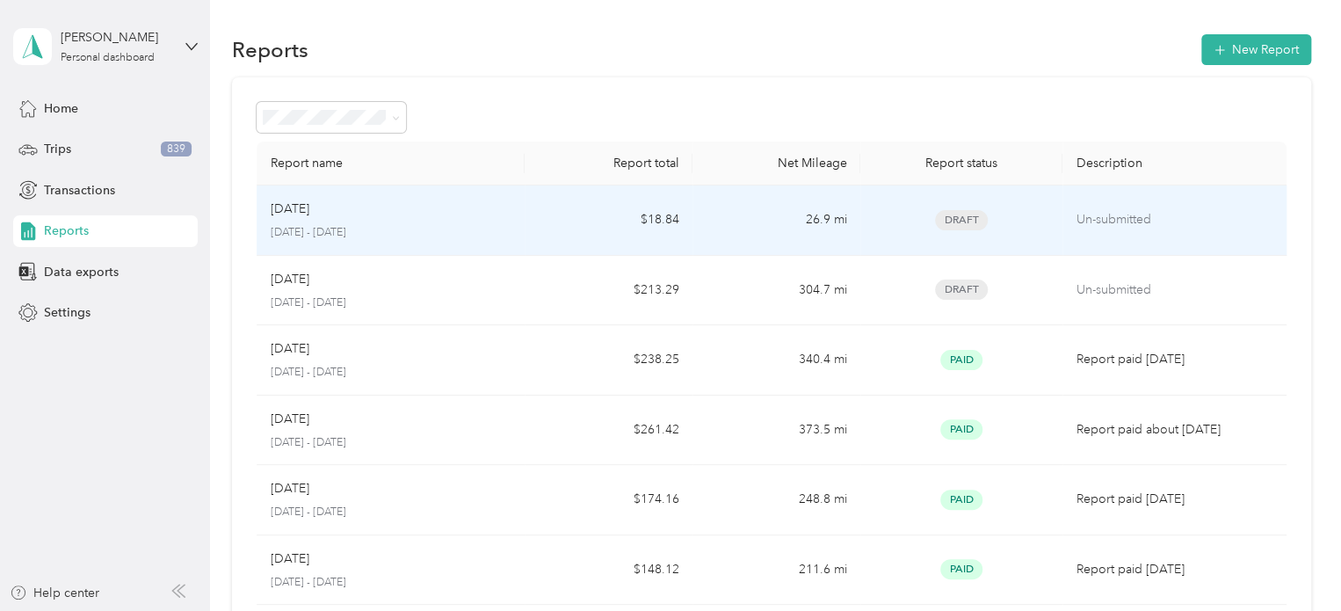
click at [582, 221] on td "$18.84" at bounding box center [609, 220] width 168 height 70
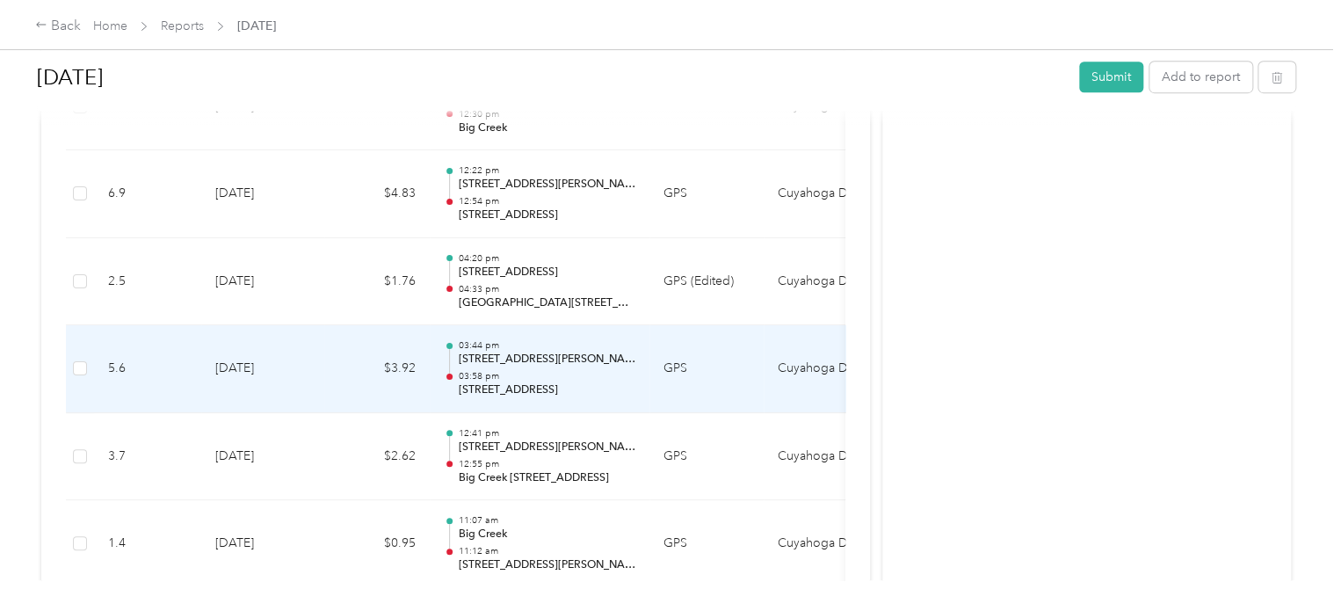
scroll to position [615, 0]
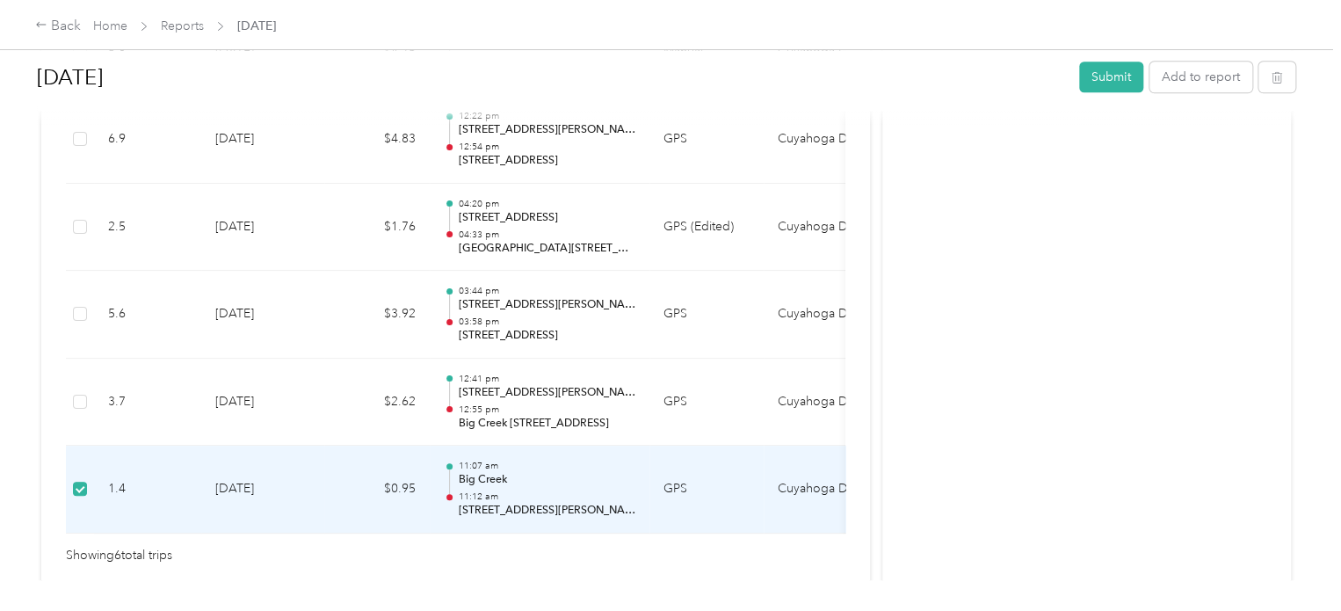
click at [185, 468] on td "1.4" at bounding box center [147, 490] width 107 height 88
click at [179, 488] on td "1.4" at bounding box center [147, 490] width 107 height 88
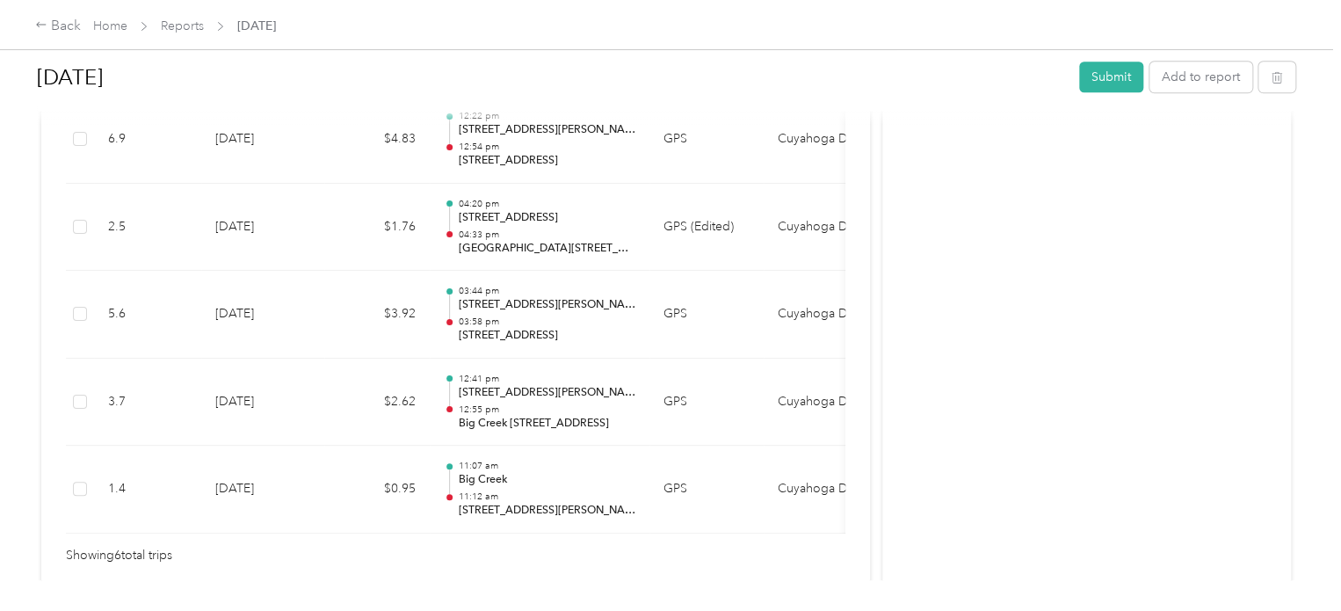
click at [179, 610] on div at bounding box center [666, 611] width 1333 height 0
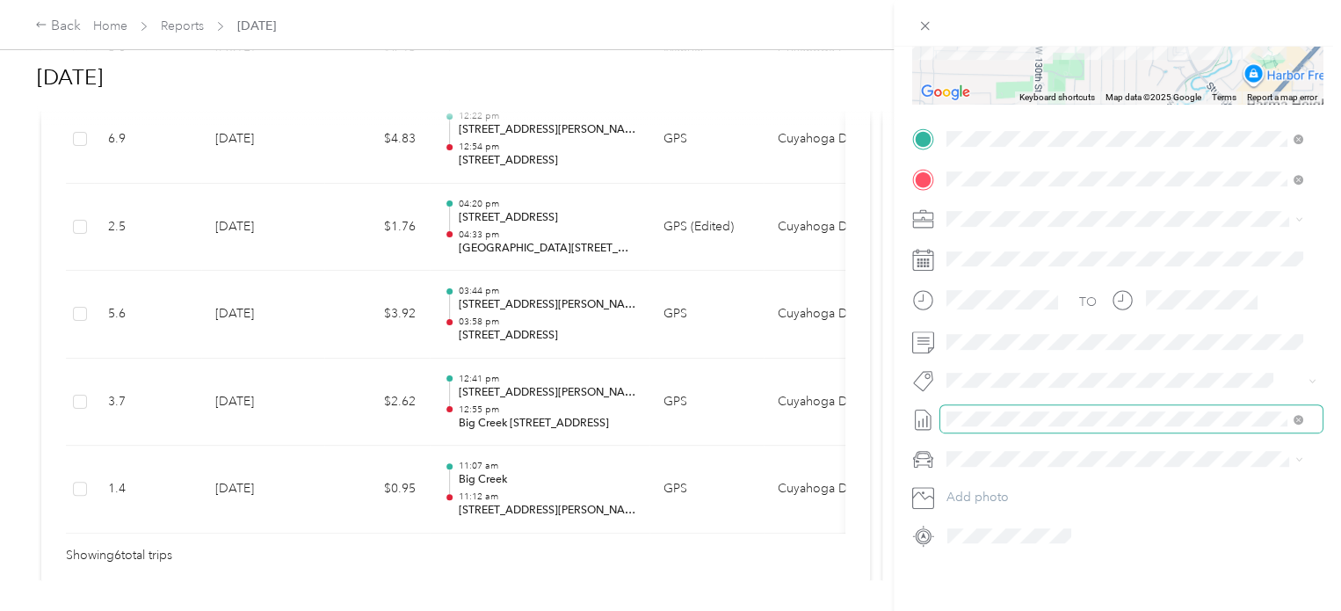
scroll to position [311, 0]
click at [980, 215] on li "[DATE] Draft" at bounding box center [1125, 211] width 368 height 28
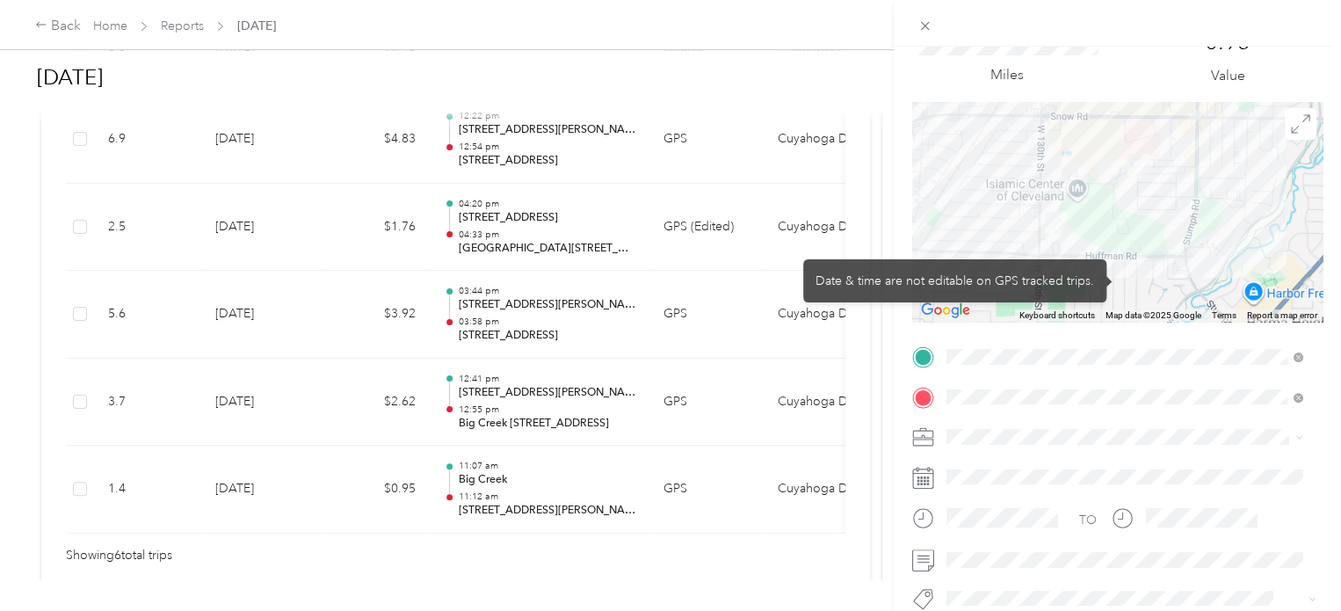
scroll to position [0, 0]
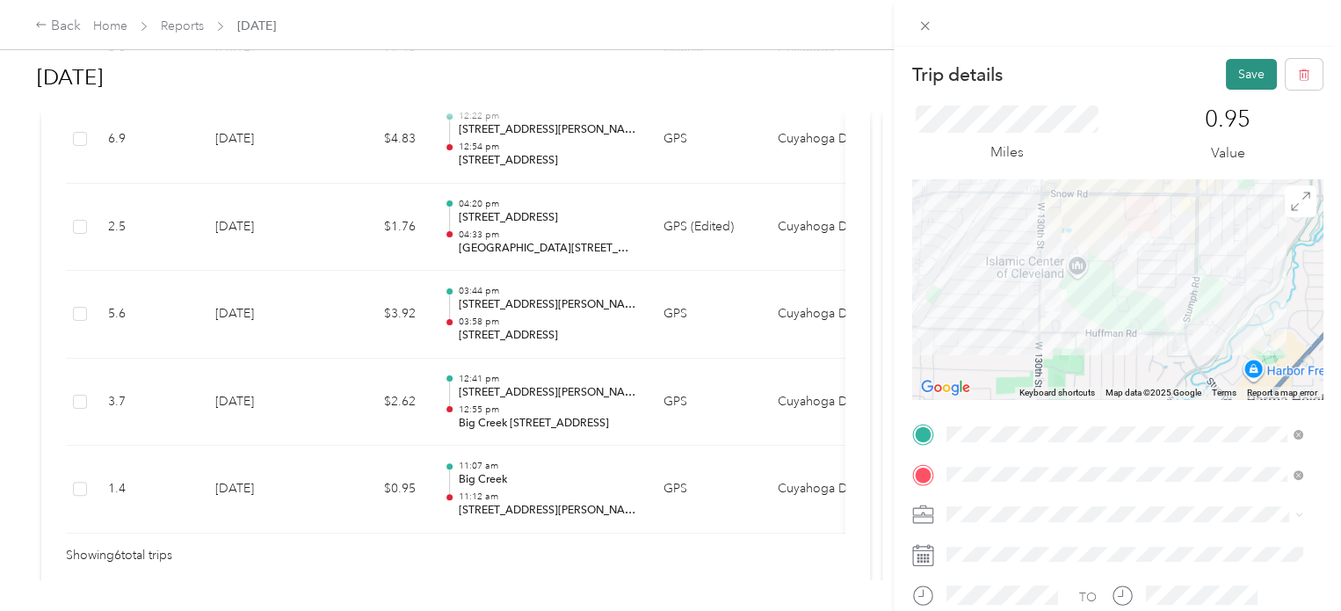
click at [1237, 71] on button "Save" at bounding box center [1251, 74] width 51 height 31
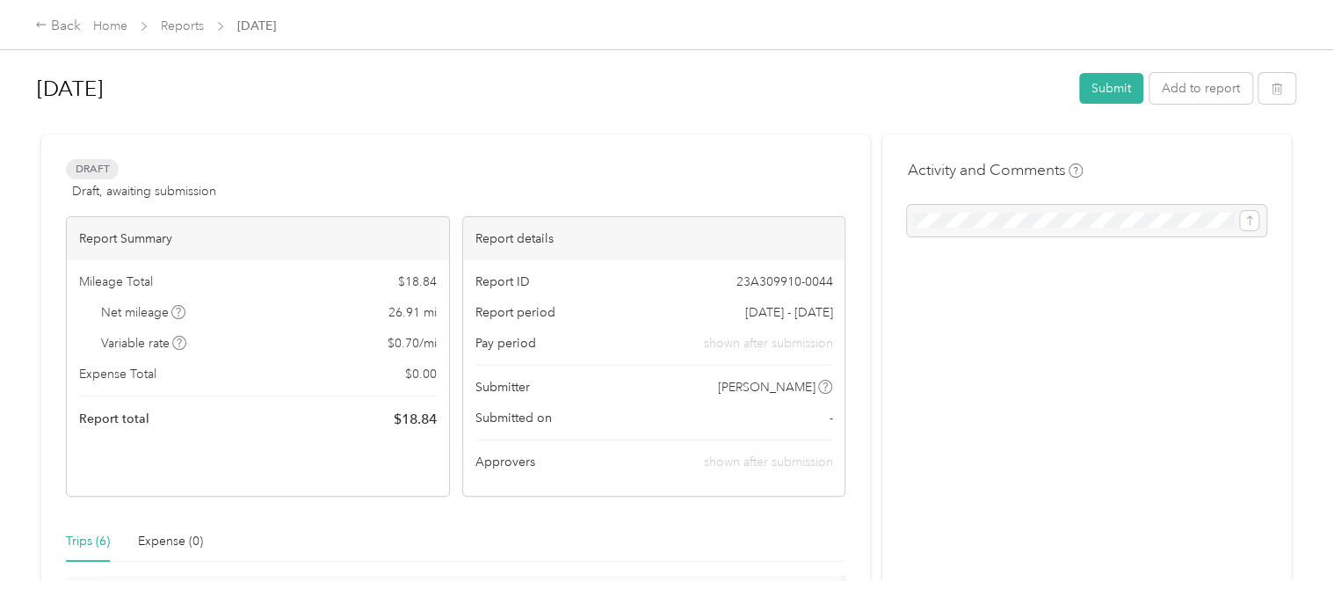
click at [93, 166] on span "Draft" at bounding box center [92, 169] width 53 height 20
click at [39, 23] on icon at bounding box center [41, 24] width 12 height 12
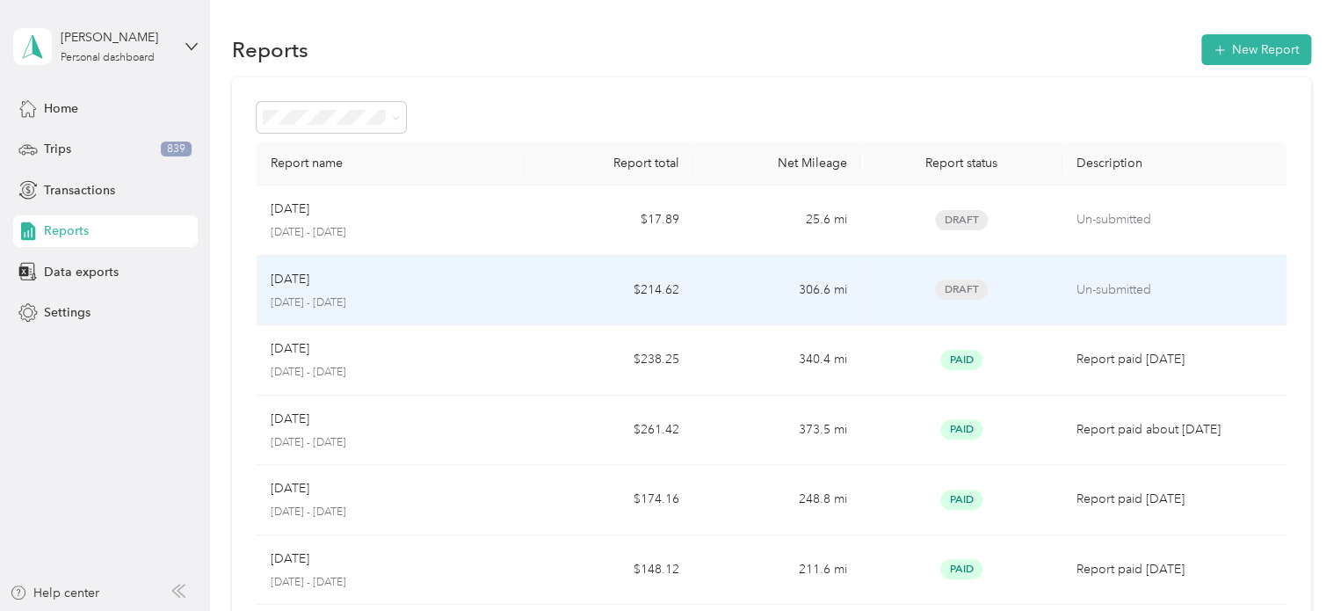
click at [375, 279] on div "[DATE]" at bounding box center [391, 279] width 241 height 19
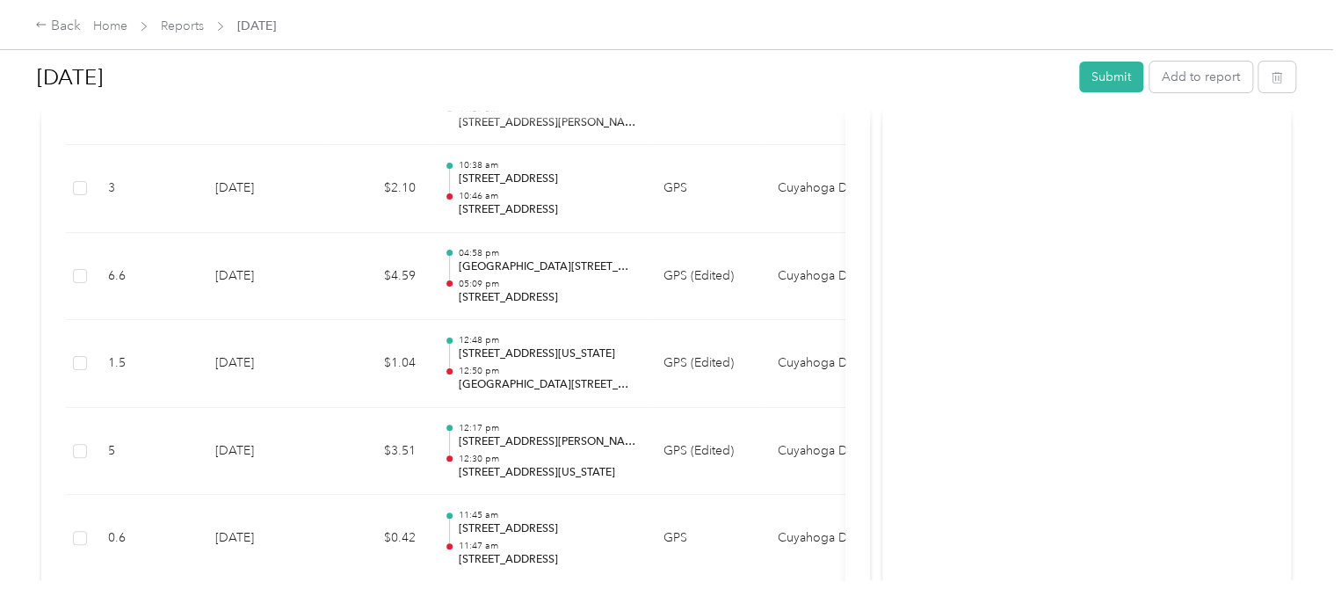
scroll to position [3228, 0]
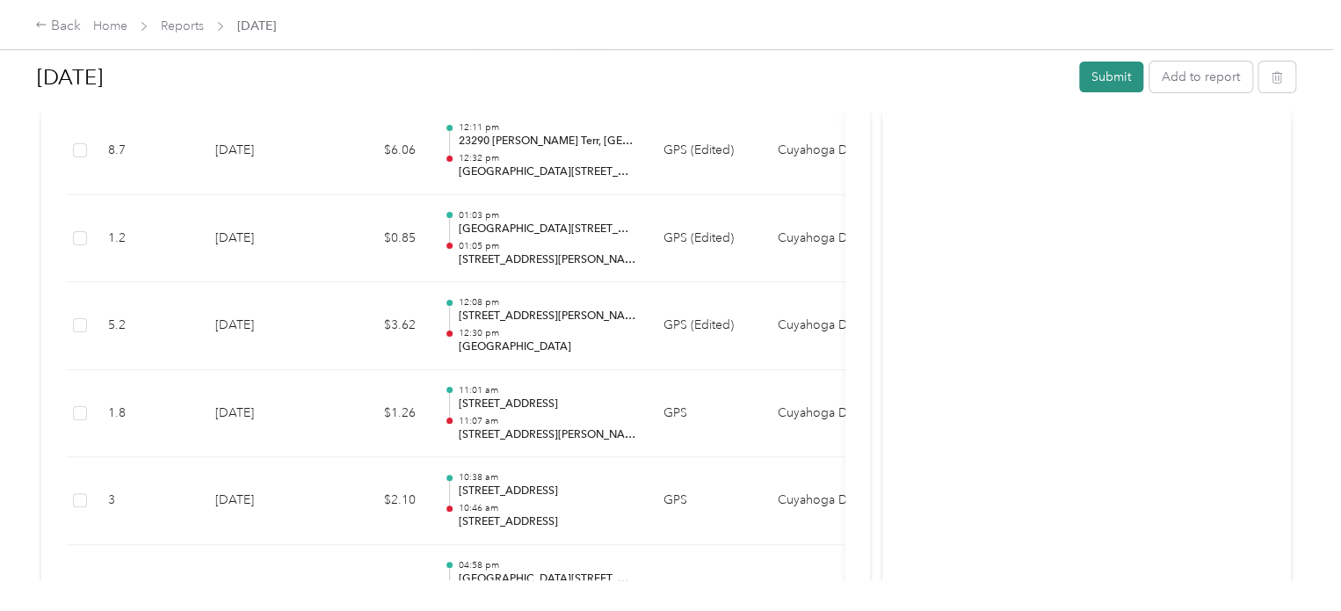
click at [1108, 81] on button "Submit" at bounding box center [1111, 77] width 64 height 31
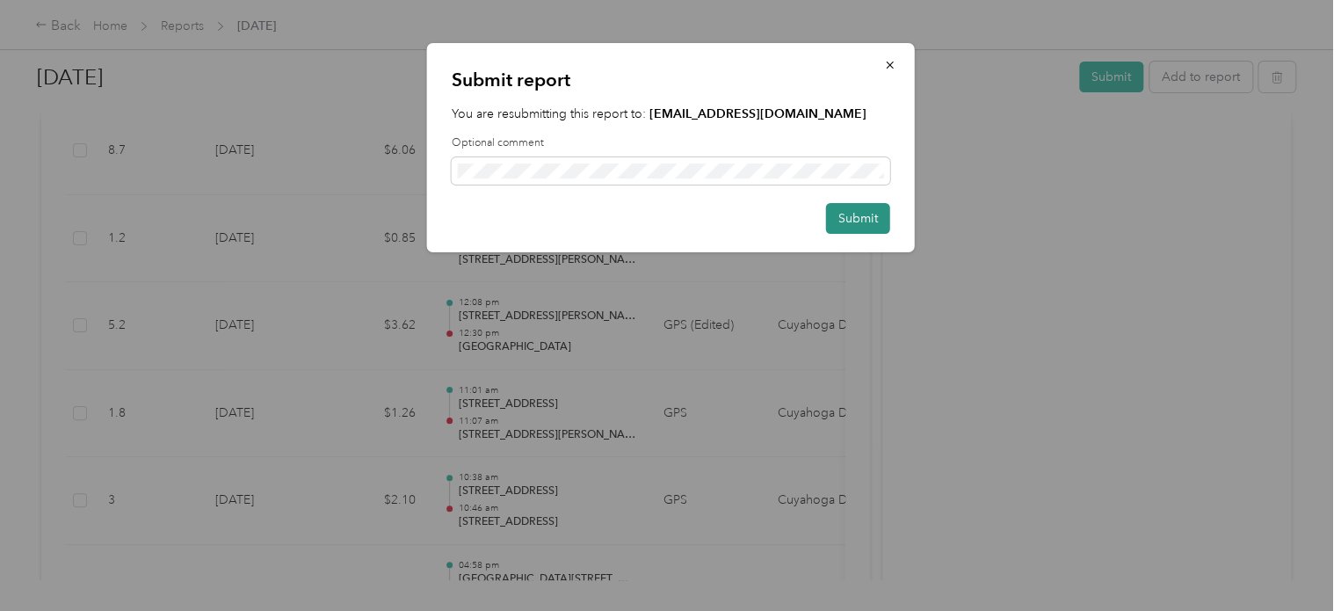
click at [860, 222] on button "Submit" at bounding box center [858, 218] width 64 height 31
